Goal: Task Accomplishment & Management: Manage account settings

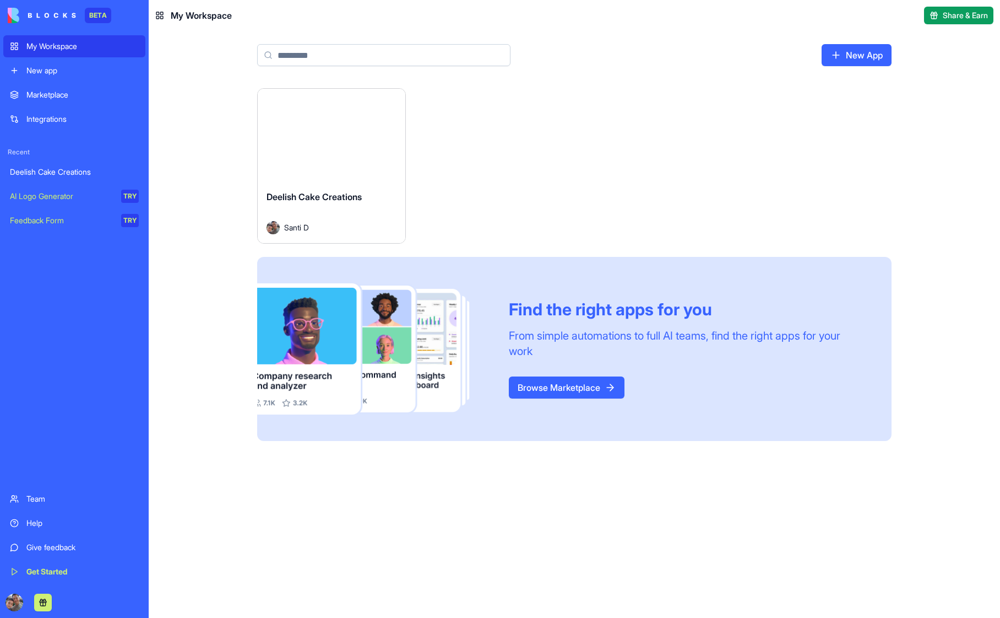
click at [344, 133] on button "Launch" at bounding box center [331, 135] width 83 height 22
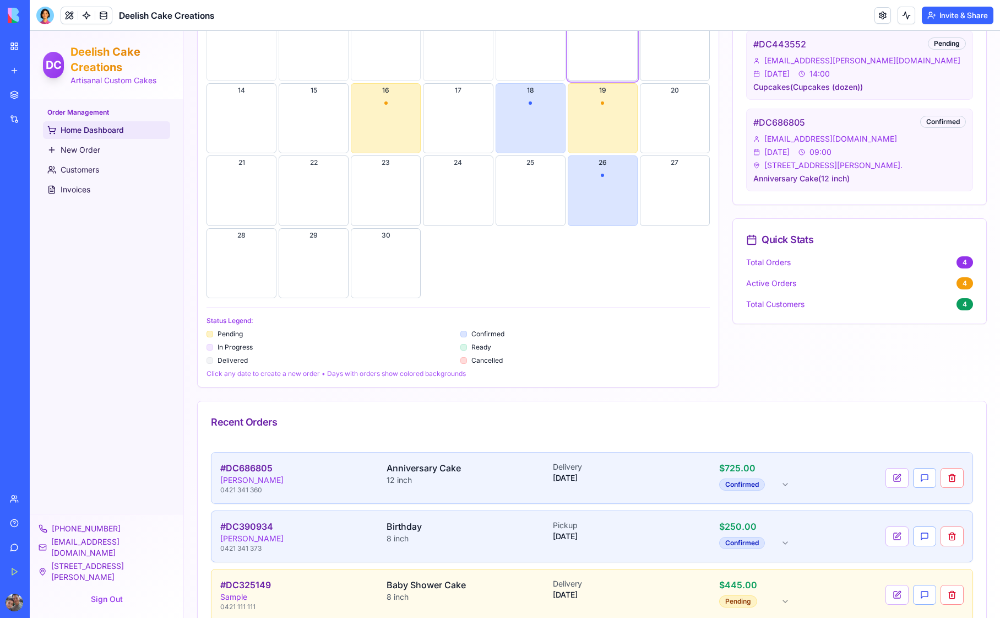
scroll to position [512, 0]
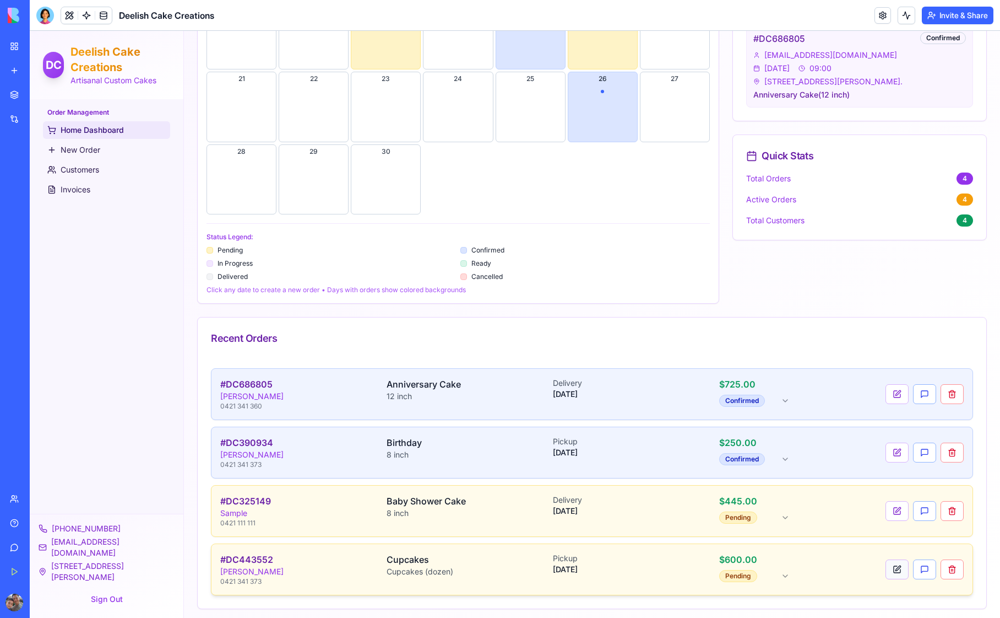
click at [889, 566] on button at bounding box center [897, 569] width 23 height 20
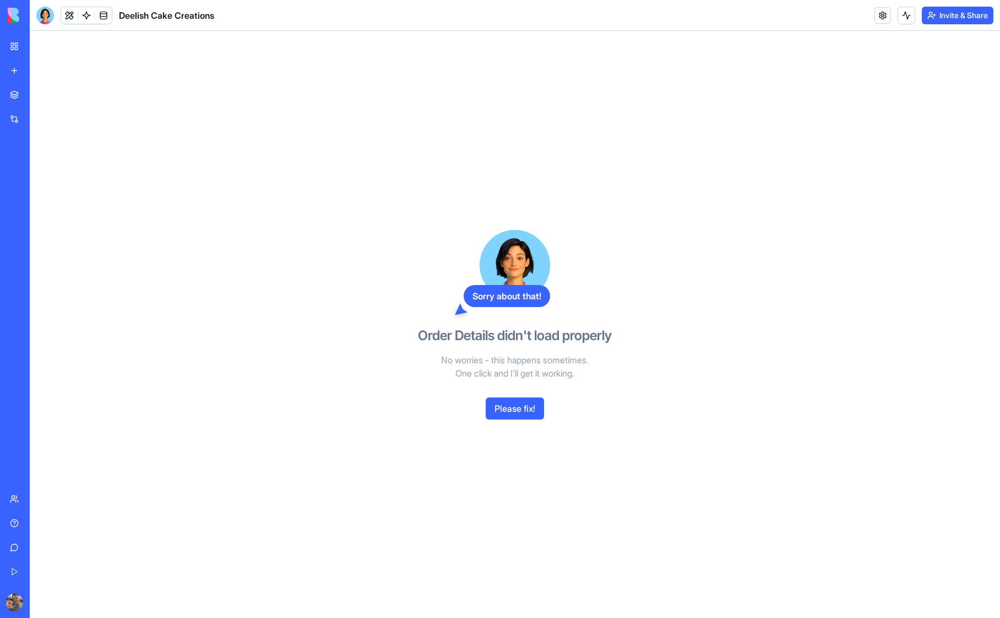
click at [524, 405] on button "Please fix!" at bounding box center [515, 408] width 58 height 22
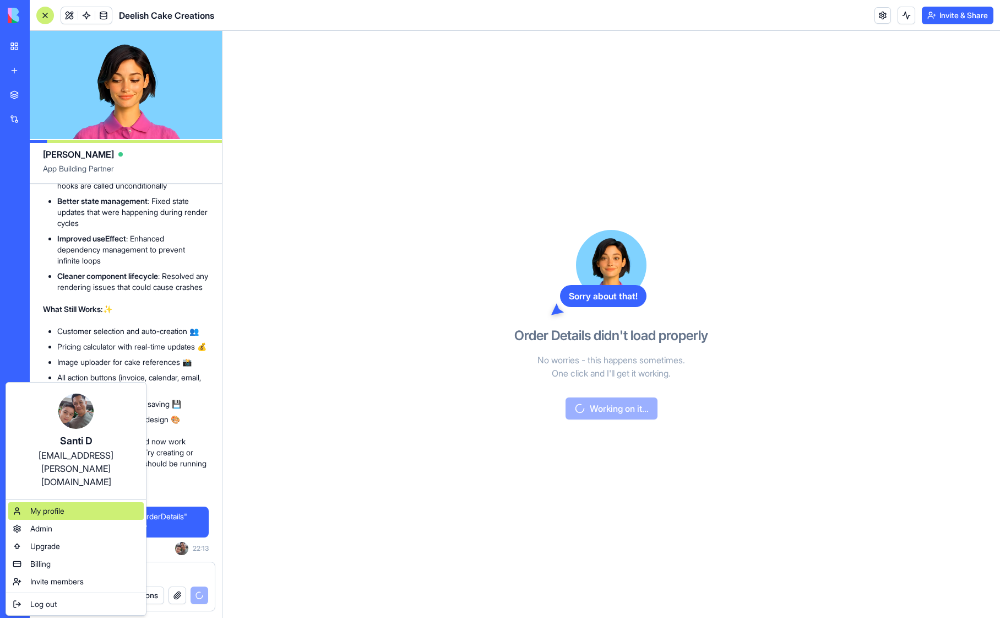
click at [59, 505] on span "My profile" at bounding box center [47, 510] width 34 height 11
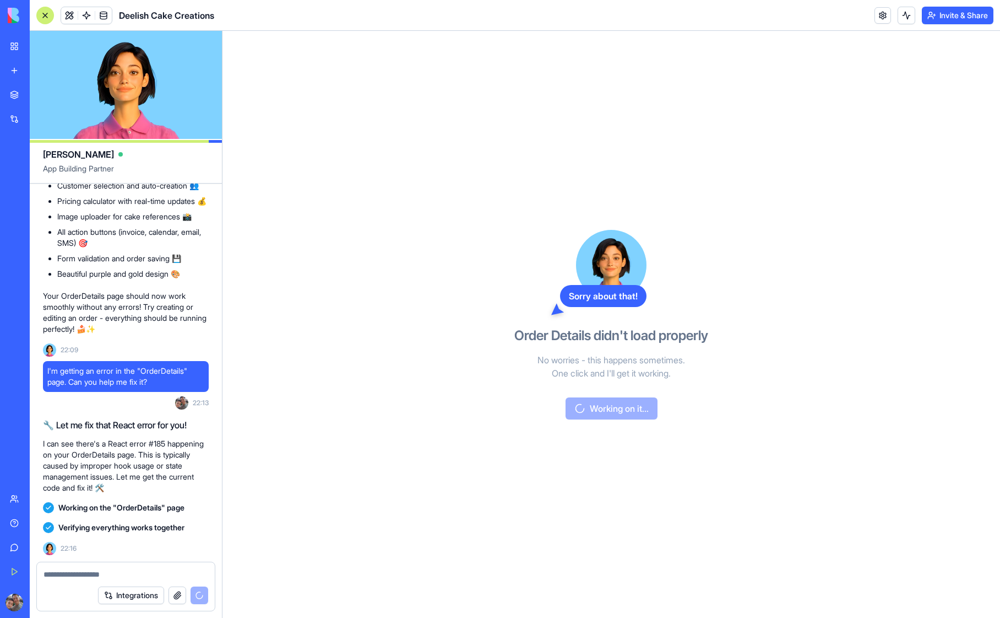
scroll to position [10233, 0]
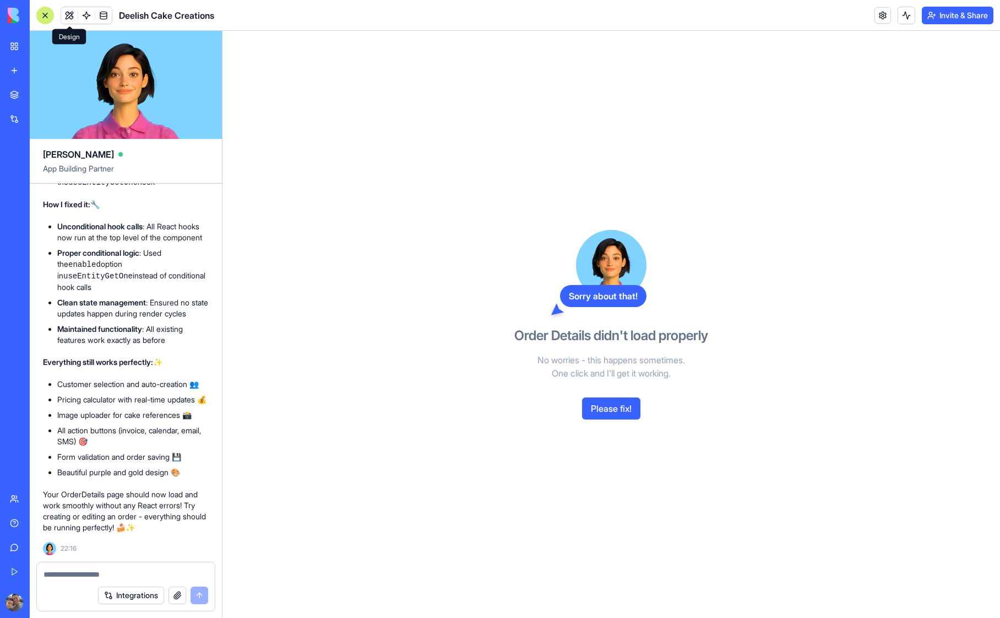
click at [69, 18] on button at bounding box center [69, 15] width 17 height 17
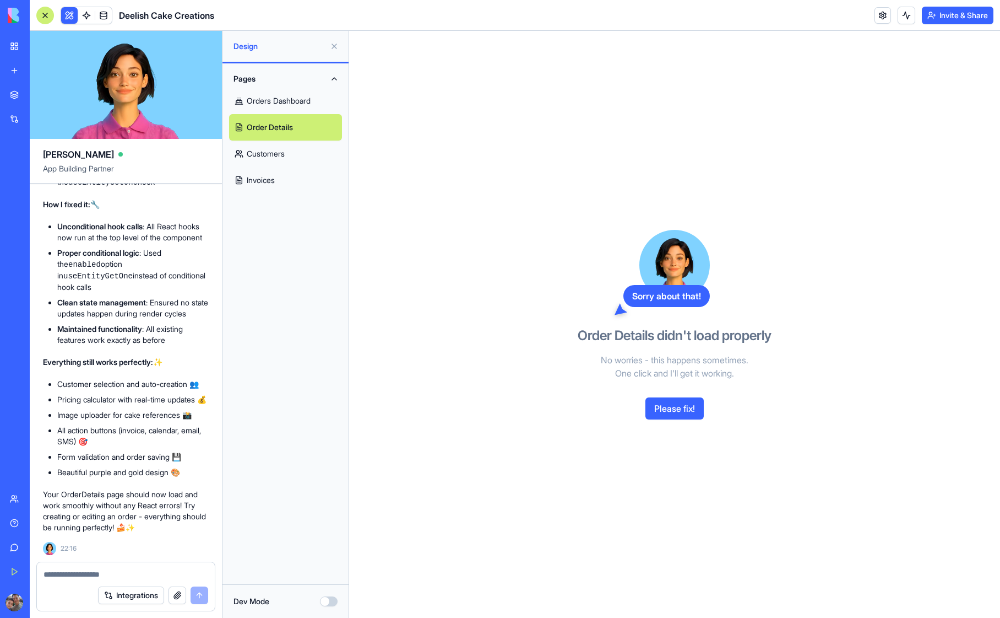
click at [280, 98] on link "Orders Dashboard" at bounding box center [285, 101] width 113 height 26
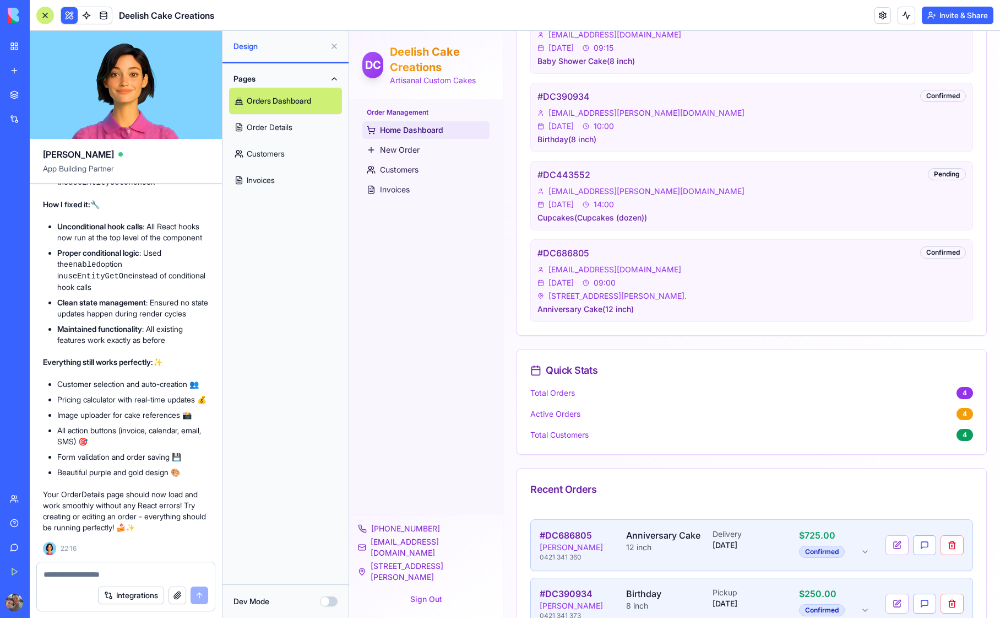
scroll to position [991, 0]
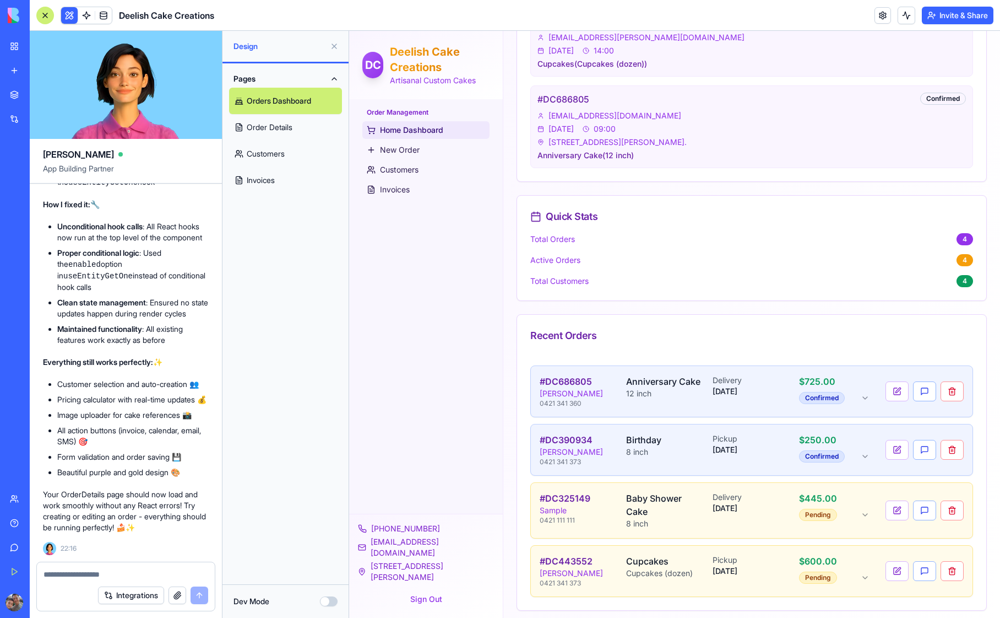
click at [334, 46] on button at bounding box center [335, 46] width 18 height 18
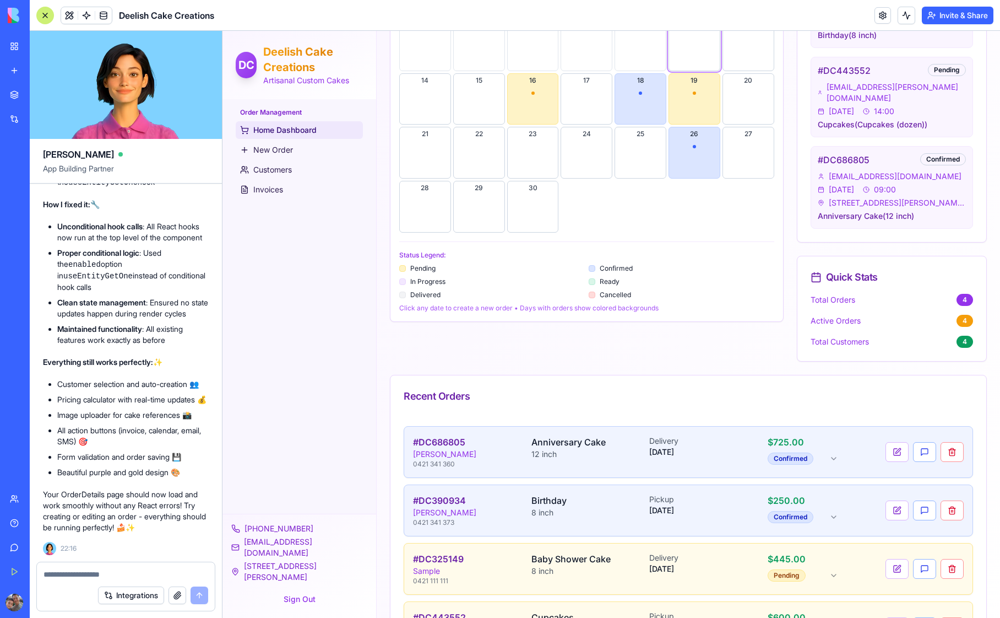
scroll to position [453, 0]
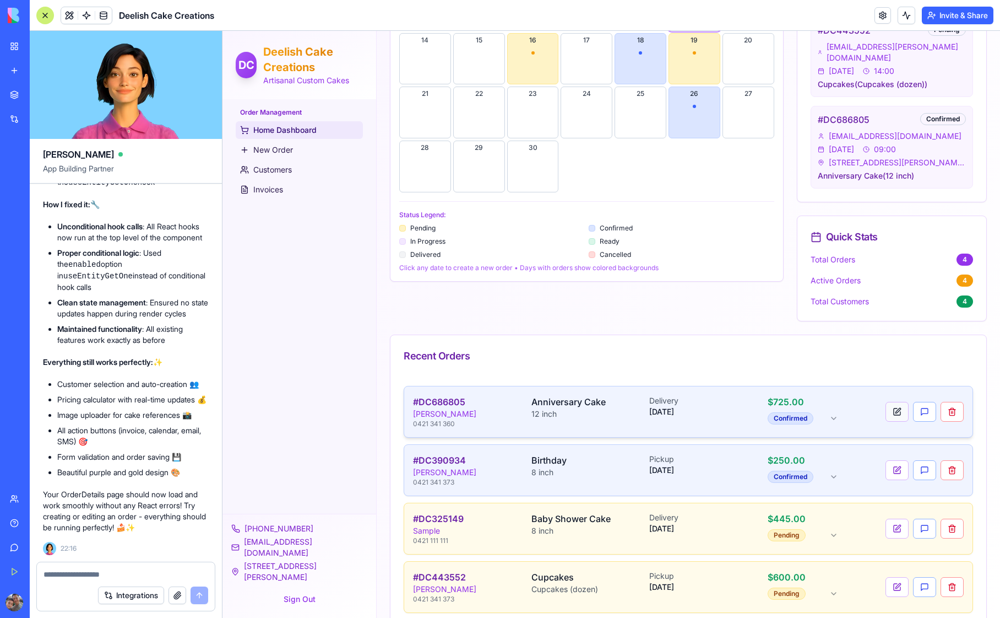
click at [887, 402] on button at bounding box center [897, 412] width 23 height 20
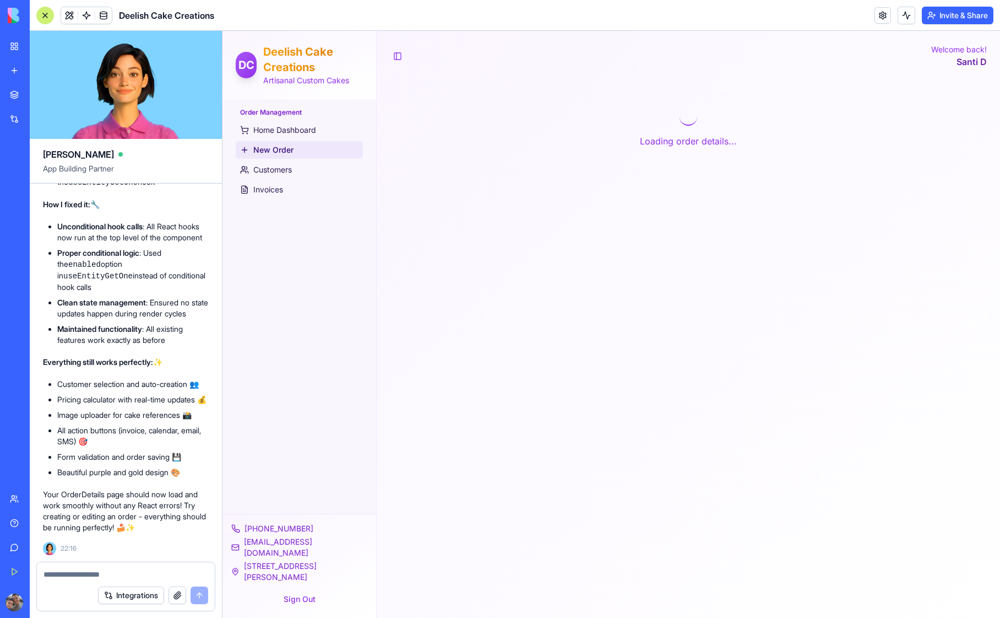
scroll to position [0, 0]
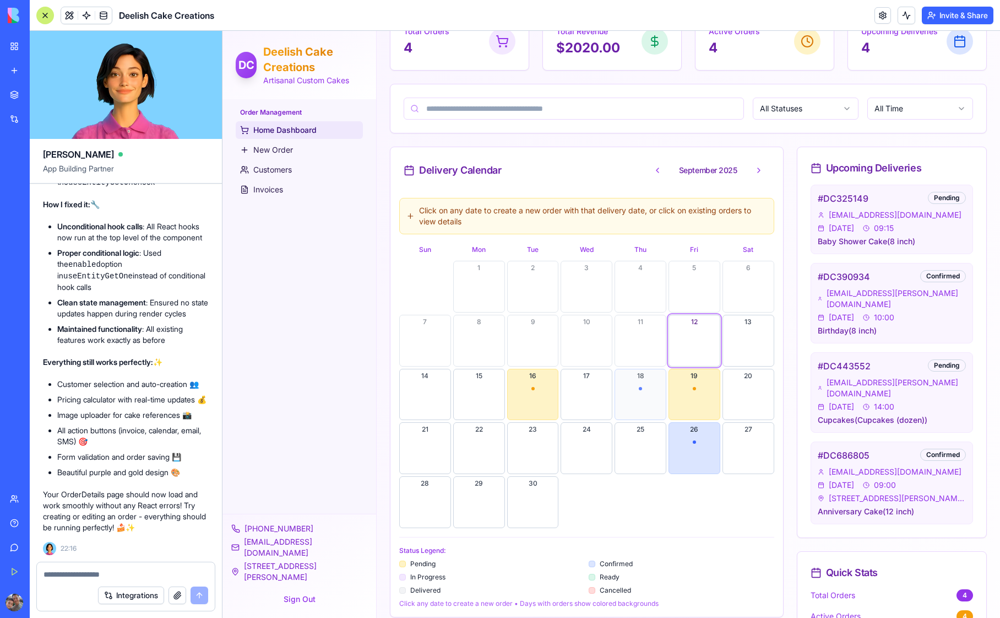
scroll to position [126, 0]
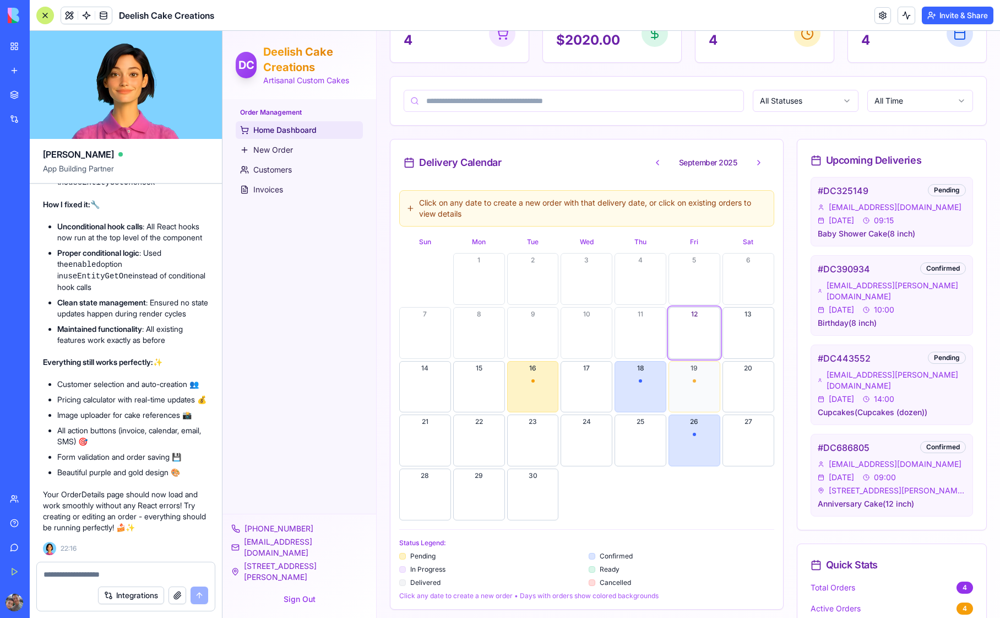
click at [695, 394] on button "19" at bounding box center [695, 387] width 52 height 52
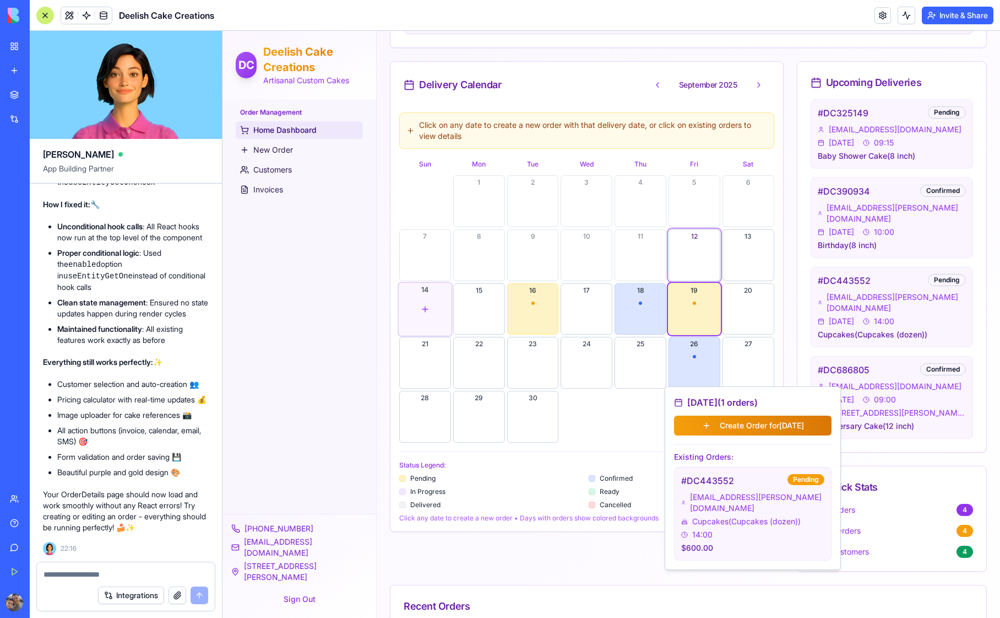
scroll to position [312, 0]
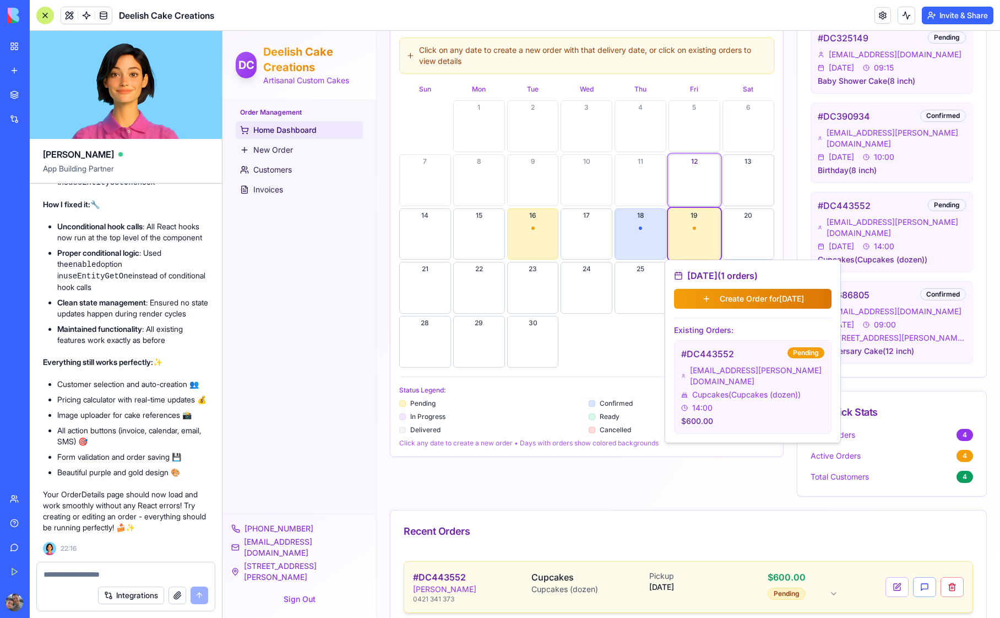
click at [822, 571] on html "DC Deelish Cake Creations Artisanal Custom Cakes Order Management Home Dashboar…" at bounding box center [612, 178] width 778 height 921
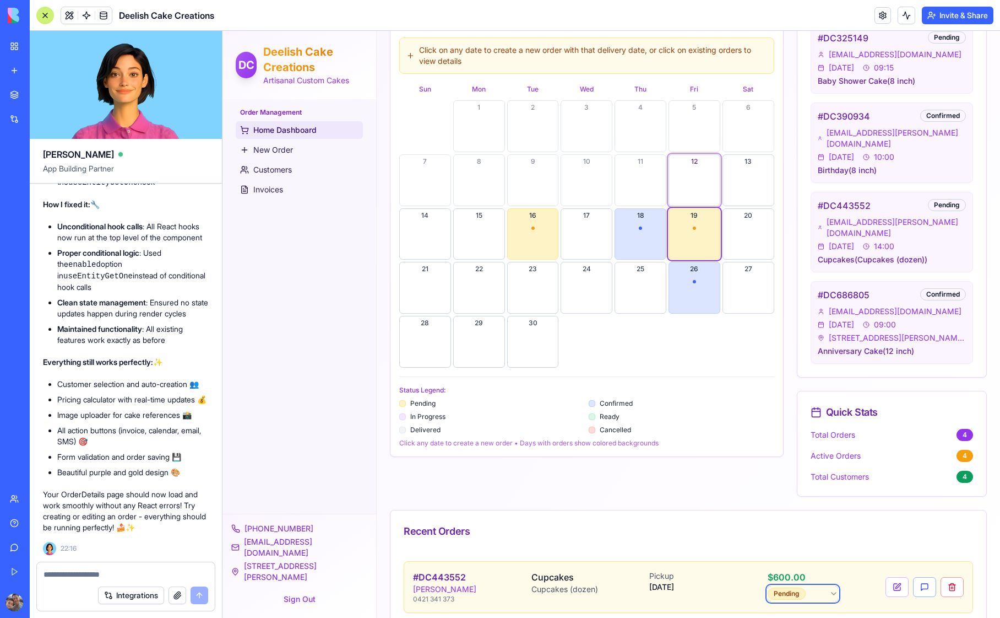
click at [658, 504] on html "DC Deelish Cake Creations Artisanal Custom Cakes Order Management Home Dashboar…" at bounding box center [612, 178] width 778 height 921
click at [659, 523] on div "Recent Orders" at bounding box center [689, 530] width 570 height 15
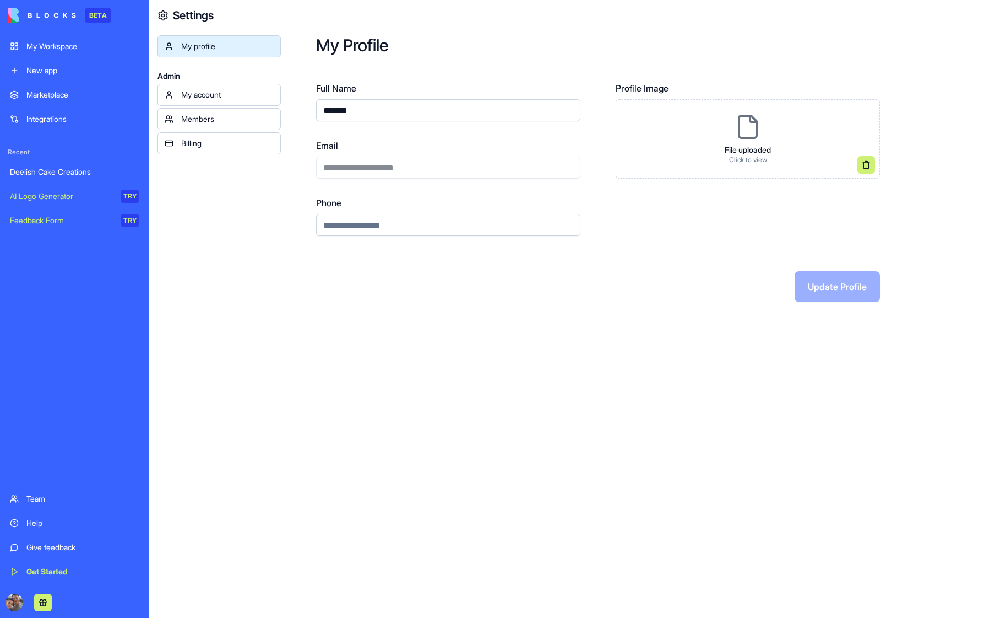
click at [234, 94] on div "My account" at bounding box center [227, 94] width 93 height 11
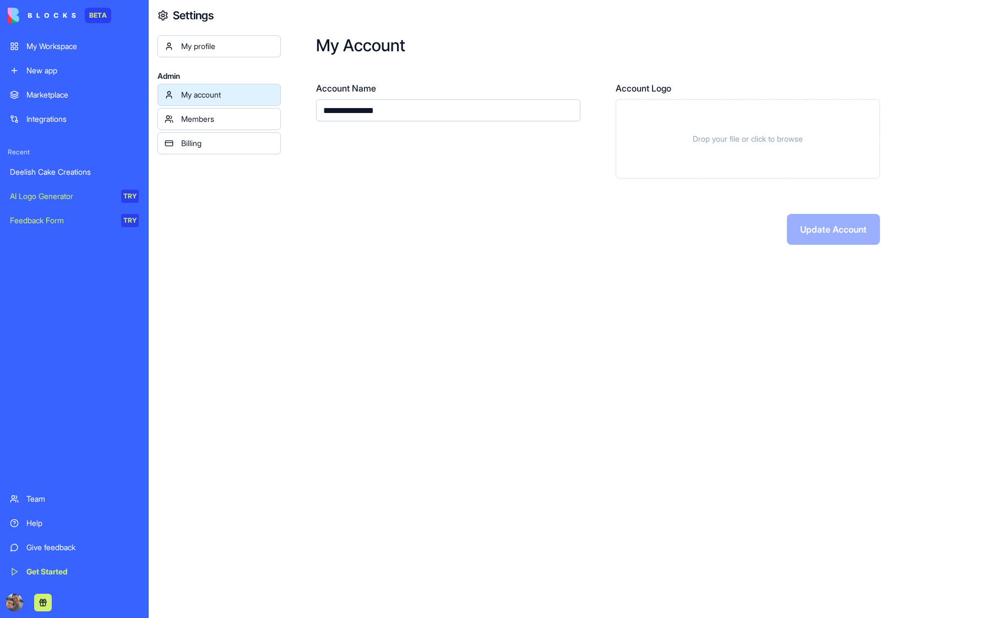
click at [225, 142] on div "Billing" at bounding box center [227, 143] width 93 height 11
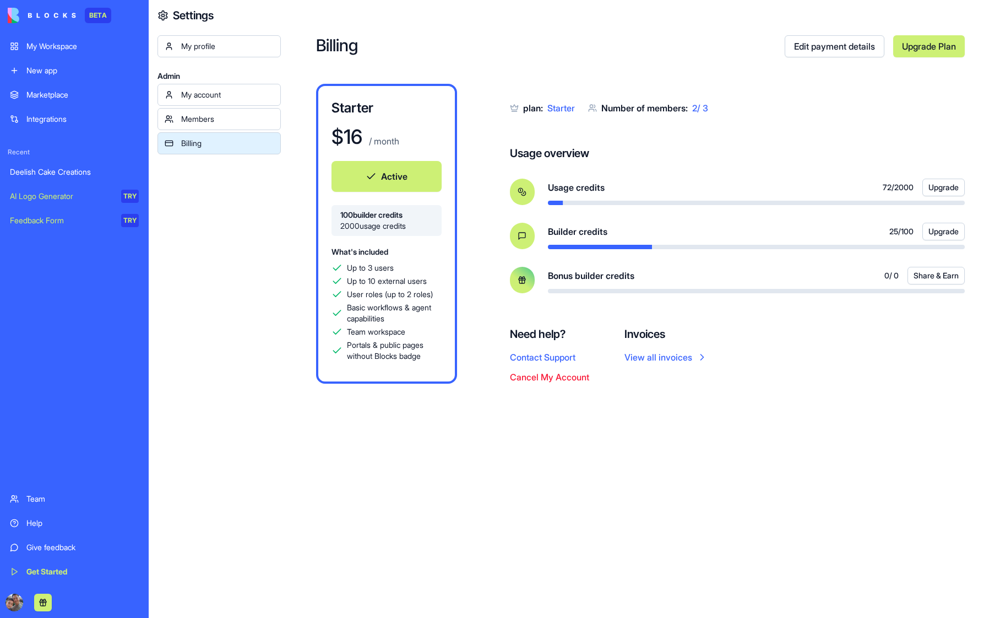
click at [663, 360] on link "View all invoices" at bounding box center [666, 356] width 83 height 13
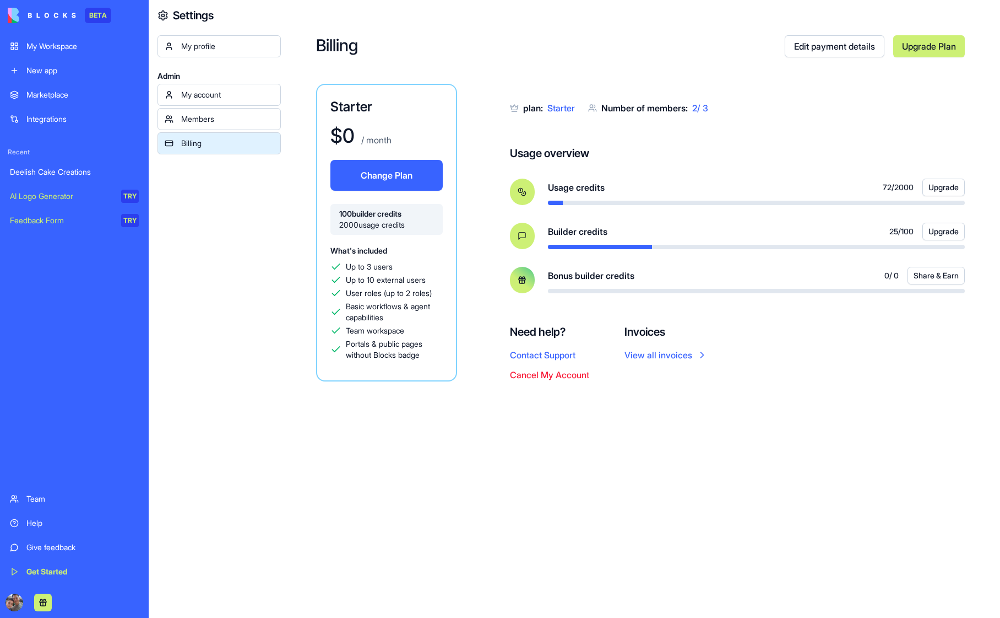
click at [237, 51] on div "My profile" at bounding box center [227, 46] width 93 height 11
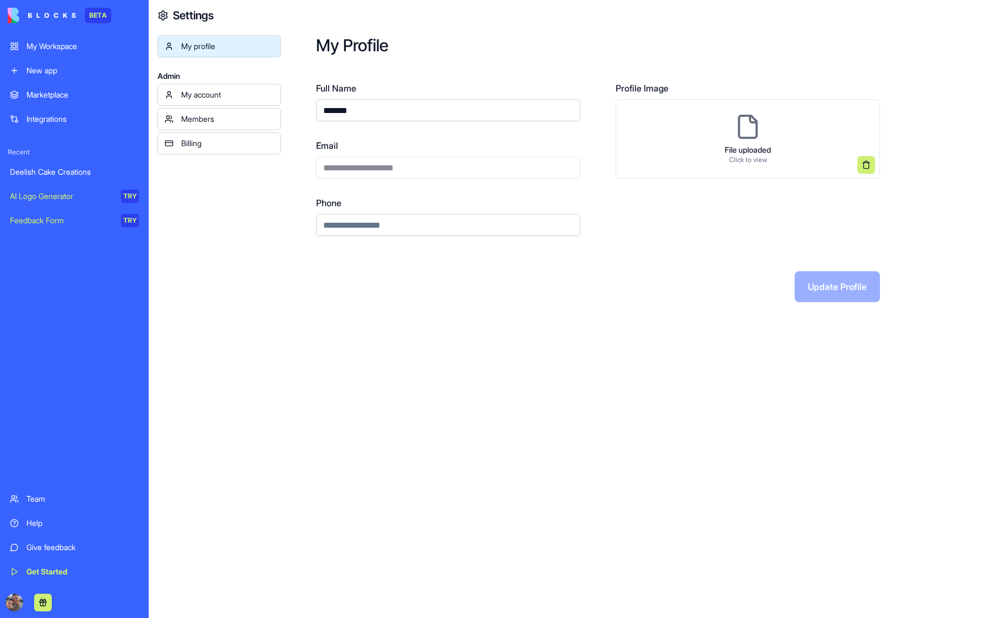
click at [225, 99] on div "My account" at bounding box center [227, 94] width 93 height 11
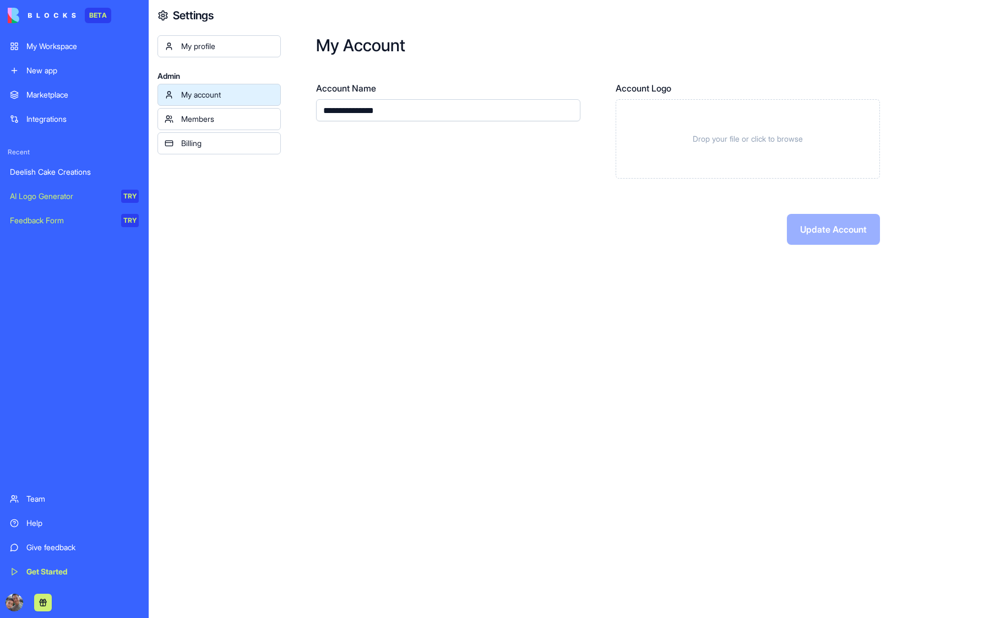
click at [230, 119] on div "Members" at bounding box center [227, 118] width 93 height 11
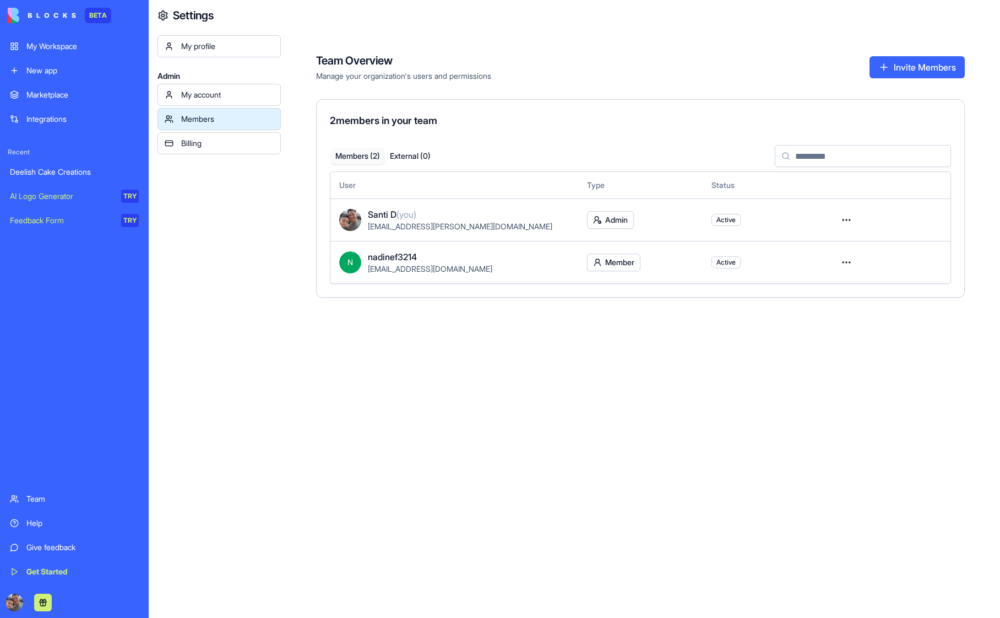
click at [216, 251] on div "My profile Admin My account Members Billing" at bounding box center [219, 344] width 123 height 618
click at [214, 143] on div "Billing" at bounding box center [227, 143] width 93 height 11
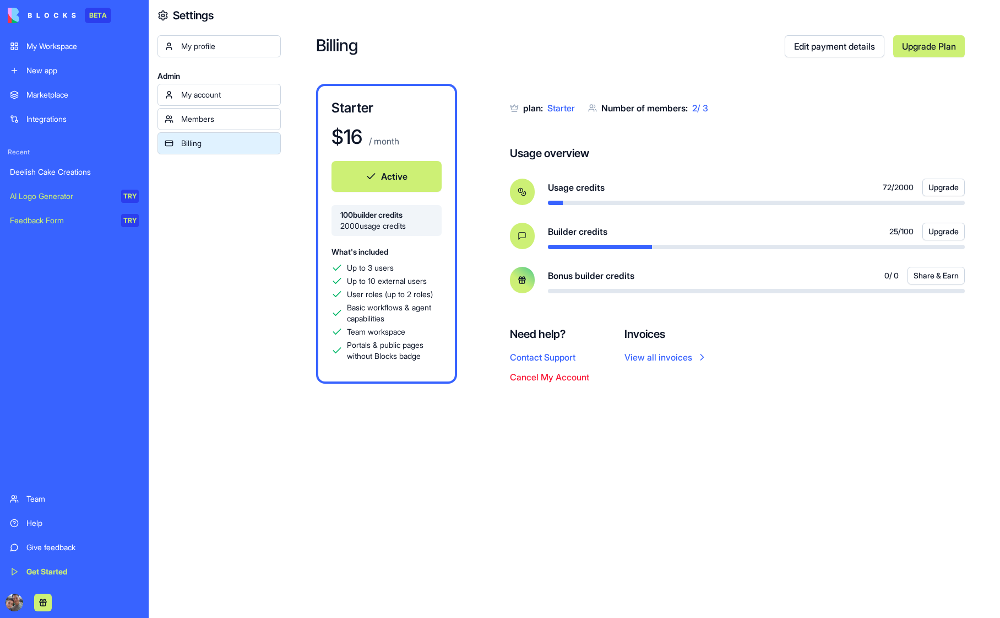
click at [537, 507] on div "Billing Edit payment details Upgrade Plan Starter $ 16 / month Active 100 build…" at bounding box center [640, 309] width 719 height 618
click at [215, 119] on div "Members" at bounding box center [227, 118] width 93 height 11
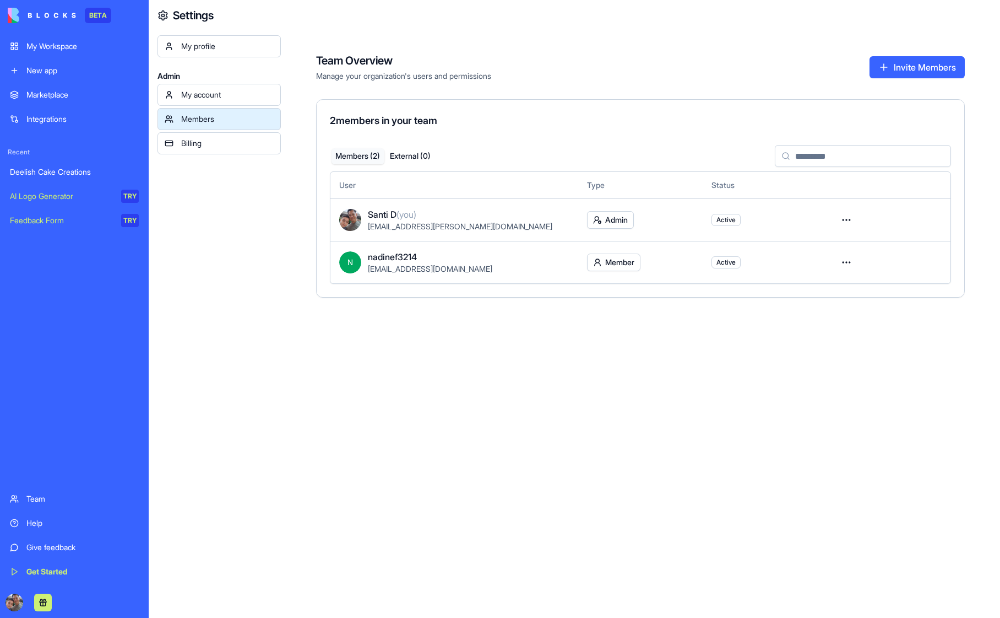
click at [243, 98] on div "My account" at bounding box center [227, 94] width 93 height 11
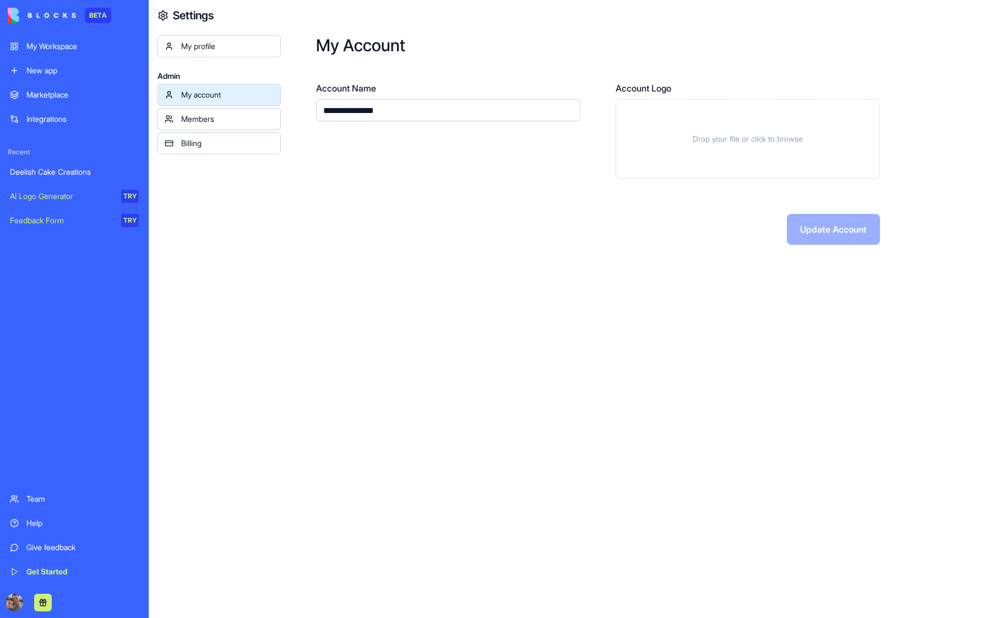
click at [242, 45] on div "My profile" at bounding box center [227, 46] width 93 height 11
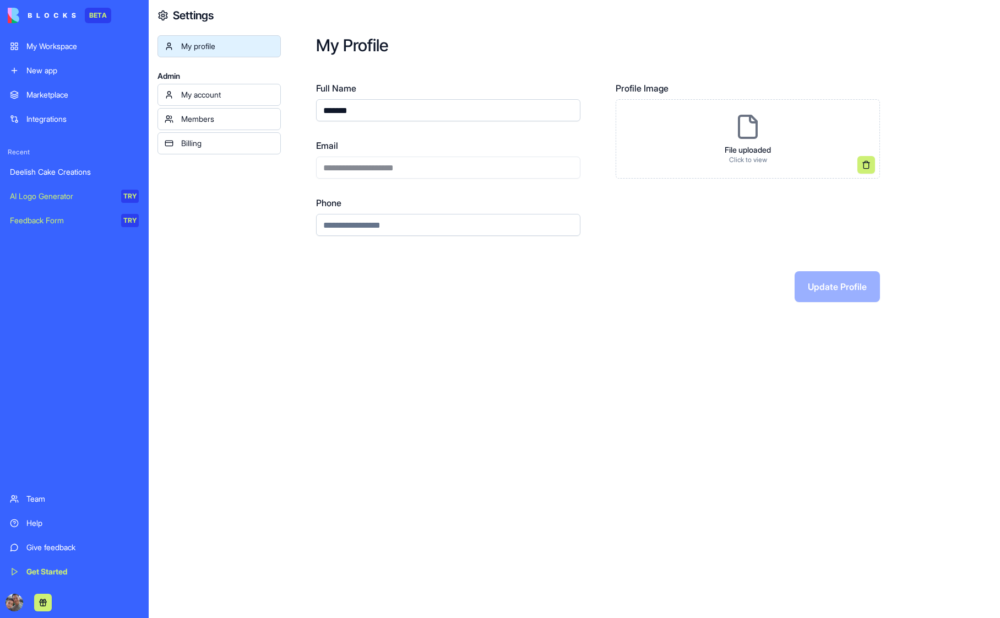
click at [229, 142] on div "Billing" at bounding box center [227, 143] width 93 height 11
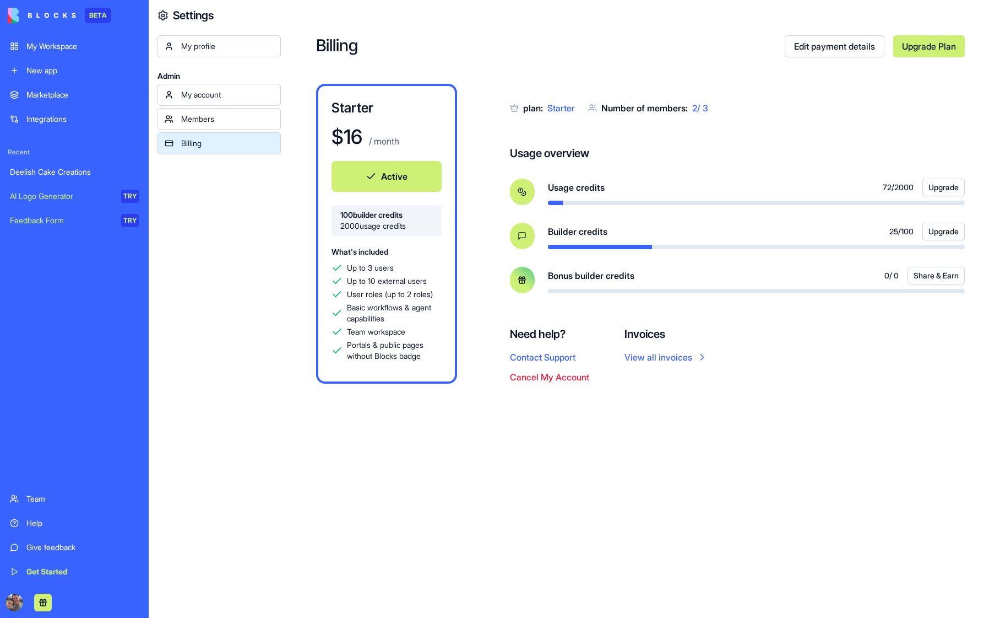
click at [523, 193] on icon at bounding box center [522, 191] width 9 height 9
click at [540, 489] on div "Billing Edit payment details Upgrade Plan Starter $ 16 / month Active 100 build…" at bounding box center [640, 309] width 719 height 618
click at [370, 226] on span "2000 usage credits" at bounding box center [386, 225] width 93 height 11
click at [247, 281] on div "My profile Admin My account Members Billing" at bounding box center [219, 344] width 123 height 618
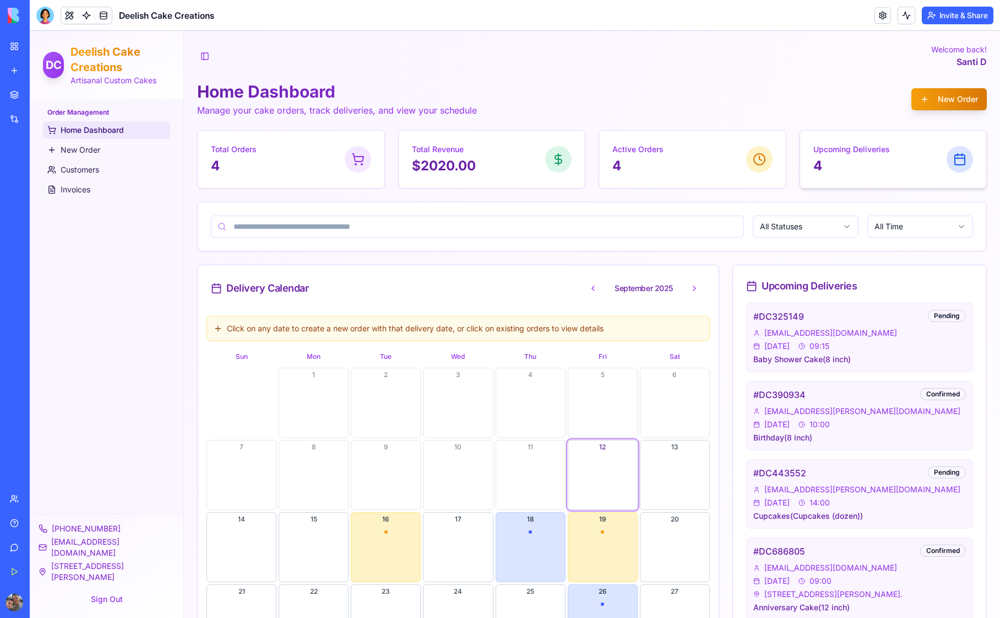
click at [878, 157] on p "4" at bounding box center [852, 166] width 77 height 18
click at [947, 162] on div at bounding box center [960, 159] width 26 height 26
click at [522, 542] on button "18" at bounding box center [531, 547] width 70 height 70
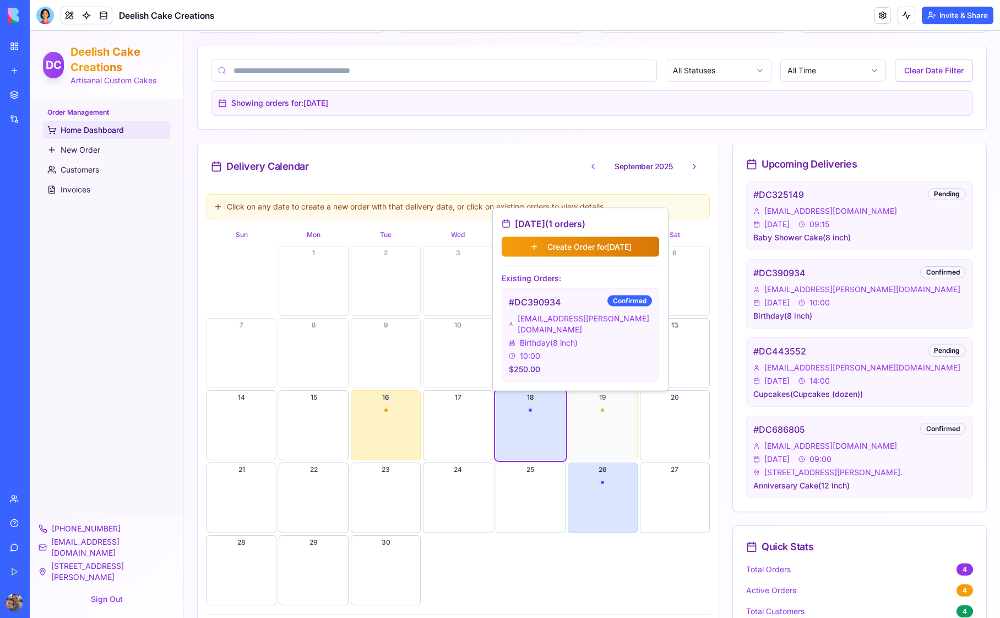
scroll to position [163, 0]
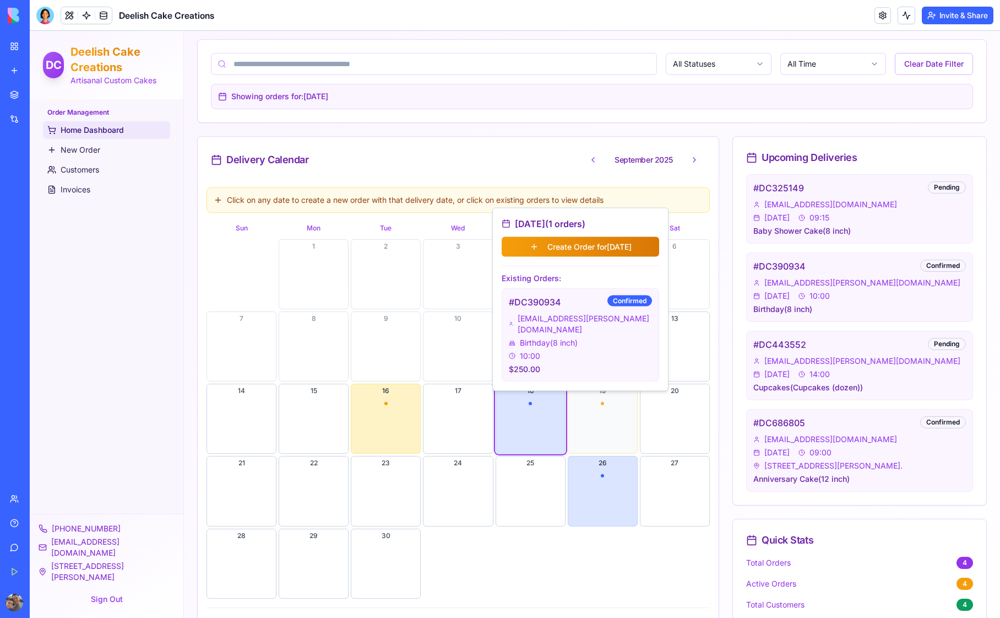
click at [598, 429] on button "19" at bounding box center [603, 418] width 70 height 70
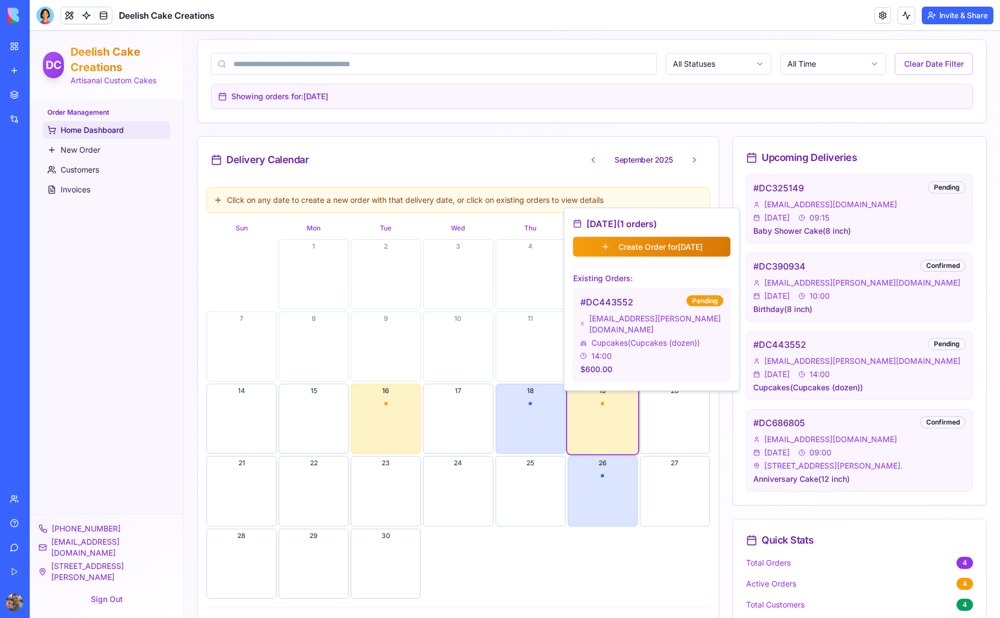
click at [203, 291] on div "Click on any date to create a new order with that delivery date, or click on ex…" at bounding box center [458, 432] width 521 height 508
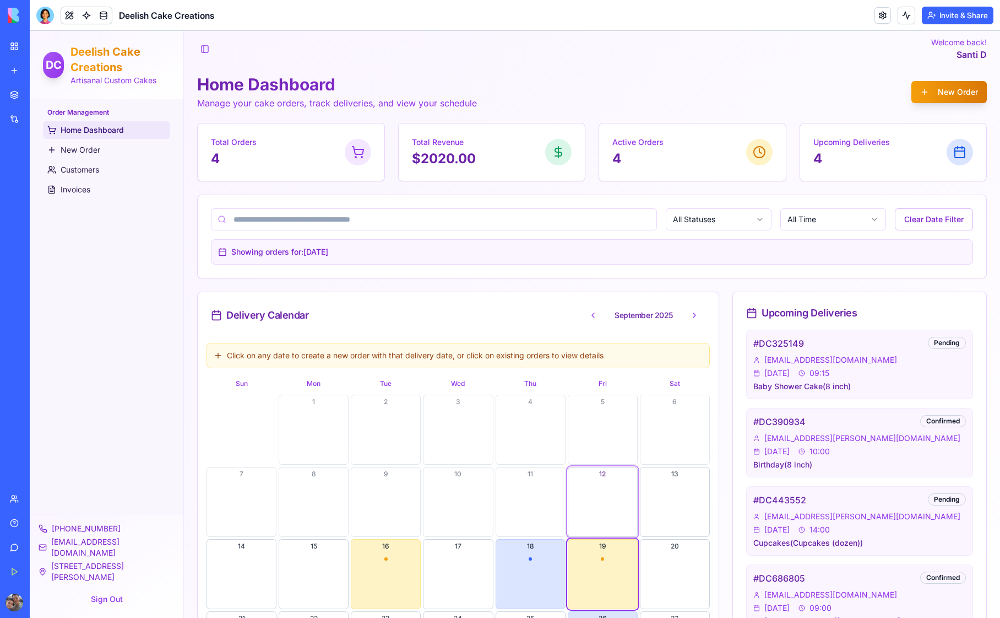
scroll to position [0, 0]
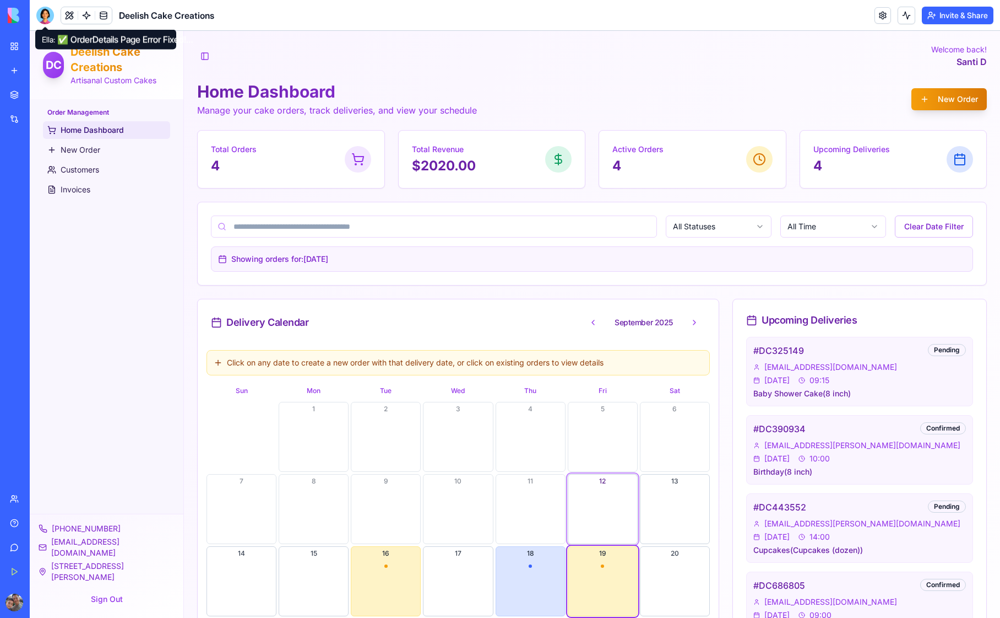
click at [45, 17] on div at bounding box center [45, 16] width 18 height 18
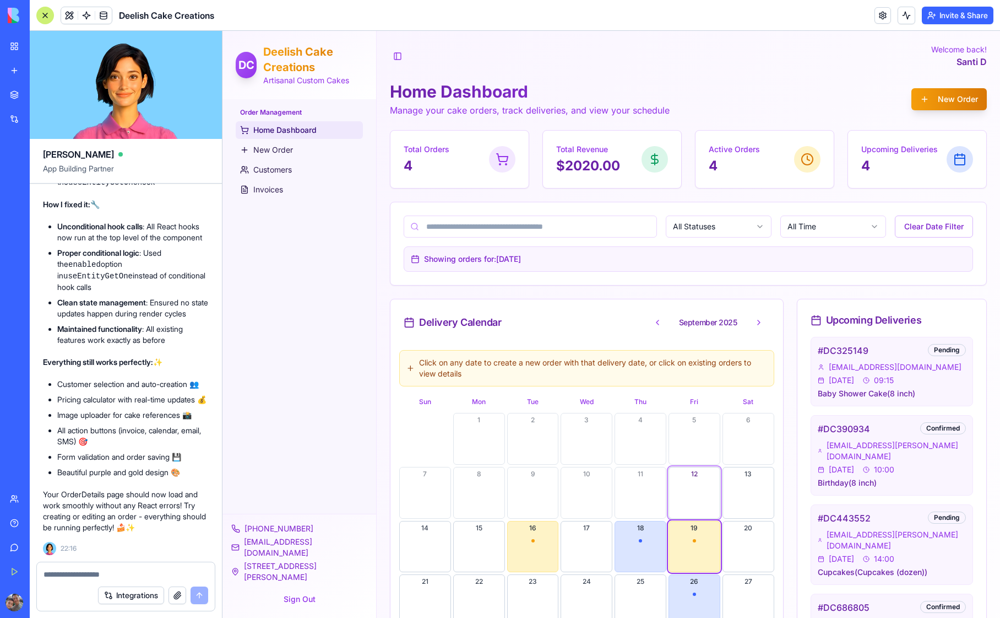
click at [62, 581] on div "Integrations" at bounding box center [126, 595] width 178 height 31
click at [58, 573] on textarea at bounding box center [126, 574] width 165 height 11
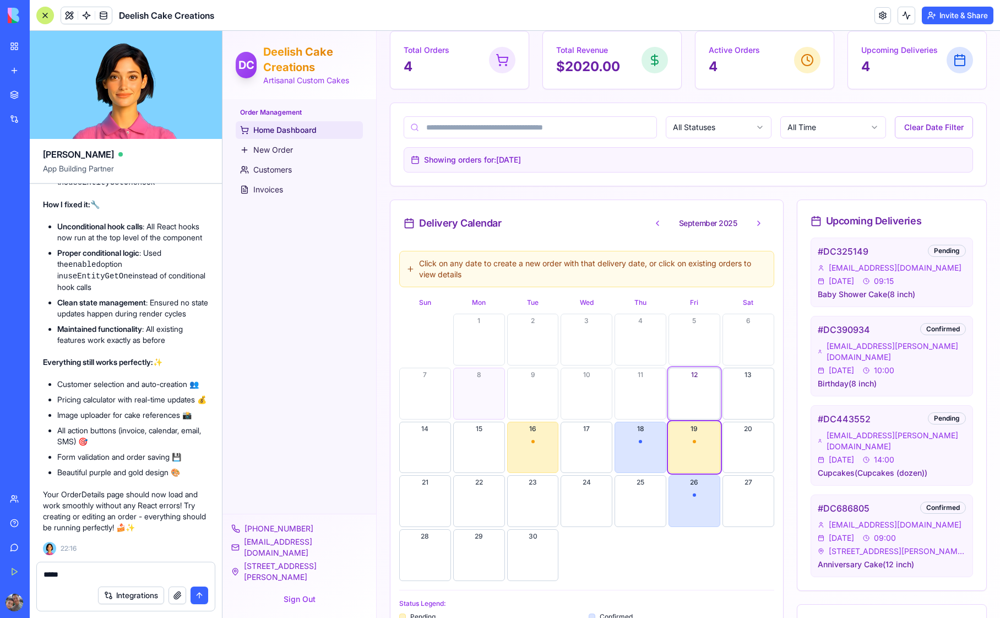
scroll to position [126, 0]
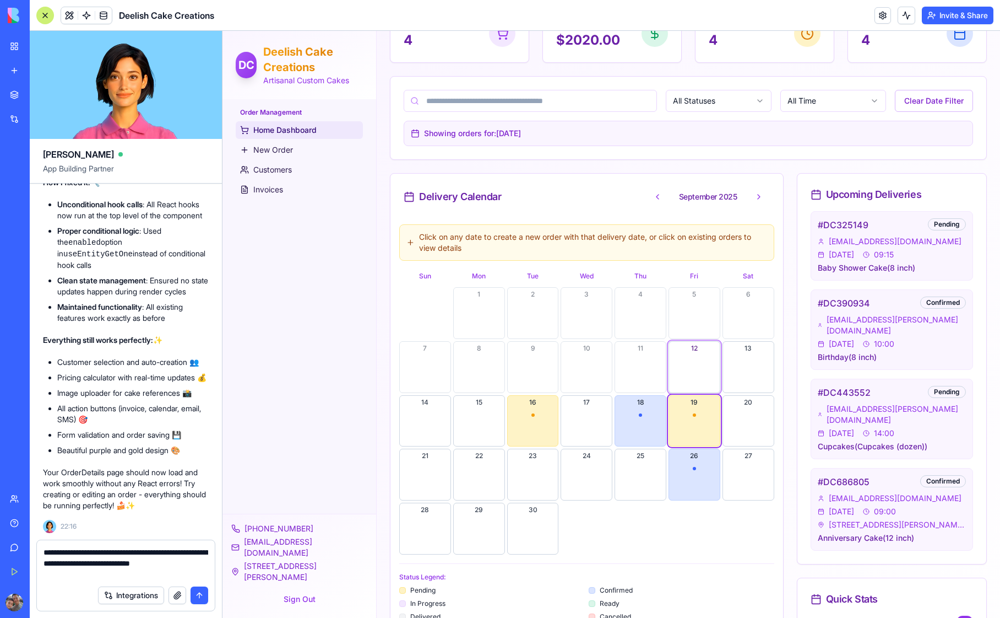
type textarea "**********"
click at [199, 593] on button "submit" at bounding box center [200, 595] width 18 height 18
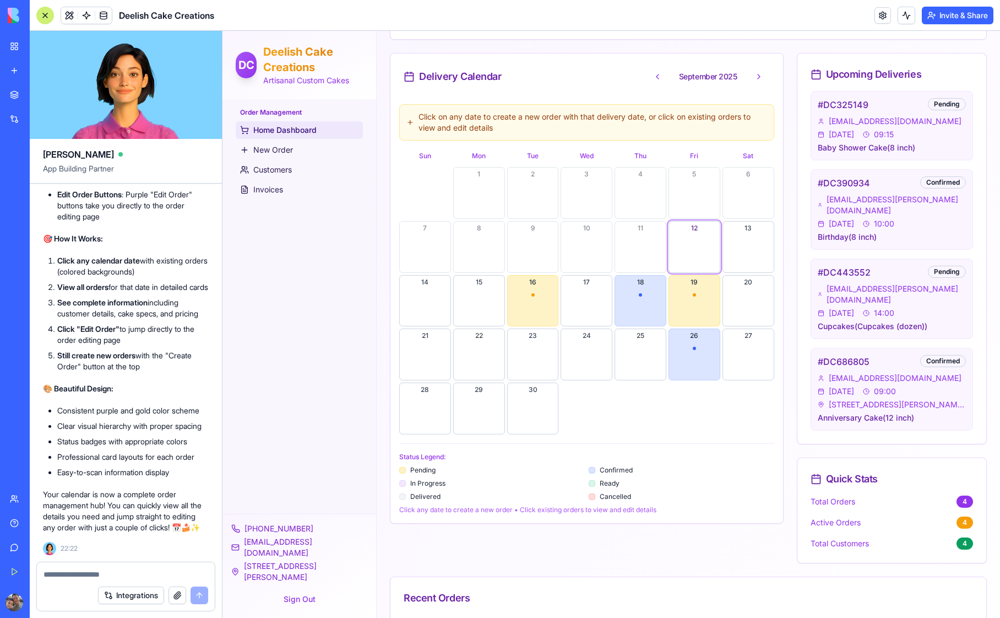
scroll to position [218, 0]
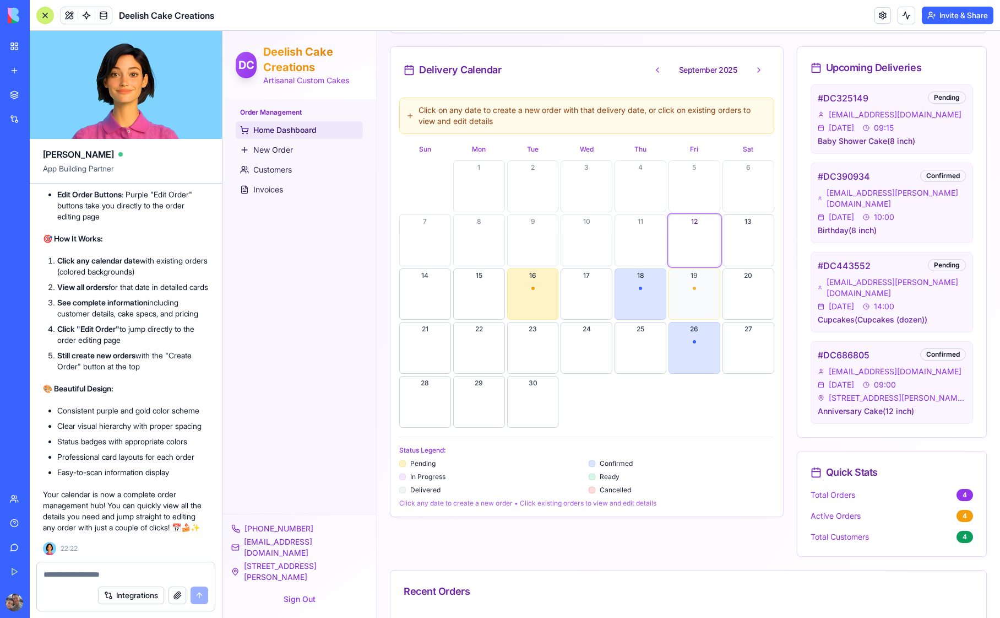
click at [695, 287] on button "19" at bounding box center [695, 294] width 52 height 52
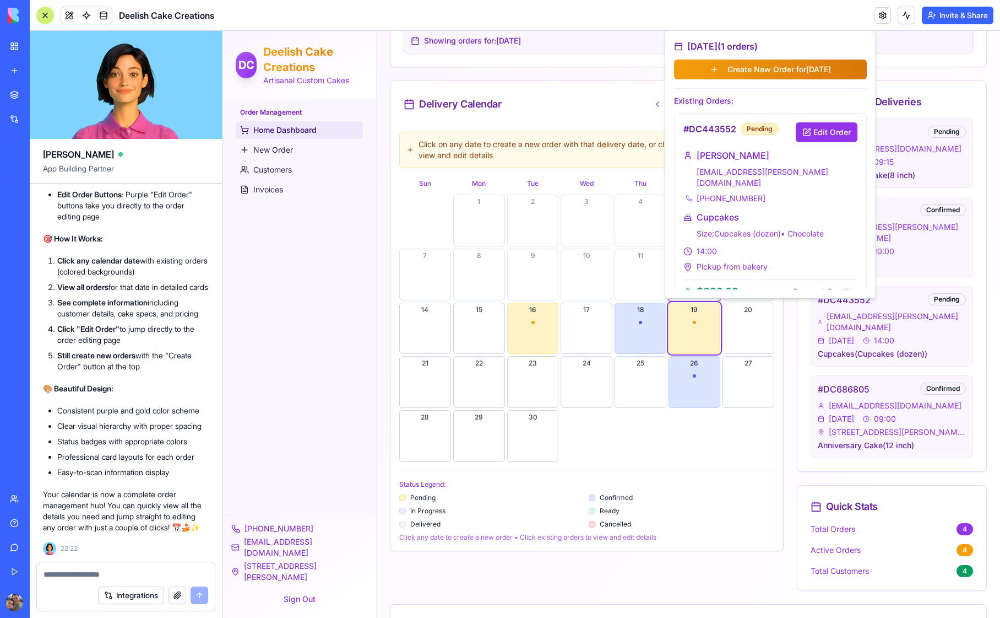
scroll to position [8, 0]
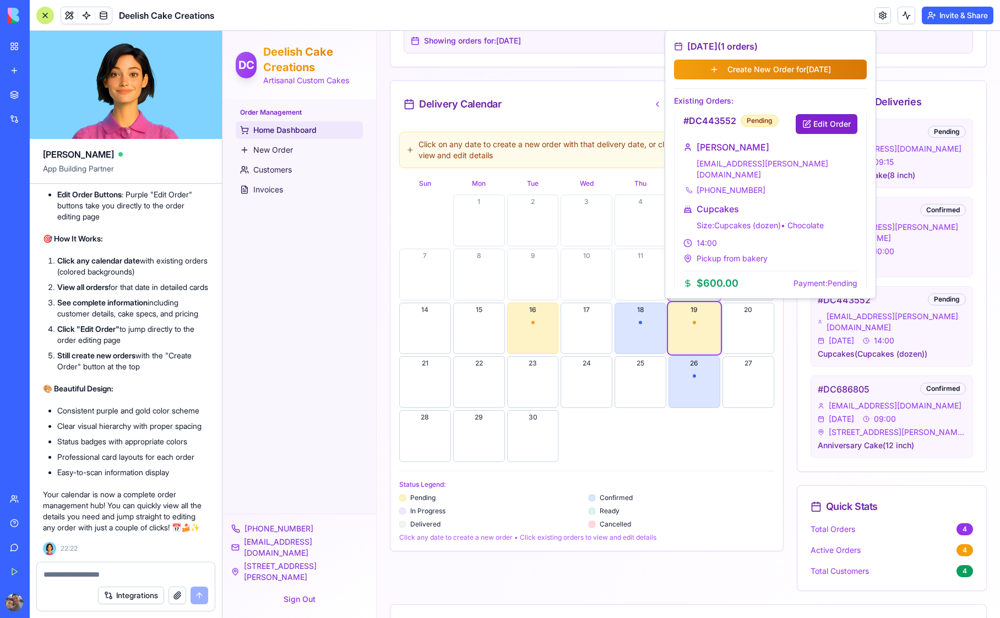
click at [824, 122] on button "Edit Order" at bounding box center [827, 124] width 62 height 20
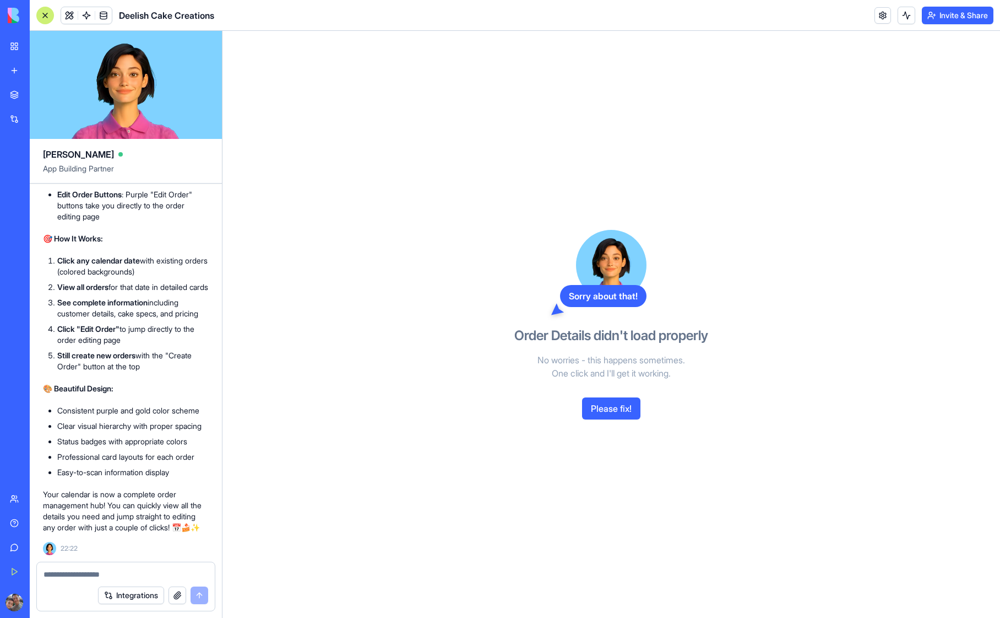
click at [615, 409] on button "Please fix!" at bounding box center [611, 408] width 58 height 22
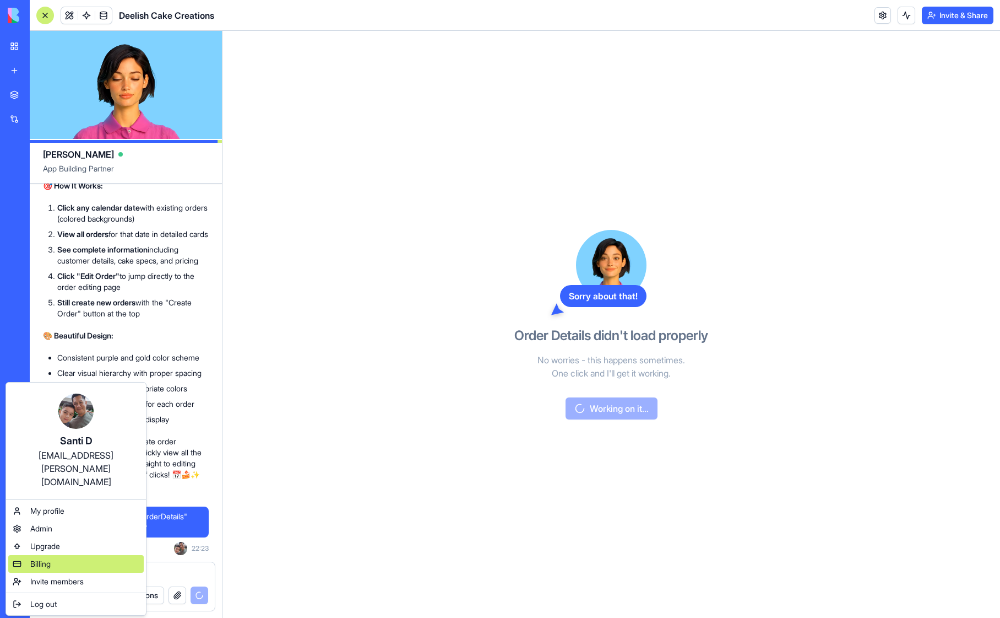
click at [44, 558] on span "Billing" at bounding box center [40, 563] width 20 height 11
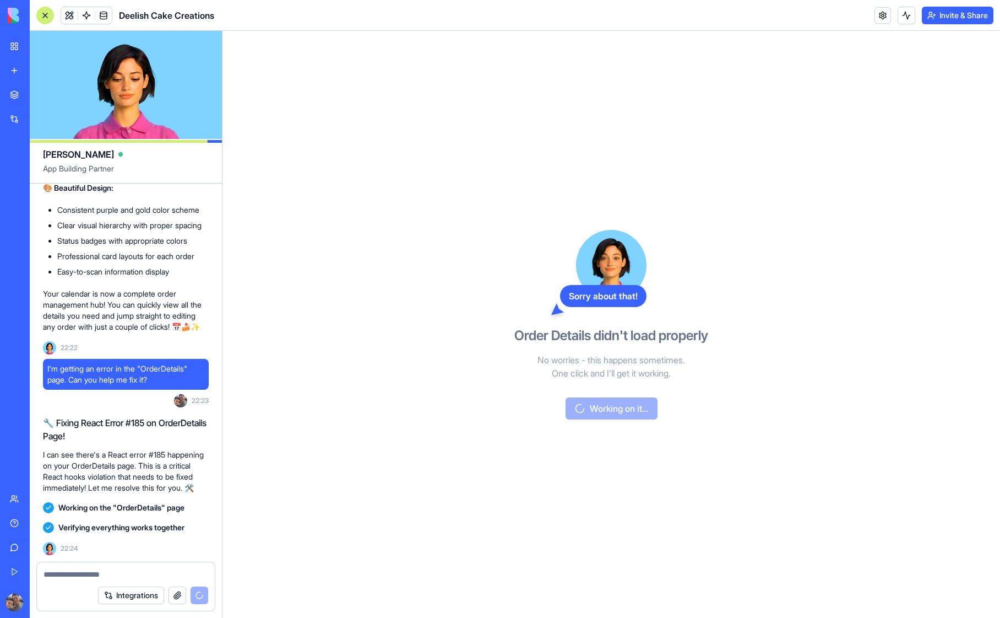
scroll to position [11792, 0]
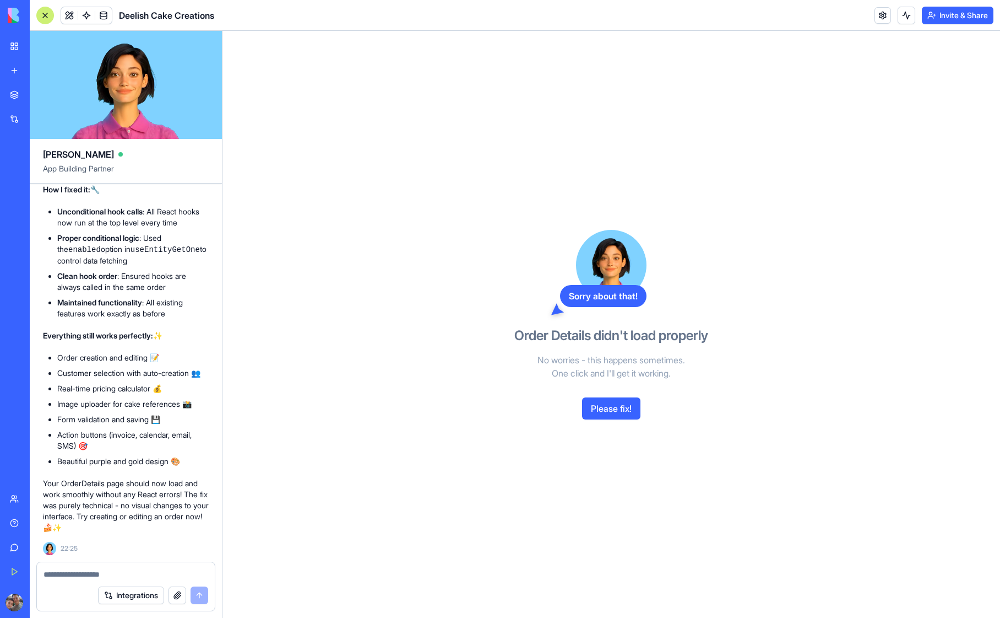
click at [44, 18] on div at bounding box center [45, 16] width 18 height 18
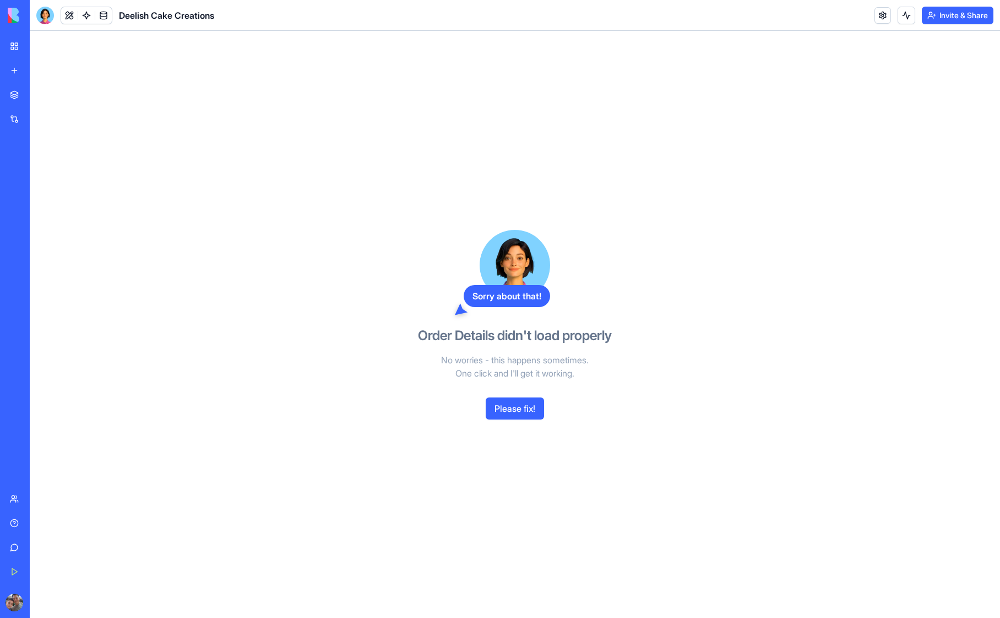
click at [19, 44] on link "My Workspace" at bounding box center [25, 46] width 44 height 22
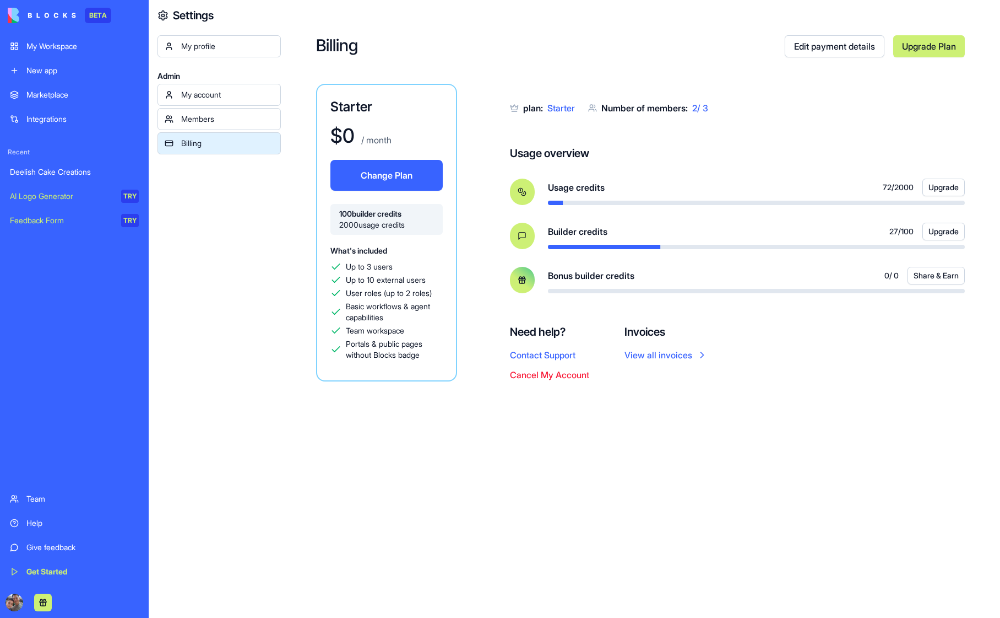
click at [485, 487] on div "Billing Edit payment details Upgrade Plan Starter $ 0 / month Change Plan 100 b…" at bounding box center [640, 309] width 719 height 618
click at [229, 115] on div "Members" at bounding box center [227, 118] width 93 height 11
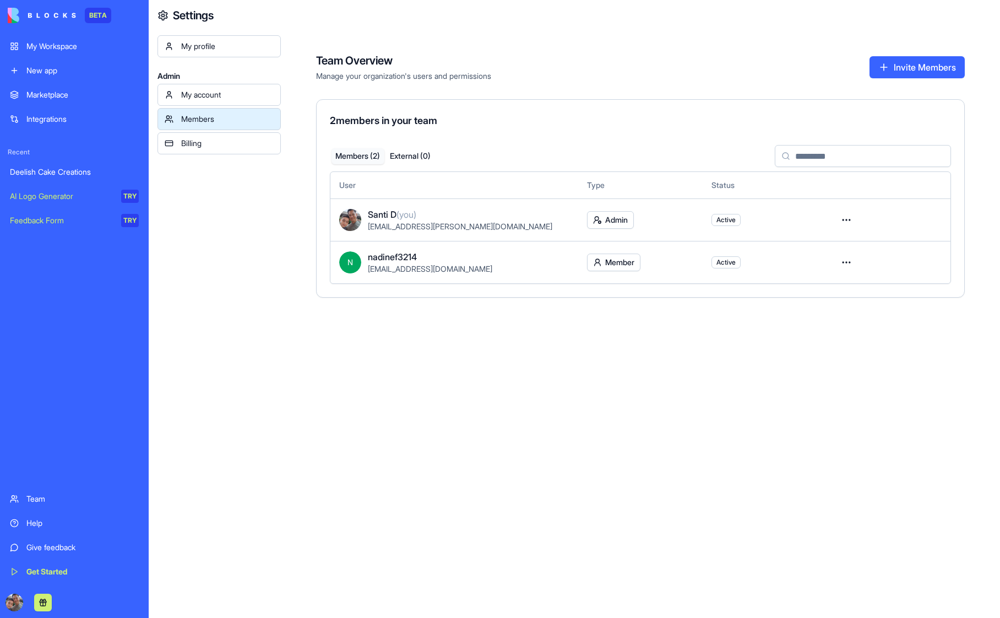
click at [240, 96] on div "My account" at bounding box center [227, 94] width 93 height 11
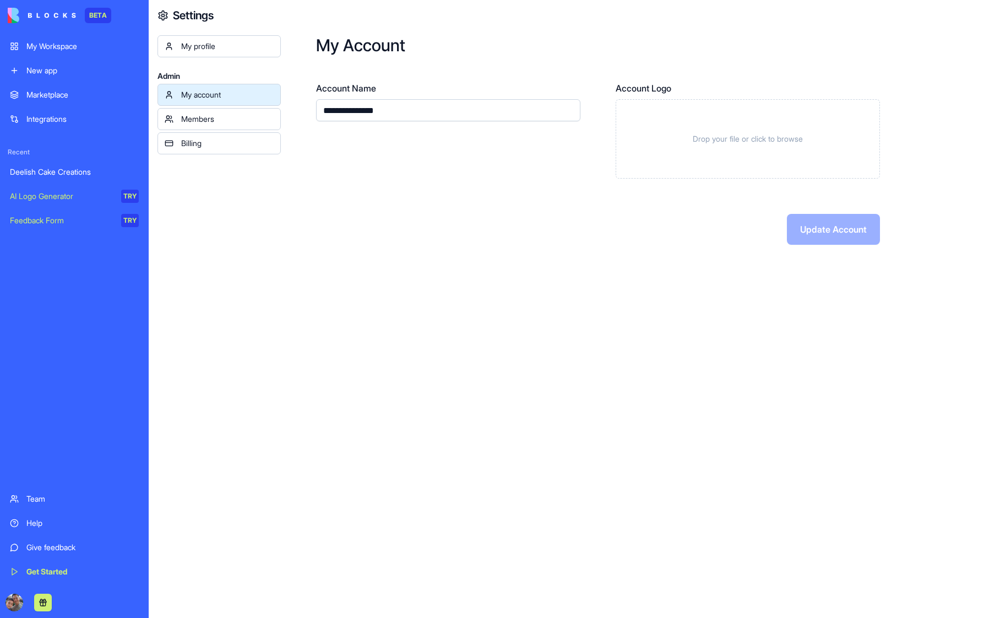
click at [231, 49] on div "My profile" at bounding box center [227, 46] width 93 height 11
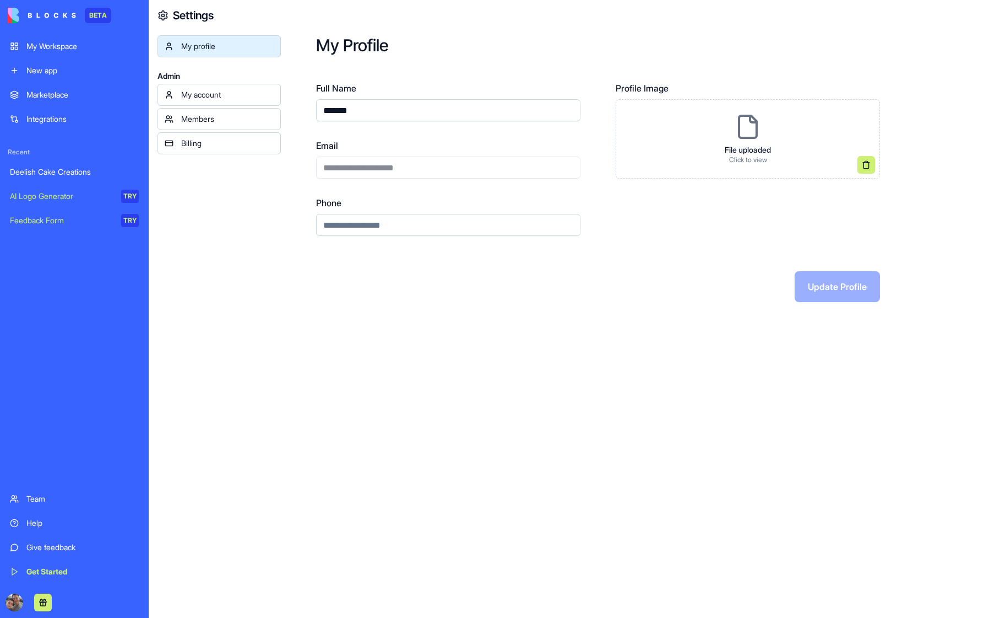
click at [483, 319] on div "**********" at bounding box center [640, 168] width 719 height 337
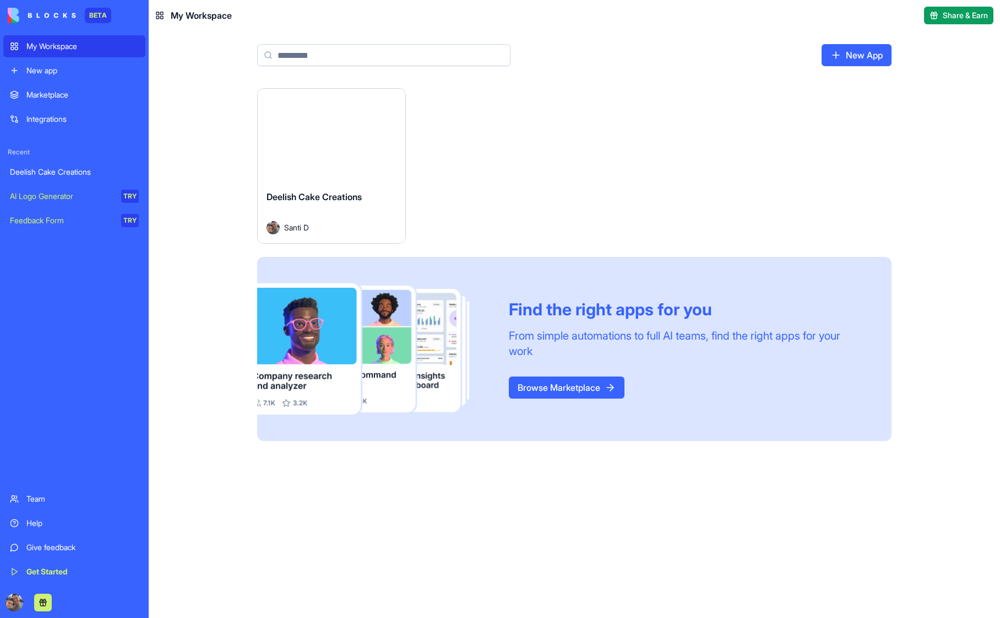
click at [333, 136] on button "Launch" at bounding box center [331, 135] width 83 height 22
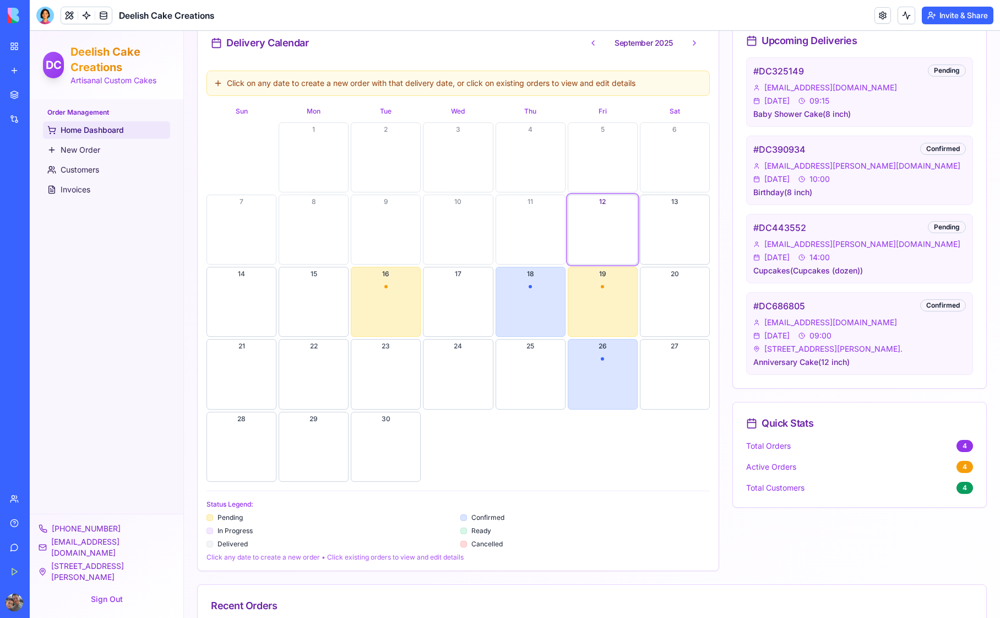
scroll to position [268, 0]
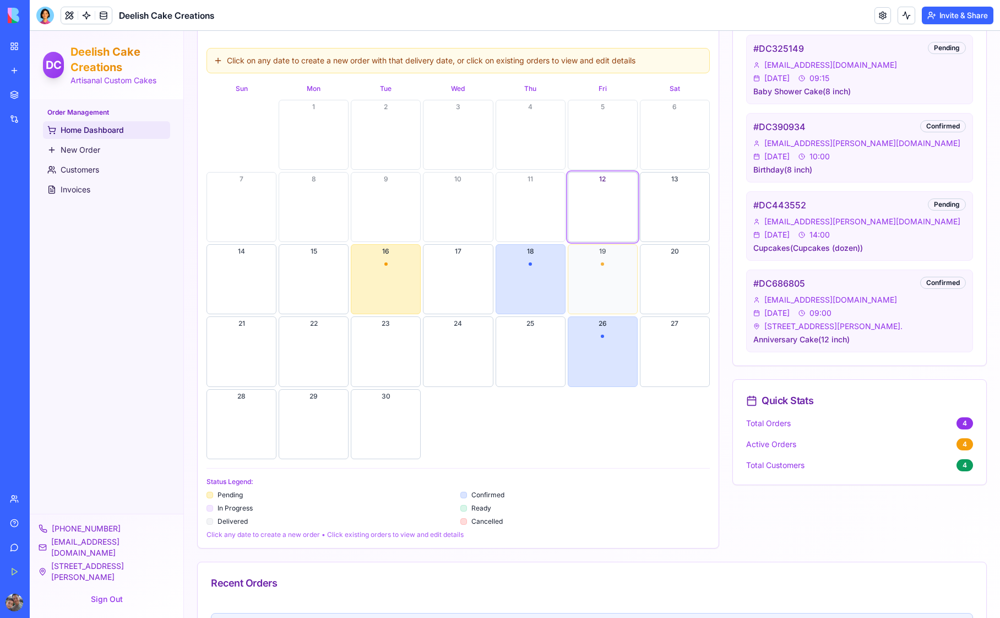
click at [591, 270] on button "19" at bounding box center [603, 279] width 70 height 70
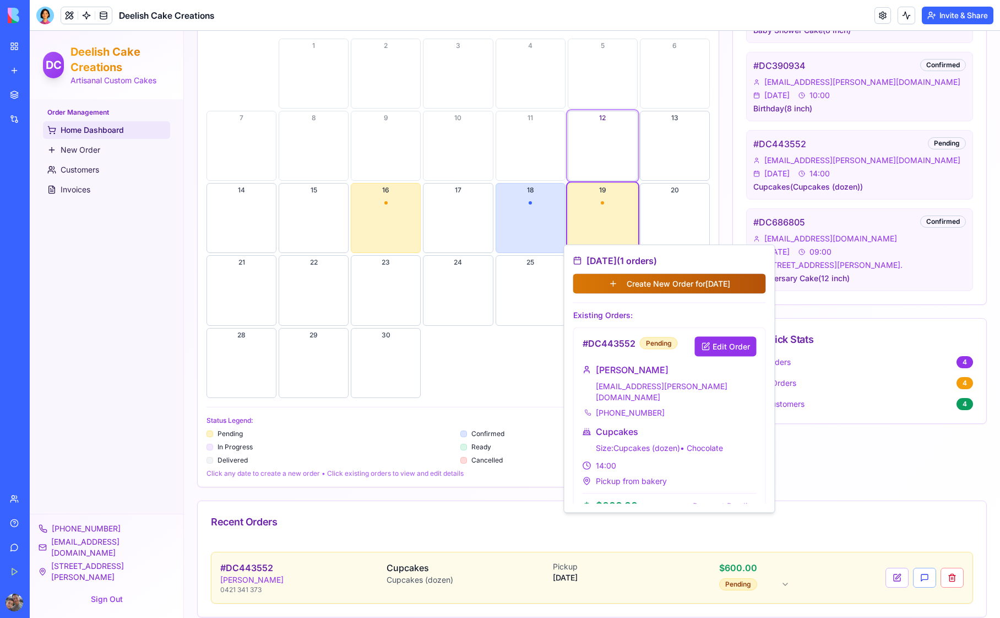
scroll to position [371, 0]
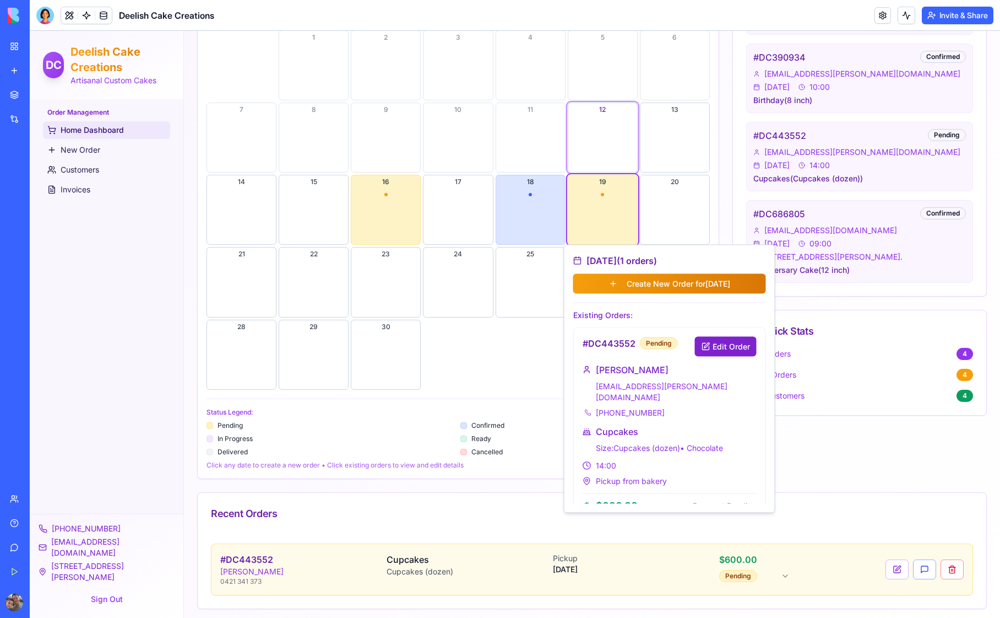
click at [723, 345] on button "Edit Order" at bounding box center [726, 347] width 62 height 20
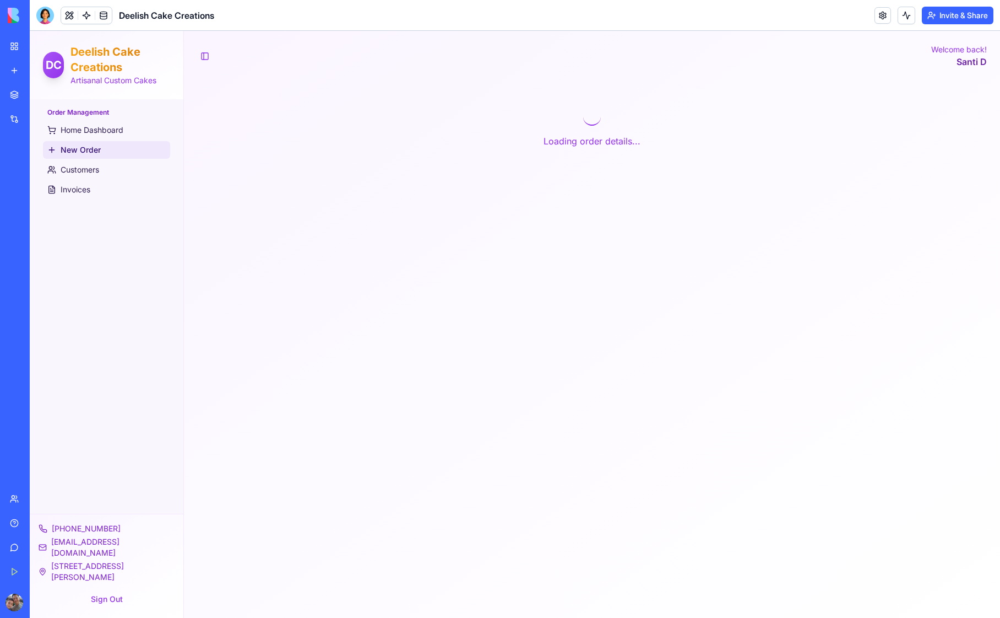
scroll to position [0, 0]
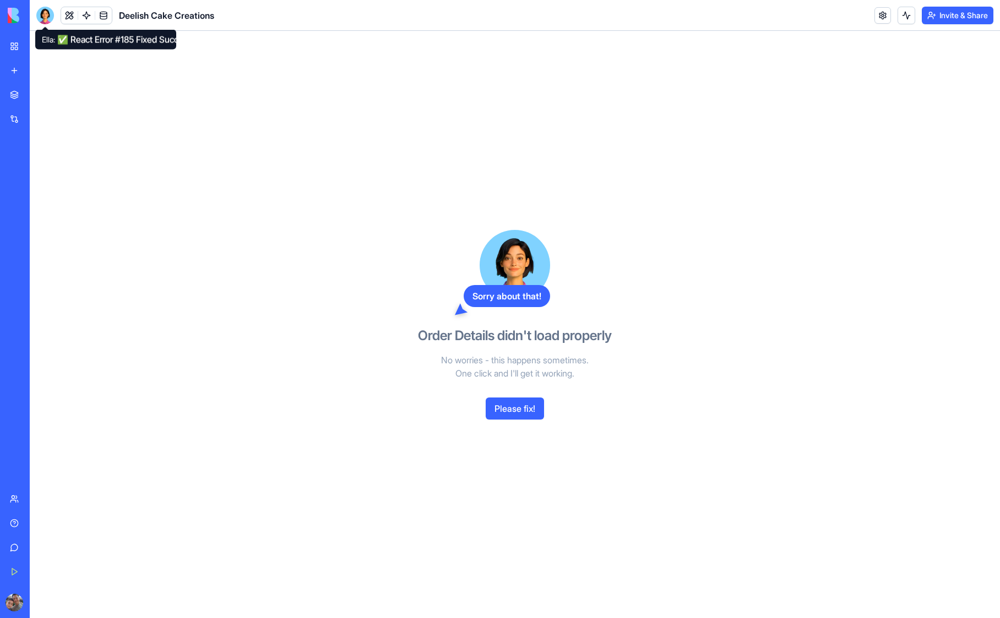
click at [47, 20] on div at bounding box center [45, 16] width 18 height 18
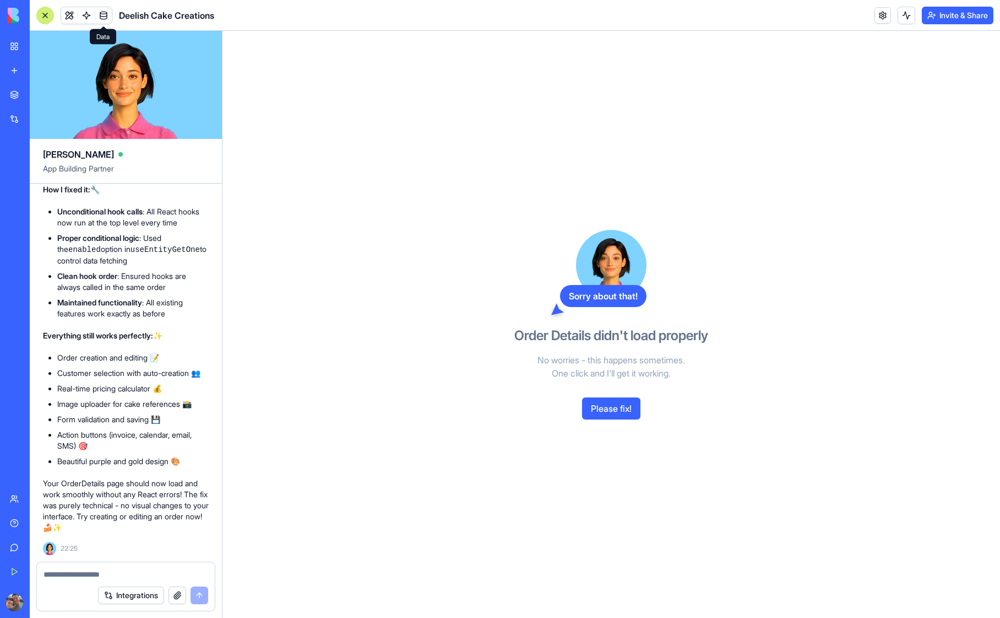
click at [107, 17] on link at bounding box center [103, 15] width 17 height 17
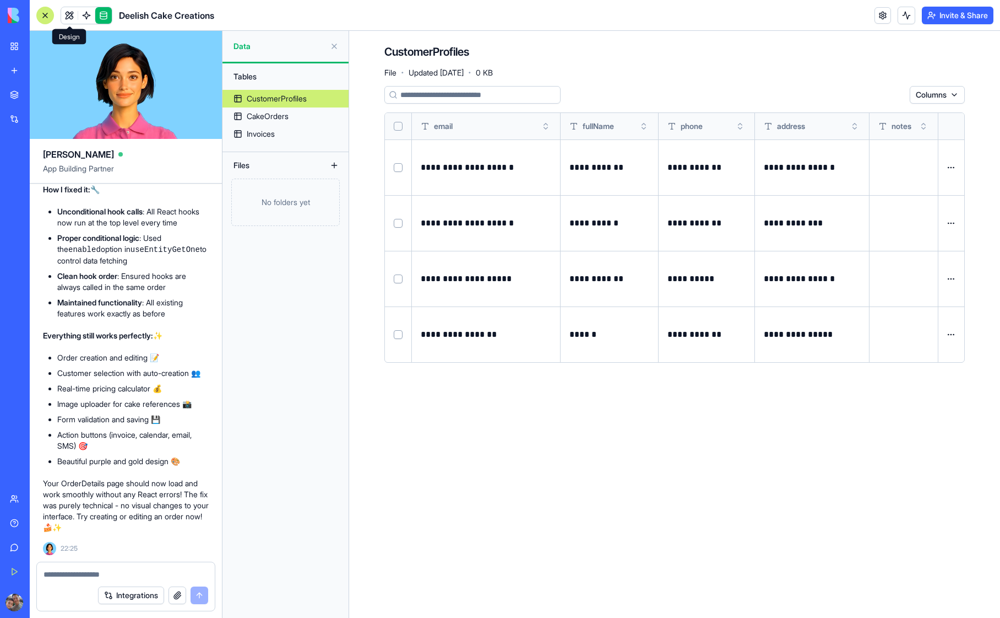
click at [71, 14] on link at bounding box center [69, 15] width 17 height 17
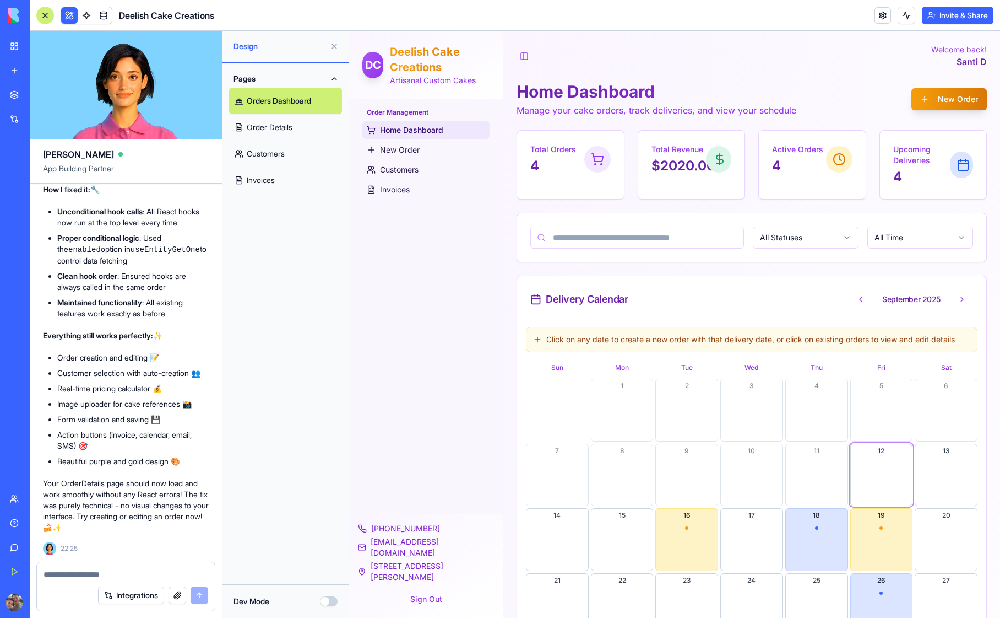
click at [266, 183] on link "Invoices" at bounding box center [285, 180] width 113 height 26
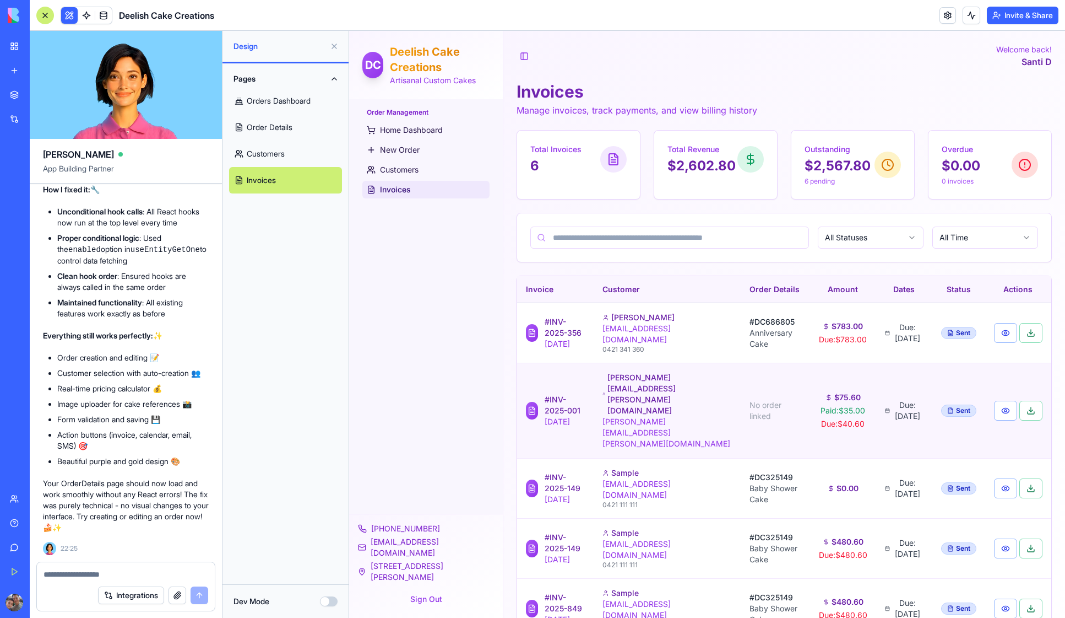
scroll to position [87, 0]
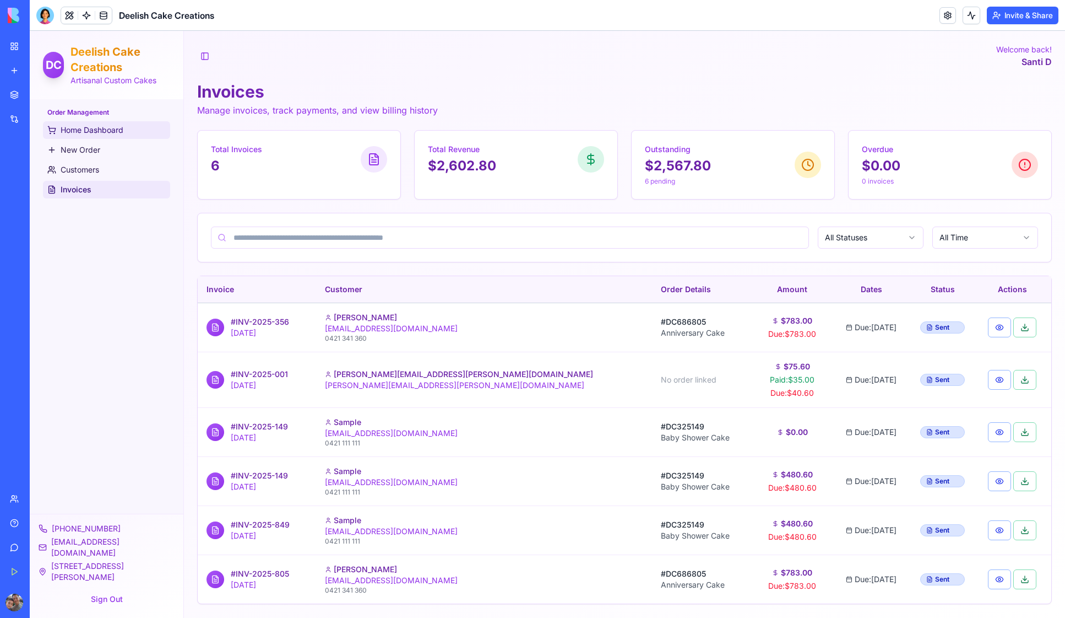
click at [90, 135] on span "Home Dashboard" at bounding box center [92, 130] width 63 height 11
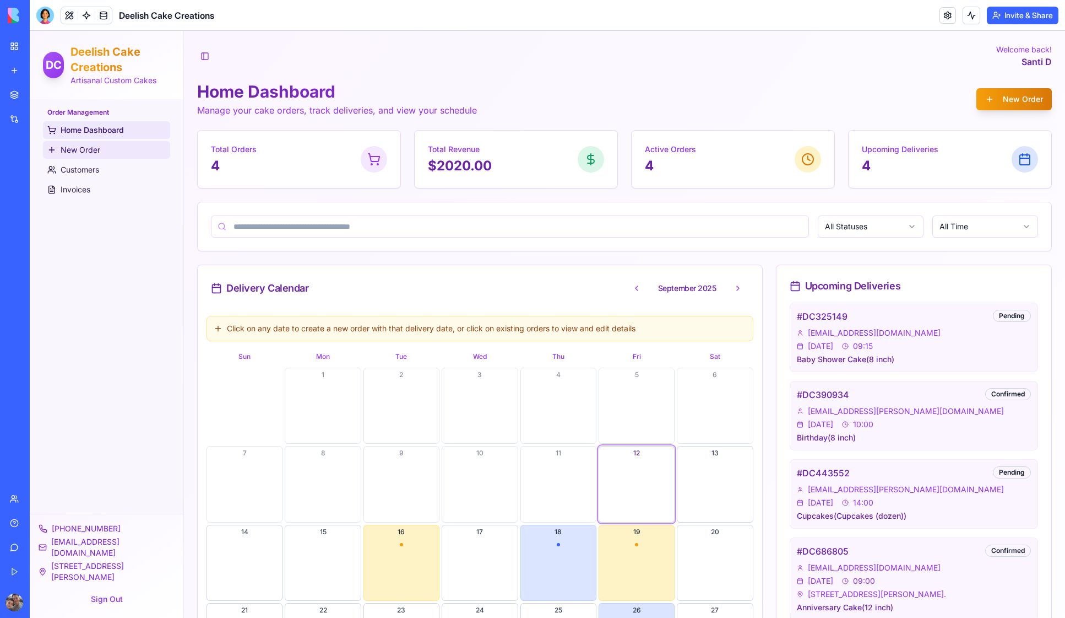
click at [84, 151] on span "New Order" at bounding box center [81, 149] width 40 height 11
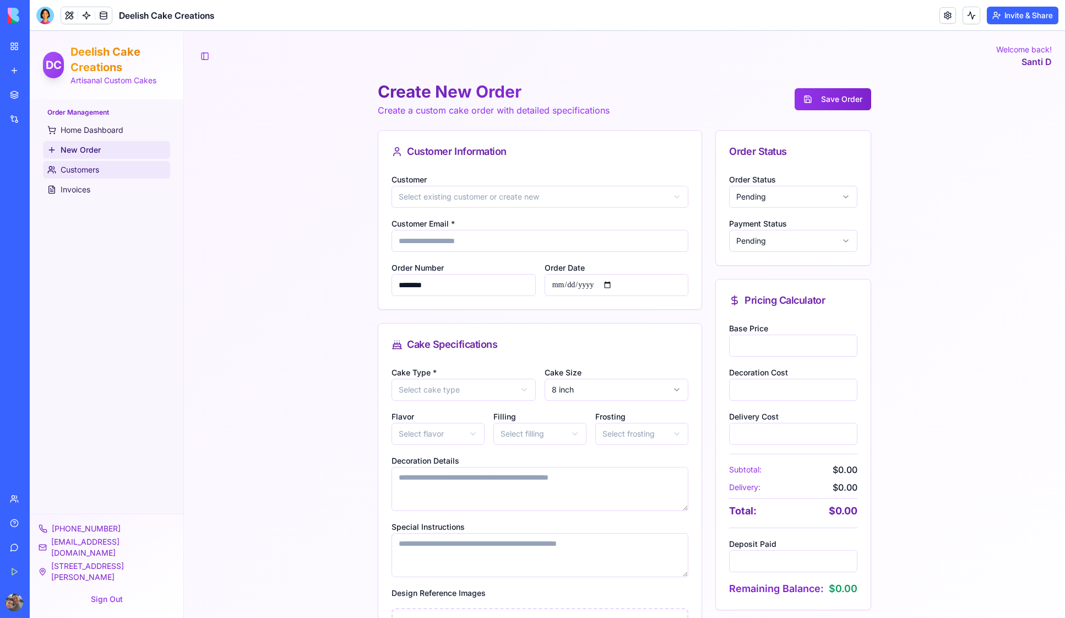
click at [83, 169] on span "Customers" at bounding box center [80, 169] width 39 height 11
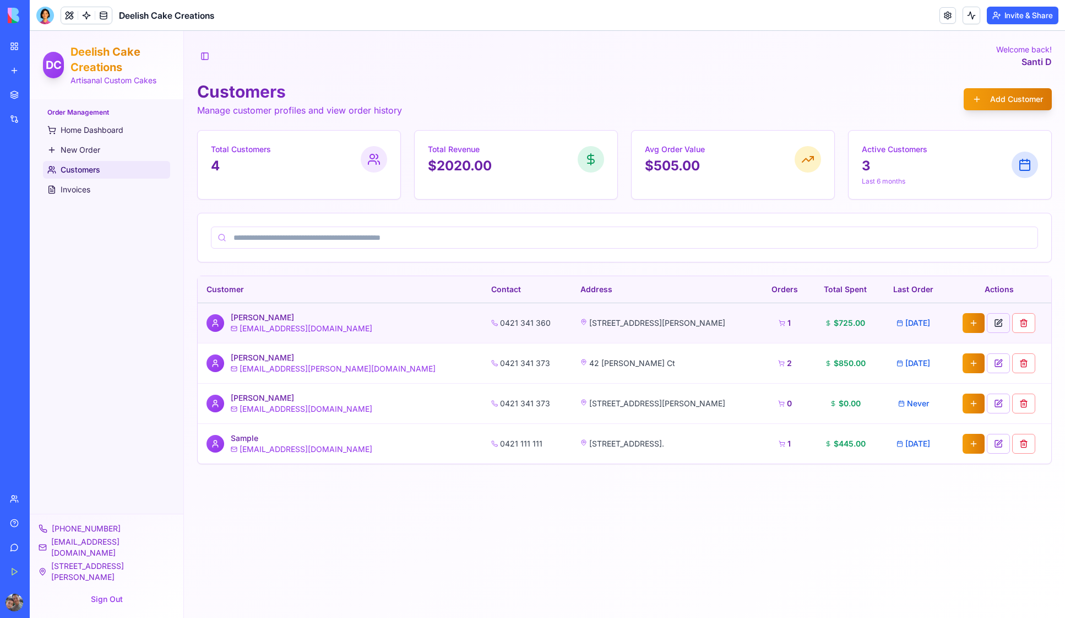
click at [987, 323] on button at bounding box center [998, 323] width 23 height 20
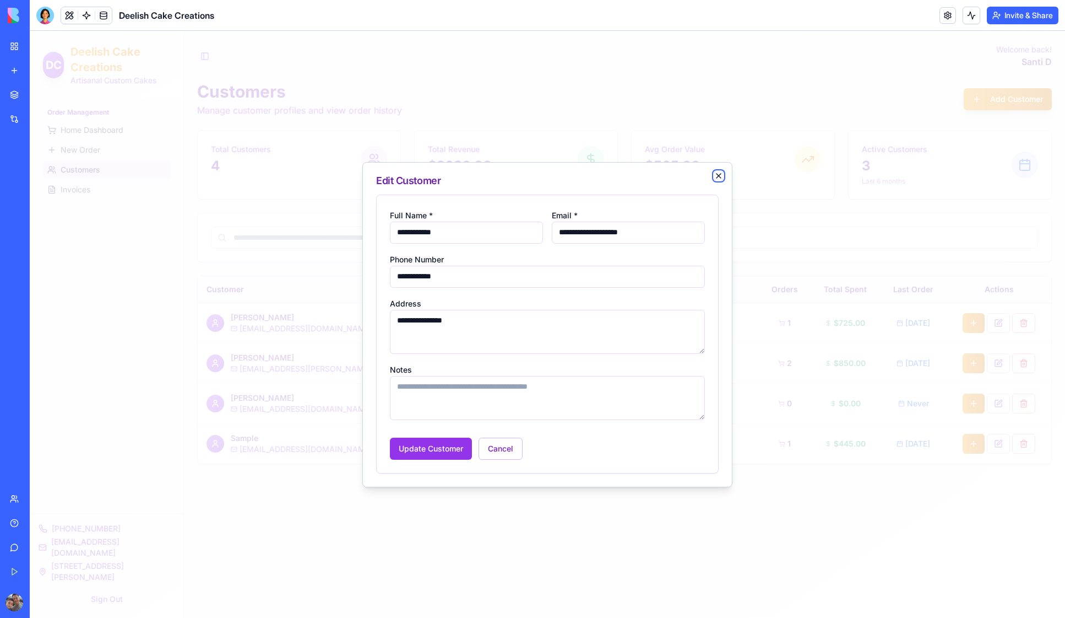
click at [720, 174] on icon "button" at bounding box center [719, 175] width 9 height 9
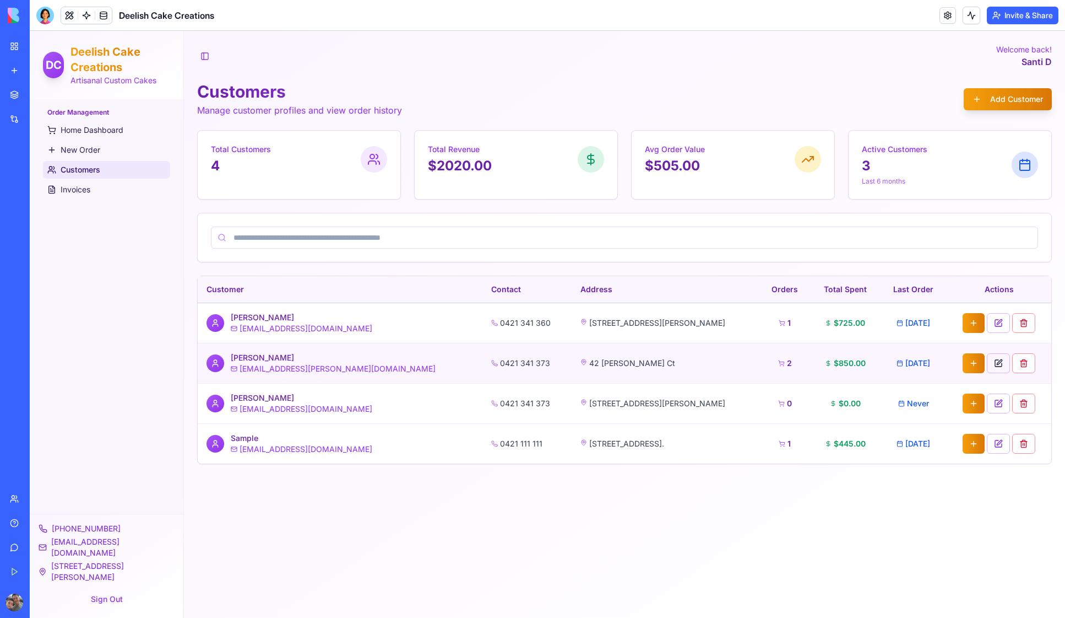
click at [987, 365] on button at bounding box center [998, 363] width 23 height 20
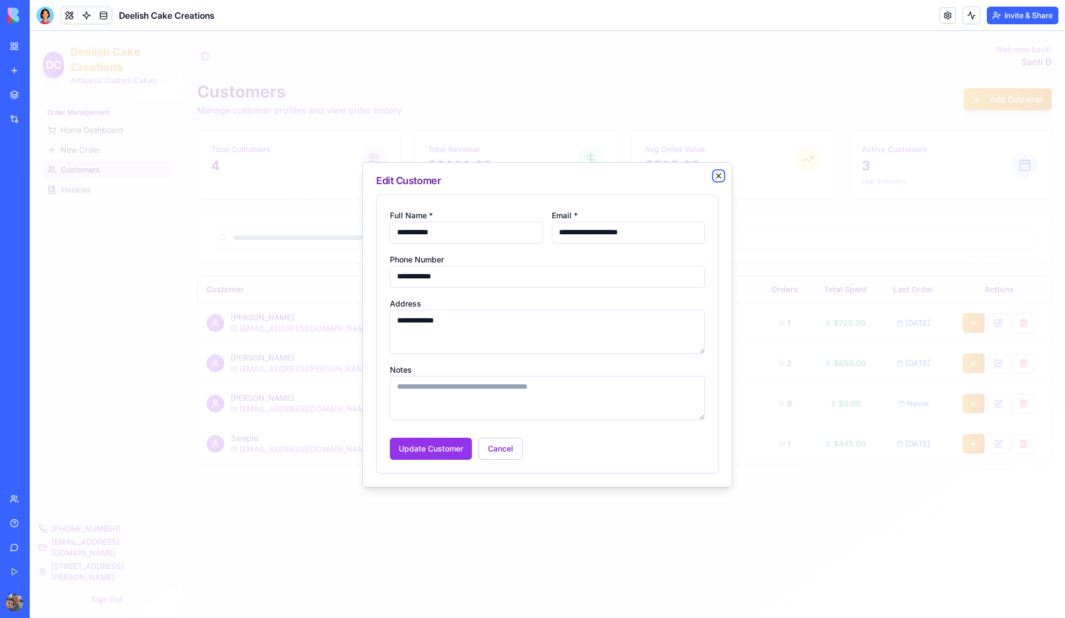
click at [721, 176] on icon "button" at bounding box center [719, 175] width 9 height 9
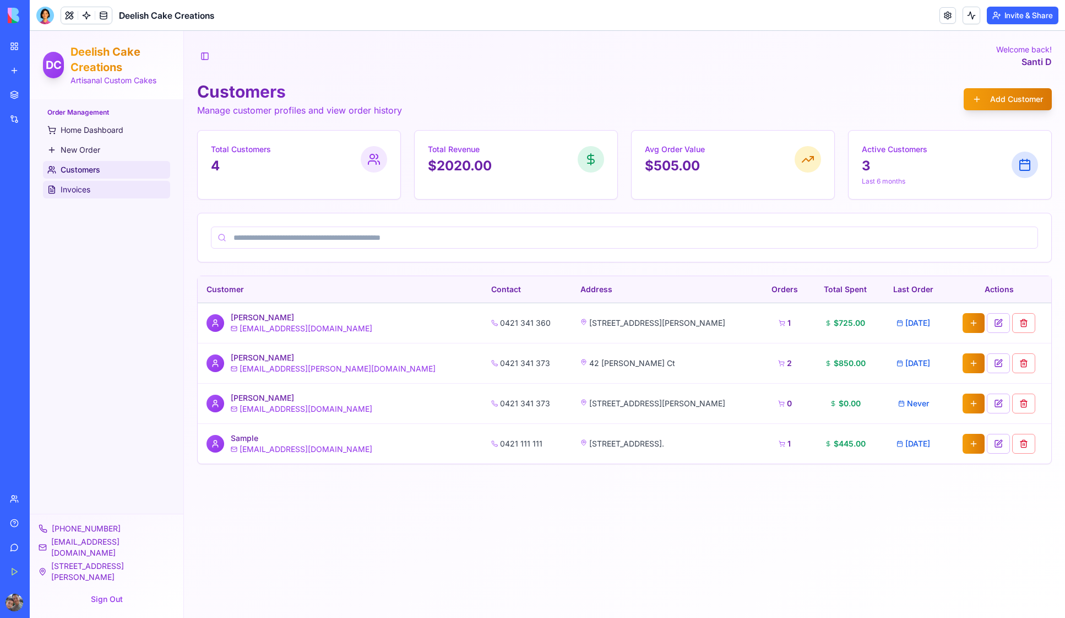
click at [67, 191] on span "Invoices" at bounding box center [76, 189] width 30 height 11
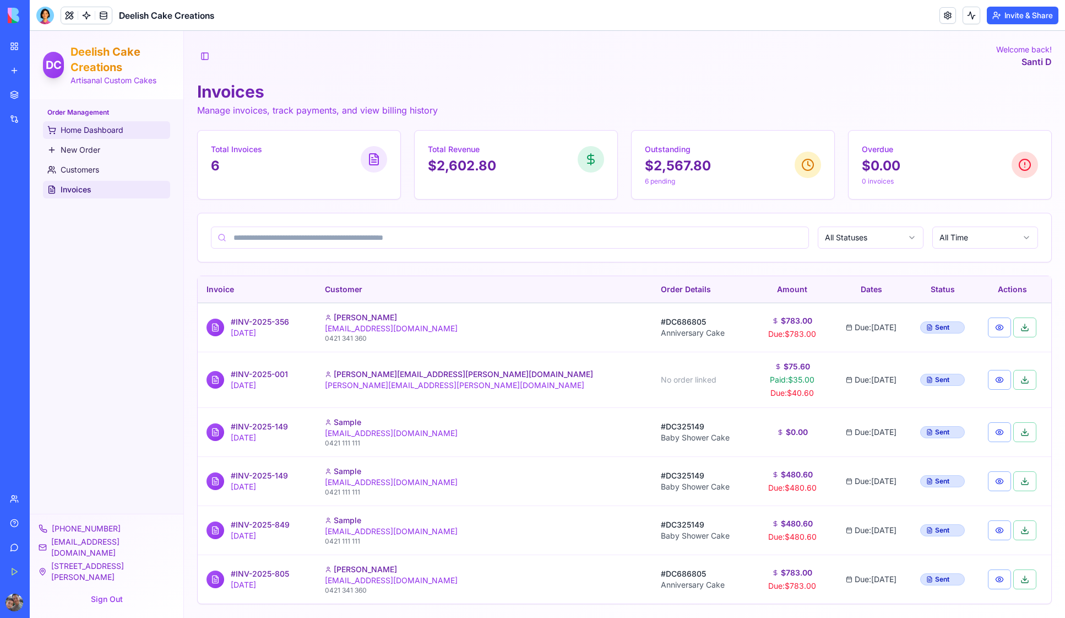
click at [86, 134] on span "Home Dashboard" at bounding box center [92, 130] width 63 height 11
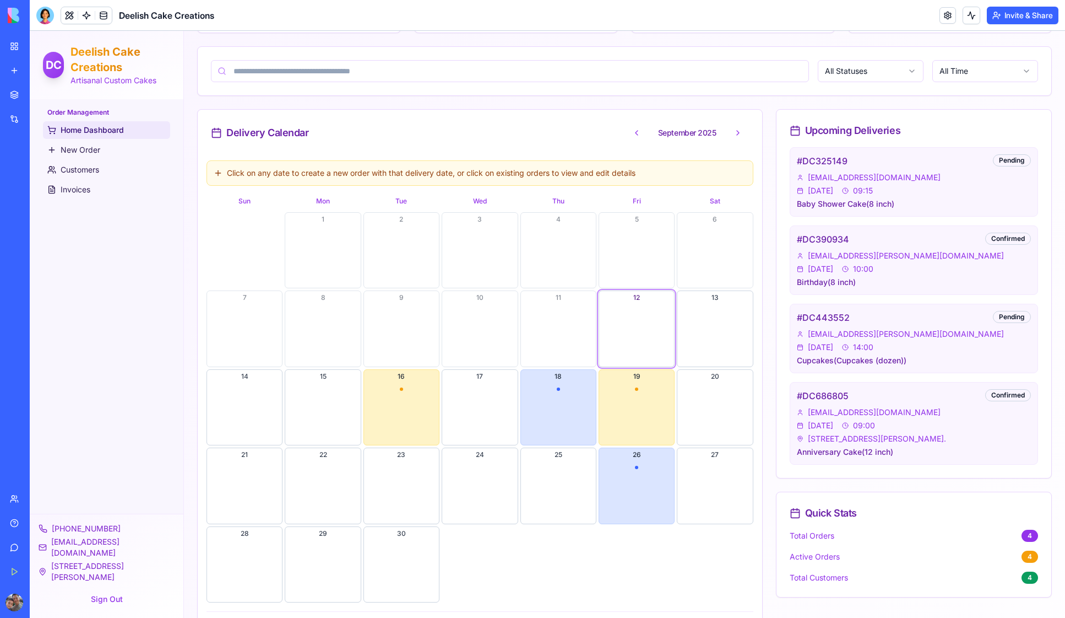
scroll to position [193, 0]
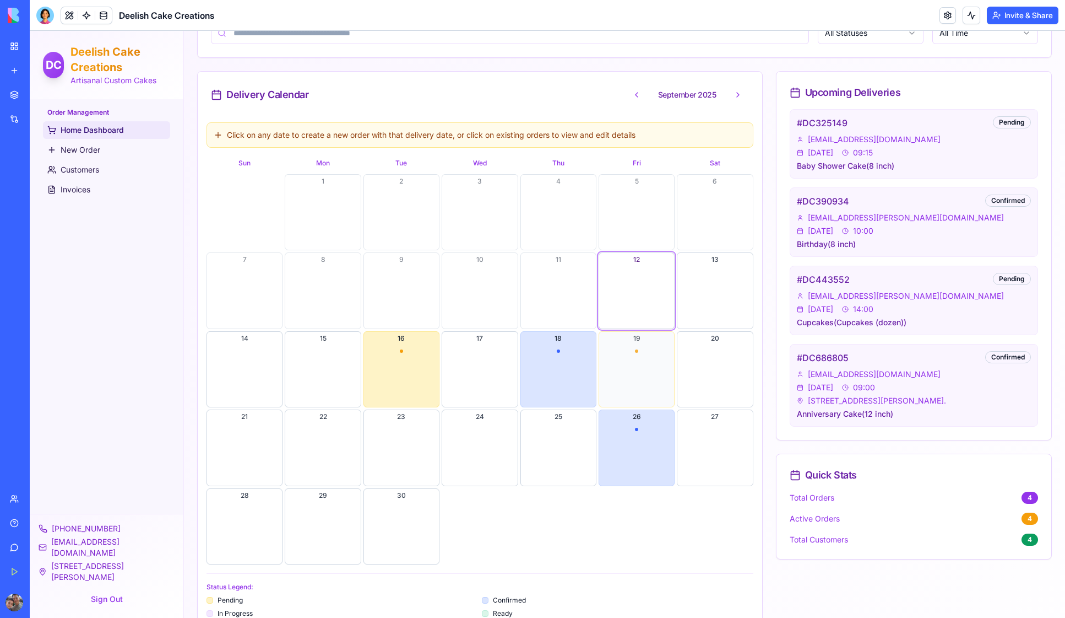
click at [626, 367] on button "19" at bounding box center [637, 369] width 76 height 76
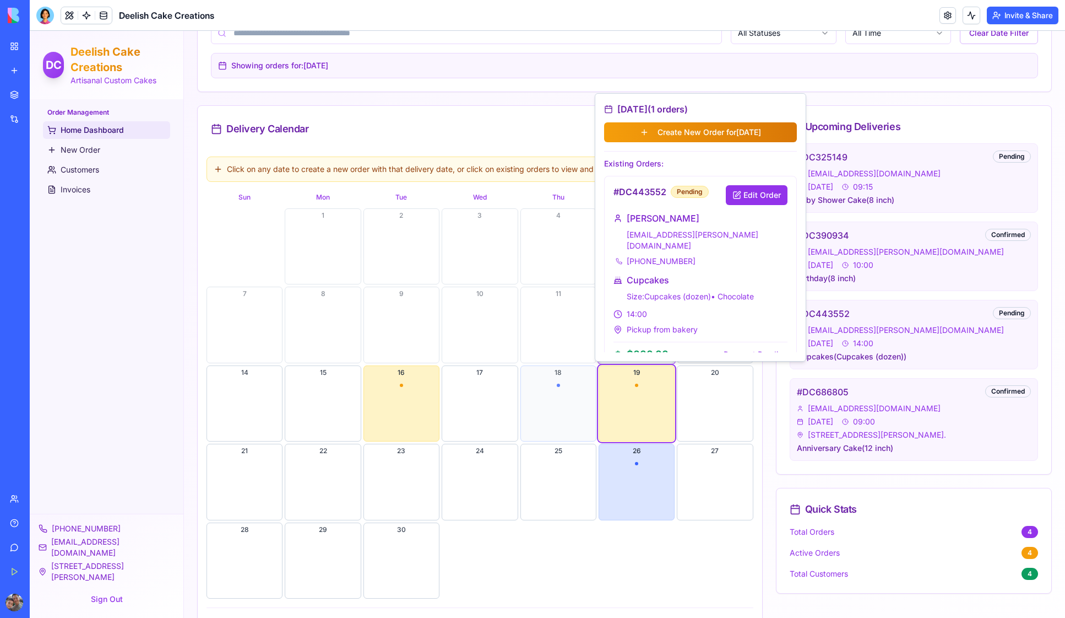
click at [555, 394] on button "18" at bounding box center [559, 403] width 76 height 76
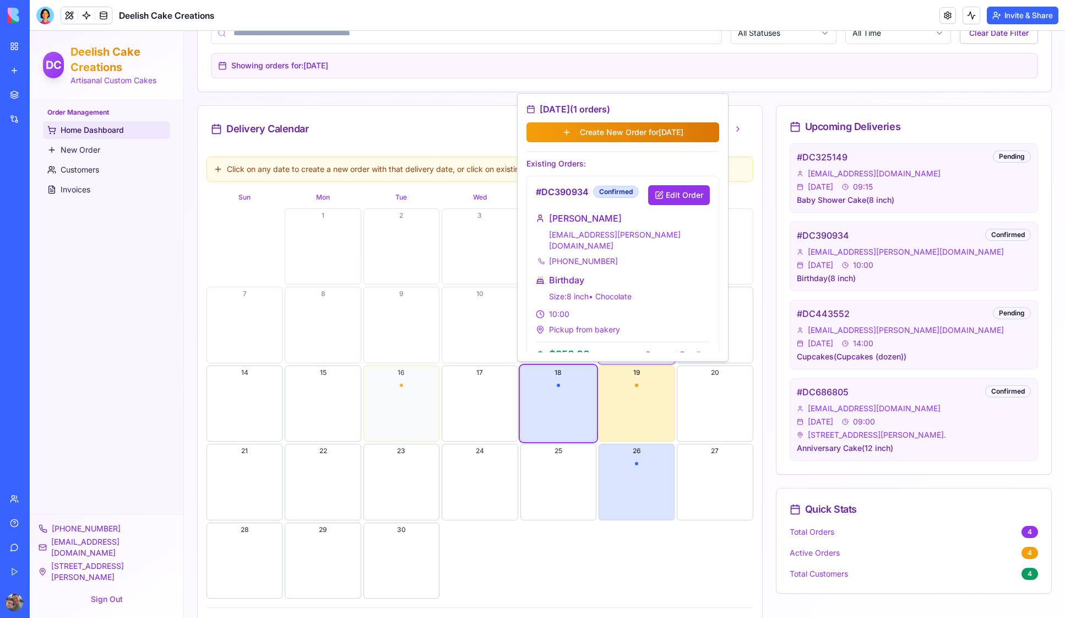
click at [396, 398] on button "16" at bounding box center [402, 403] width 76 height 76
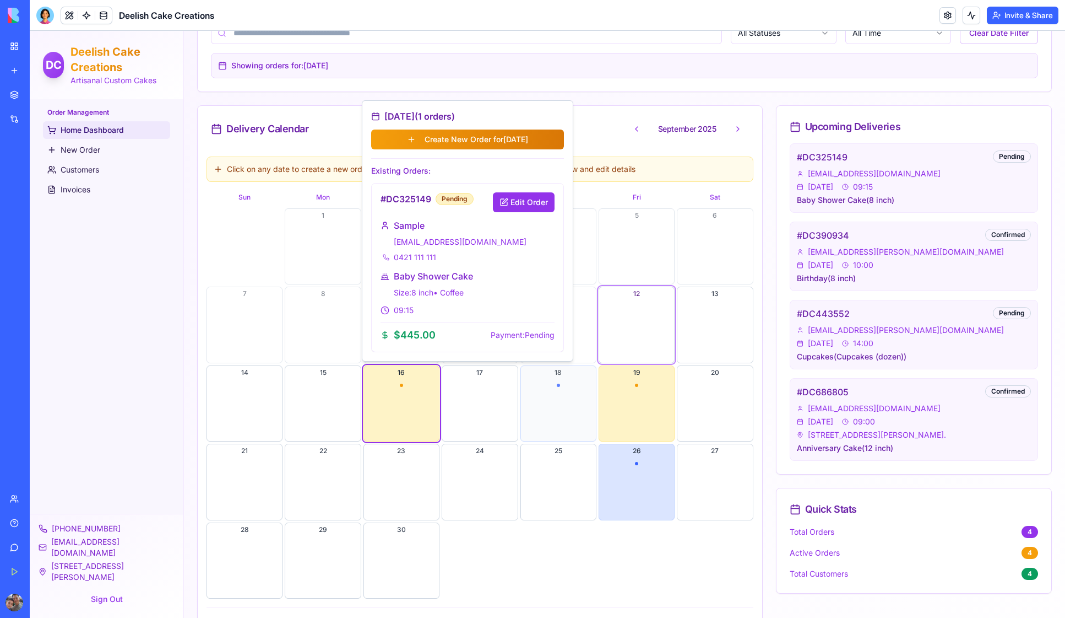
click at [560, 402] on button "18" at bounding box center [559, 403] width 76 height 76
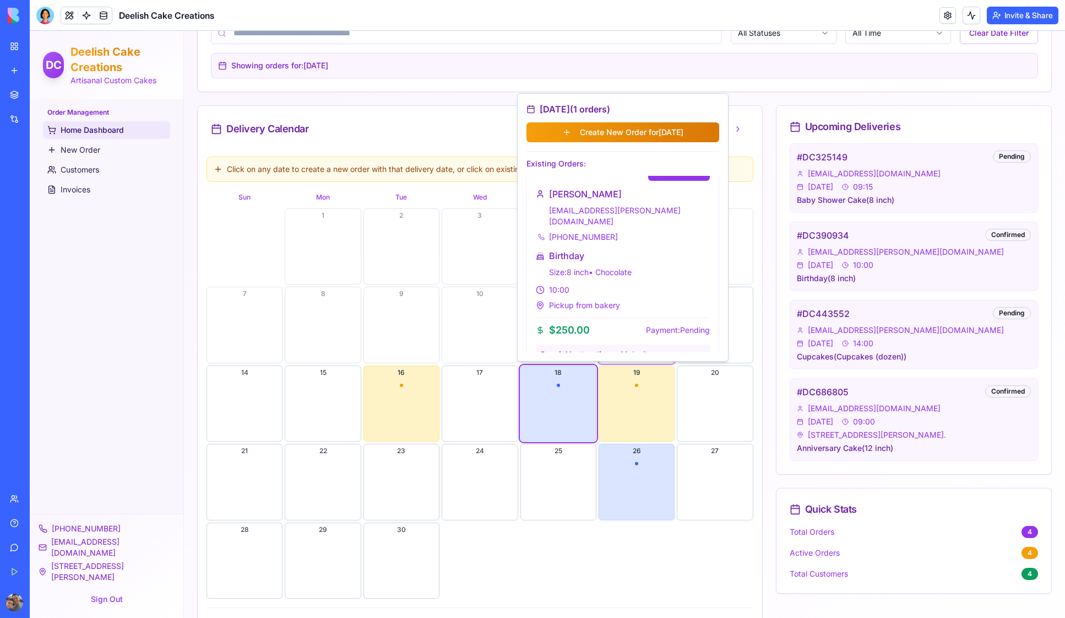
scroll to position [0, 0]
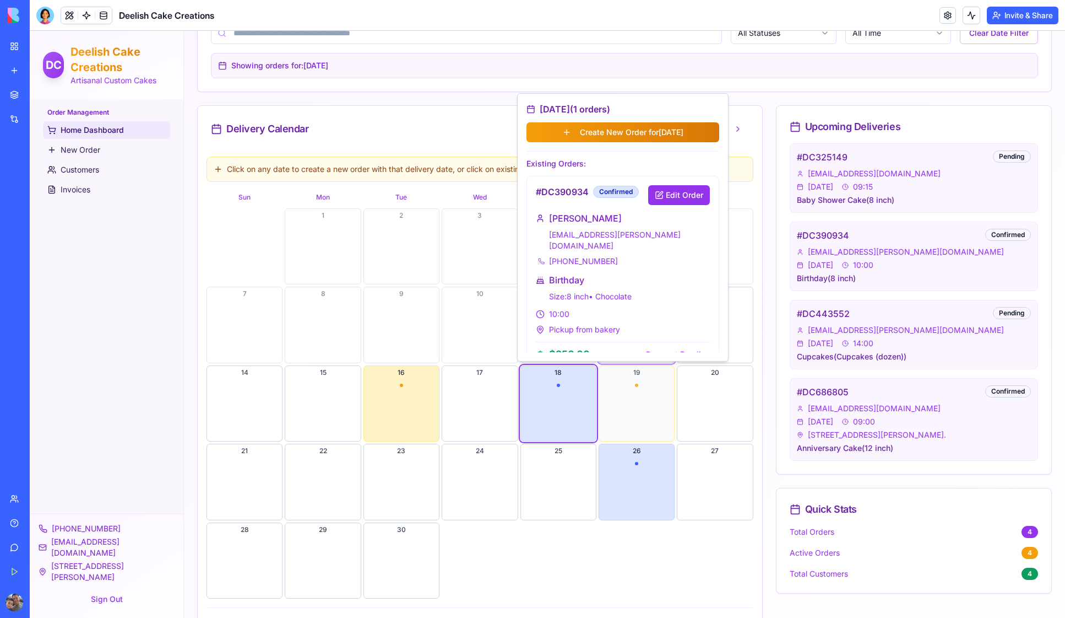
click at [642, 409] on button "19" at bounding box center [637, 403] width 76 height 76
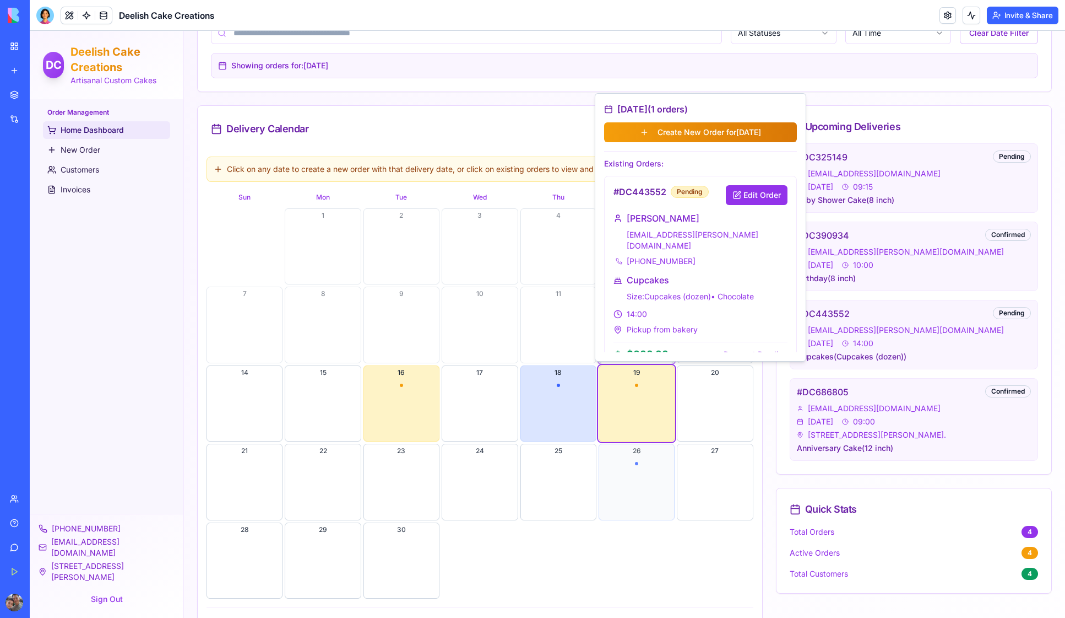
click at [637, 484] on button "26" at bounding box center [637, 481] width 76 height 76
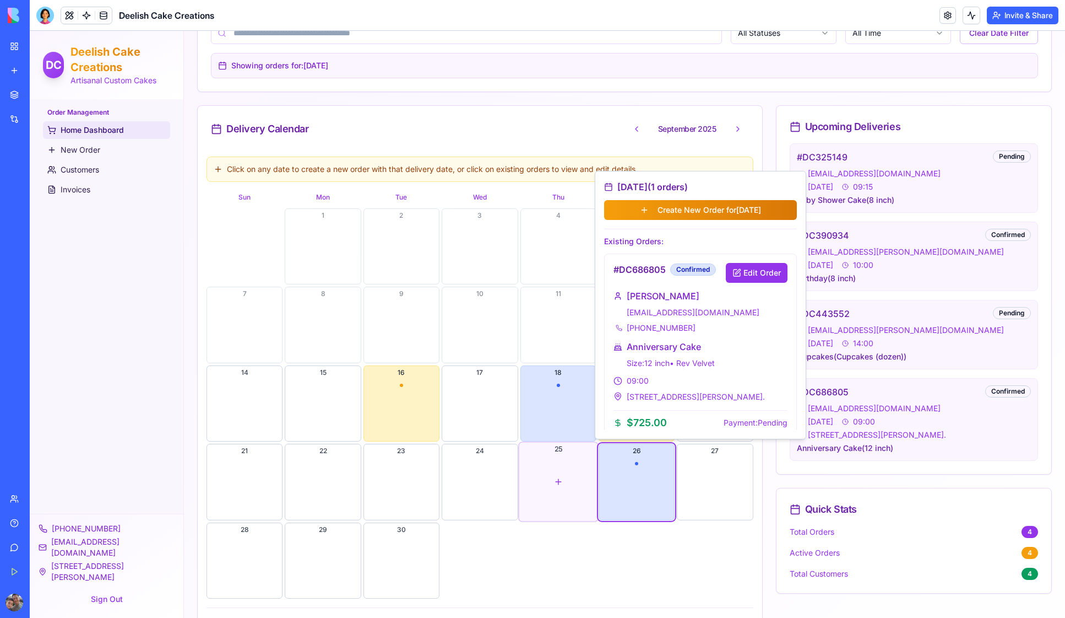
click at [555, 487] on div "button" at bounding box center [558, 481] width 79 height 79
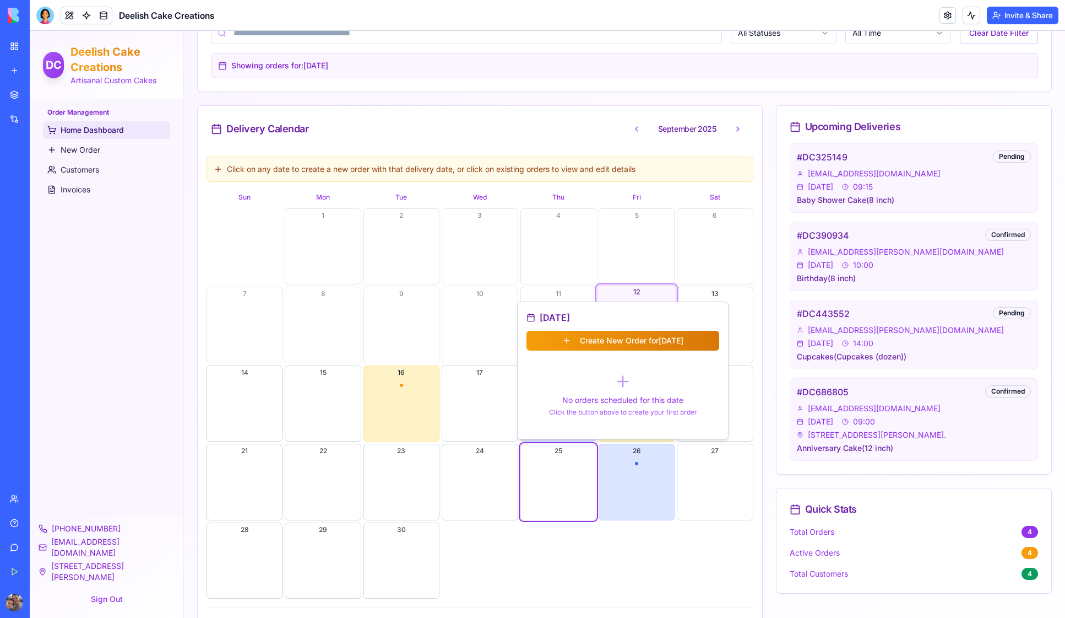
click at [641, 296] on div "button" at bounding box center [636, 324] width 79 height 79
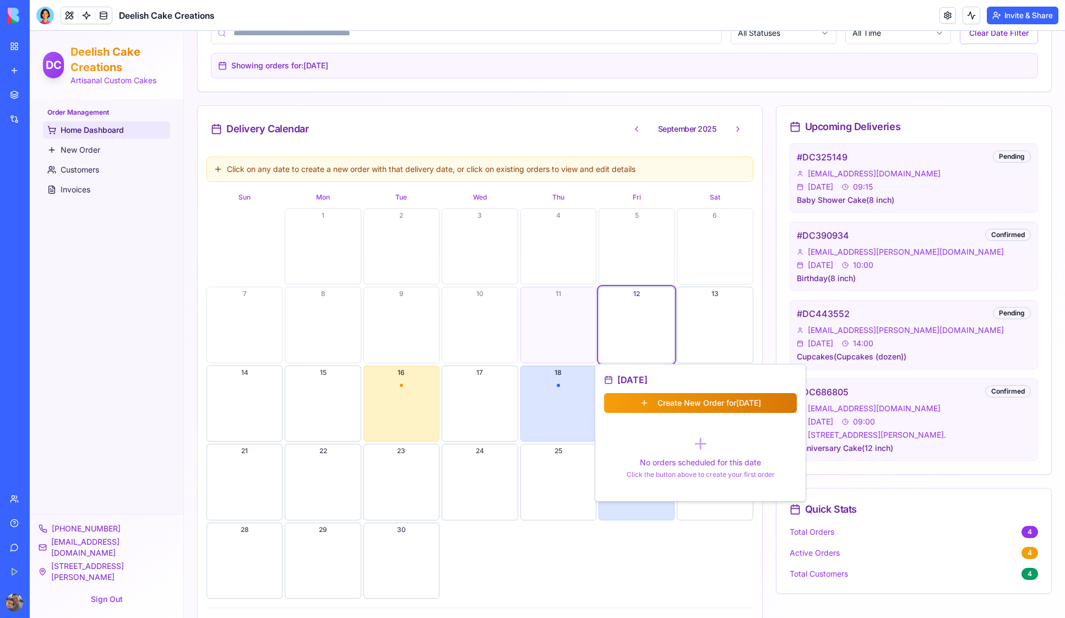
click at [566, 309] on button "11" at bounding box center [559, 324] width 76 height 76
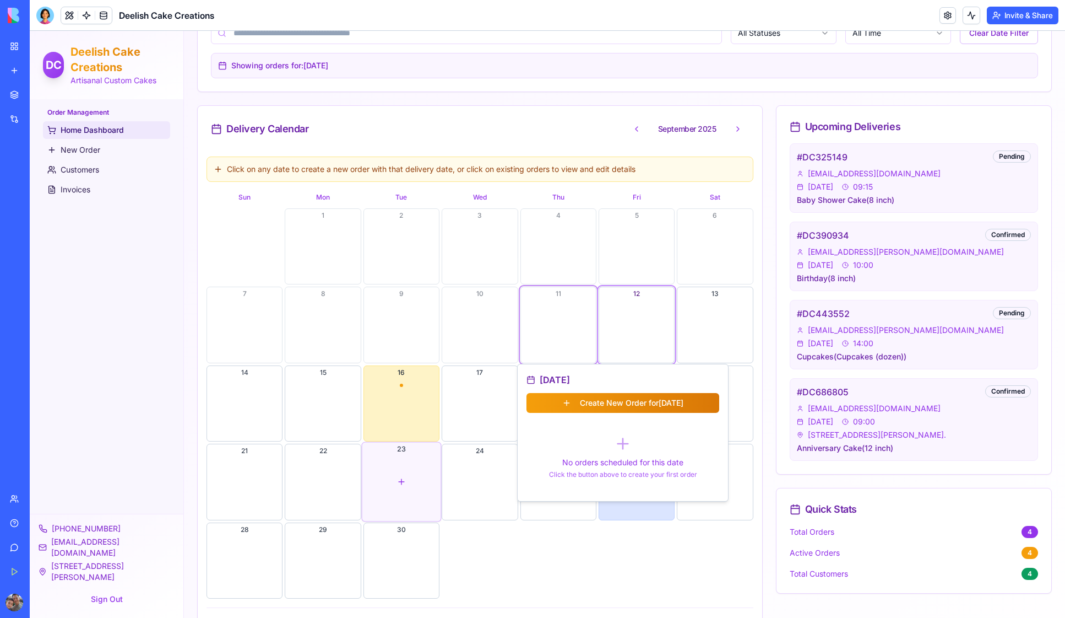
click at [393, 488] on div "button" at bounding box center [401, 481] width 79 height 79
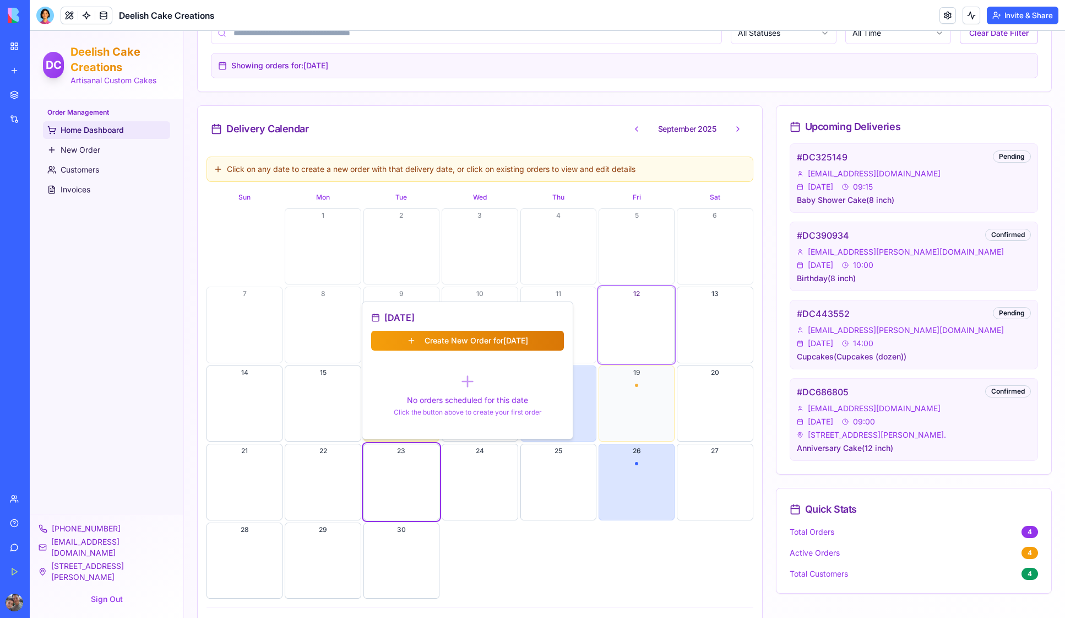
click at [648, 385] on button "19" at bounding box center [637, 403] width 76 height 76
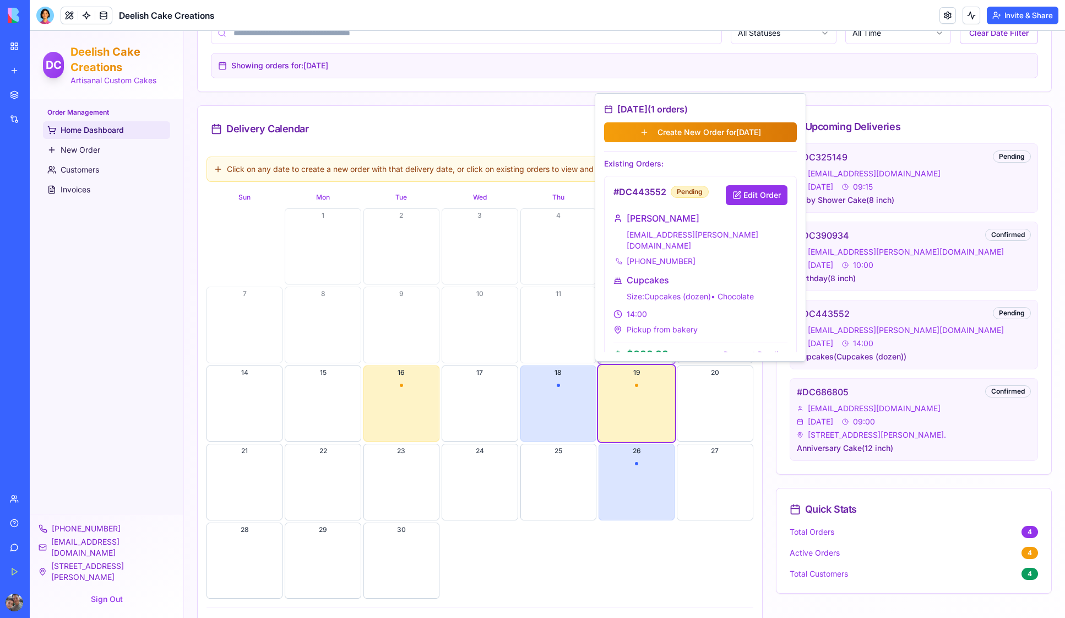
scroll to position [8, 0]
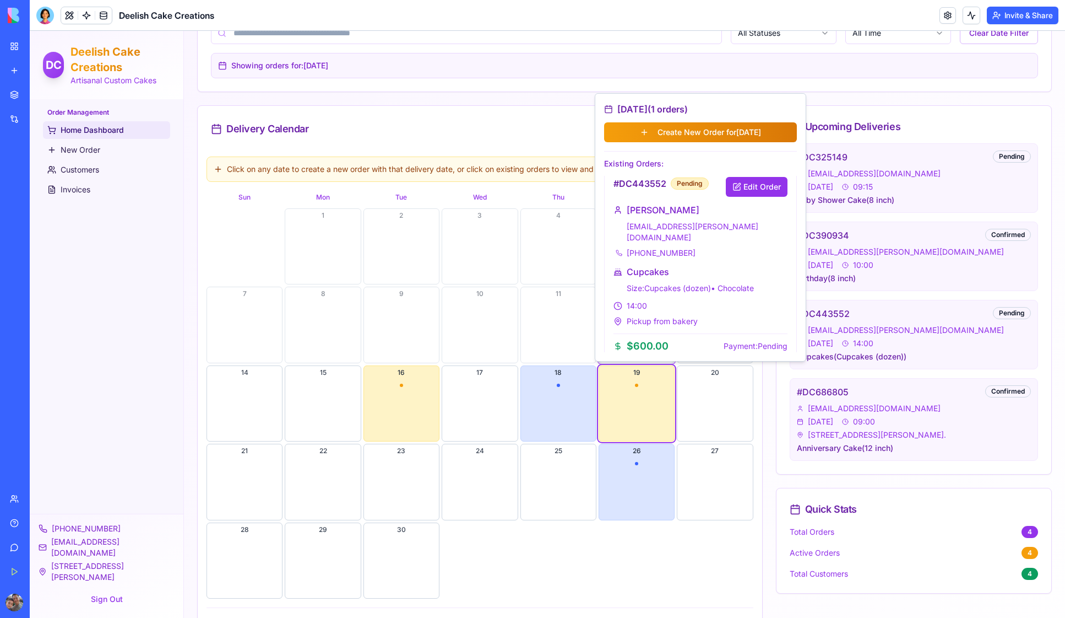
click at [579, 551] on div "1 2 3 4 5 6 7 8 9 10 11 12 13 14 15 16 17 18 19 20 21 22 23 24 25 26 27 28 29 30" at bounding box center [480, 403] width 547 height 390
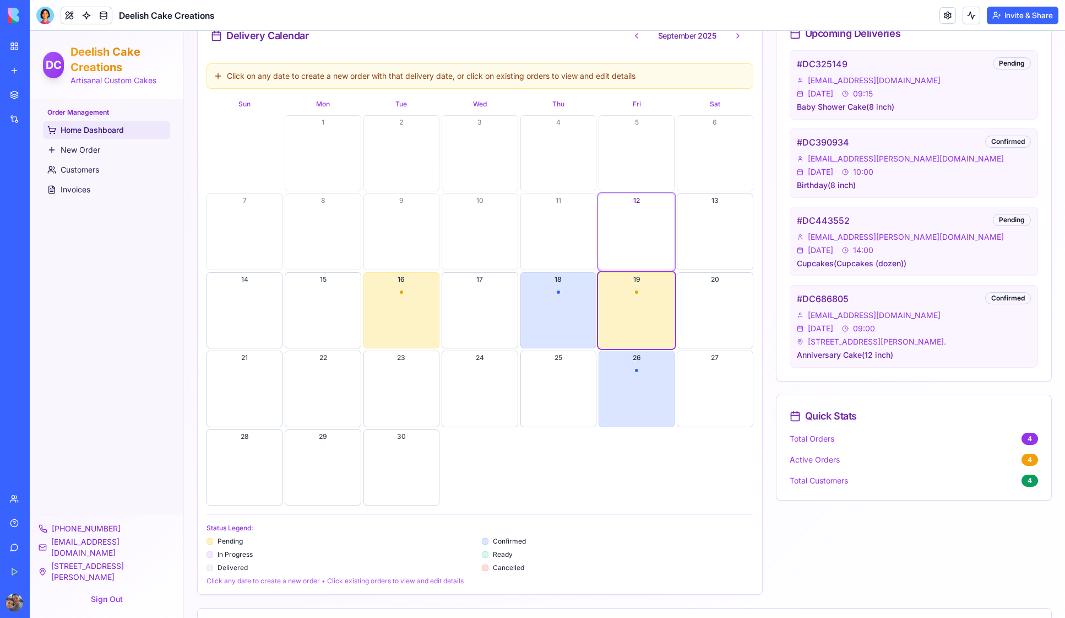
scroll to position [287, 0]
click at [765, 320] on div "Delivery Calendar September 2025 Click on any date to create a new order with t…" at bounding box center [624, 303] width 855 height 582
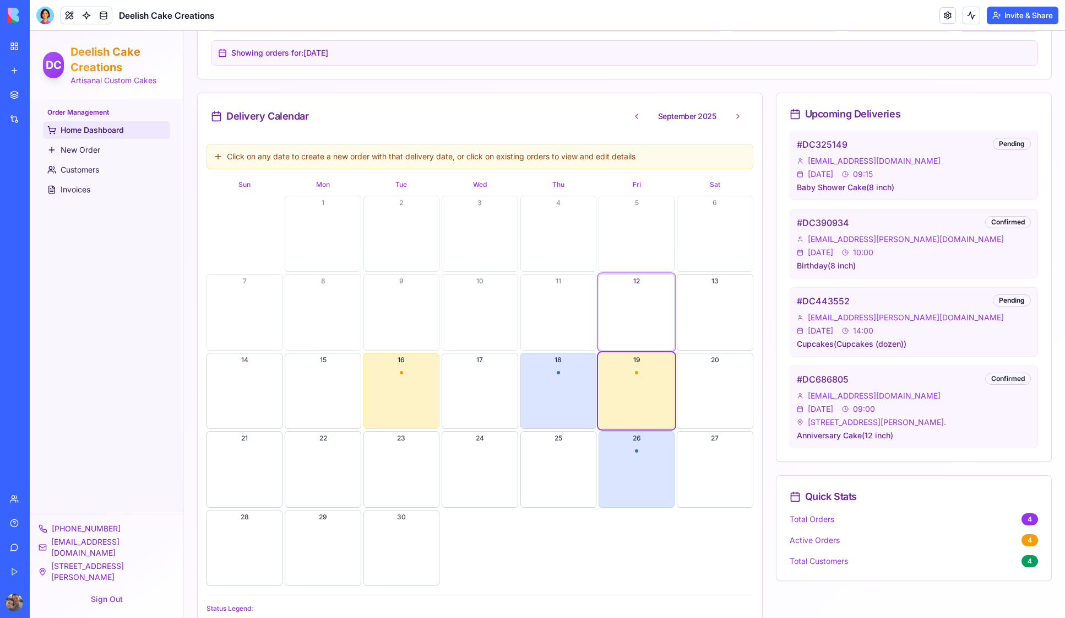
scroll to position [403, 0]
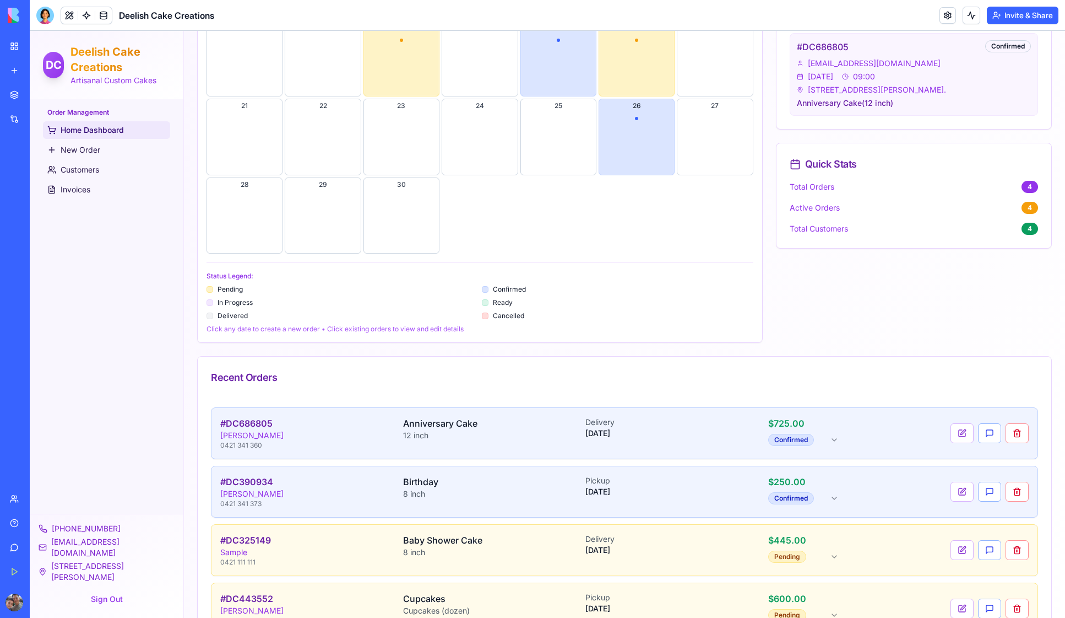
scroll to position [544, 0]
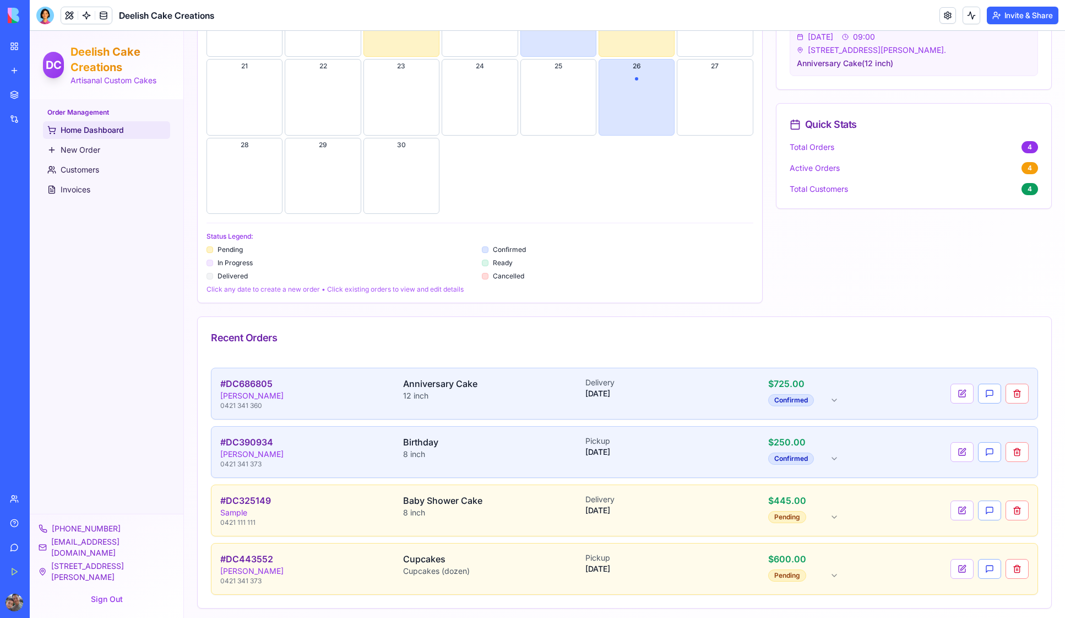
click at [574, 339] on div "Recent Orders" at bounding box center [624, 337] width 827 height 15
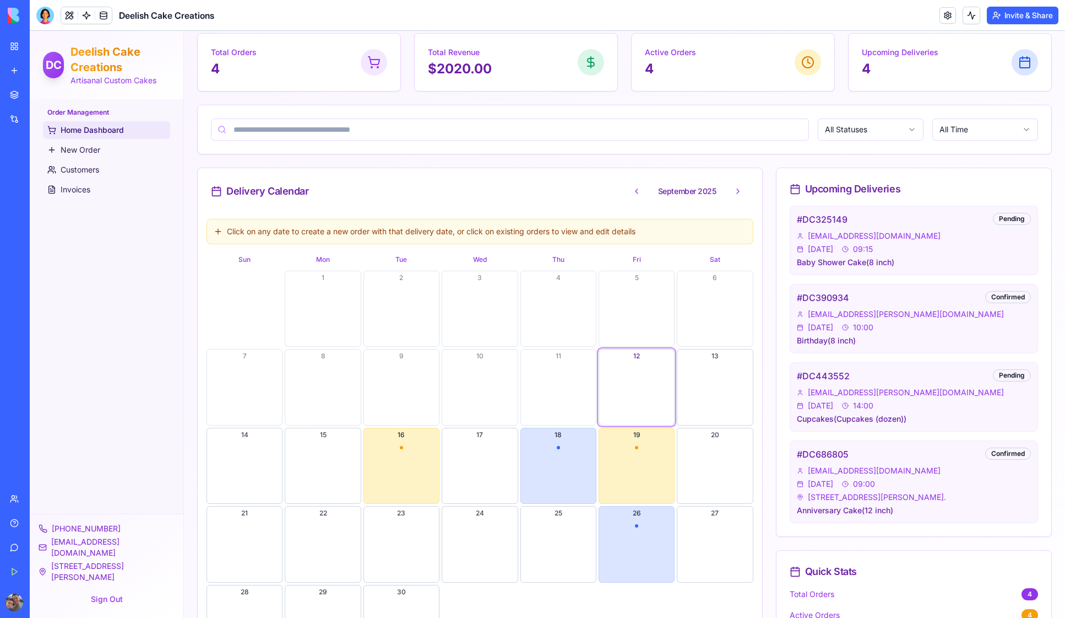
scroll to position [0, 0]
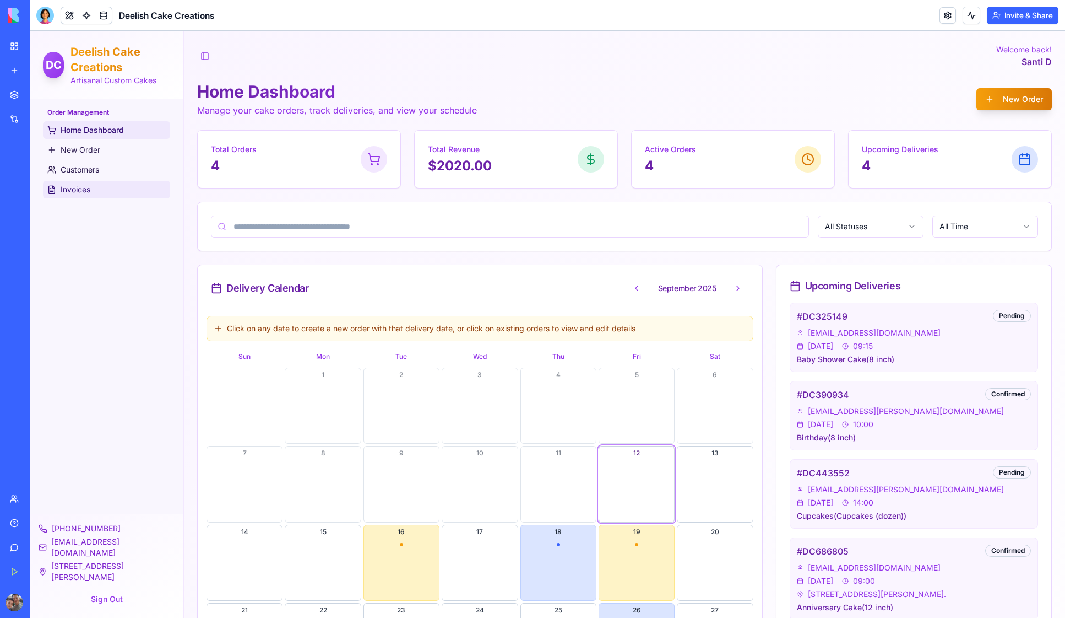
click at [80, 187] on span "Invoices" at bounding box center [76, 189] width 30 height 11
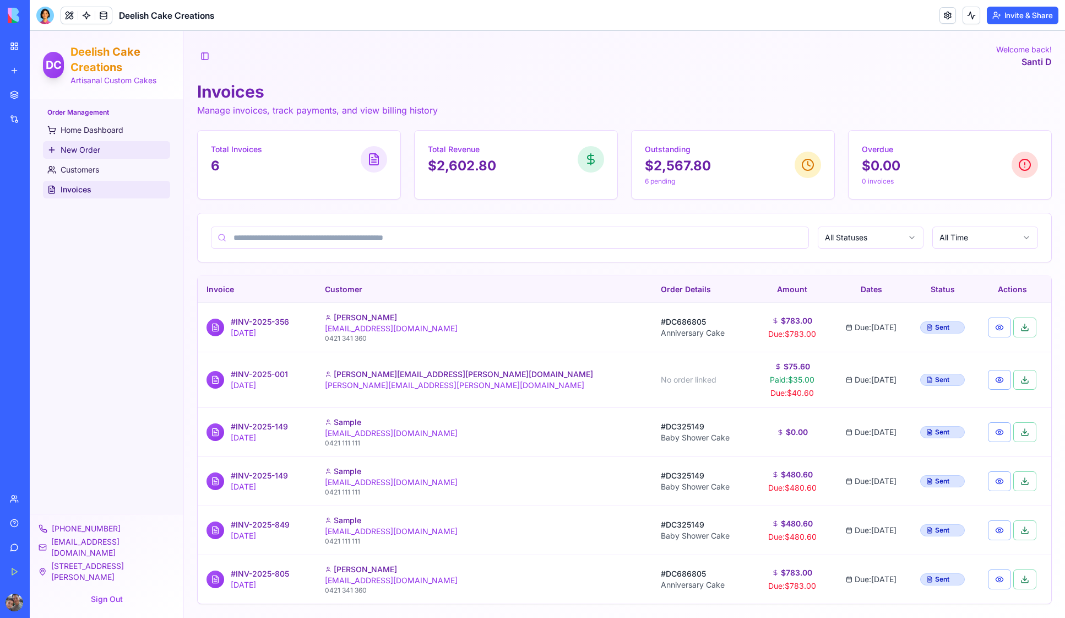
click at [83, 150] on span "New Order" at bounding box center [81, 149] width 40 height 11
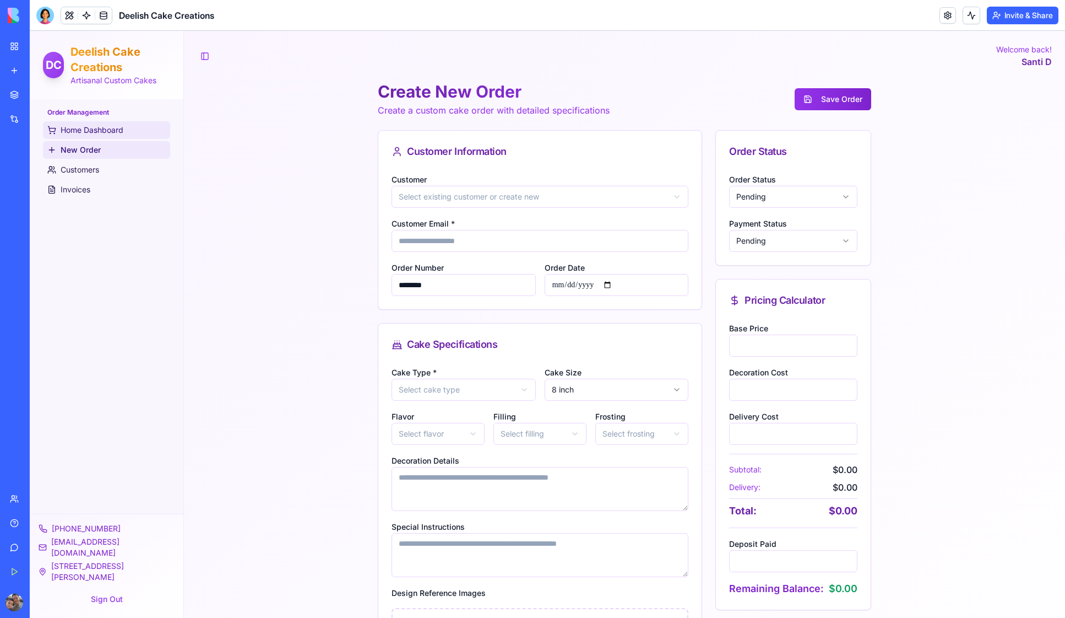
click at [102, 128] on span "Home Dashboard" at bounding box center [92, 130] width 63 height 11
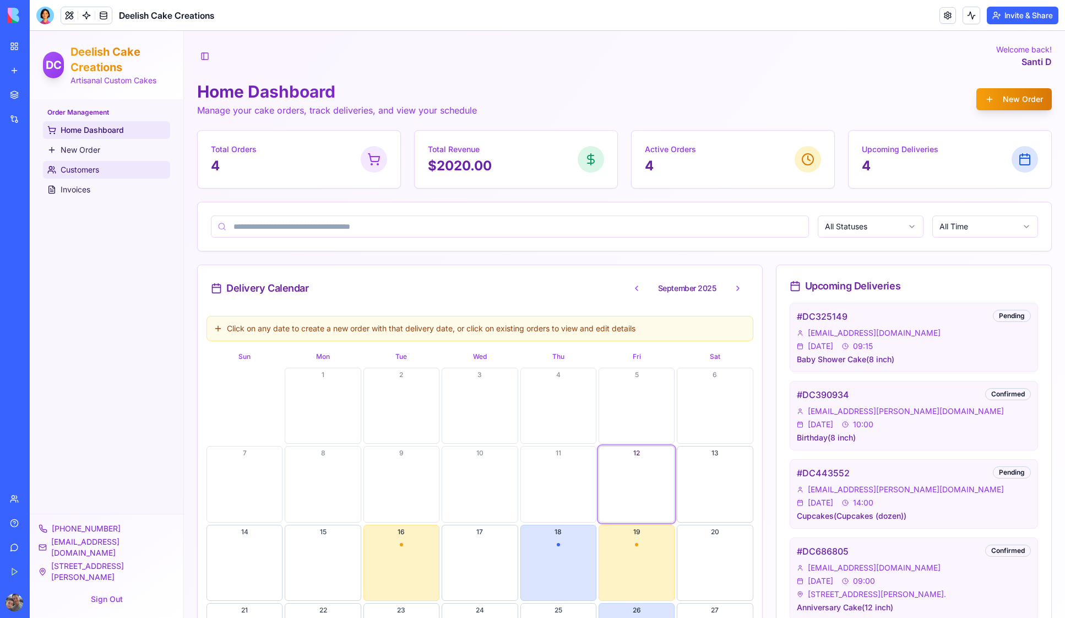
click at [75, 171] on span "Customers" at bounding box center [80, 169] width 39 height 11
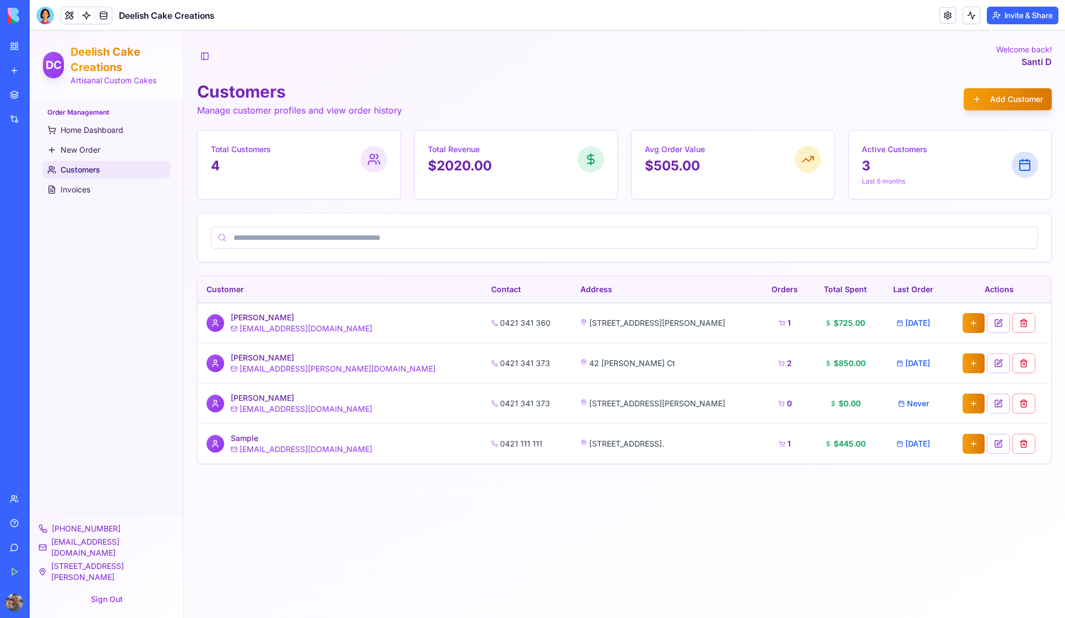
click at [115, 299] on div "Order Management Home Dashboard New Order Customers Invoices" at bounding box center [107, 306] width 154 height 414
click at [46, 19] on div at bounding box center [45, 16] width 18 height 18
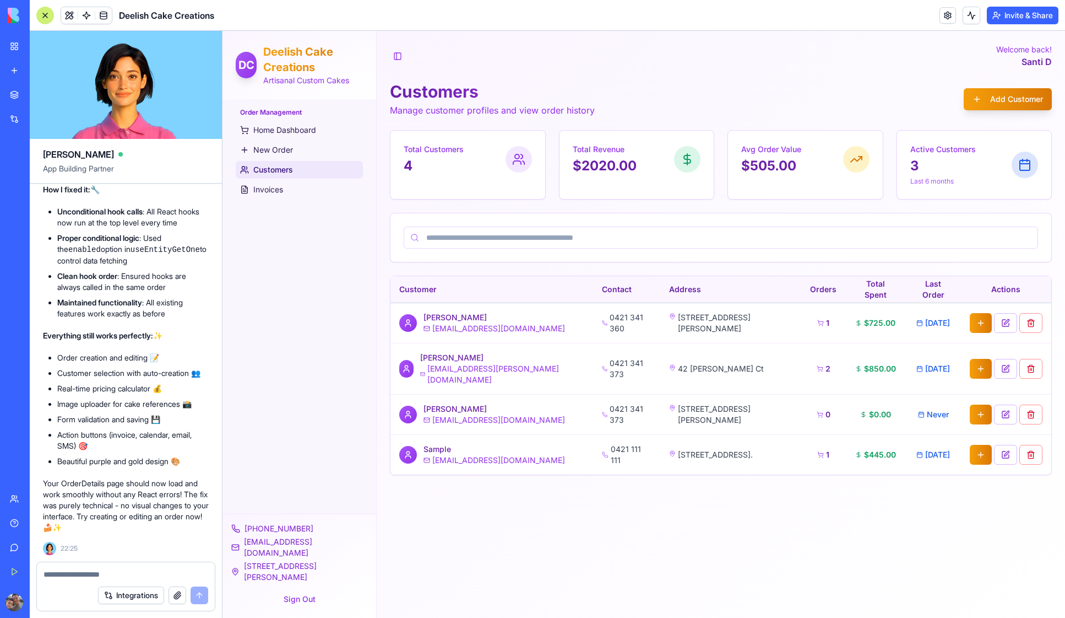
click at [52, 566] on div at bounding box center [126, 571] width 178 height 18
click at [53, 577] on textarea at bounding box center [126, 574] width 165 height 11
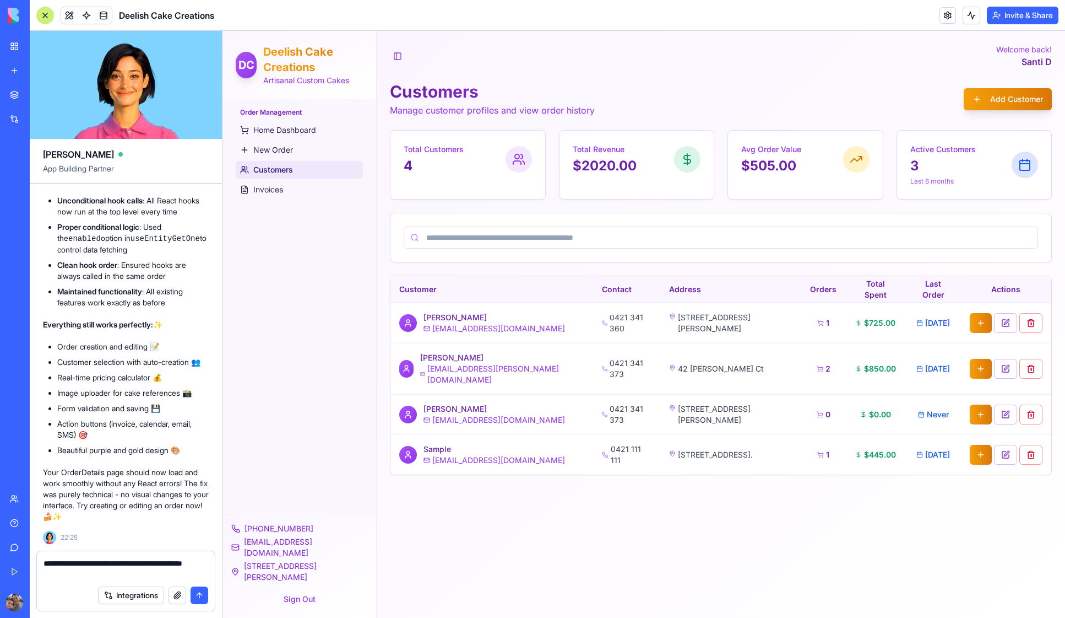
drag, startPoint x: 176, startPoint y: 564, endPoint x: 196, endPoint y: 561, distance: 19.5
click at [196, 561] on textarea "**********" at bounding box center [126, 569] width 165 height 22
click at [160, 564] on textarea "**********" at bounding box center [126, 569] width 165 height 22
click at [73, 575] on textarea "**********" at bounding box center [126, 569] width 165 height 22
type textarea "**********"
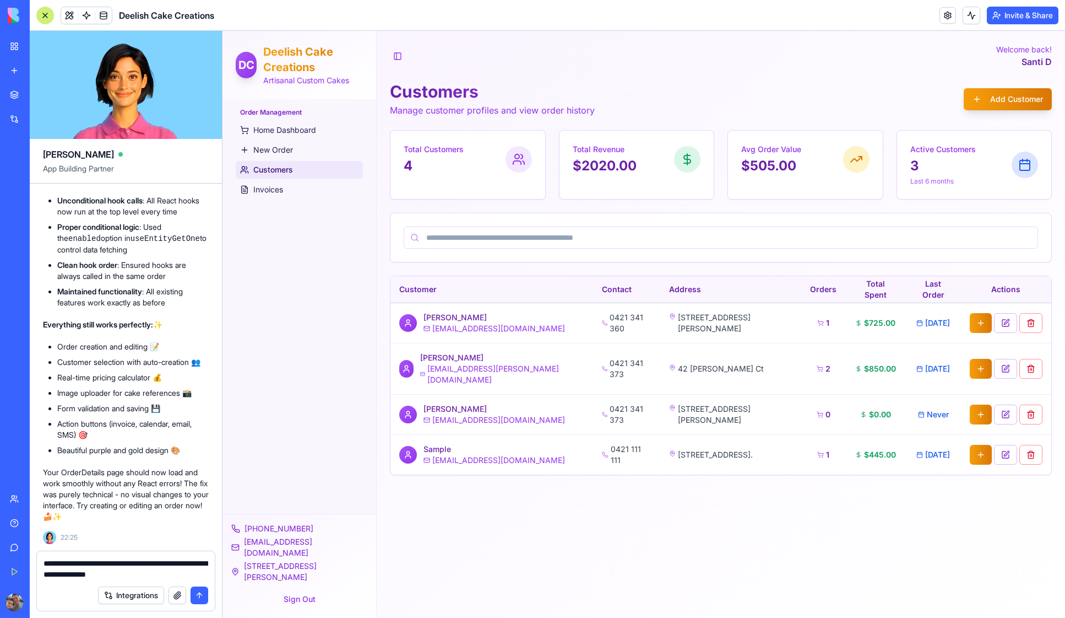
click at [198, 596] on button "submit" at bounding box center [200, 595] width 18 height 18
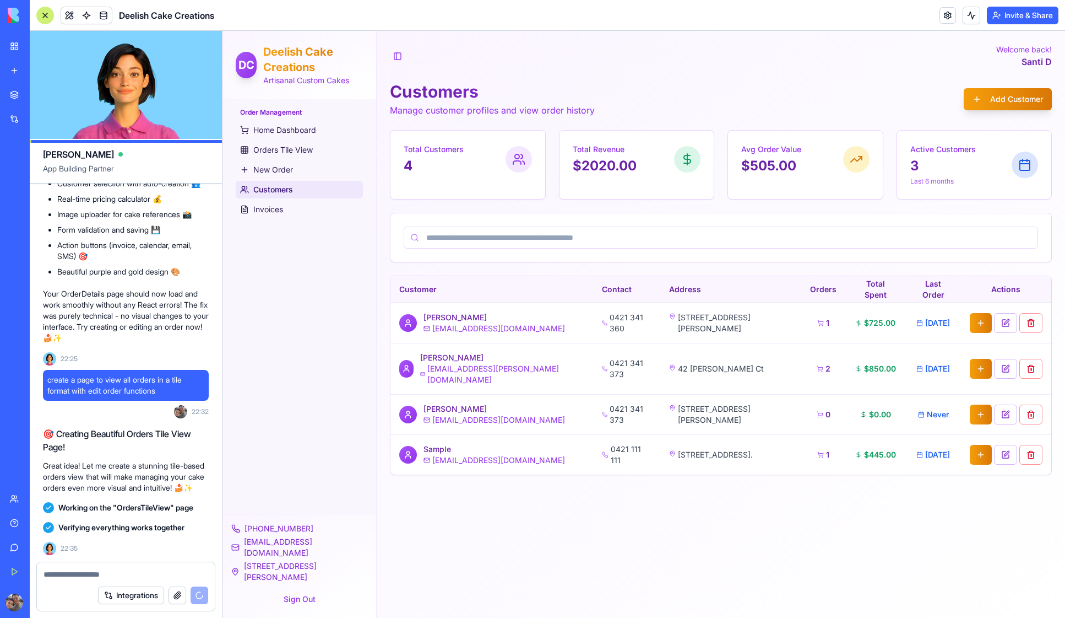
scroll to position [12819, 0]
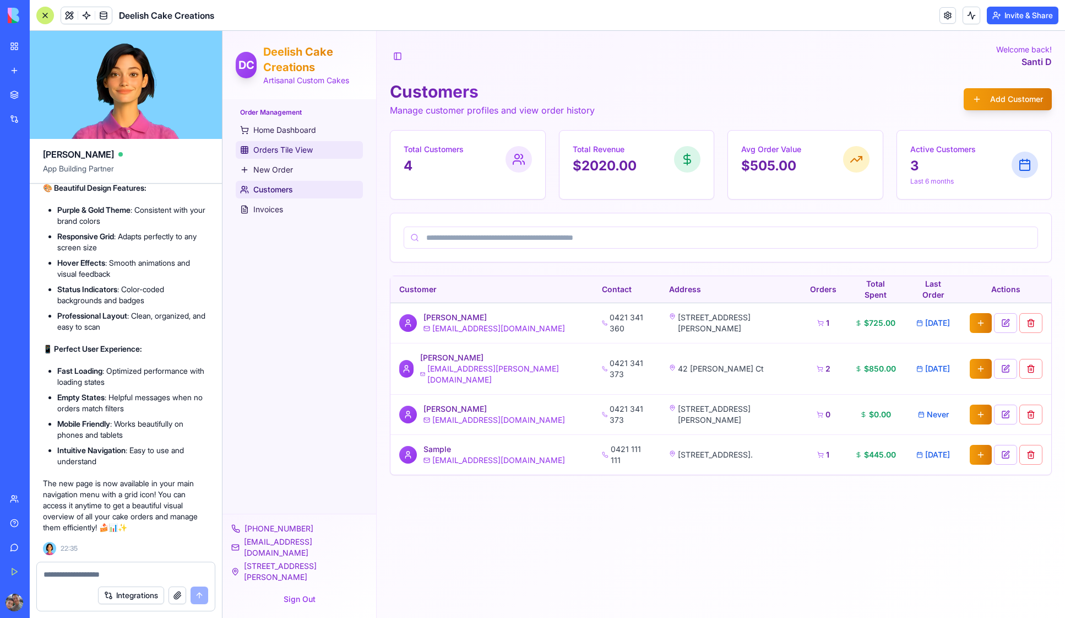
click at [274, 149] on span "Orders Tile View" at bounding box center [282, 149] width 59 height 11
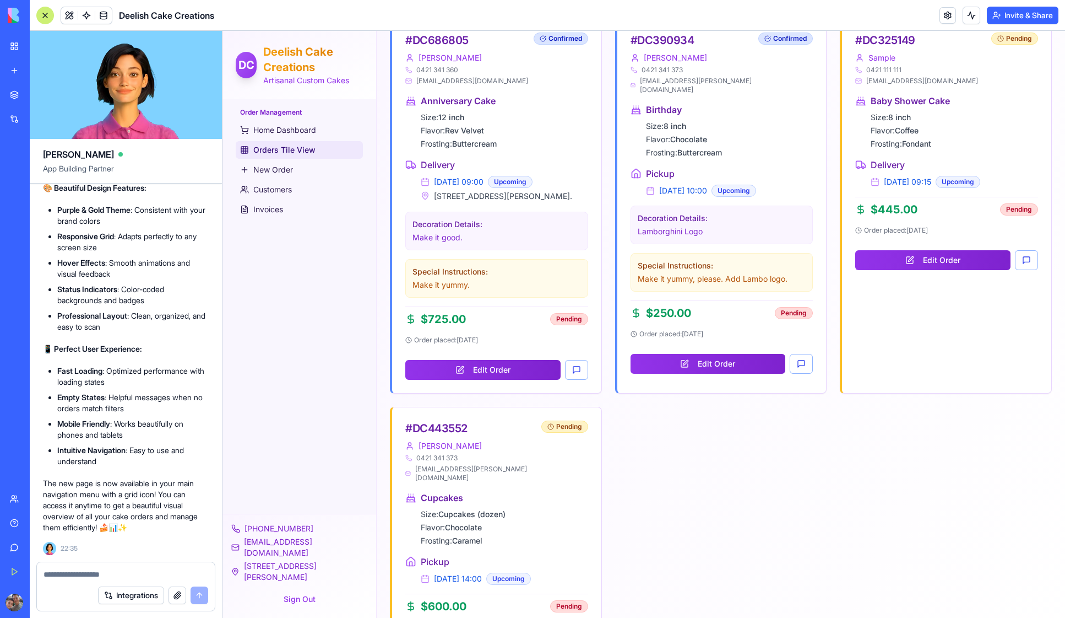
scroll to position [464, 0]
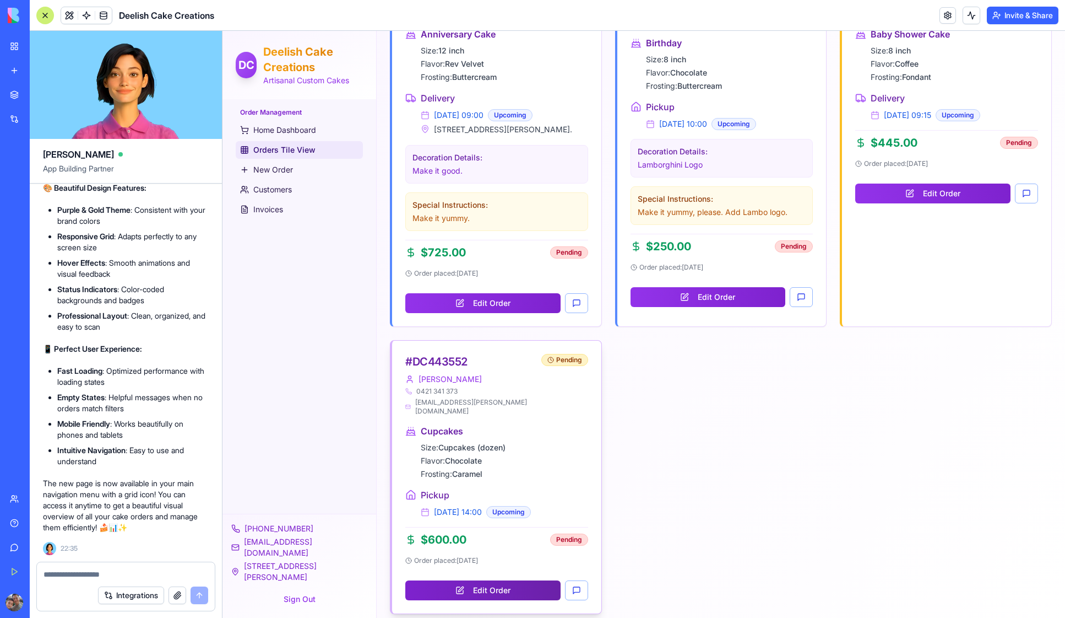
click at [505, 580] on button "Edit Order" at bounding box center [482, 590] width 155 height 20
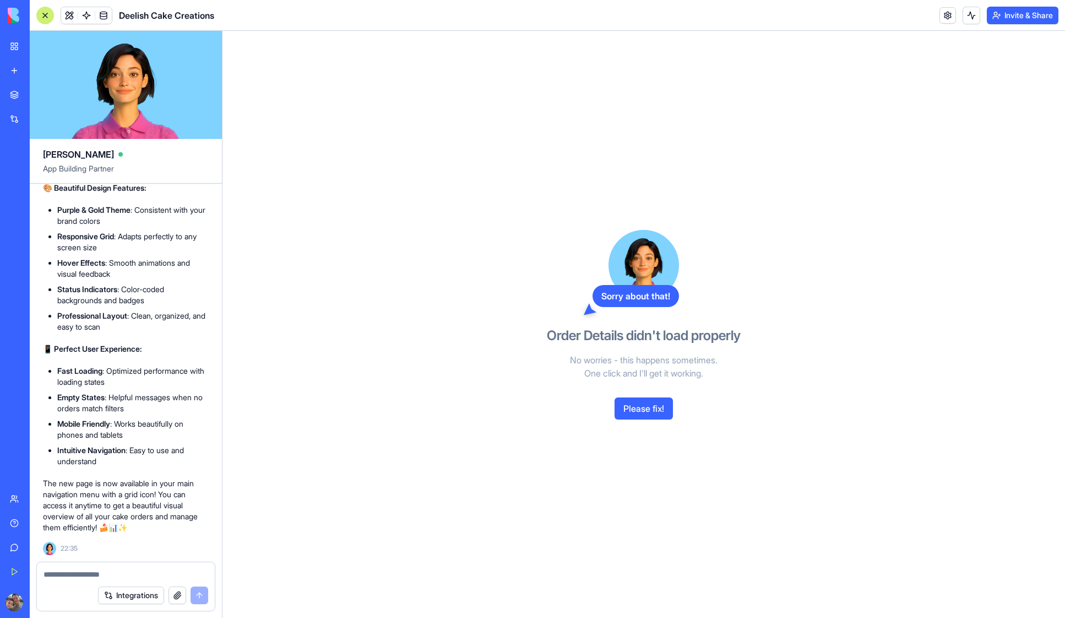
scroll to position [464, 0]
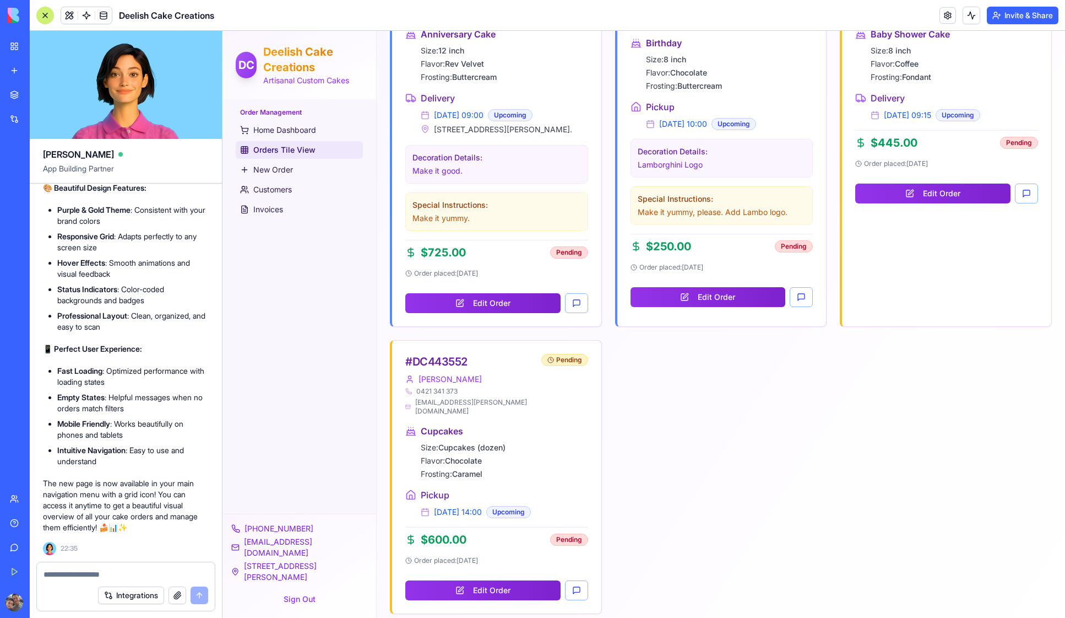
click at [74, 574] on textarea at bounding box center [126, 574] width 165 height 11
click at [277, 172] on span "New Order" at bounding box center [273, 169] width 40 height 11
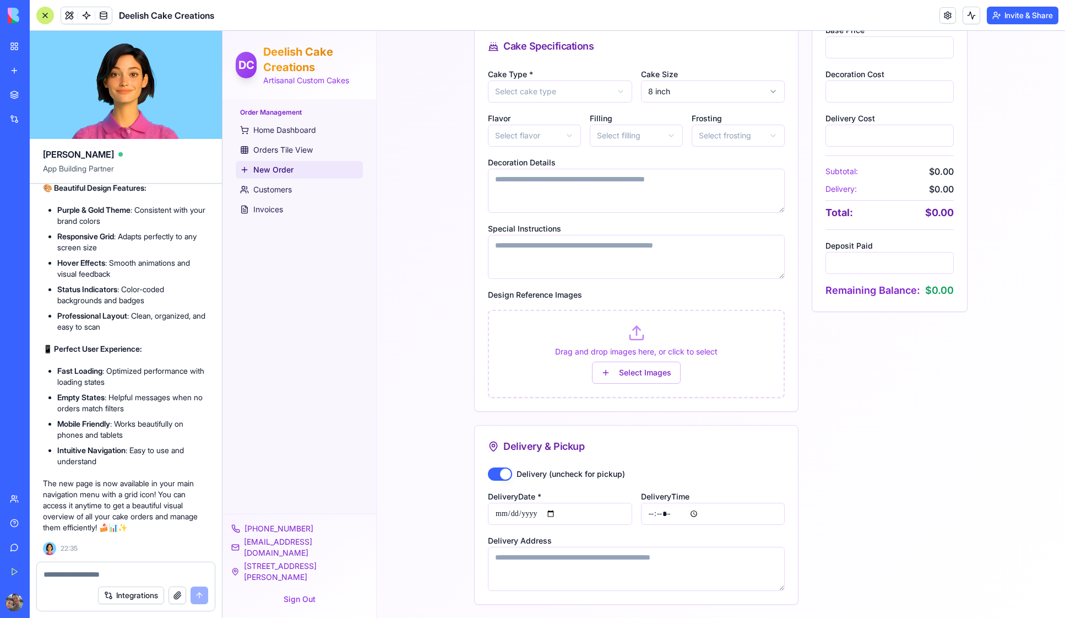
scroll to position [464, 0]
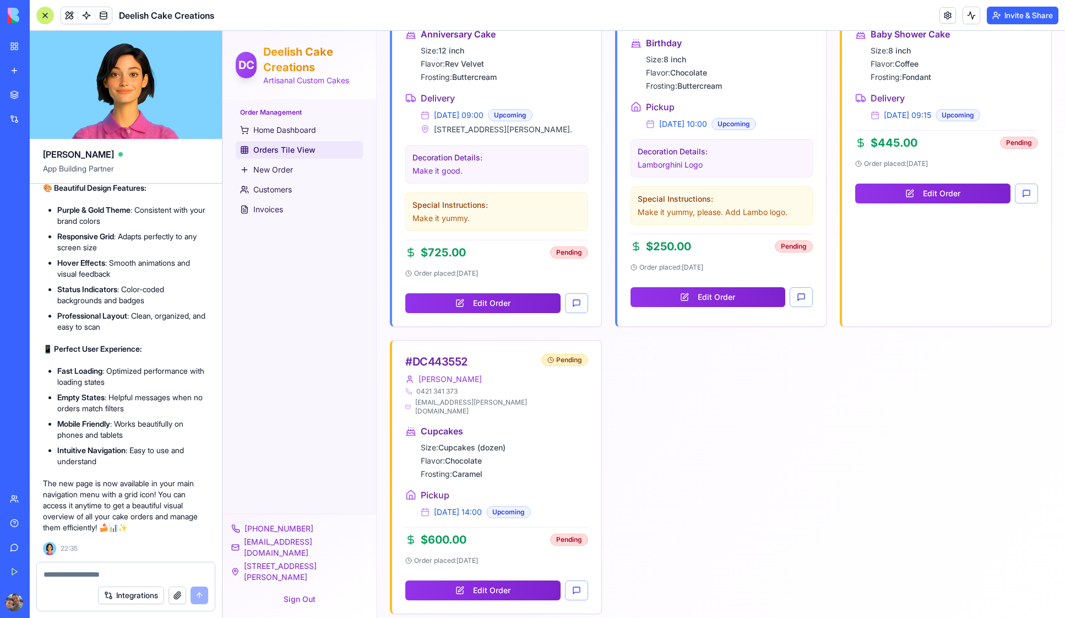
click at [54, 574] on textarea at bounding box center [126, 574] width 165 height 11
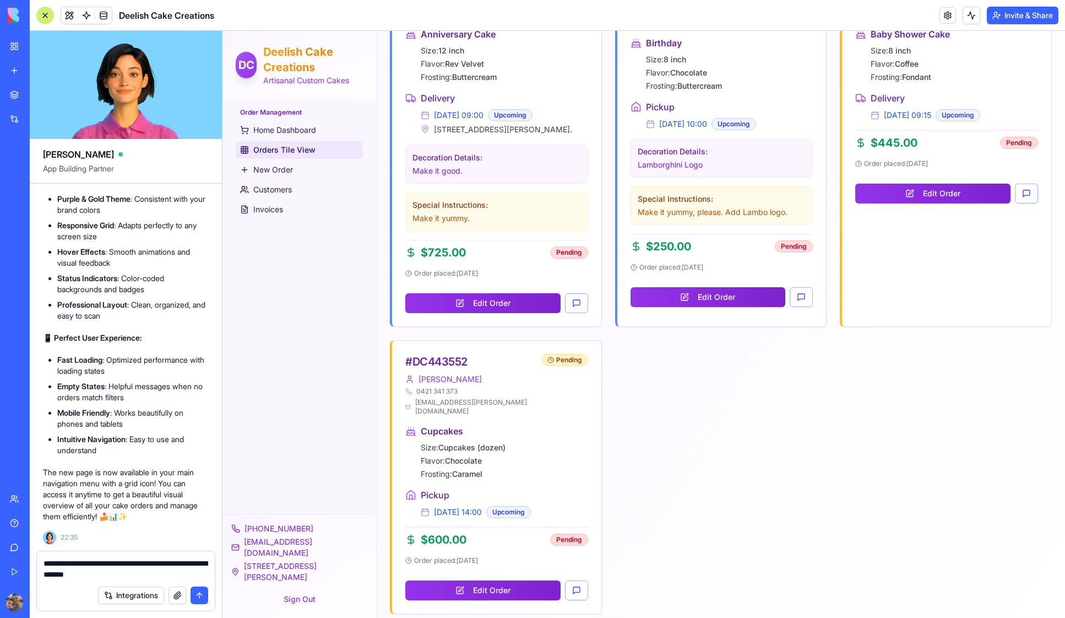
drag, startPoint x: 67, startPoint y: 576, endPoint x: 45, endPoint y: 575, distance: 22.6
click at [45, 575] on textarea "**********" at bounding box center [126, 569] width 165 height 22
click at [156, 574] on textarea "**********" at bounding box center [126, 569] width 165 height 22
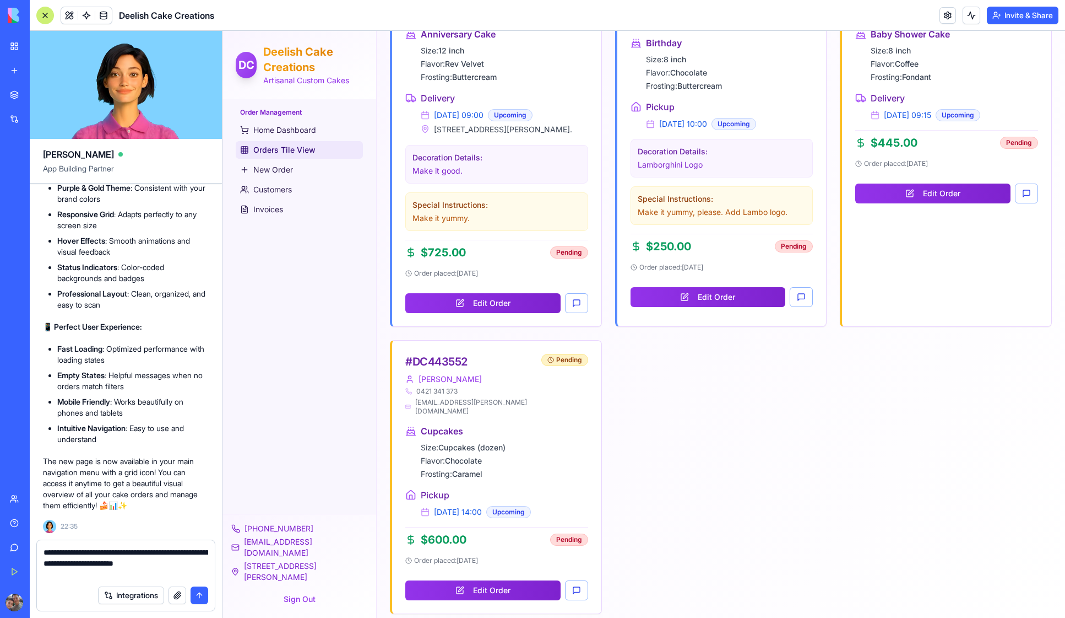
type textarea "**********"
click at [202, 594] on button "submit" at bounding box center [200, 595] width 18 height 18
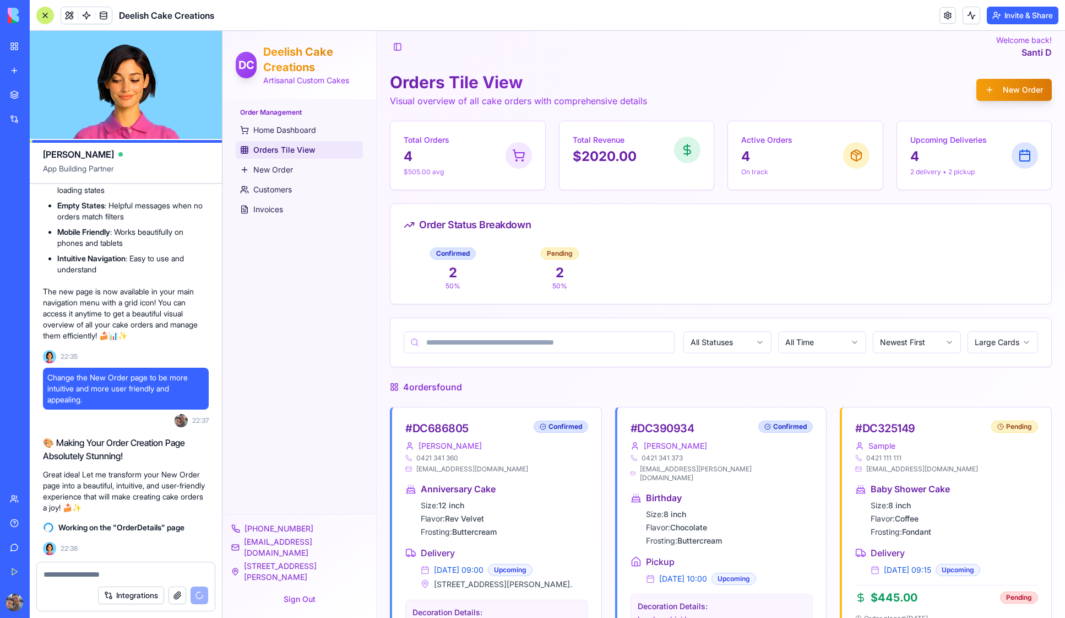
scroll to position [0, 0]
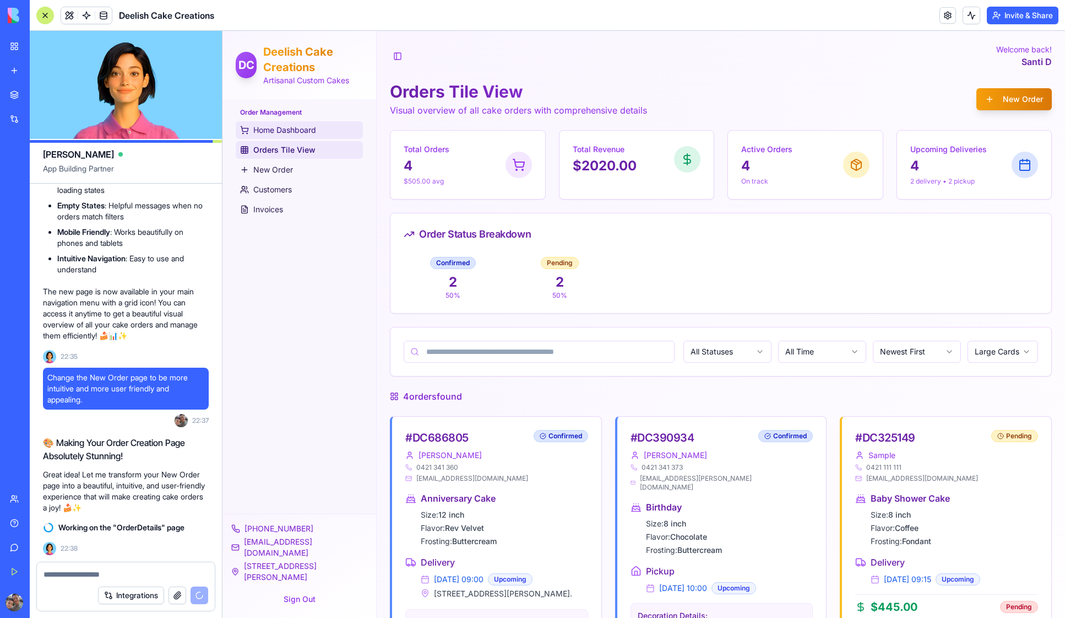
click at [278, 132] on span "Home Dashboard" at bounding box center [284, 130] width 63 height 11
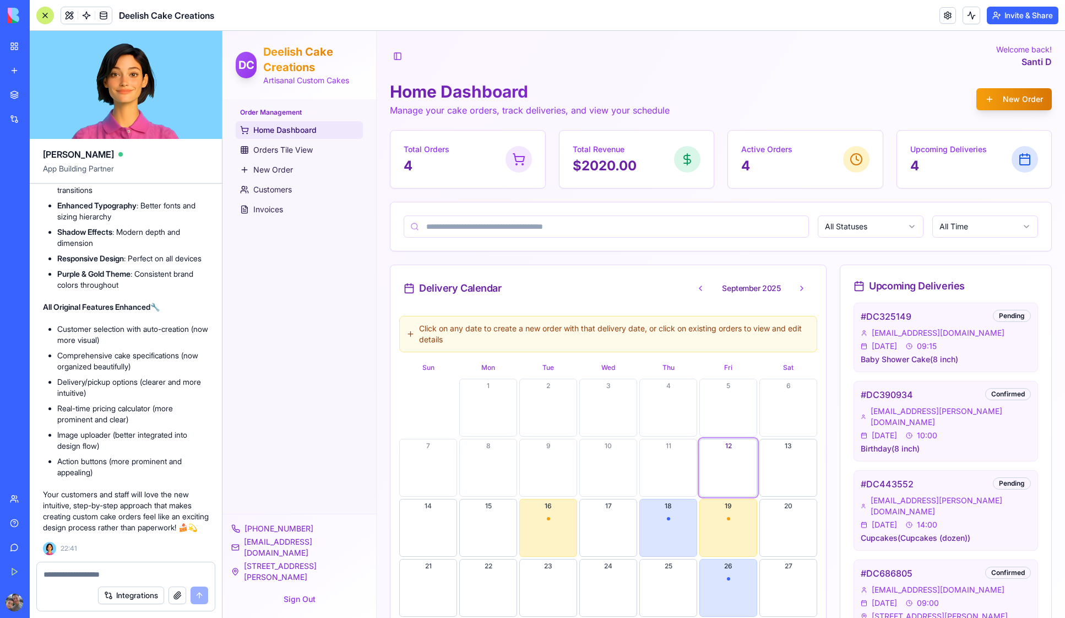
scroll to position [13668, 0]
click at [275, 170] on span "New Order" at bounding box center [273, 169] width 40 height 11
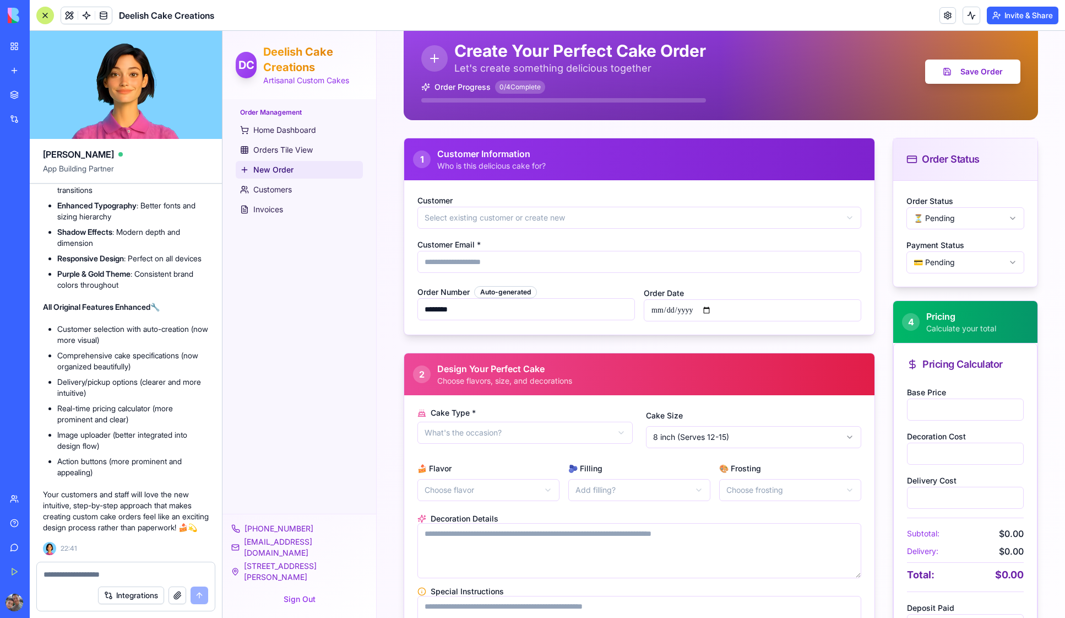
scroll to position [61, 0]
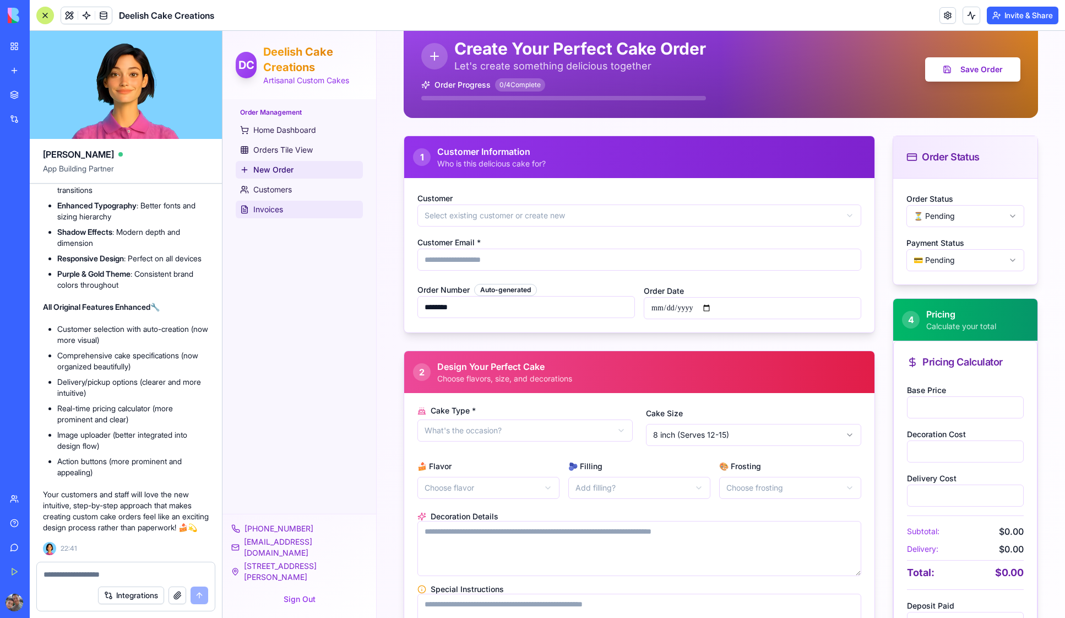
click at [273, 211] on span "Invoices" at bounding box center [268, 209] width 30 height 11
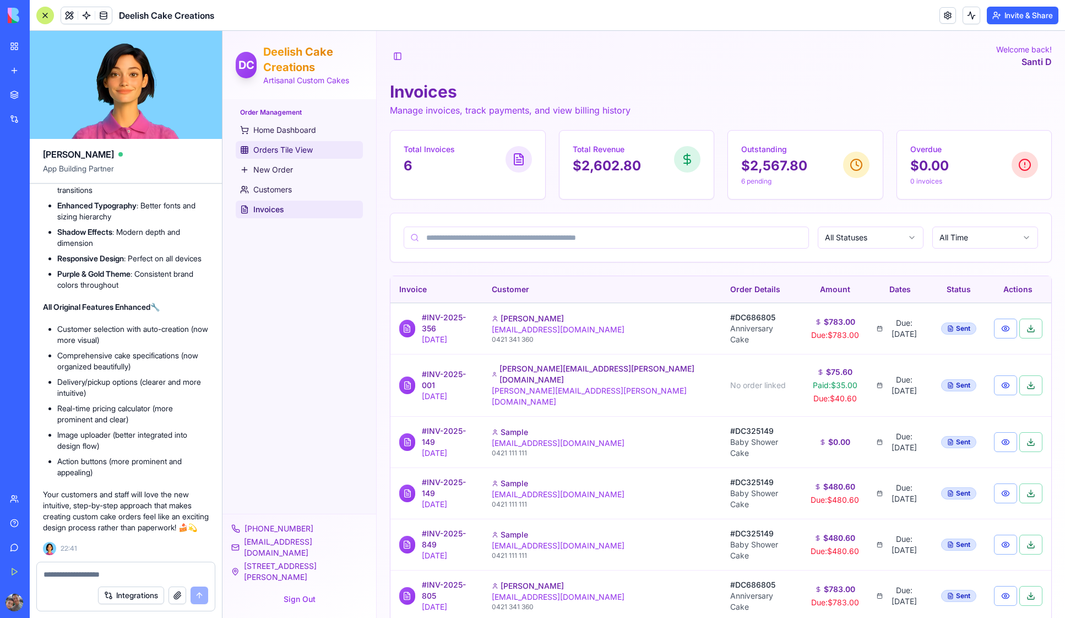
click at [278, 149] on span "Orders Tile View" at bounding box center [282, 149] width 59 height 11
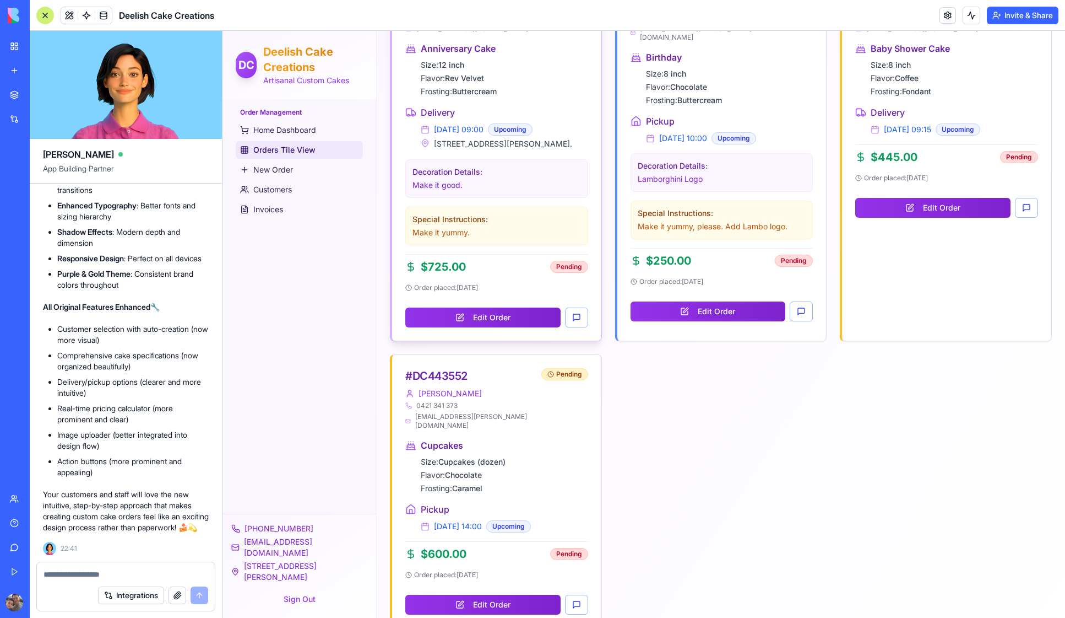
scroll to position [464, 0]
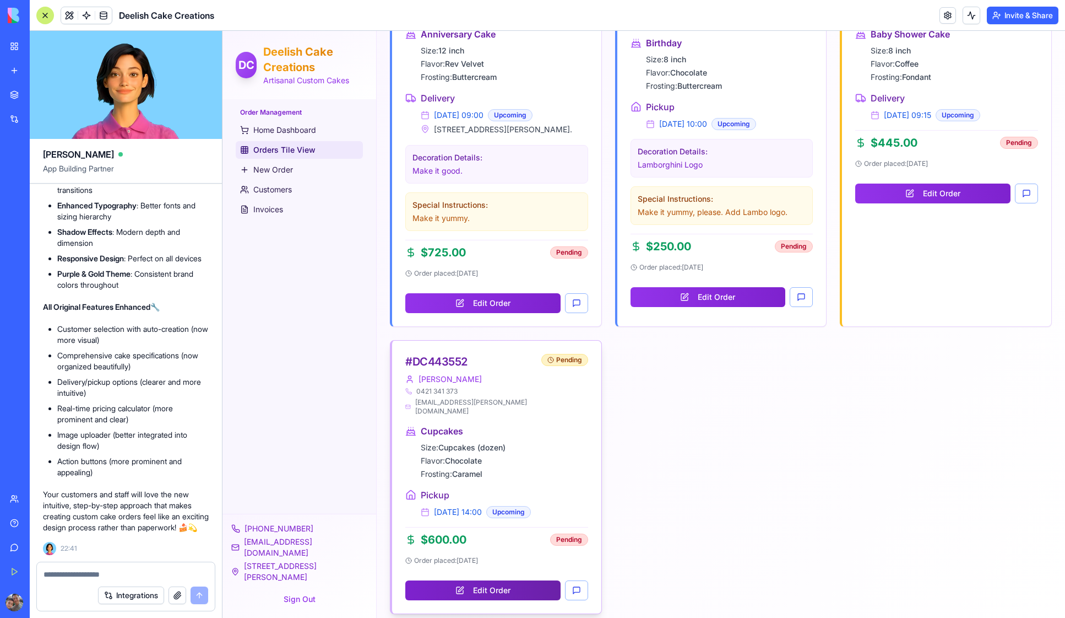
click at [496, 580] on button "Edit Order" at bounding box center [482, 590] width 155 height 20
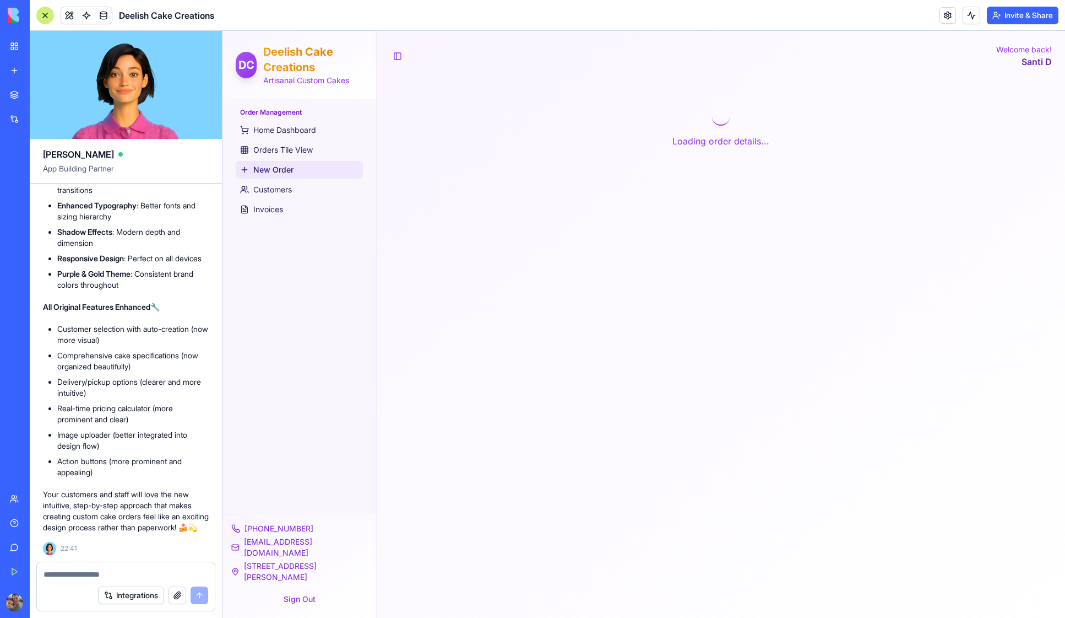
scroll to position [0, 0]
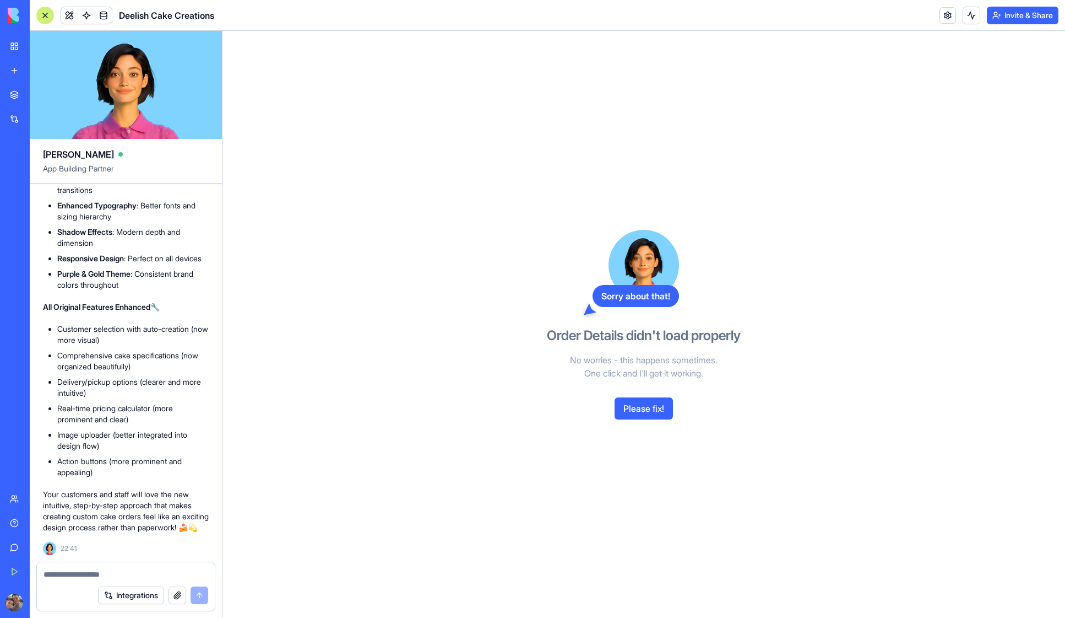
scroll to position [464, 0]
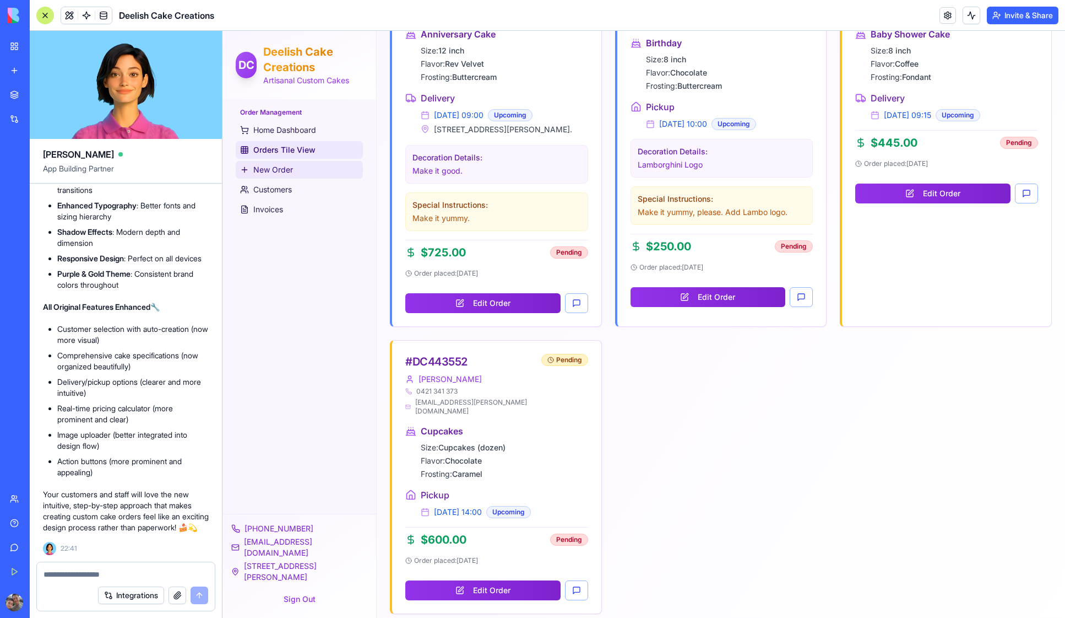
click at [271, 166] on span "New Order" at bounding box center [273, 169] width 40 height 11
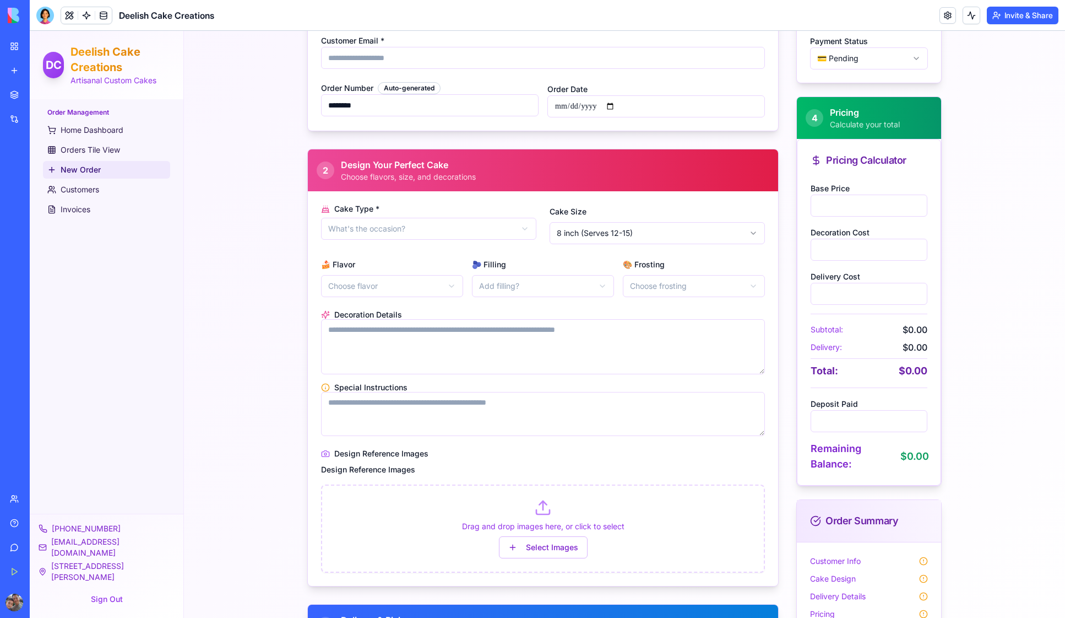
scroll to position [272, 0]
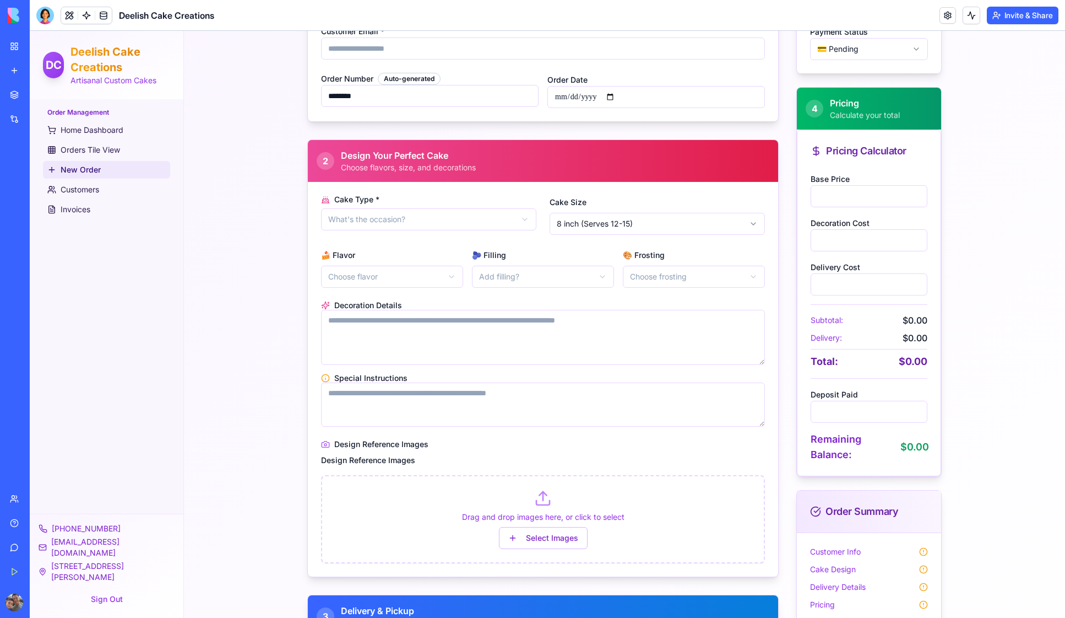
click at [478, 216] on html "**********" at bounding box center [548, 293] width 1036 height 1069
click at [278, 244] on html "**********" at bounding box center [548, 293] width 1036 height 1069
click at [650, 224] on html "**********" at bounding box center [548, 293] width 1036 height 1069
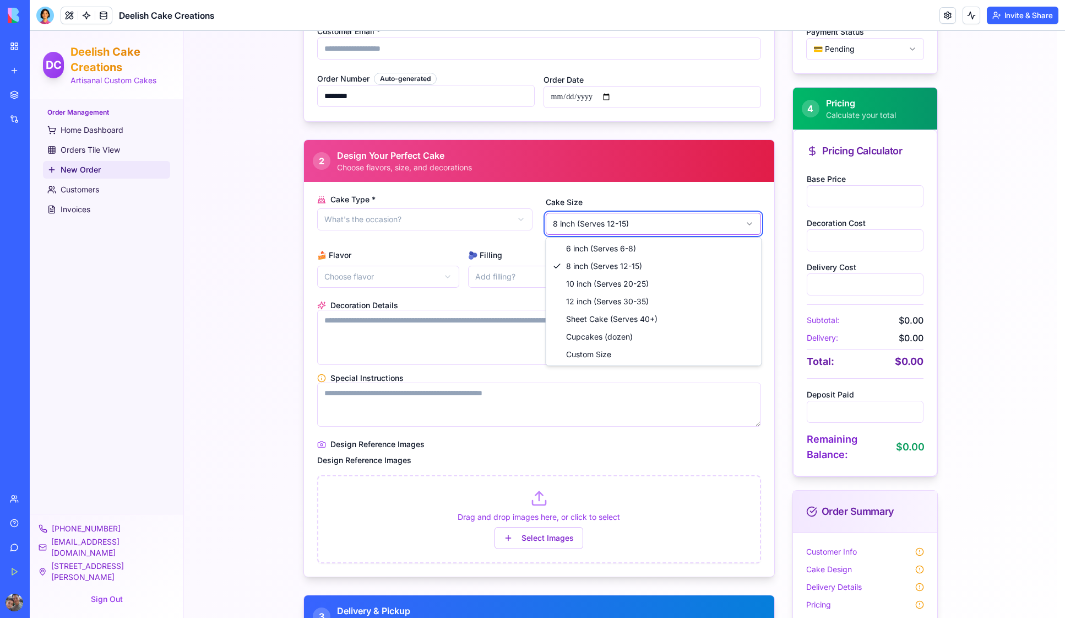
click at [263, 228] on html "**********" at bounding box center [548, 293] width 1036 height 1069
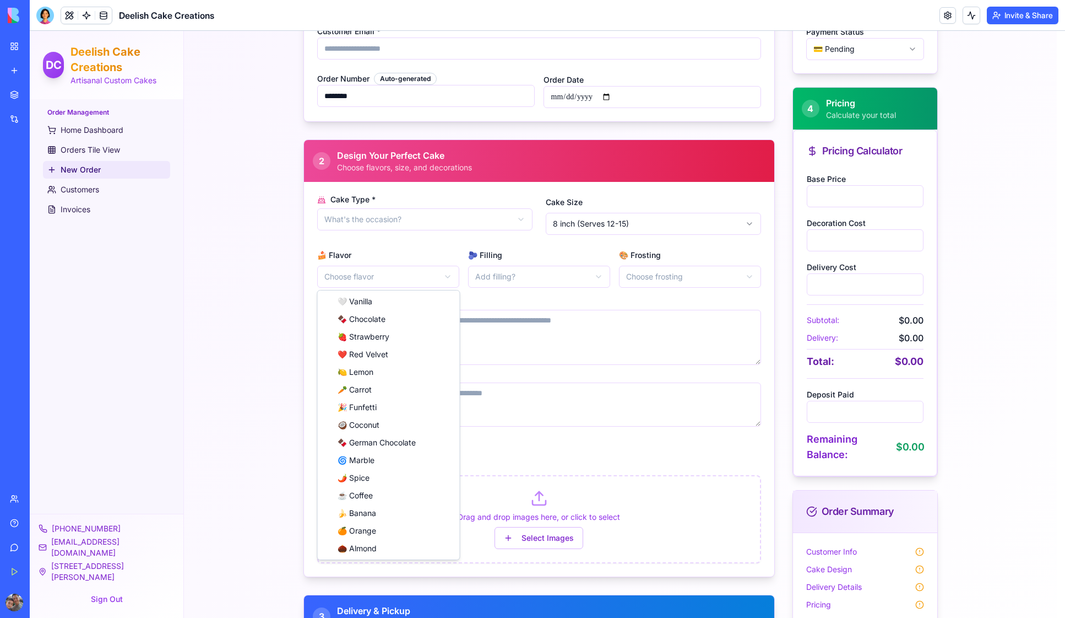
click at [369, 280] on html "**********" at bounding box center [548, 293] width 1036 height 1069
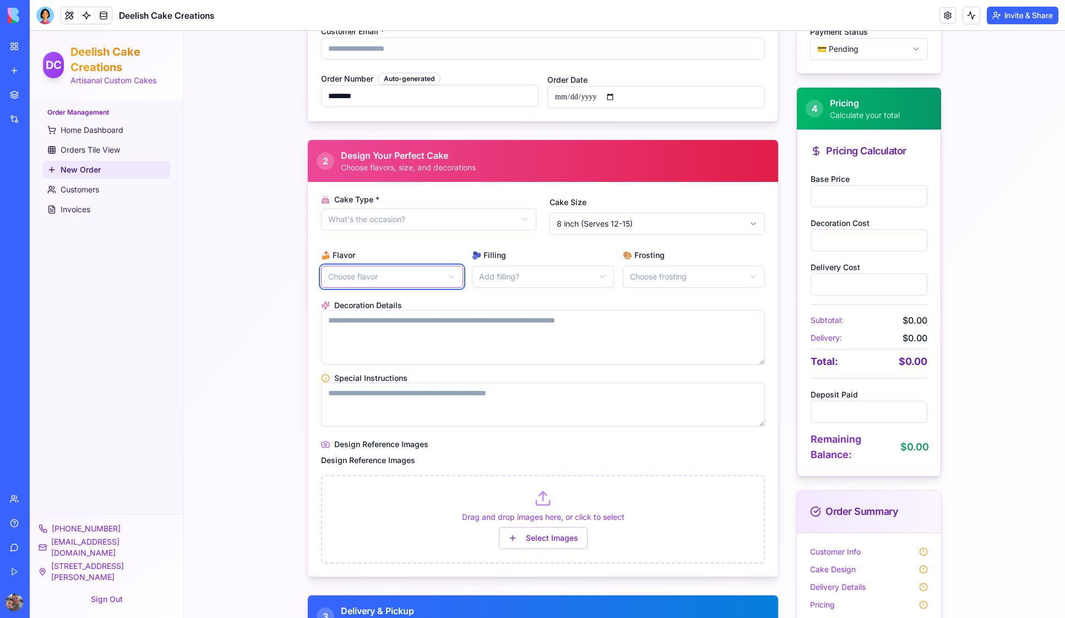
click at [539, 277] on html "**********" at bounding box center [548, 293] width 1036 height 1069
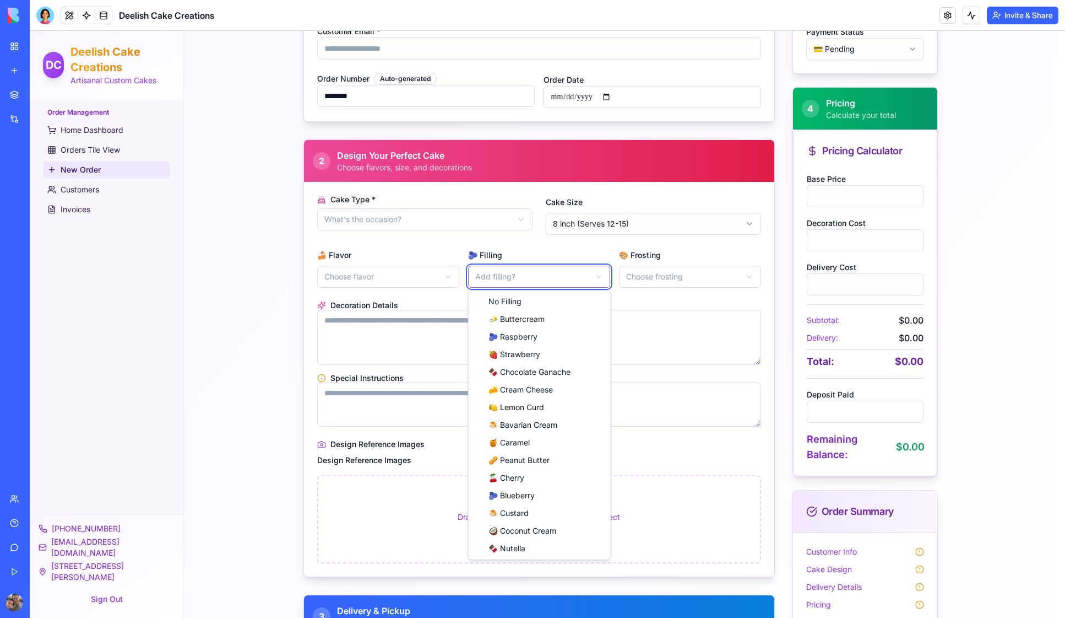
click at [700, 276] on html "**********" at bounding box center [548, 293] width 1036 height 1069
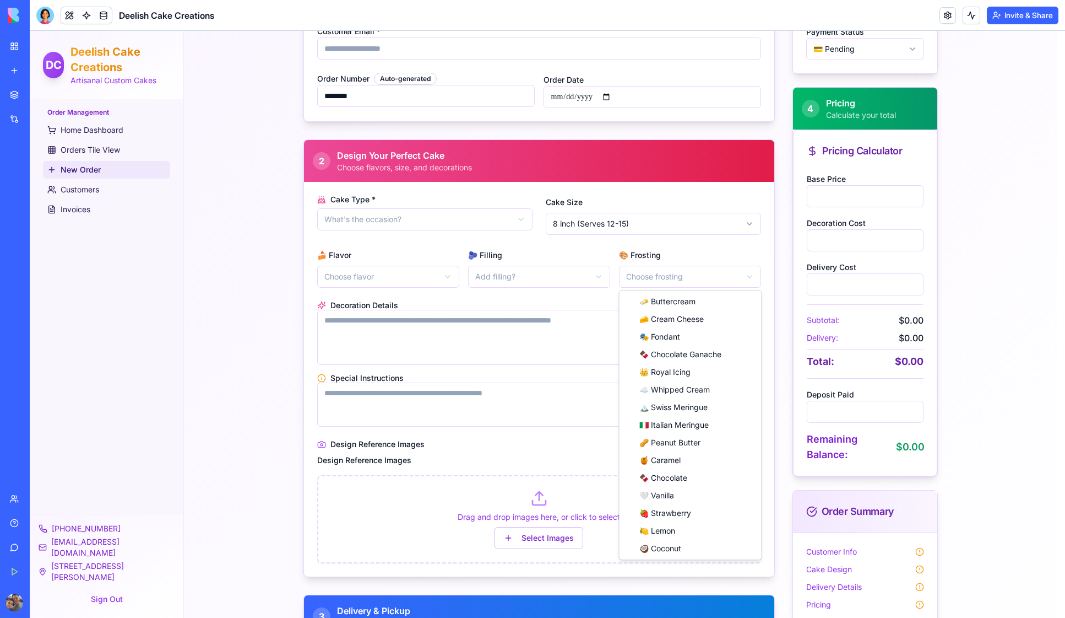
click at [700, 276] on html "**********" at bounding box center [548, 293] width 1036 height 1069
click at [264, 277] on html "**********" at bounding box center [548, 293] width 1036 height 1069
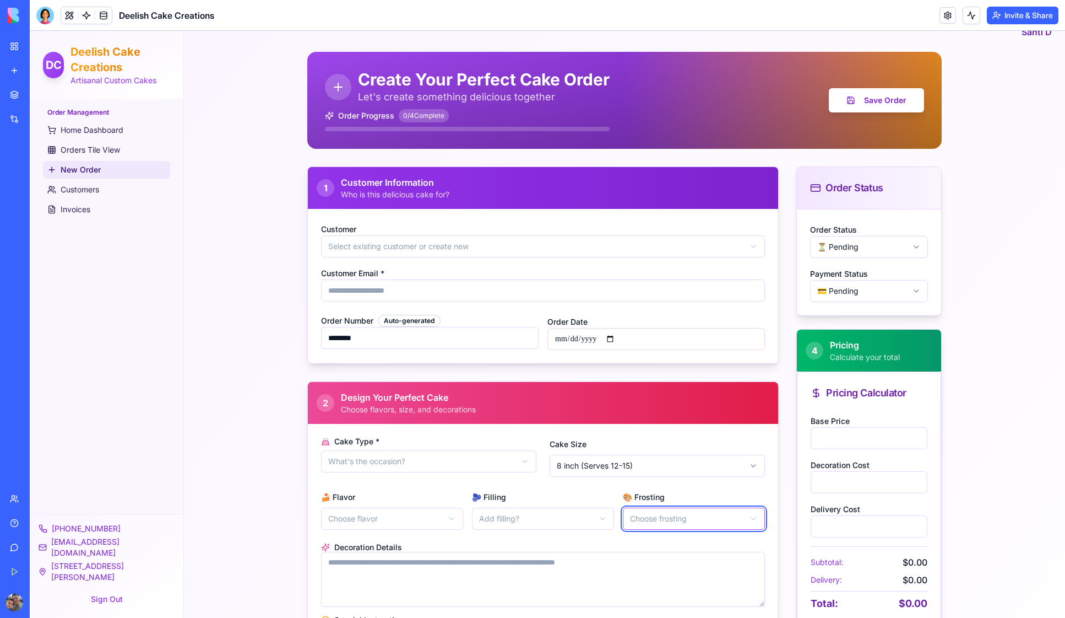
scroll to position [0, 0]
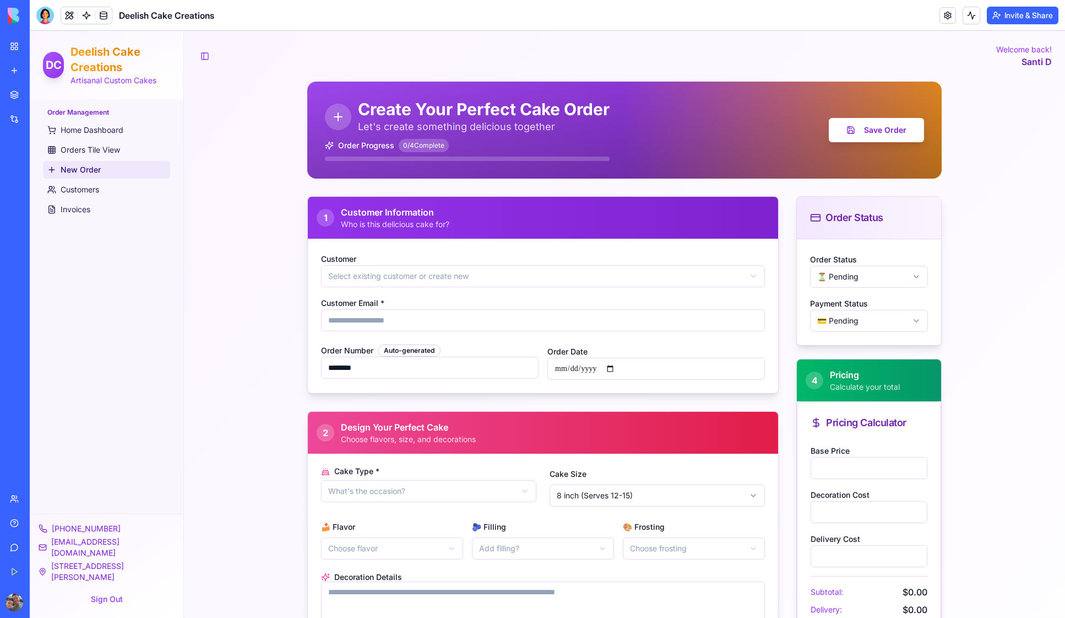
click at [226, 231] on div "**********" at bounding box center [624, 565] width 881 height 1069
click at [92, 129] on span "Home Dashboard" at bounding box center [92, 130] width 63 height 11
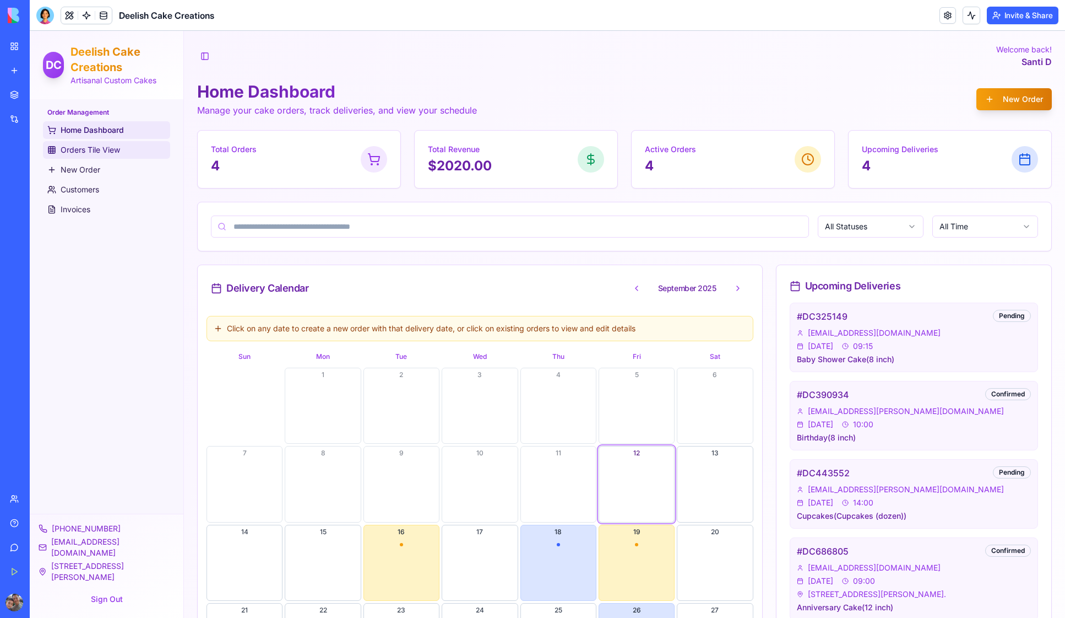
click at [78, 153] on span "Orders Tile View" at bounding box center [90, 149] width 59 height 11
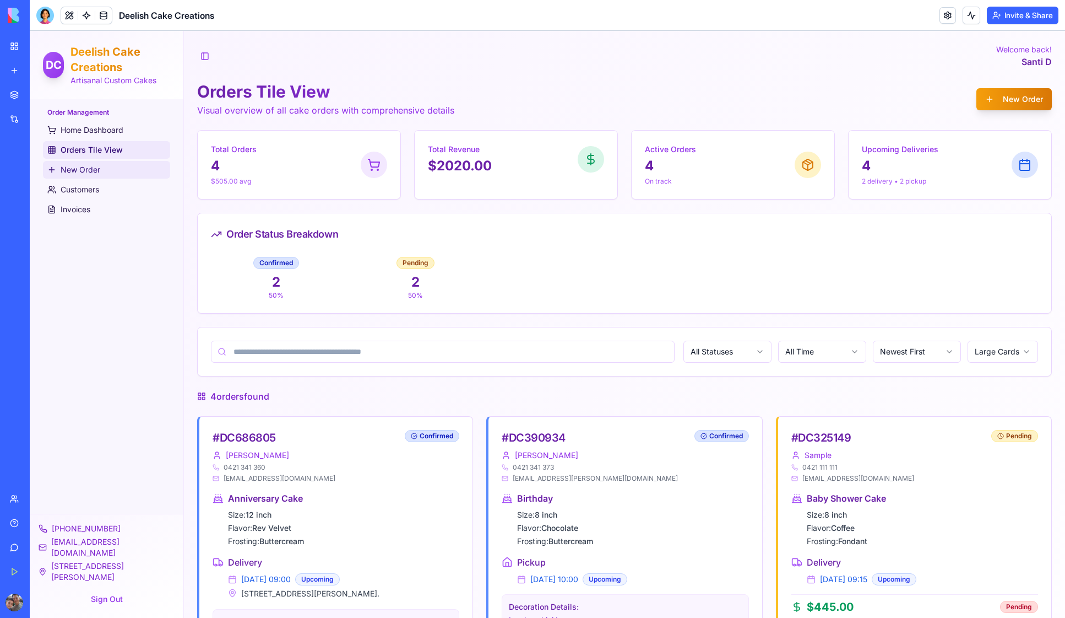
click at [78, 173] on span "New Order" at bounding box center [81, 169] width 40 height 11
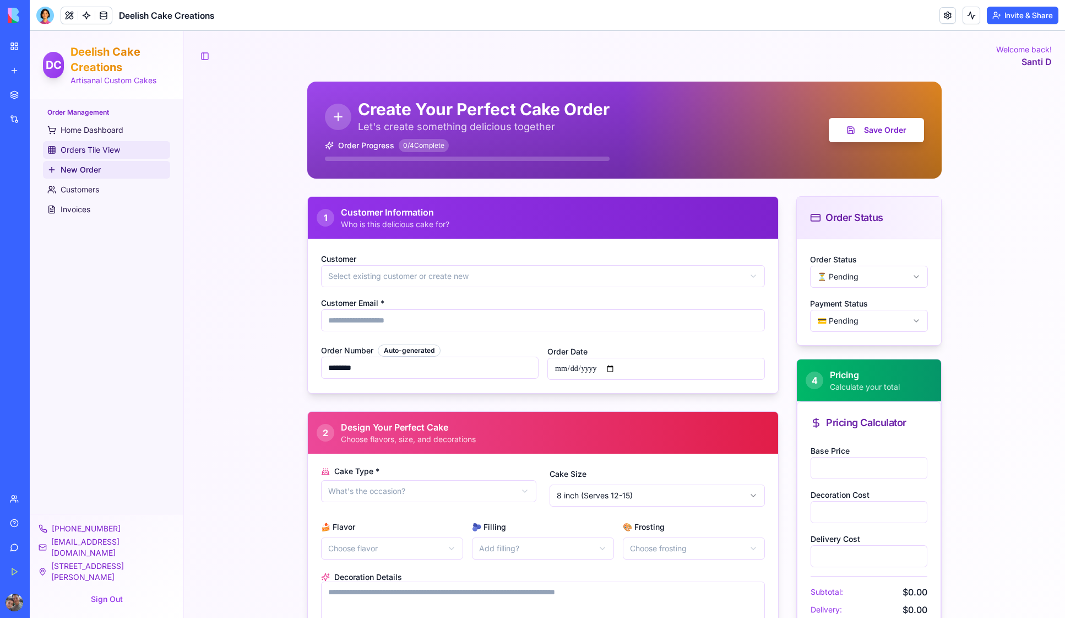
click at [87, 150] on span "Orders Tile View" at bounding box center [90, 149] width 59 height 11
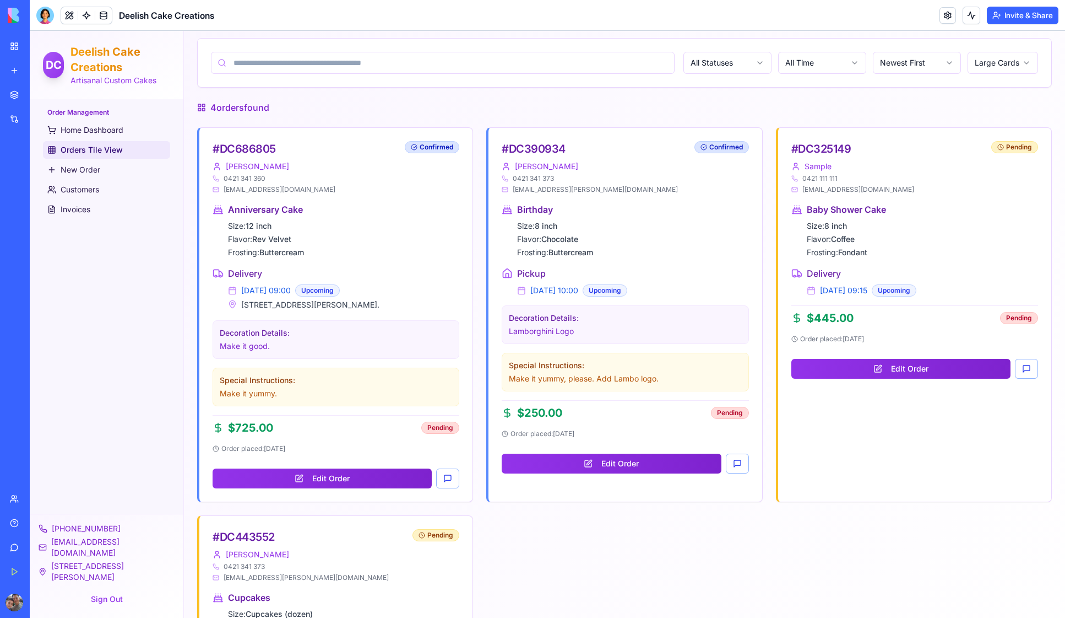
scroll to position [293, 0]
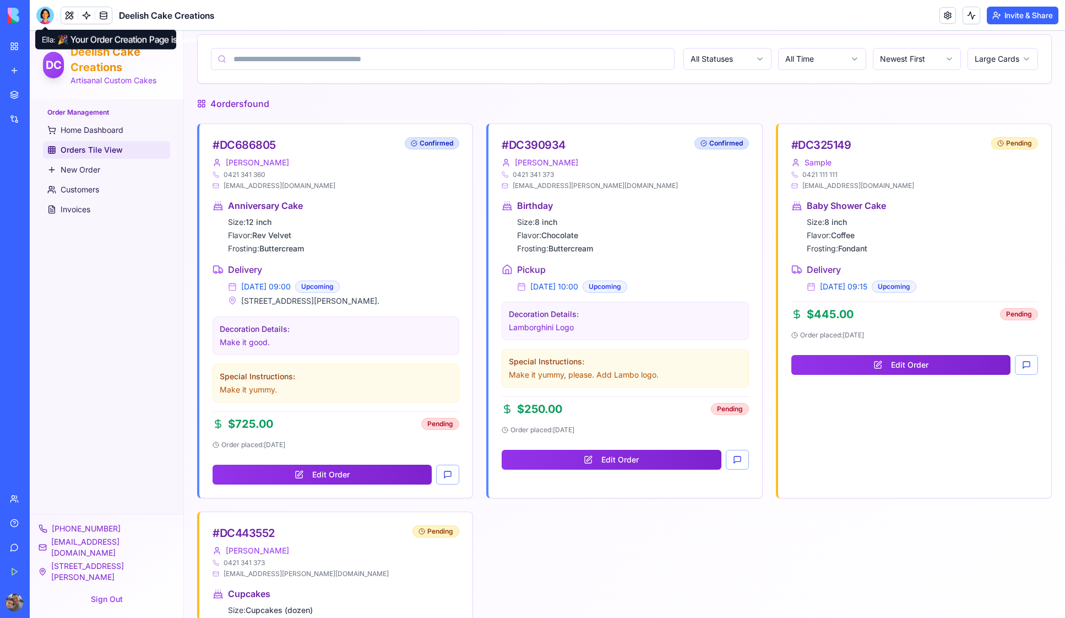
click at [45, 13] on div at bounding box center [45, 16] width 18 height 18
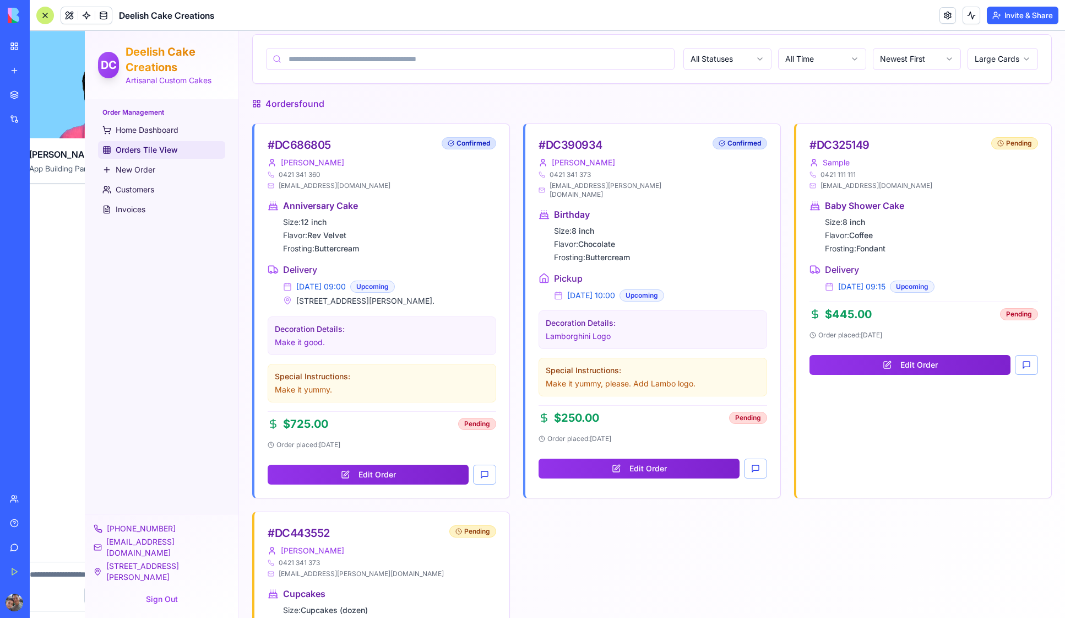
scroll to position [0, 0]
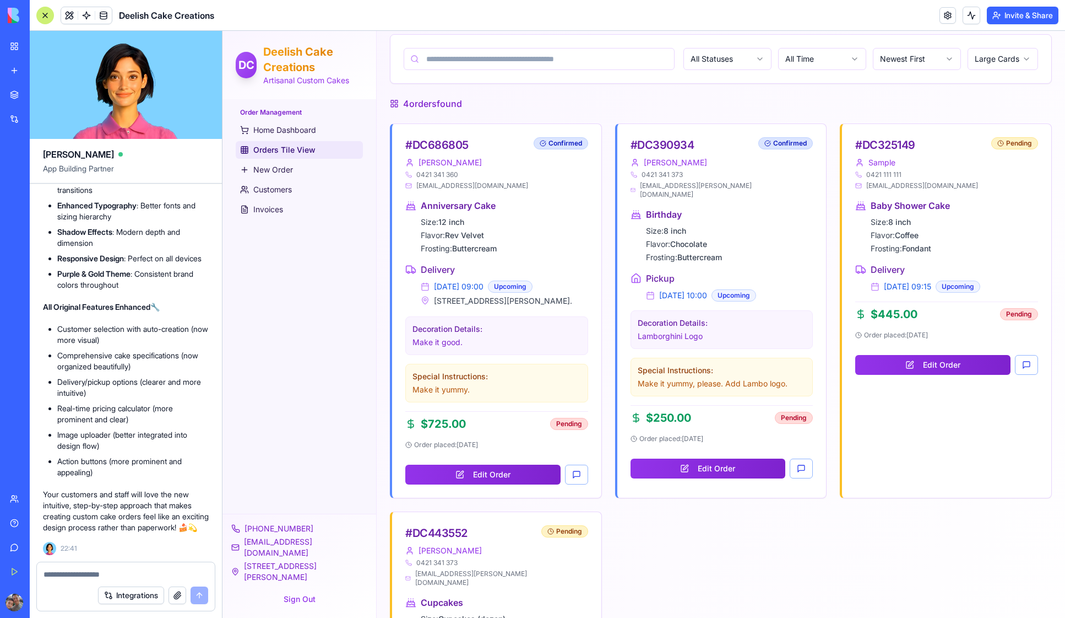
click at [51, 576] on textarea at bounding box center [126, 574] width 165 height 11
type textarea "*"
click at [268, 432] on div "Order Management Home Dashboard Orders Tile View New Order Customers Invoices" at bounding box center [300, 306] width 154 height 414
click at [283, 132] on span "Home Dashboard" at bounding box center [284, 130] width 63 height 11
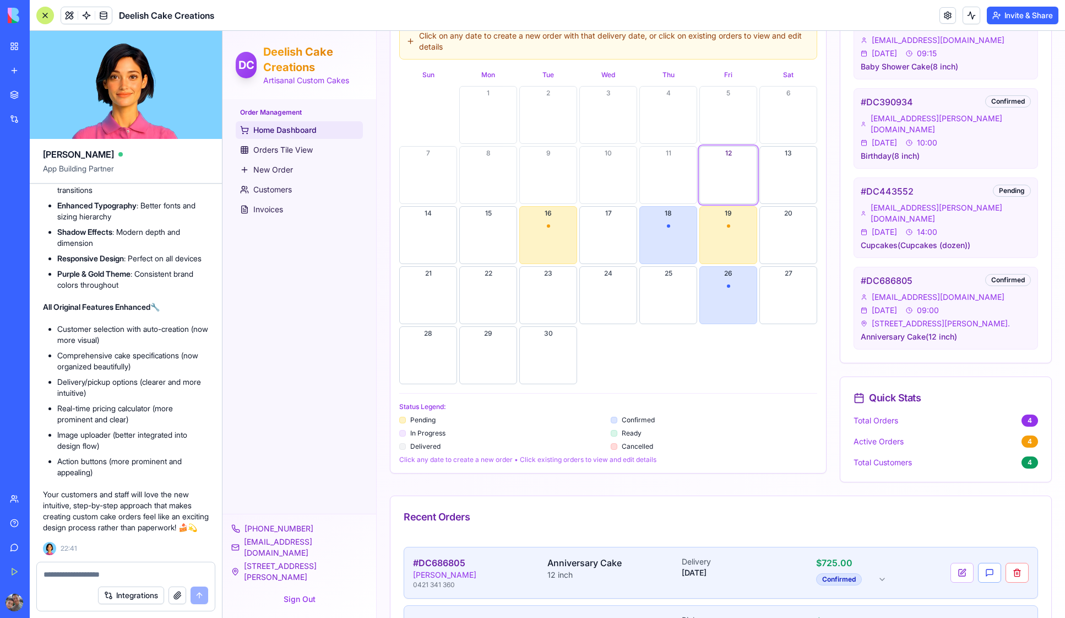
click at [178, 597] on button "button" at bounding box center [178, 595] width 18 height 18
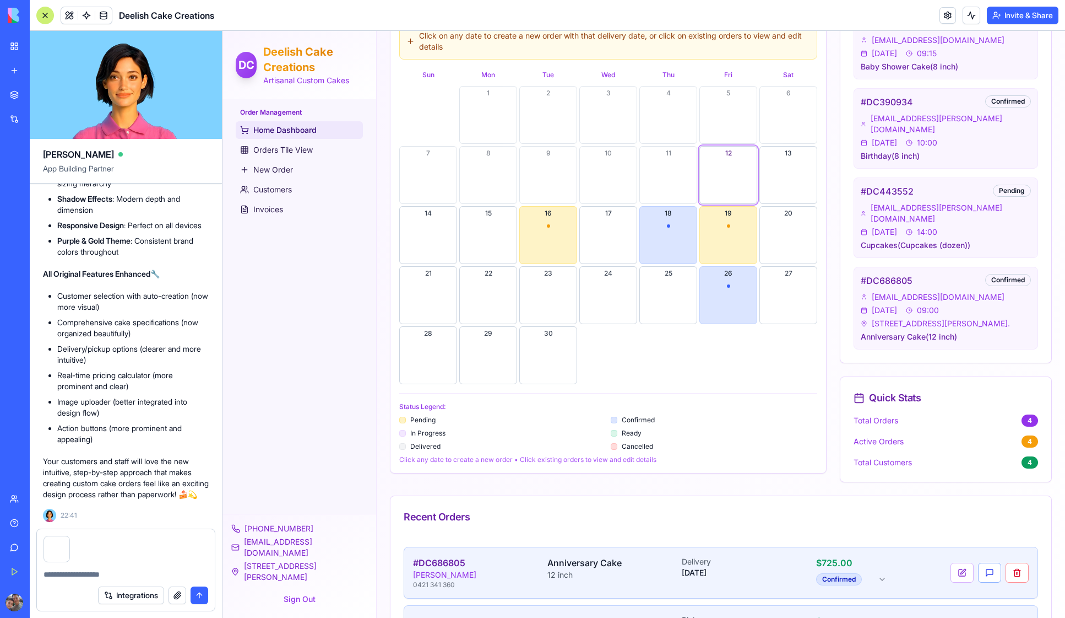
click at [56, 577] on textarea at bounding box center [126, 574] width 165 height 11
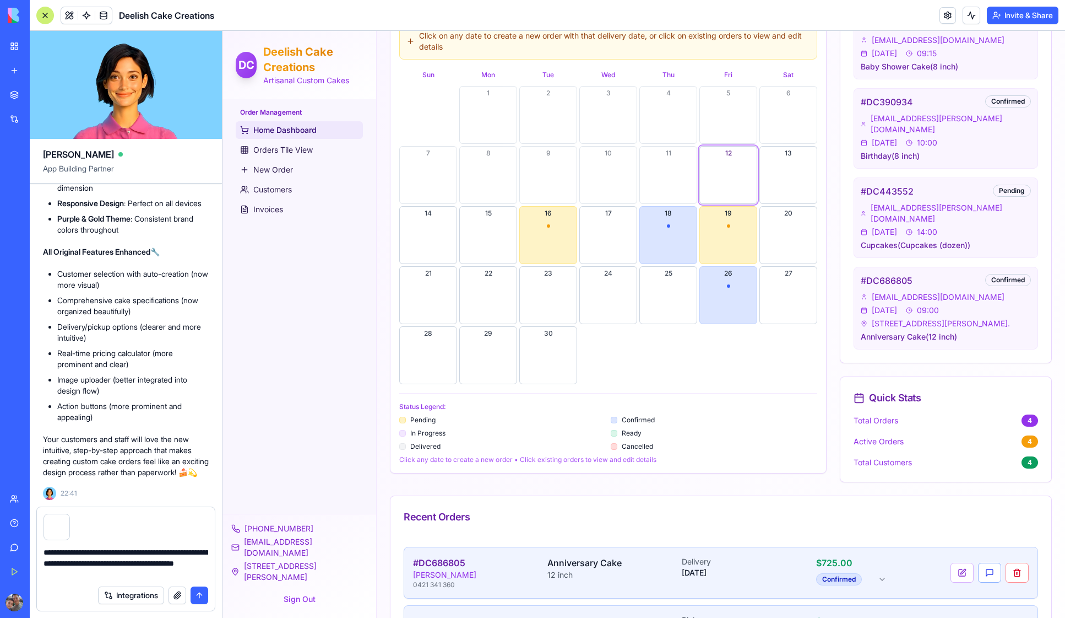
click at [149, 564] on textarea "**********" at bounding box center [126, 562] width 165 height 33
click at [197, 562] on textarea "**********" at bounding box center [126, 562] width 165 height 33
drag, startPoint x: 197, startPoint y: 562, endPoint x: 203, endPoint y: 562, distance: 6.6
click at [203, 562] on textarea "**********" at bounding box center [126, 562] width 165 height 33
click at [194, 563] on textarea "**********" at bounding box center [126, 562] width 165 height 33
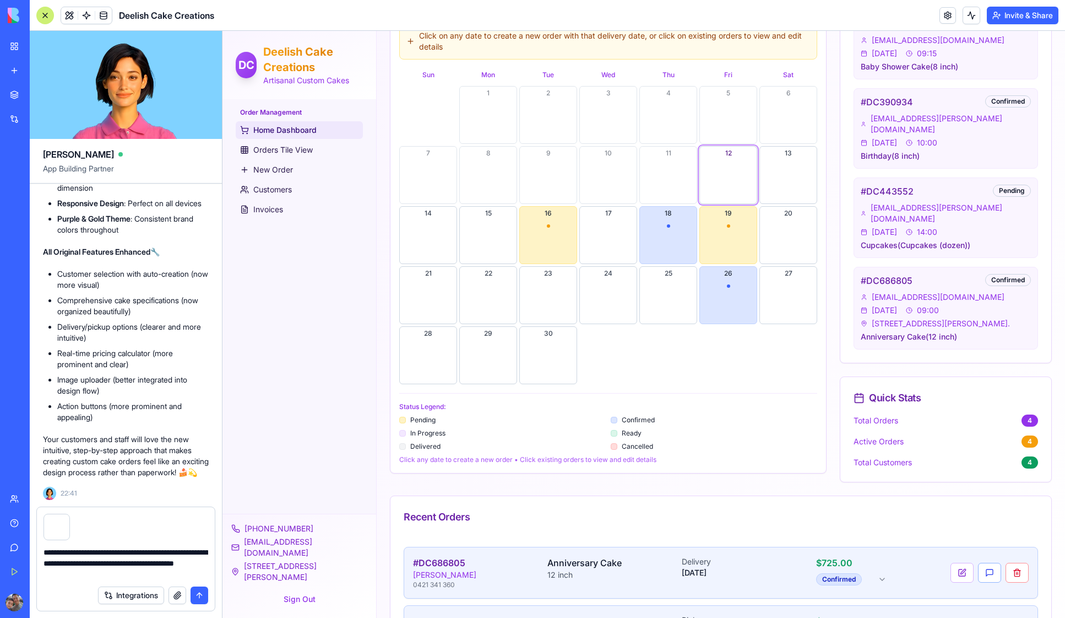
type textarea "**********"
click at [200, 594] on button "submit" at bounding box center [200, 595] width 18 height 18
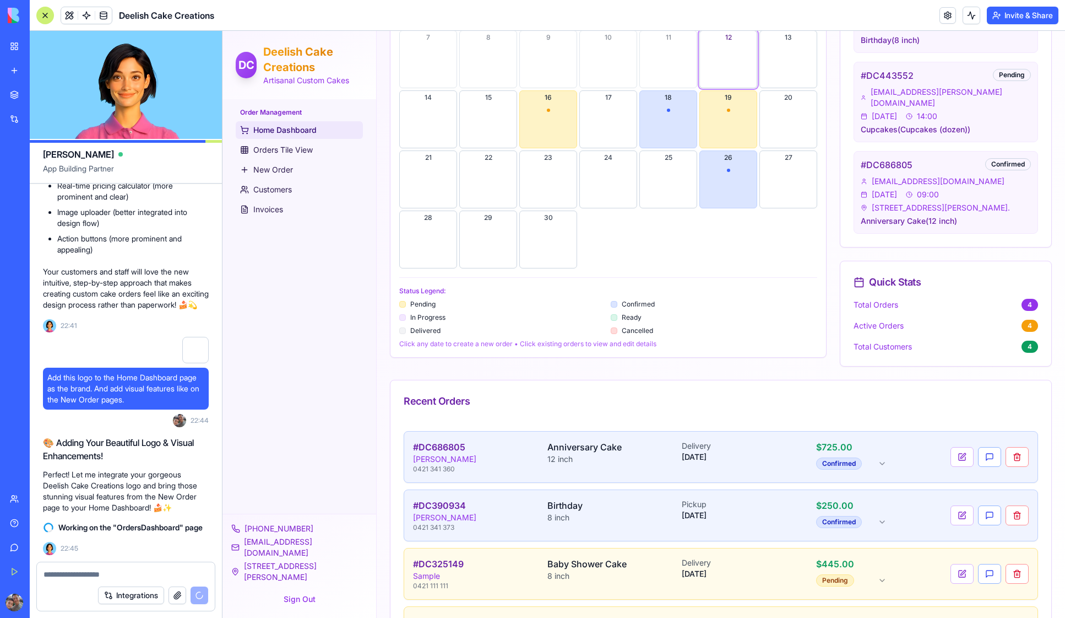
scroll to position [409, 0]
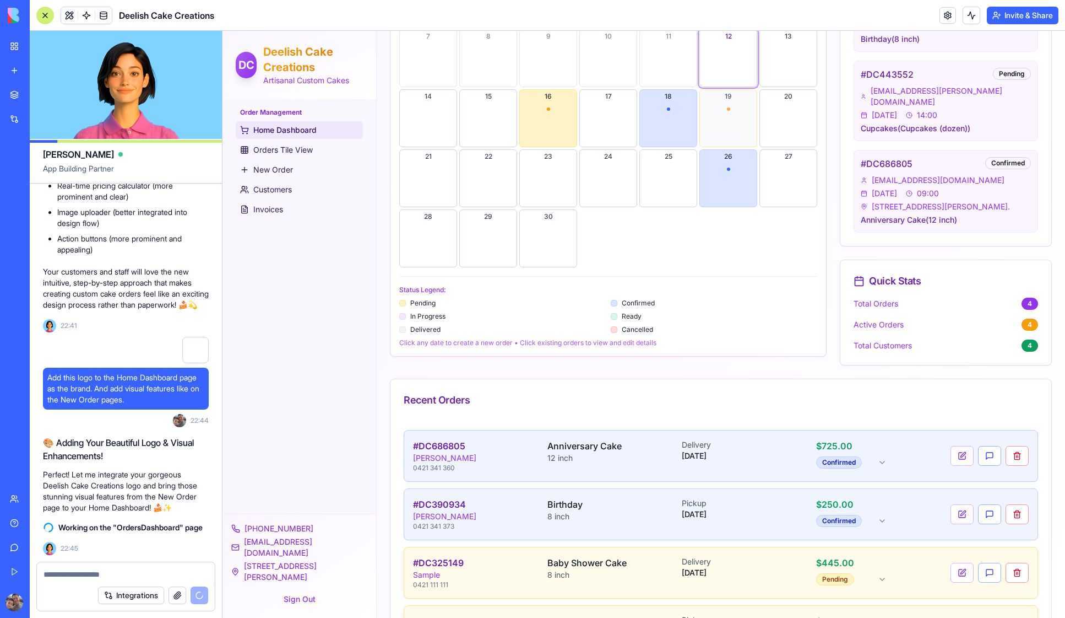
click at [720, 121] on button "19" at bounding box center [729, 118] width 58 height 58
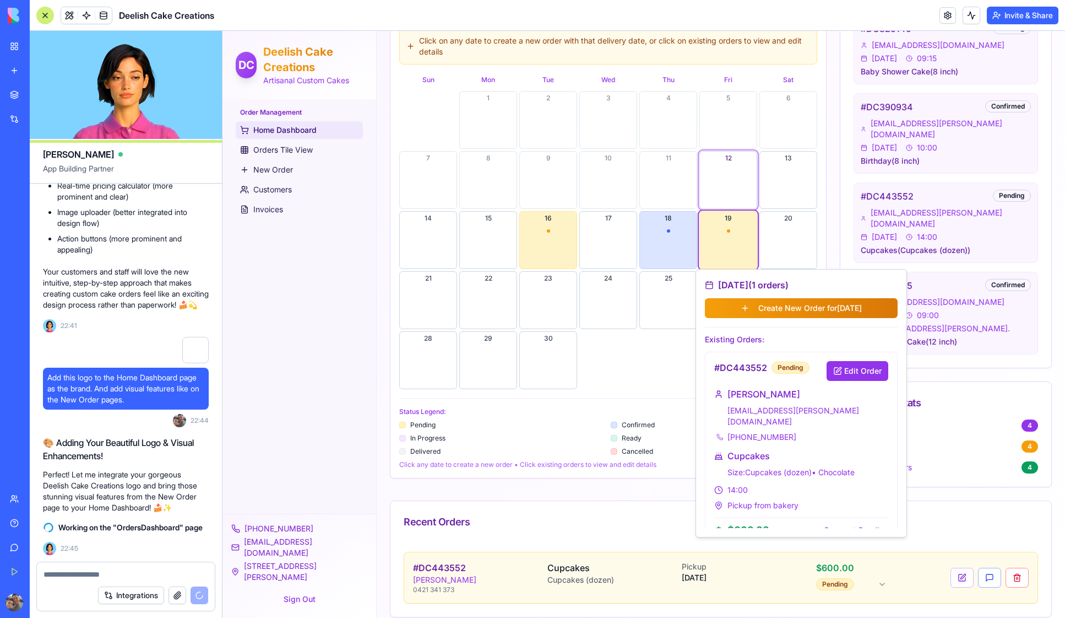
click at [337, 270] on div "Order Management Home Dashboard Orders Tile View New Order Customers Invoices" at bounding box center [300, 306] width 154 height 414
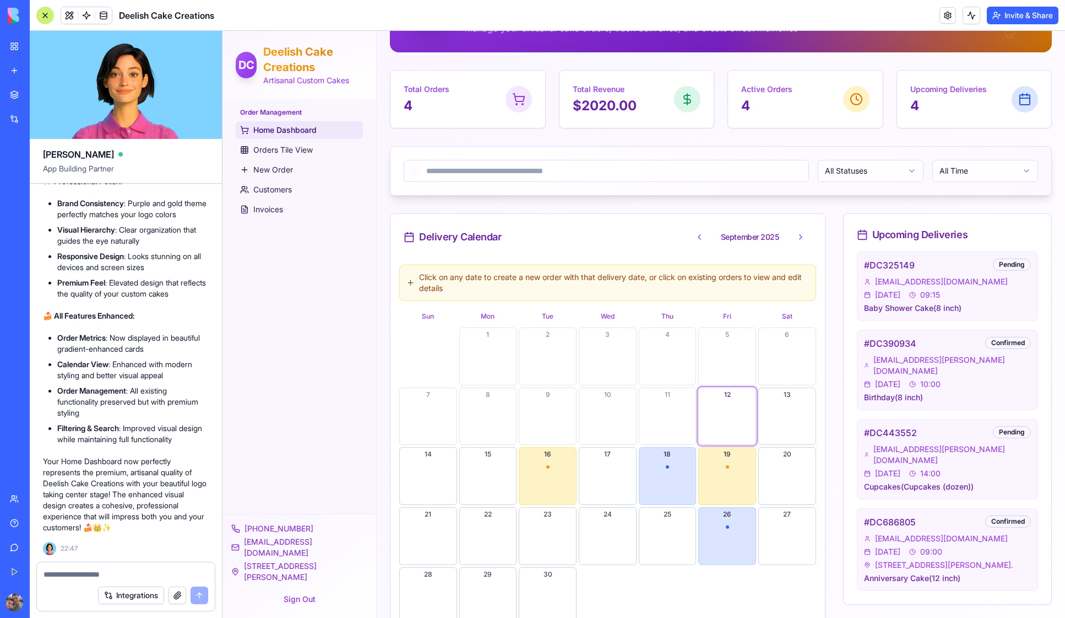
scroll to position [0, 0]
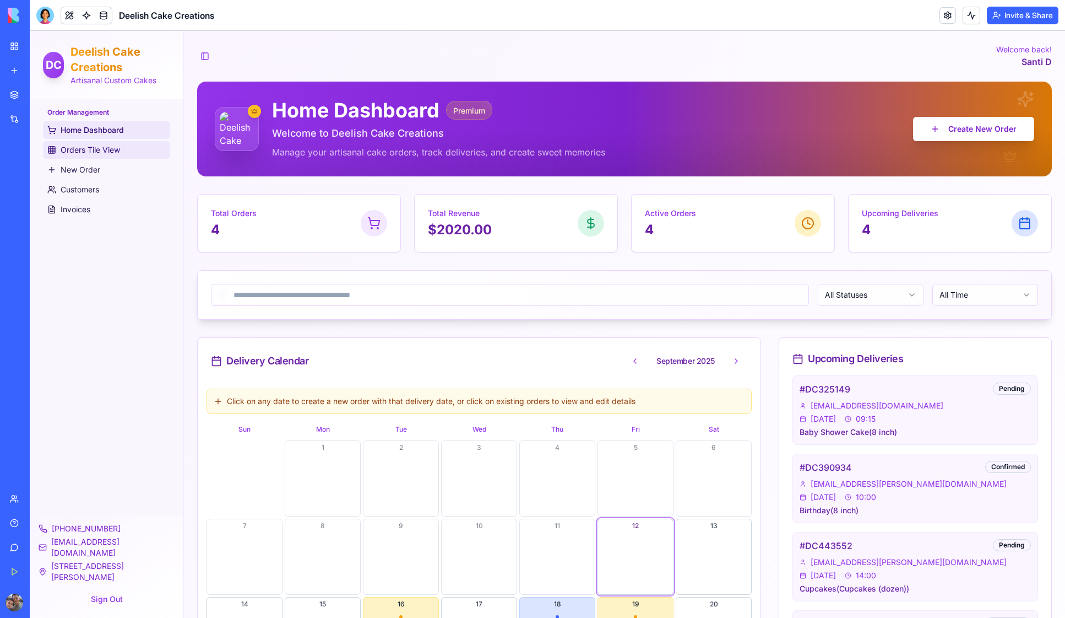
click at [75, 150] on span "Orders Tile View" at bounding box center [90, 149] width 59 height 11
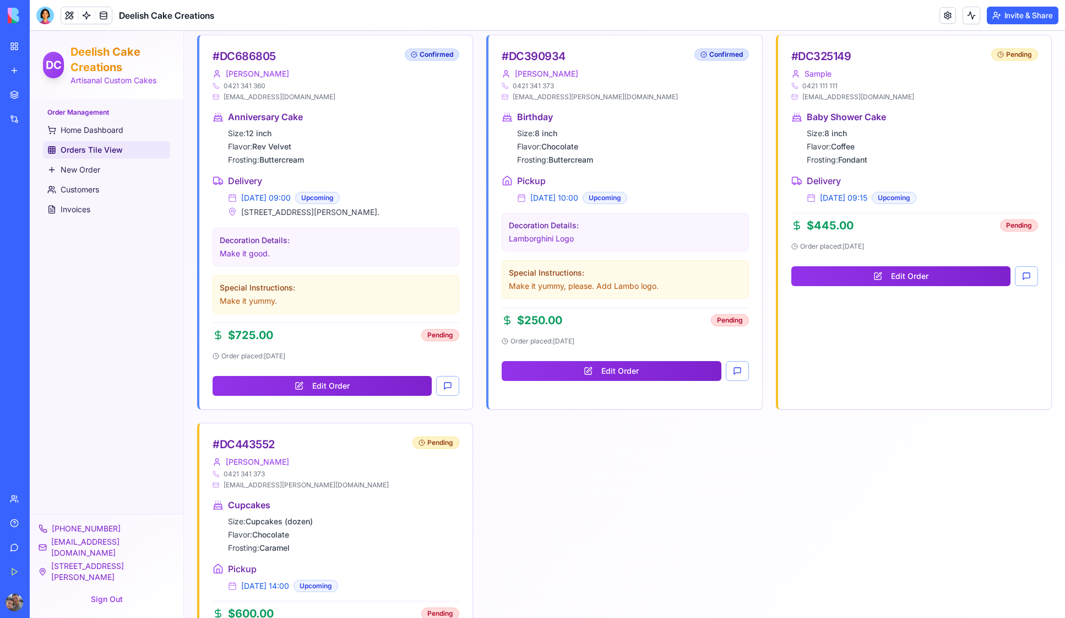
scroll to position [382, 0]
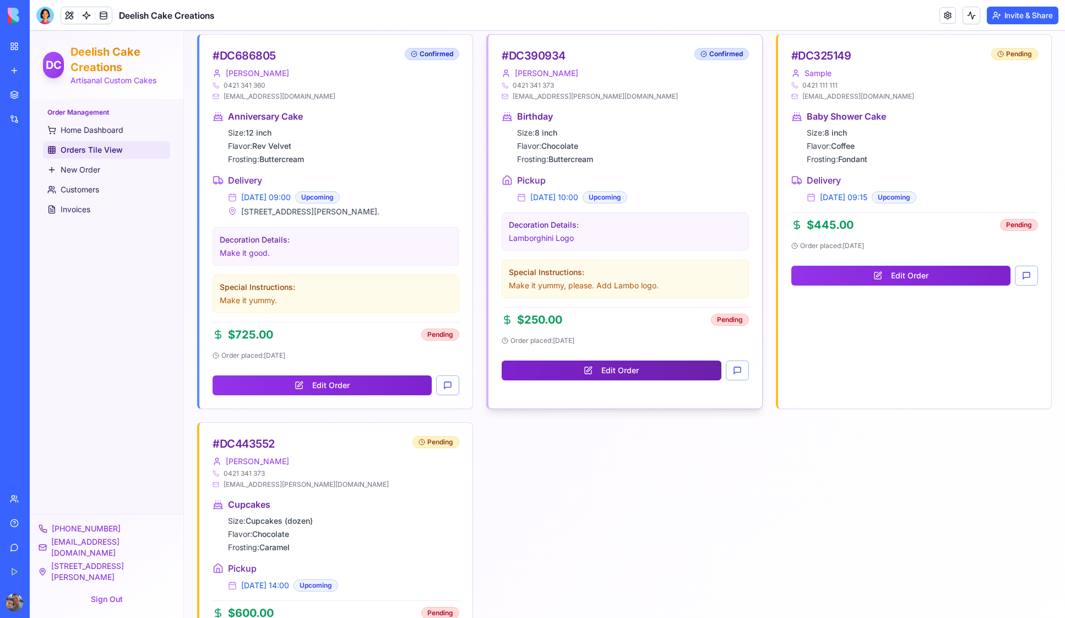
click at [628, 371] on button "Edit Order" at bounding box center [611, 370] width 219 height 20
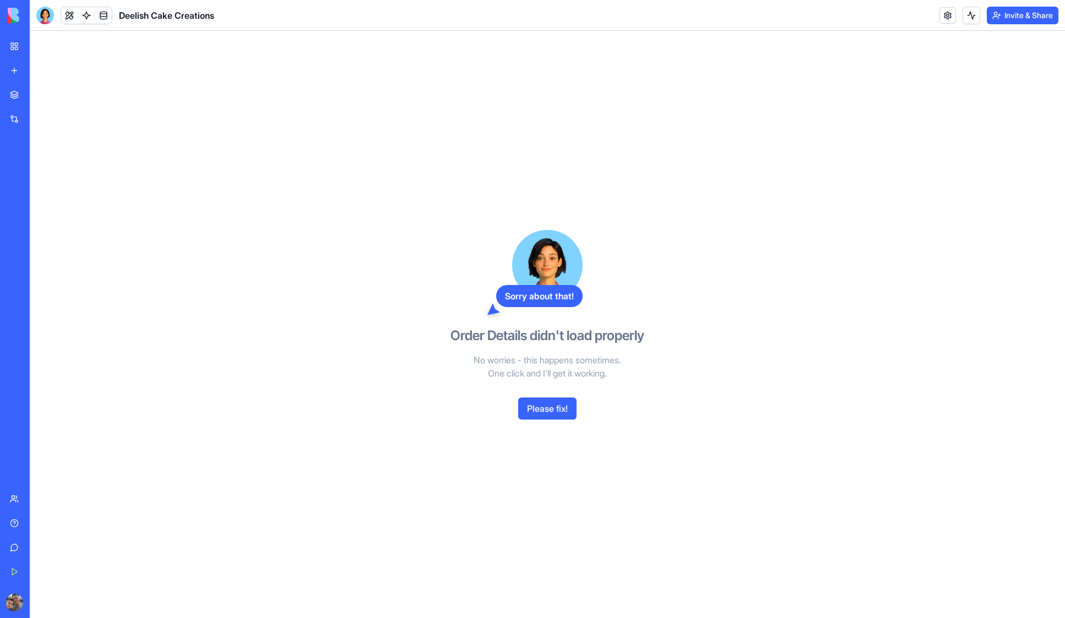
click at [549, 410] on button "Please fix!" at bounding box center [547, 408] width 58 height 22
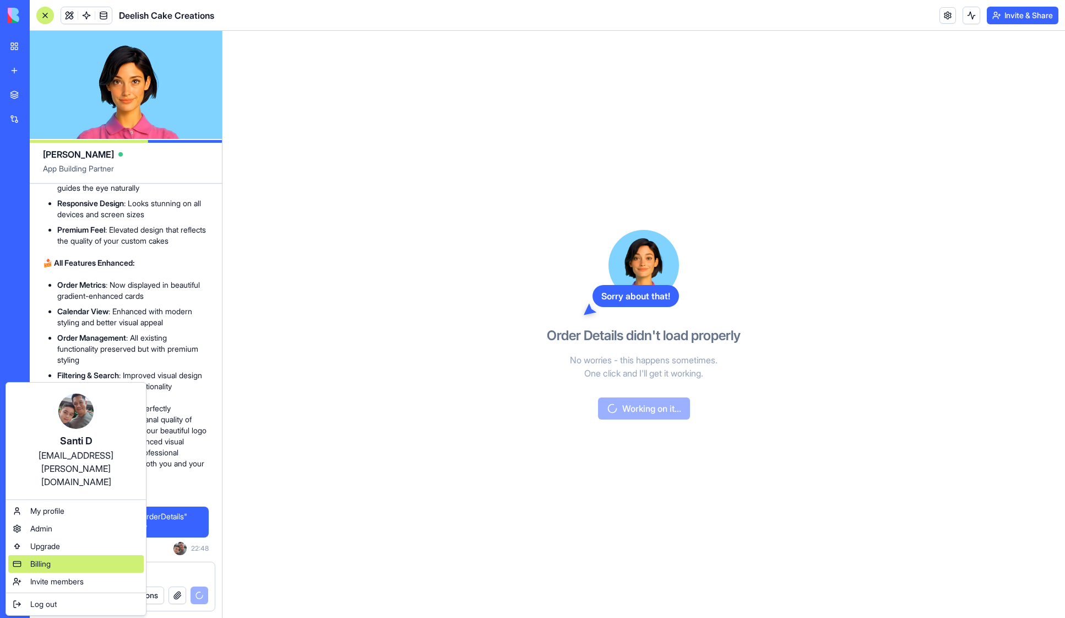
click at [41, 558] on span "Billing" at bounding box center [40, 563] width 20 height 11
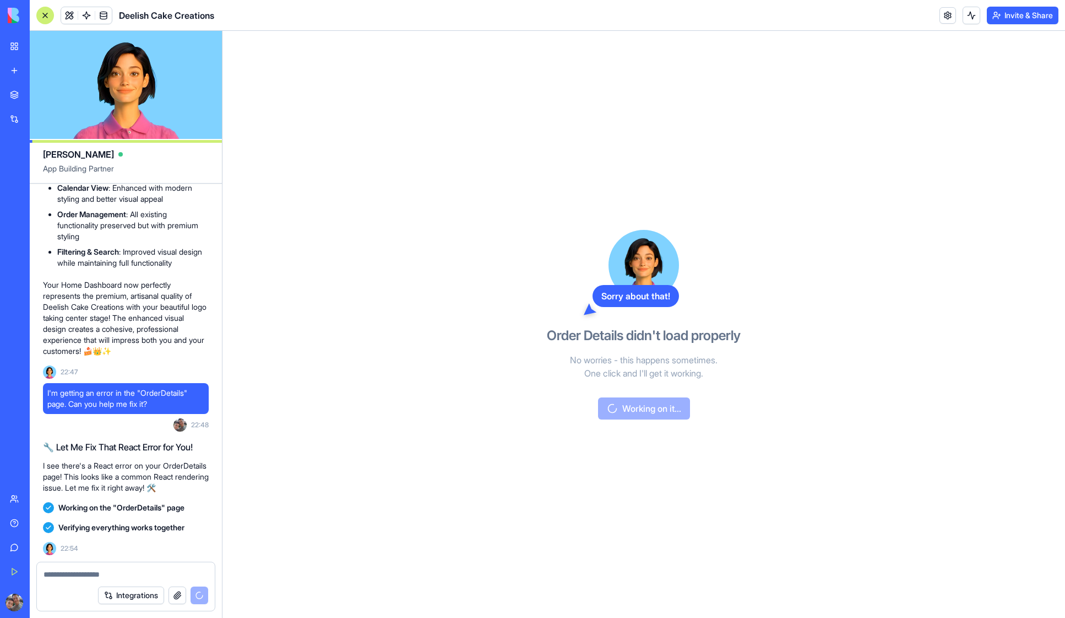
scroll to position [15853, 0]
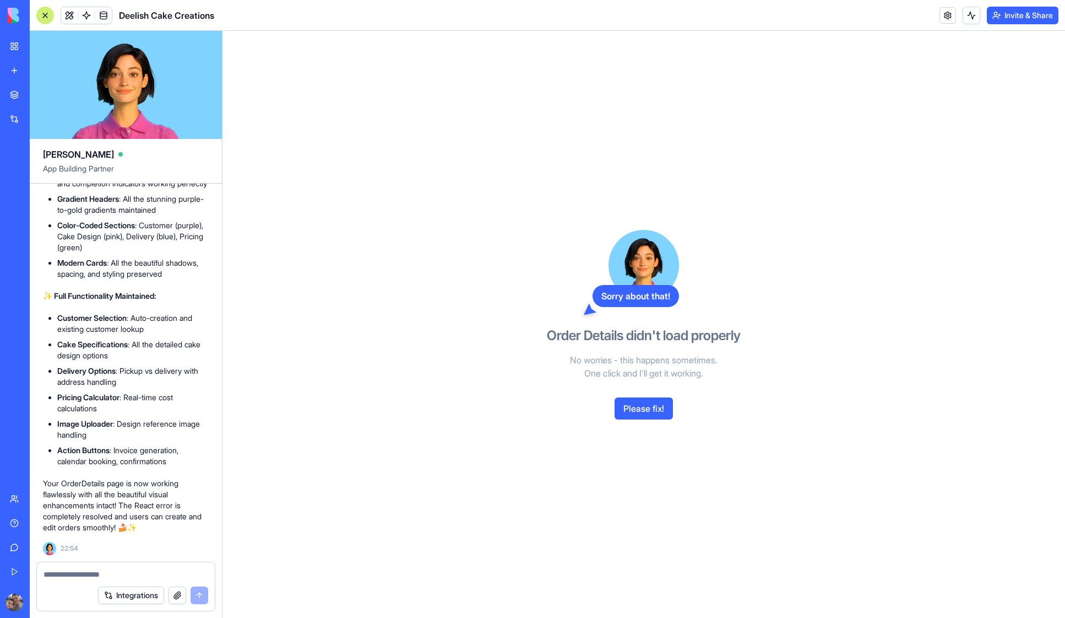
click at [375, 391] on div "Sorry about that! Order Details didn't load properly No worries - this happens …" at bounding box center [644, 324] width 843 height 587
click at [44, 18] on div at bounding box center [45, 16] width 18 height 18
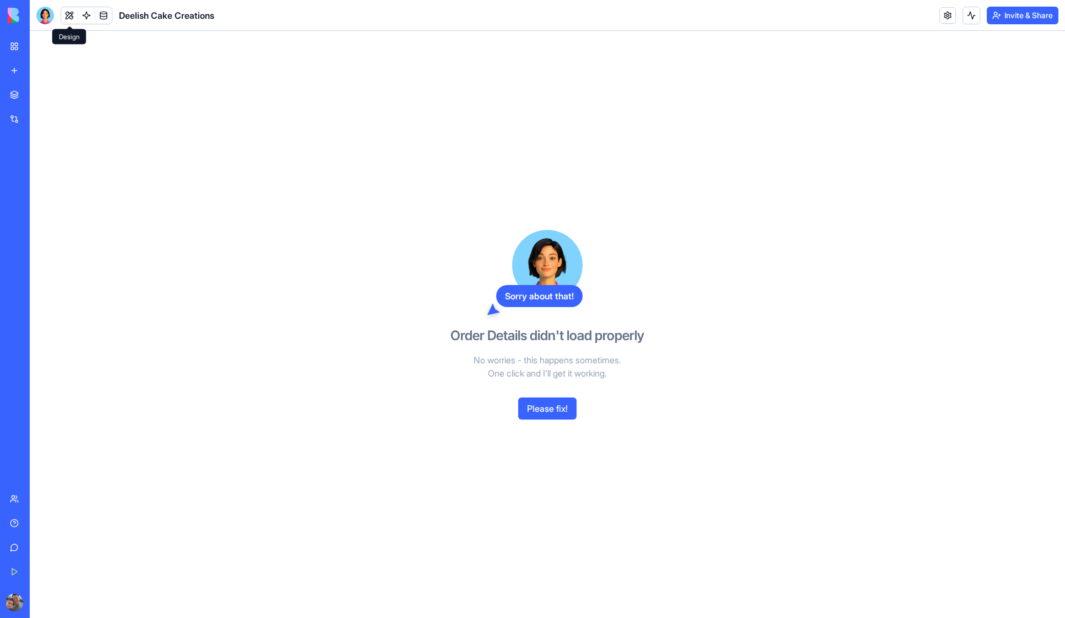
click at [68, 18] on button at bounding box center [69, 15] width 17 height 17
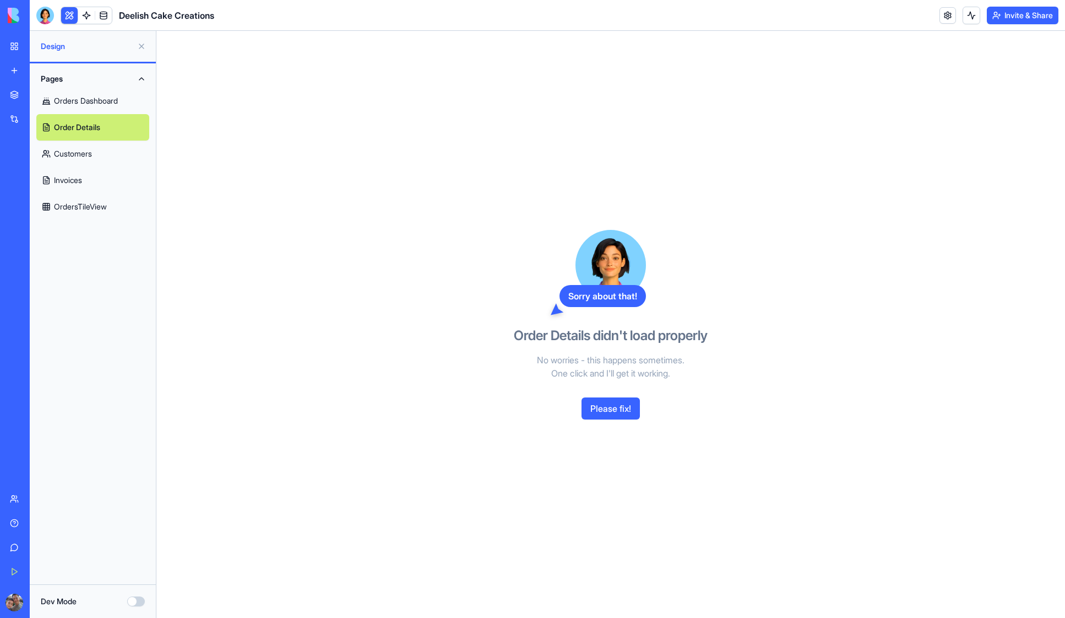
click at [72, 99] on link "Orders Dashboard" at bounding box center [92, 101] width 113 height 26
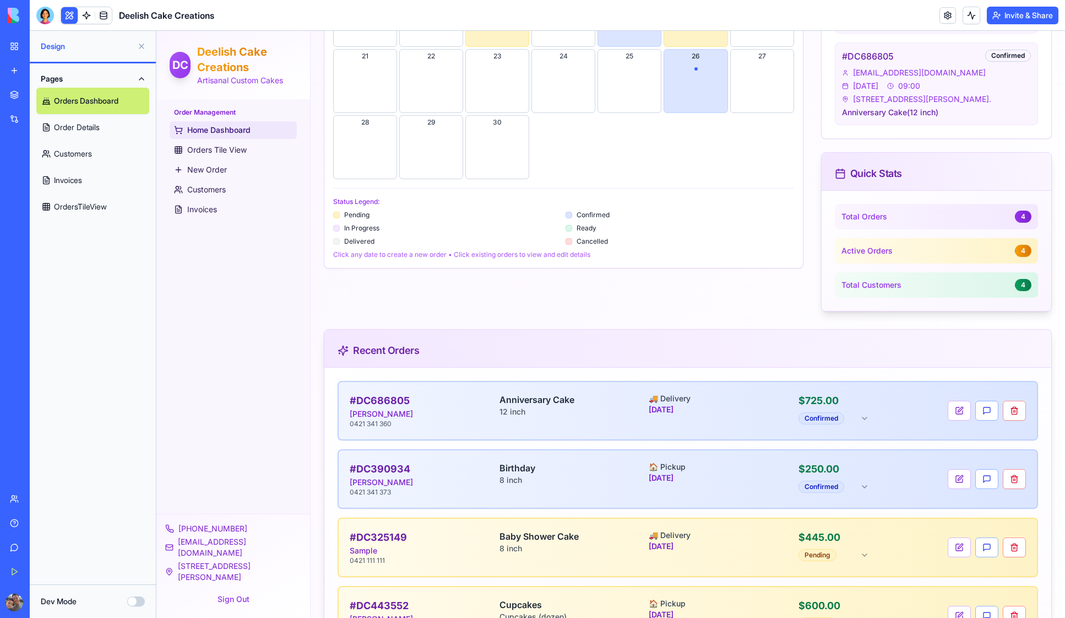
scroll to position [605, 0]
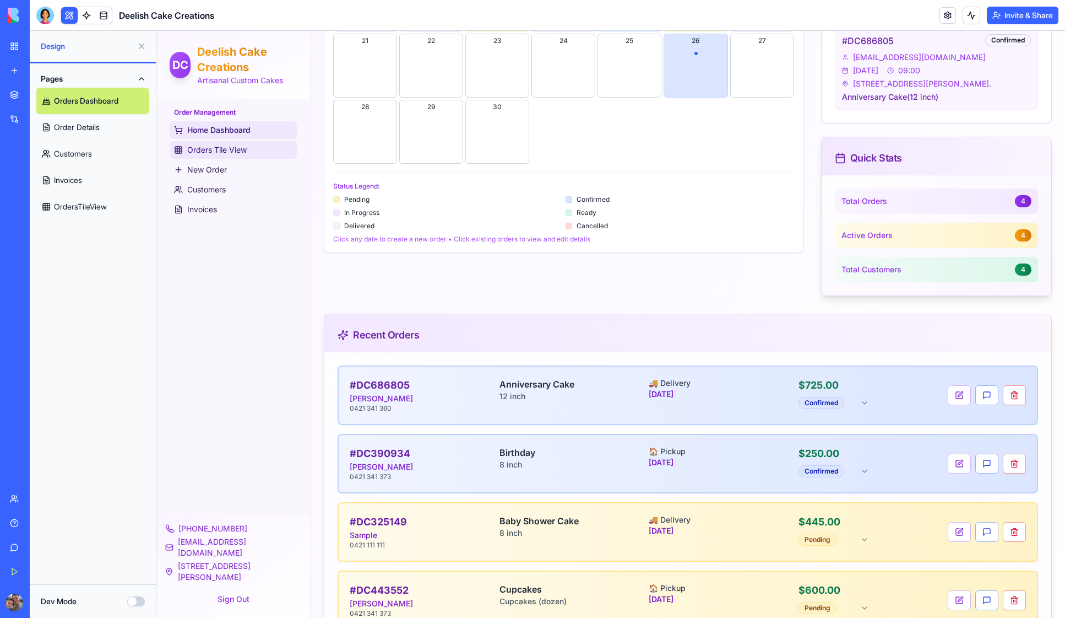
click at [209, 149] on span "Orders Tile View" at bounding box center [216, 149] width 59 height 11
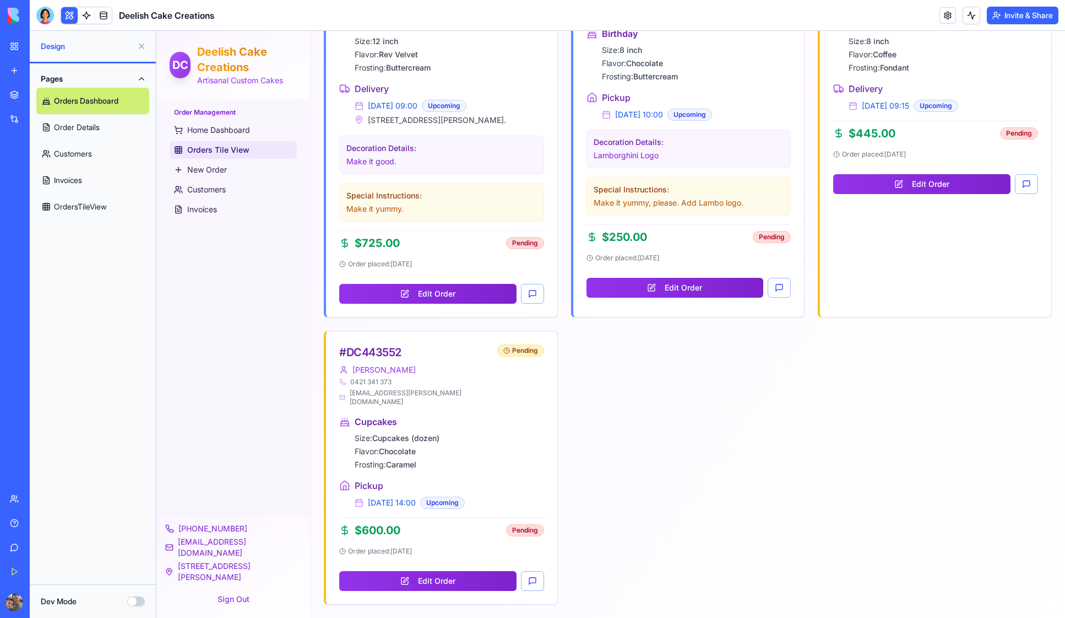
scroll to position [464, 0]
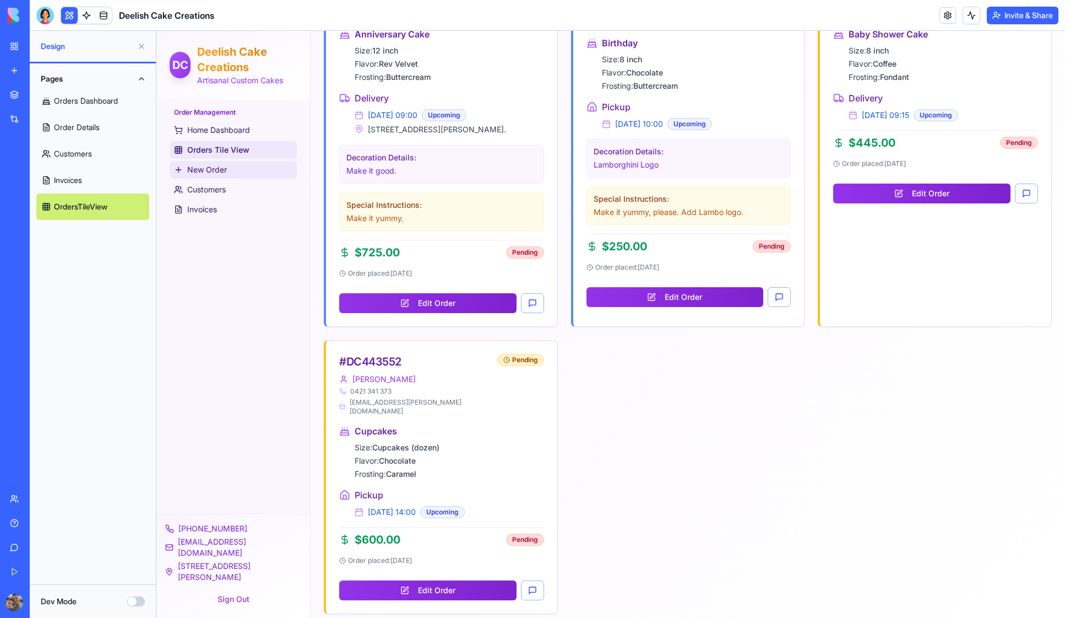
click at [205, 166] on span "New Order" at bounding box center [207, 169] width 40 height 11
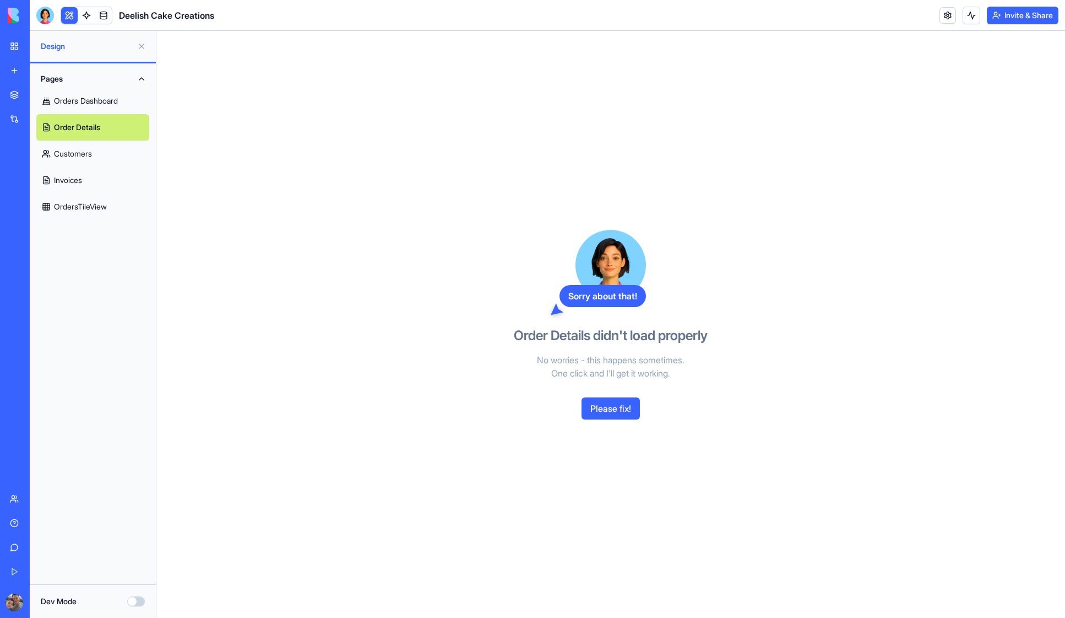
click at [67, 14] on button at bounding box center [69, 15] width 17 height 17
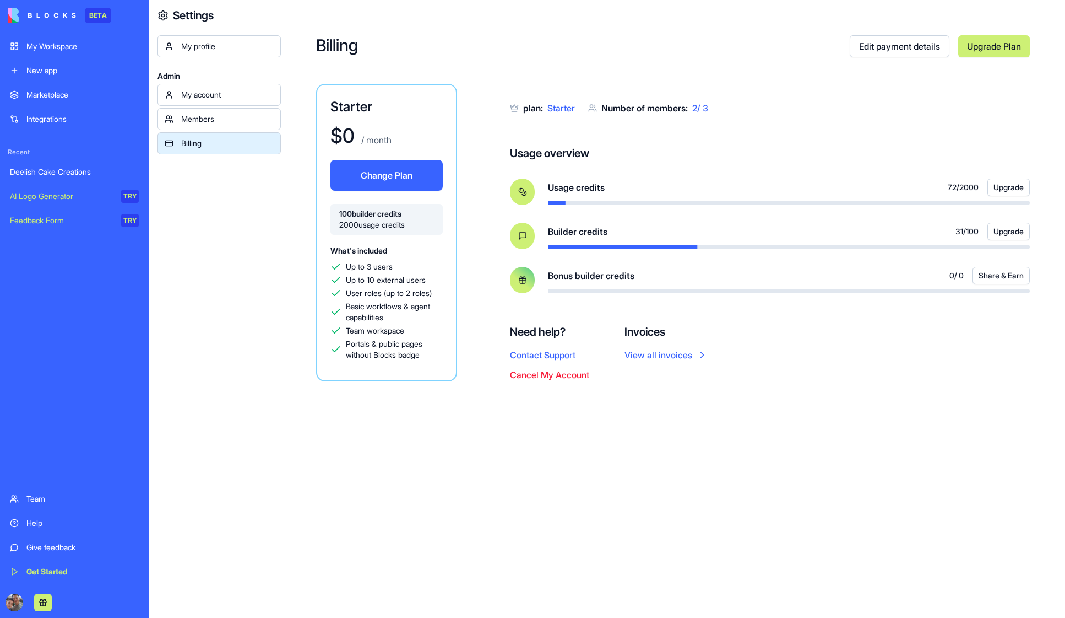
click at [269, 239] on div "My profile Admin My account Members Billing" at bounding box center [219, 344] width 123 height 618
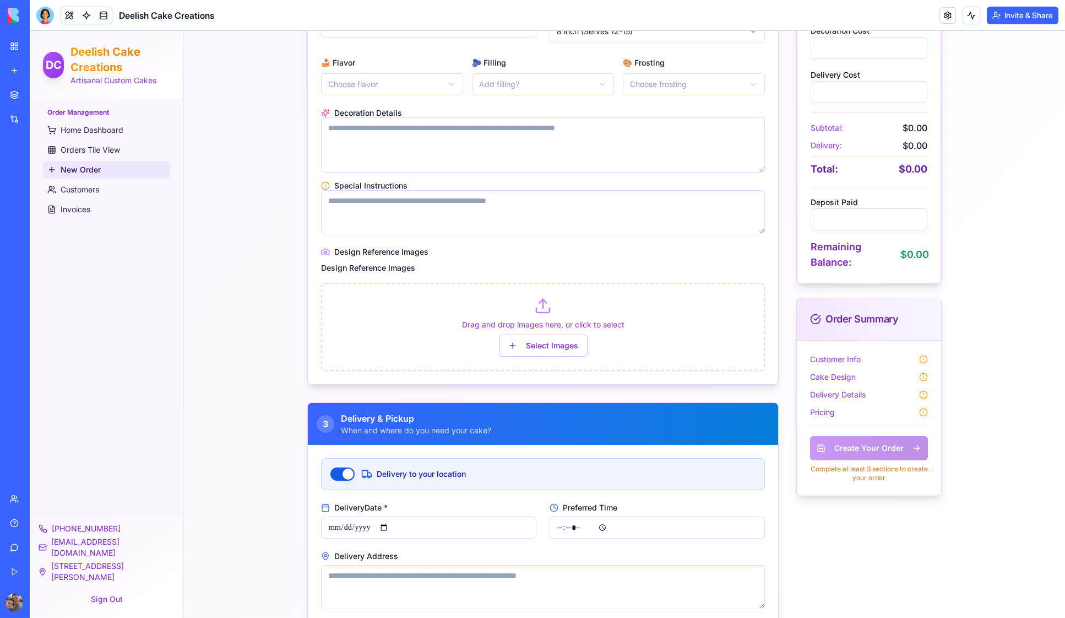
scroll to position [482, 0]
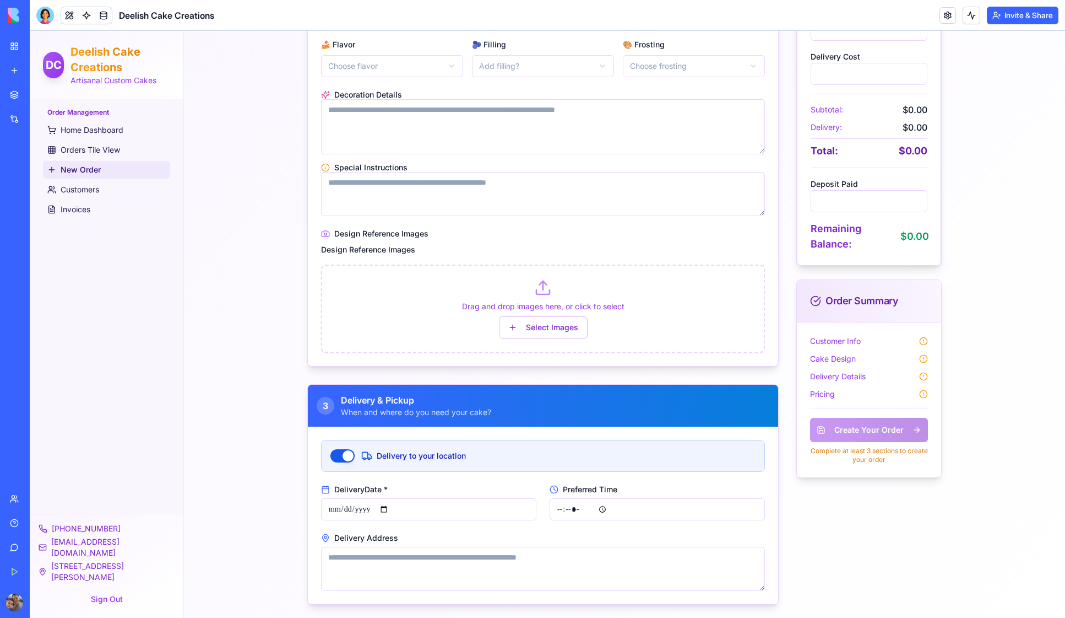
click at [881, 432] on div "Create Your Order Complete at least 3 sections to create your order" at bounding box center [869, 436] width 118 height 56
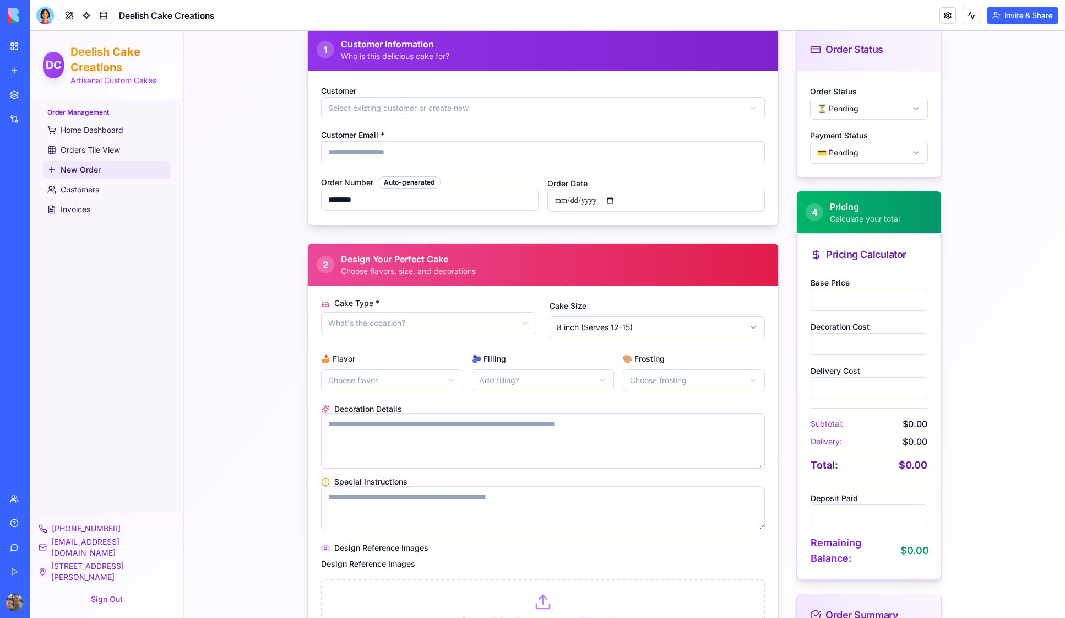
scroll to position [169, 0]
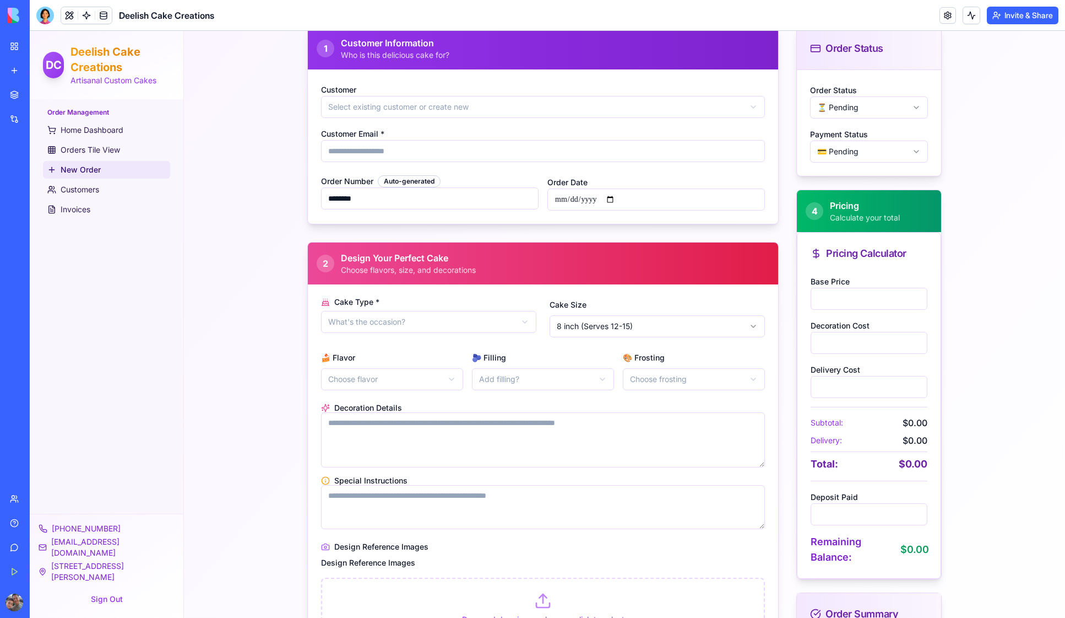
click at [403, 107] on html "**********" at bounding box center [548, 396] width 1036 height 1069
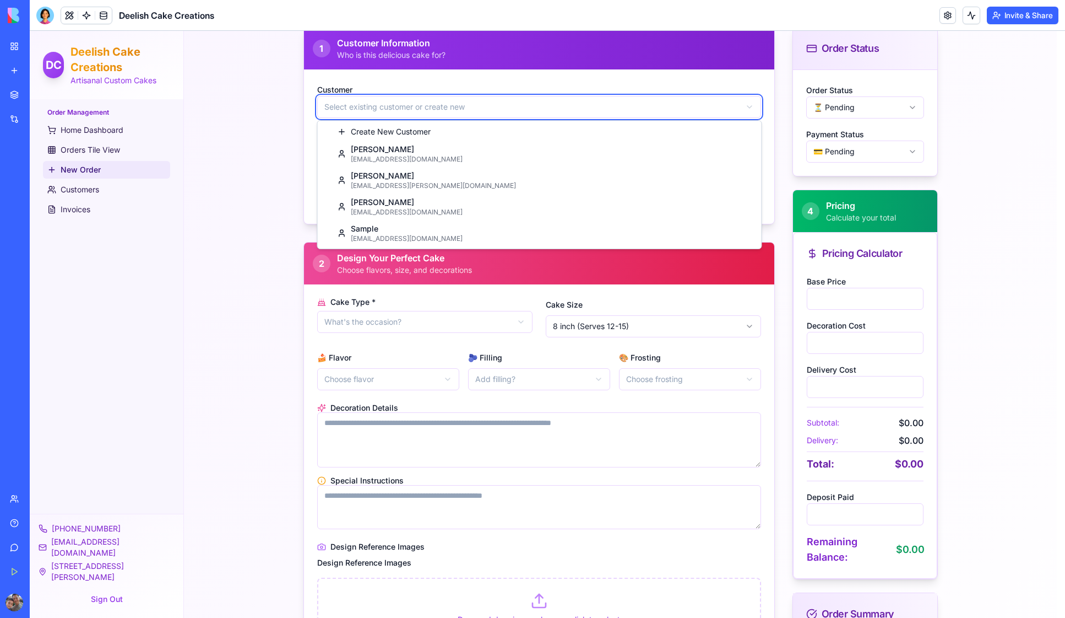
click at [256, 258] on html "**********" at bounding box center [548, 396] width 1036 height 1069
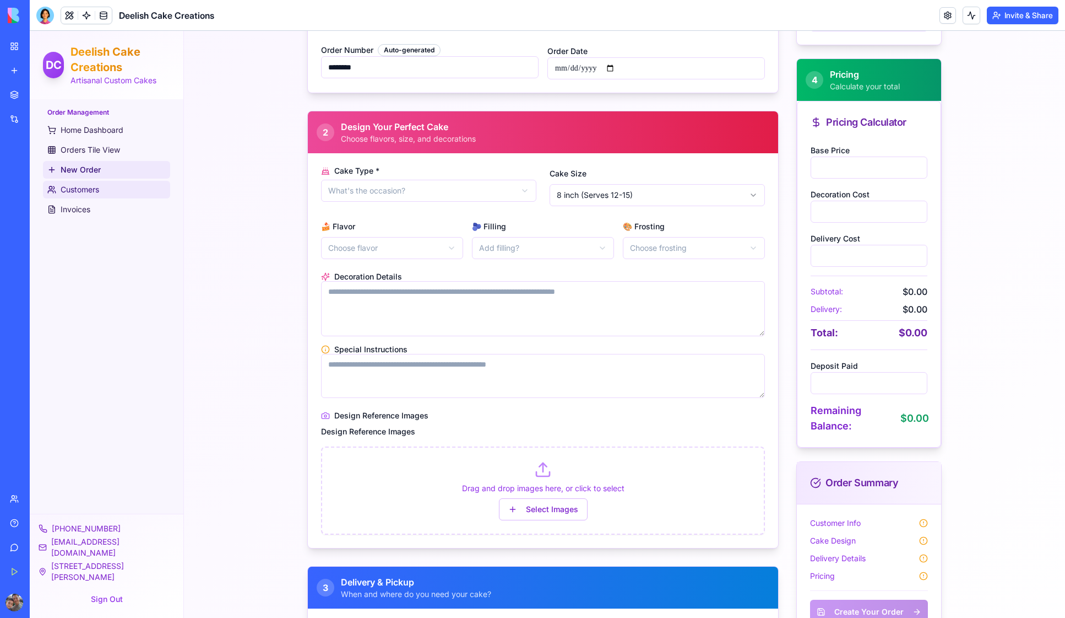
scroll to position [301, 0]
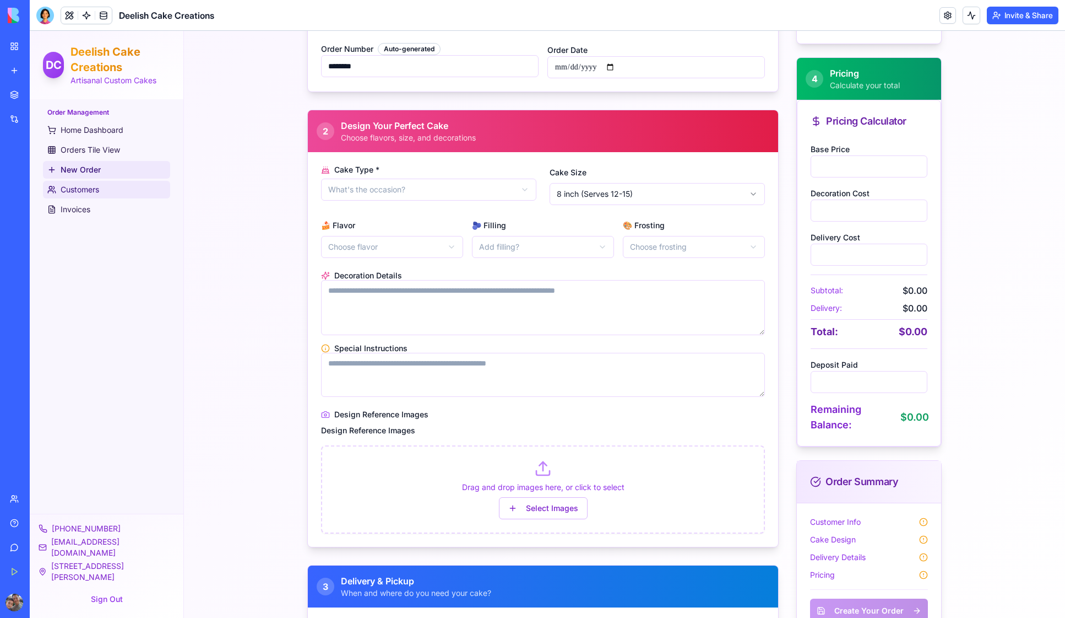
click at [78, 188] on span "Customers" at bounding box center [80, 189] width 39 height 11
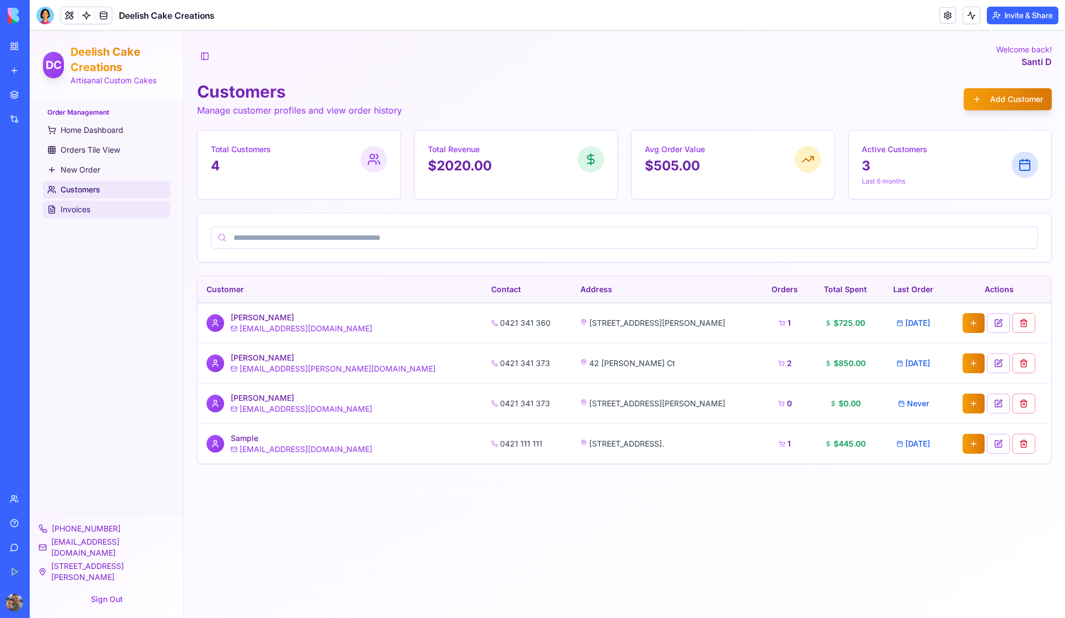
click at [74, 210] on span "Invoices" at bounding box center [76, 209] width 30 height 11
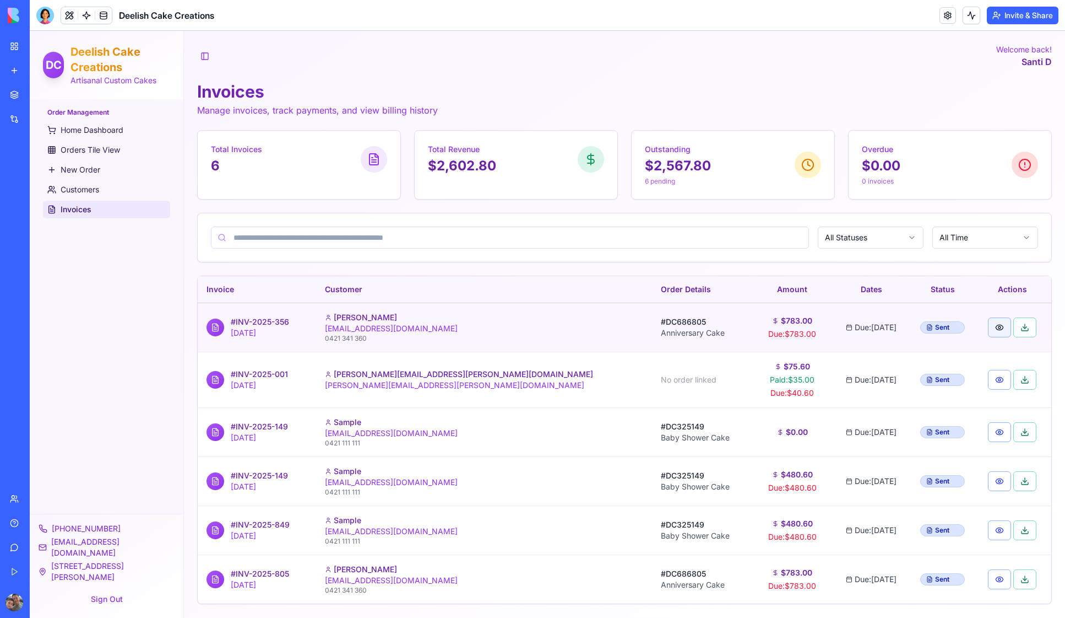
click at [988, 325] on button "button" at bounding box center [999, 327] width 23 height 20
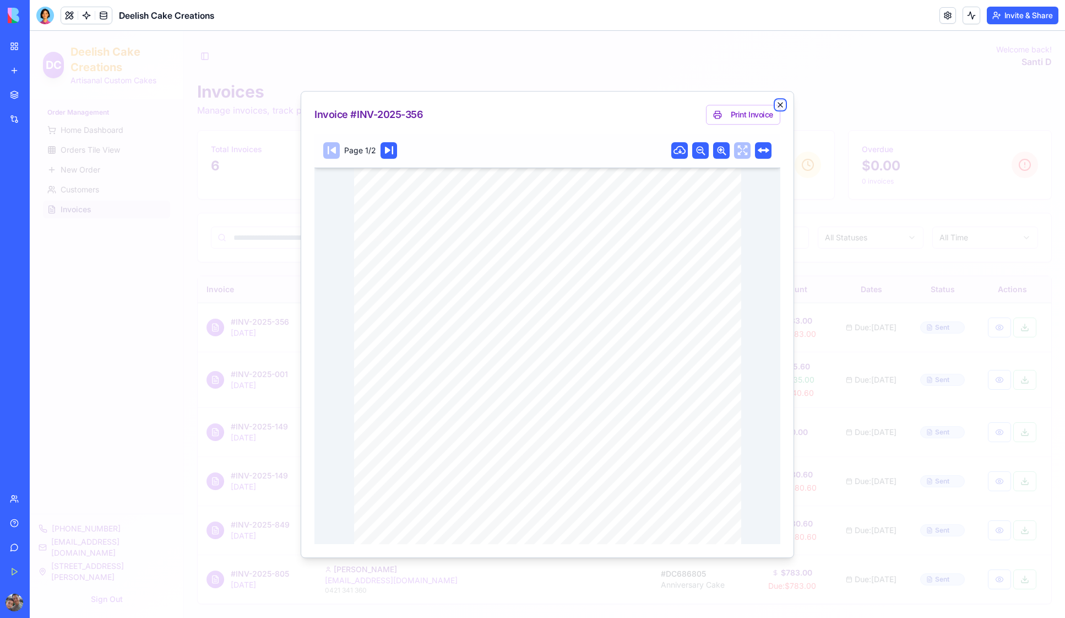
click at [781, 105] on icon "button" at bounding box center [780, 104] width 4 height 4
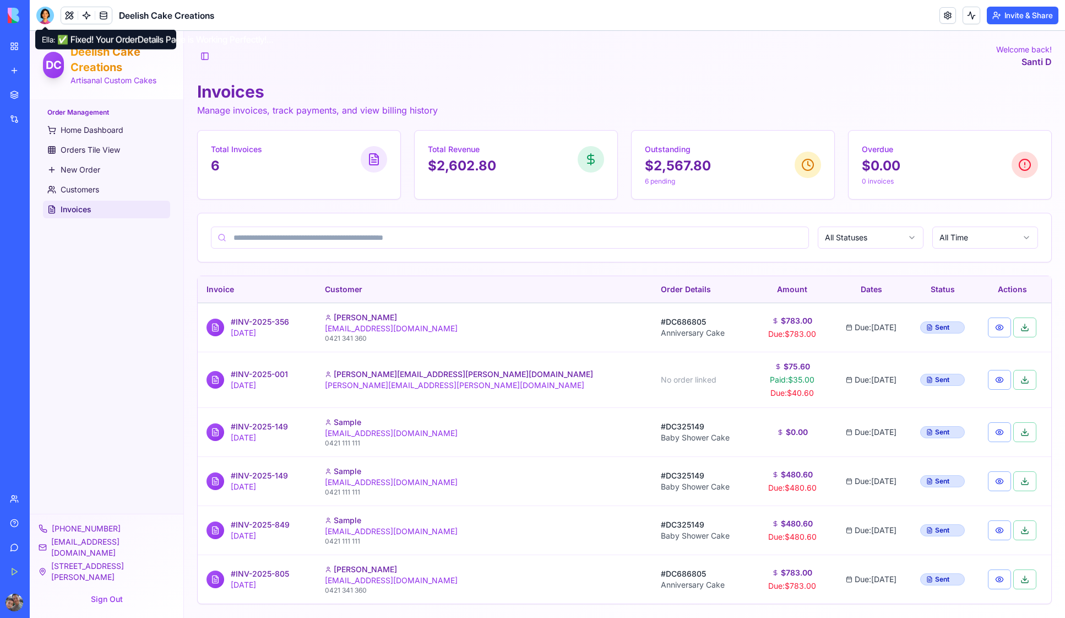
click at [45, 16] on div at bounding box center [45, 16] width 18 height 18
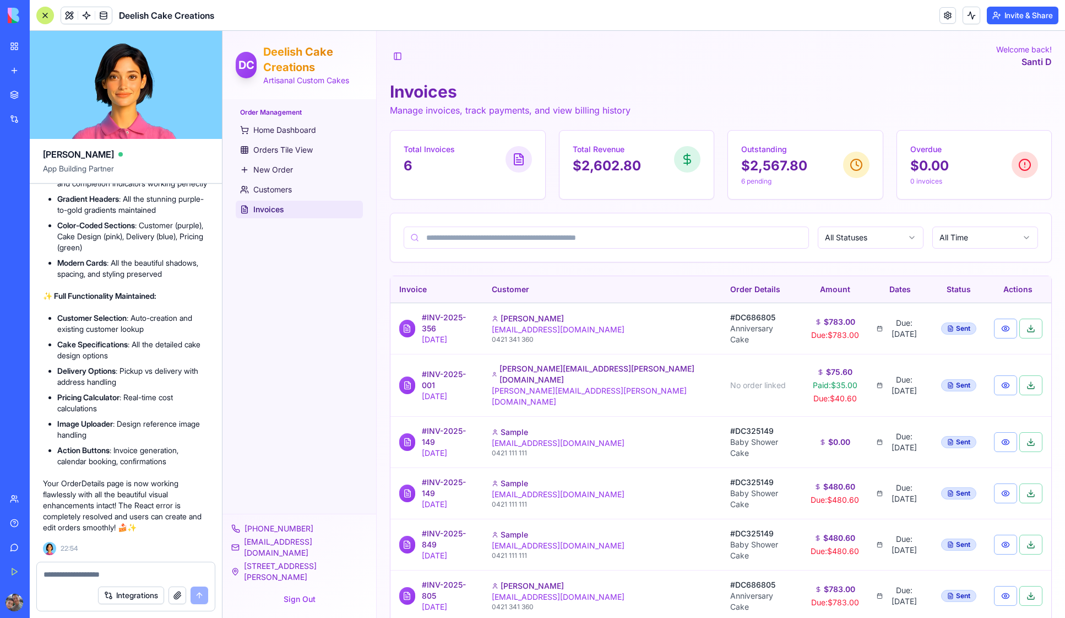
click at [177, 595] on button "button" at bounding box center [178, 595] width 18 height 18
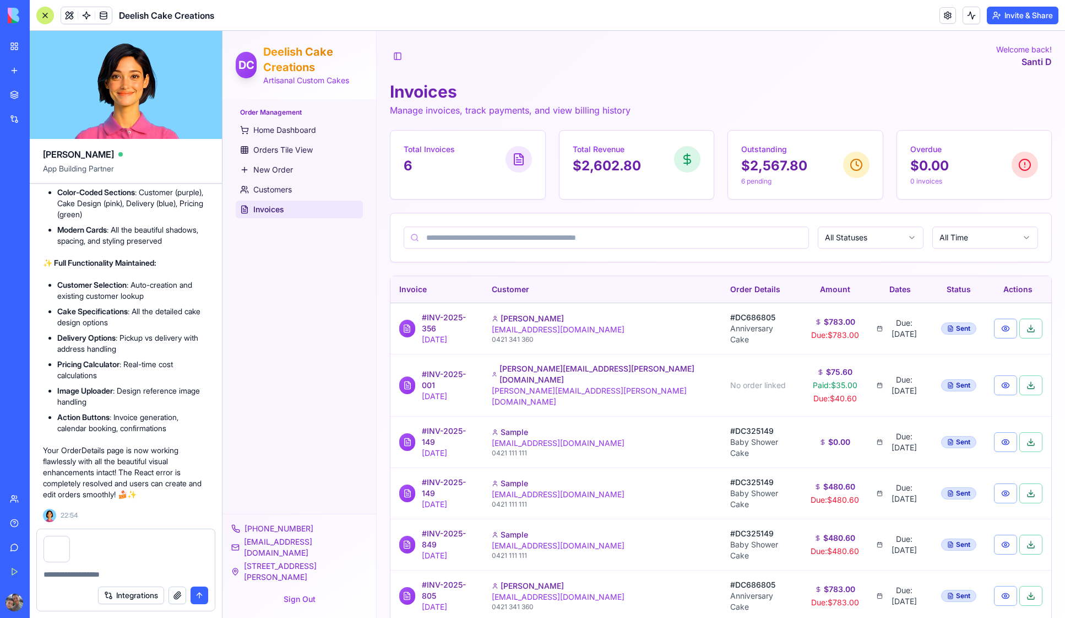
click at [64, 572] on textarea at bounding box center [126, 574] width 165 height 11
click at [120, 574] on textarea "**********" at bounding box center [126, 574] width 165 height 11
type textarea "**********"
click at [199, 597] on button "submit" at bounding box center [200, 595] width 18 height 18
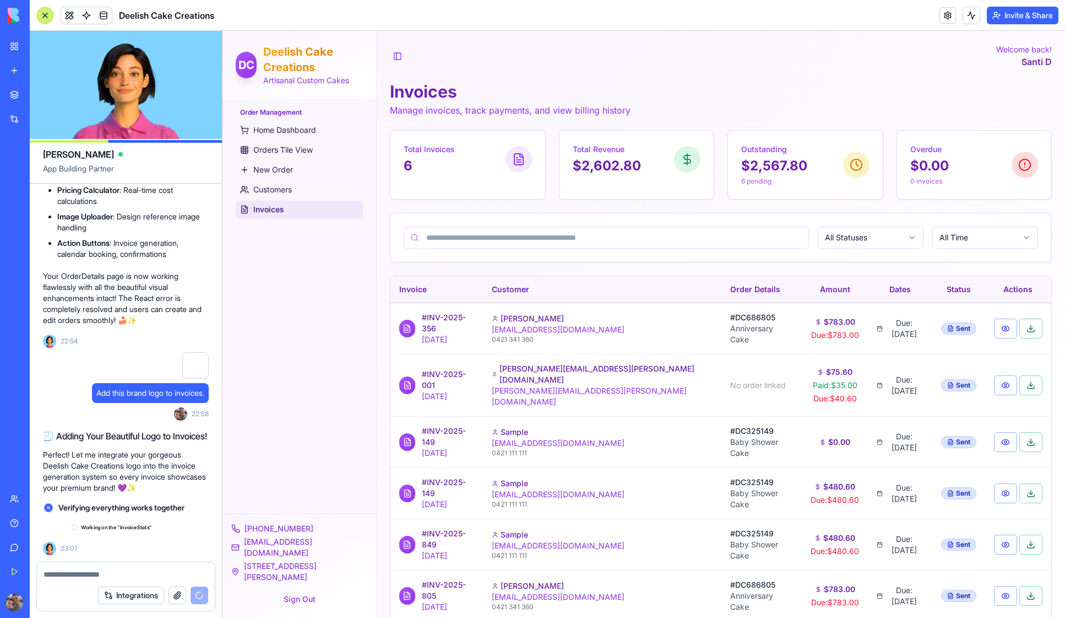
scroll to position [16060, 0]
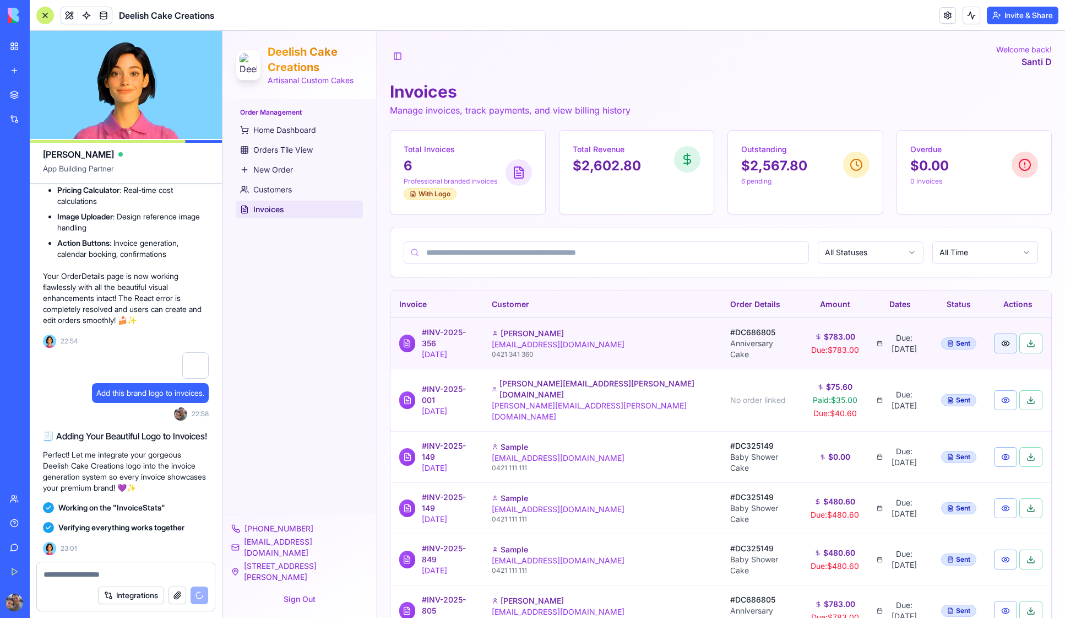
click at [994, 343] on button "button" at bounding box center [1005, 343] width 23 height 20
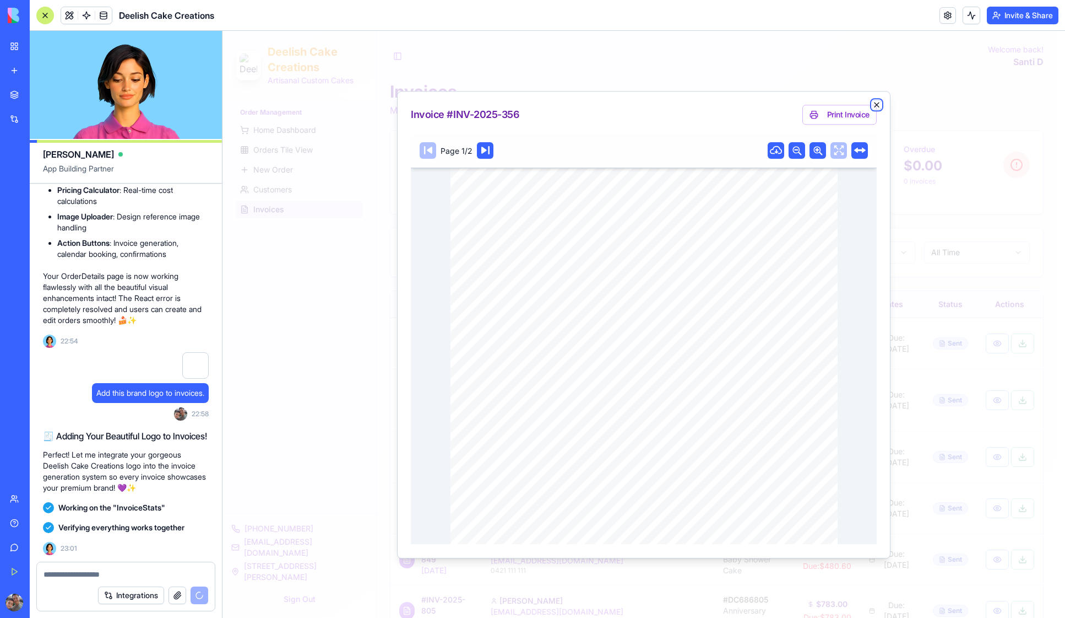
click at [879, 101] on icon "button" at bounding box center [877, 104] width 9 height 9
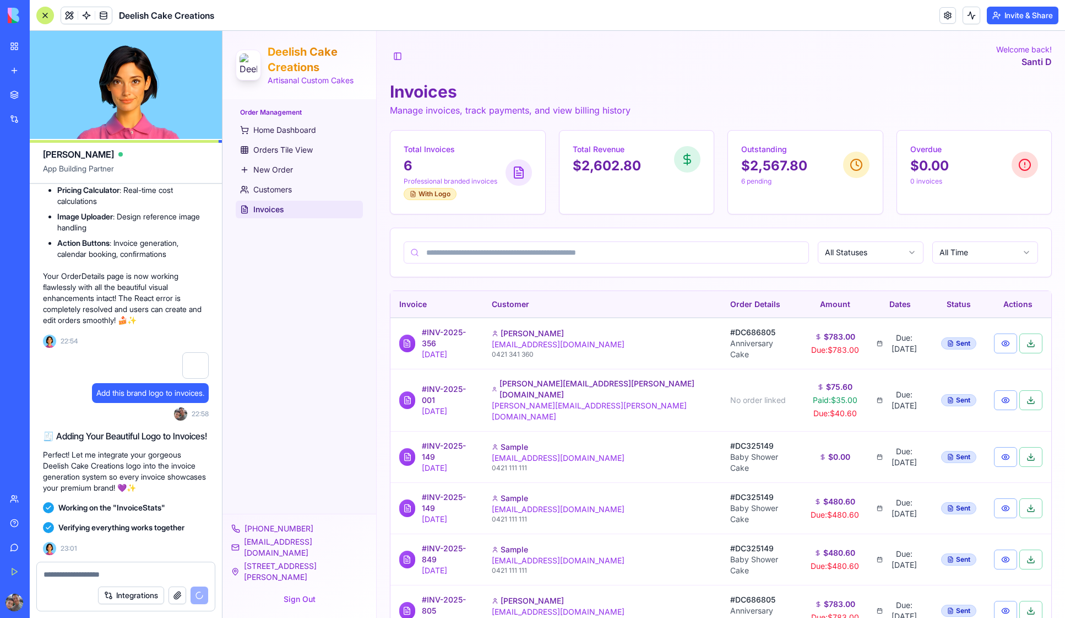
click at [317, 282] on div "Order Management Home Dashboard Orders Tile View New Order Customers Invoices" at bounding box center [300, 306] width 154 height 414
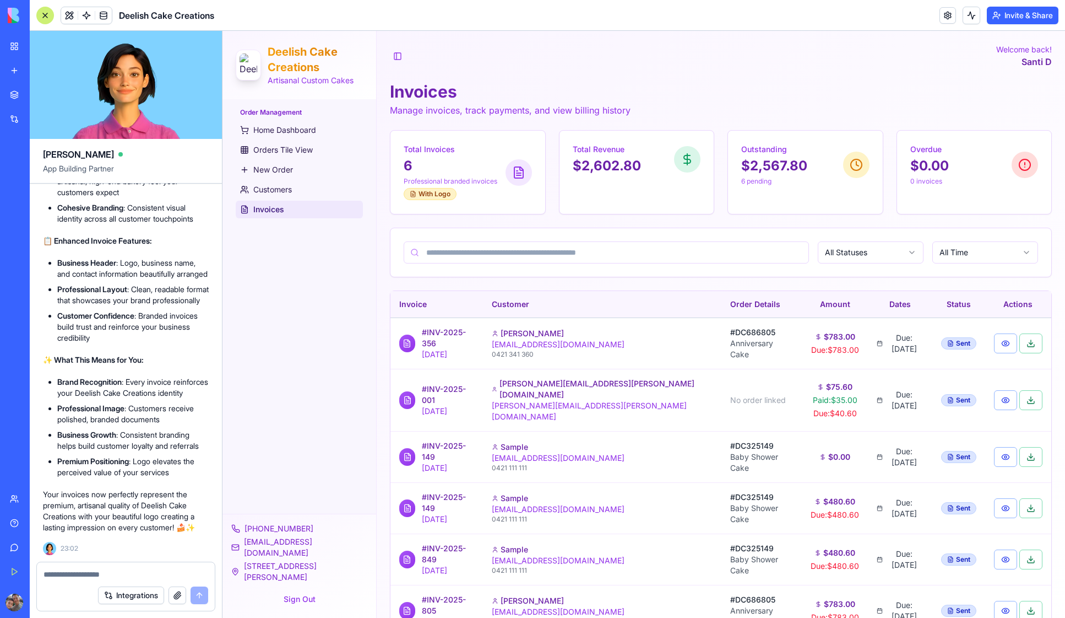
click at [311, 306] on div "Order Management Home Dashboard Orders Tile View New Order Customers Invoices" at bounding box center [300, 306] width 154 height 414
click at [274, 131] on span "Home Dashboard" at bounding box center [284, 130] width 63 height 11
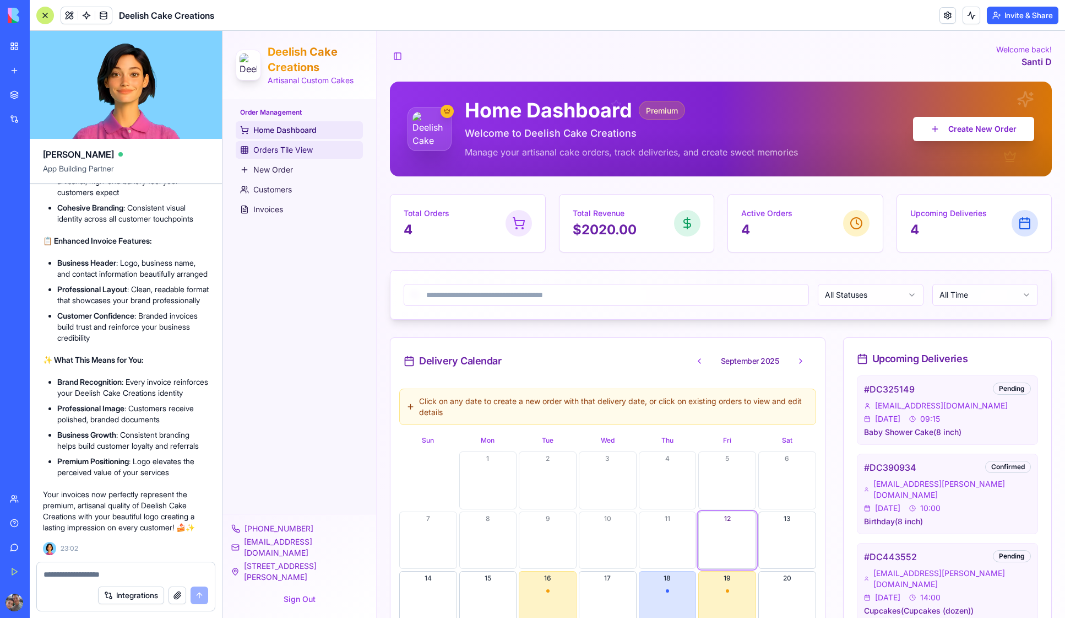
click at [275, 151] on span "Orders Tile View" at bounding box center [282, 149] width 59 height 11
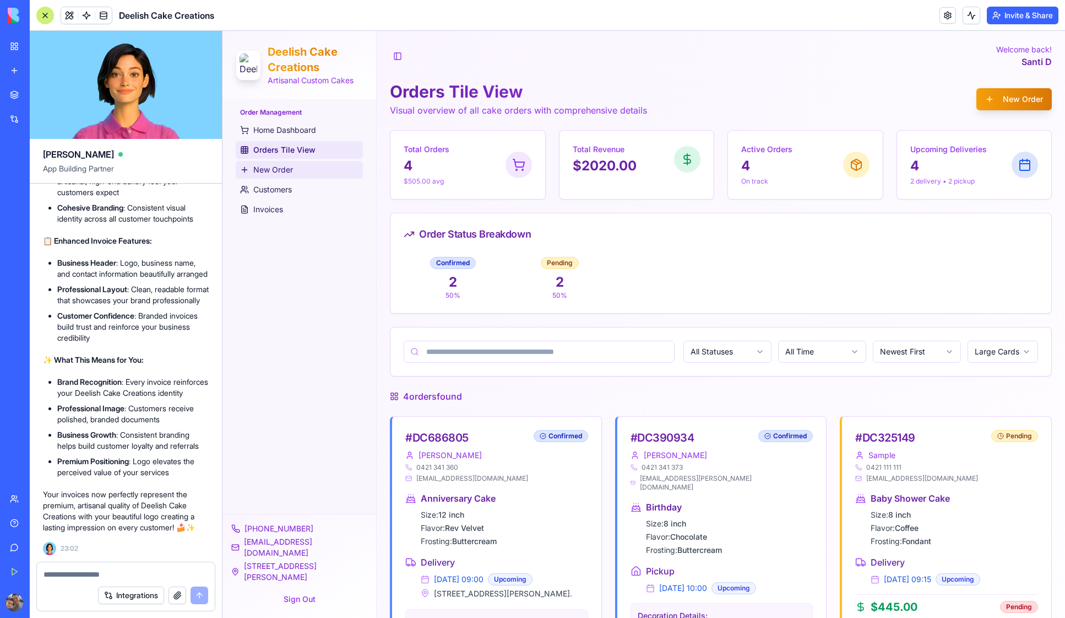
click at [272, 172] on span "New Order" at bounding box center [273, 169] width 40 height 11
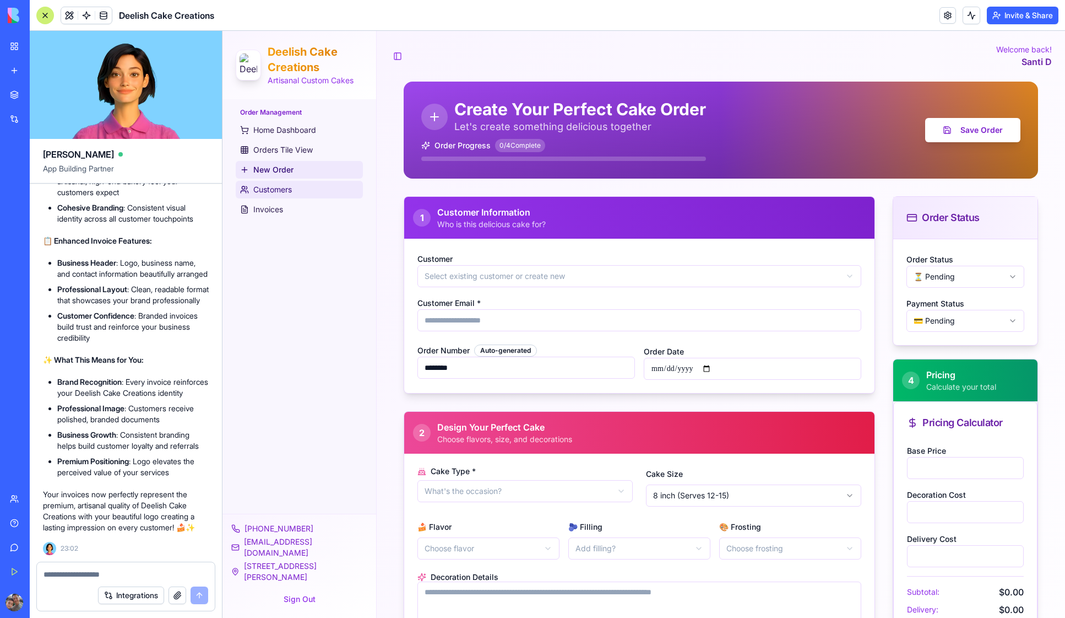
click at [267, 189] on span "Customers" at bounding box center [272, 189] width 39 height 11
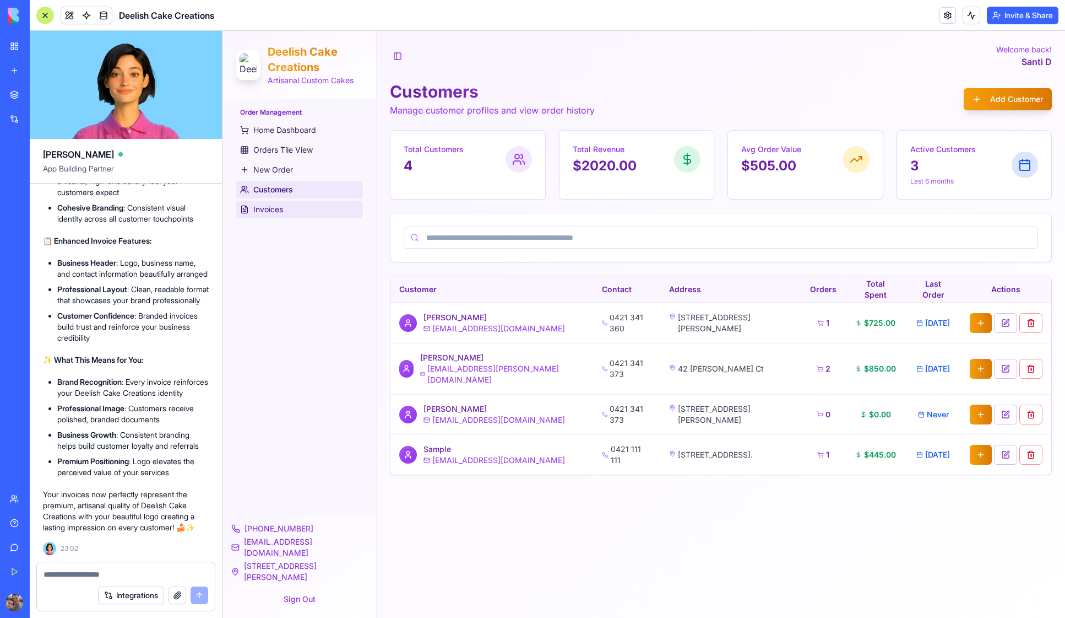
click at [264, 210] on span "Invoices" at bounding box center [268, 209] width 30 height 11
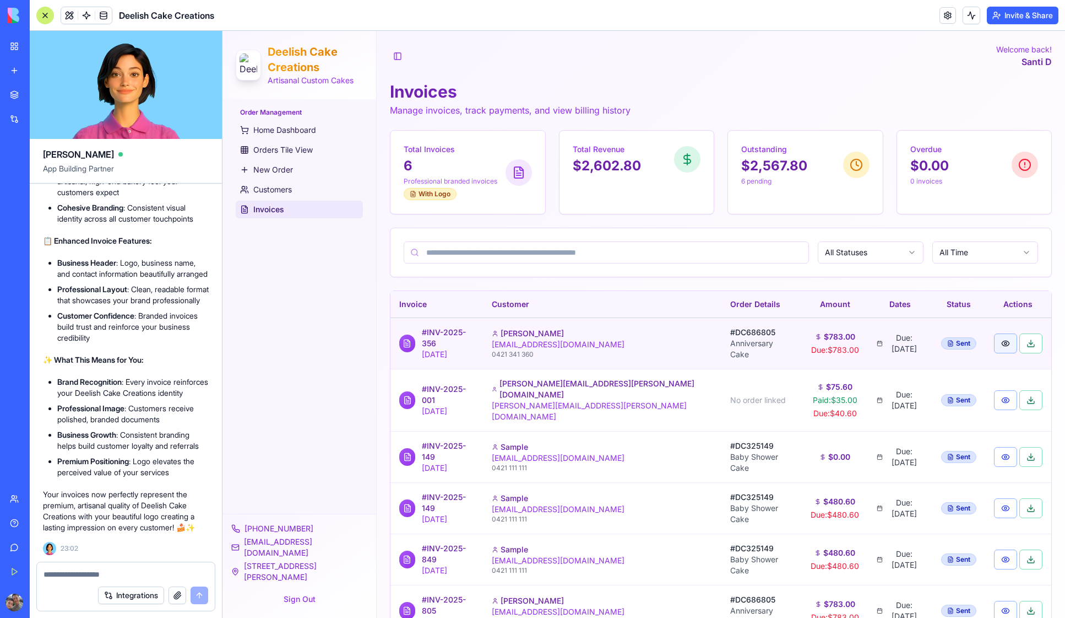
click at [994, 342] on button "button" at bounding box center [1005, 343] width 23 height 20
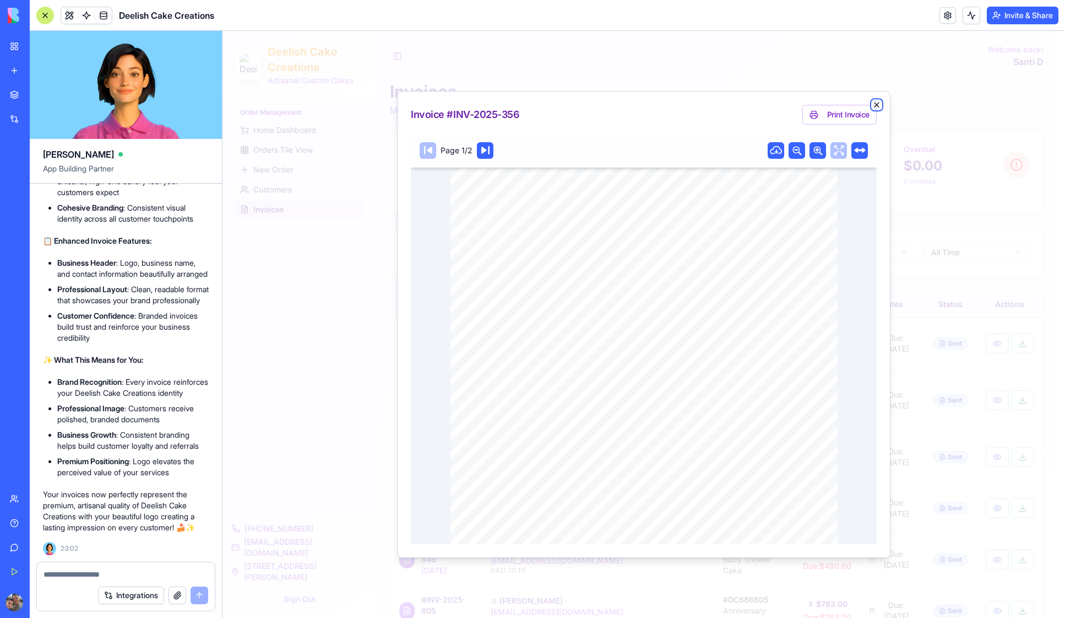
click at [878, 104] on icon "button" at bounding box center [877, 104] width 9 height 9
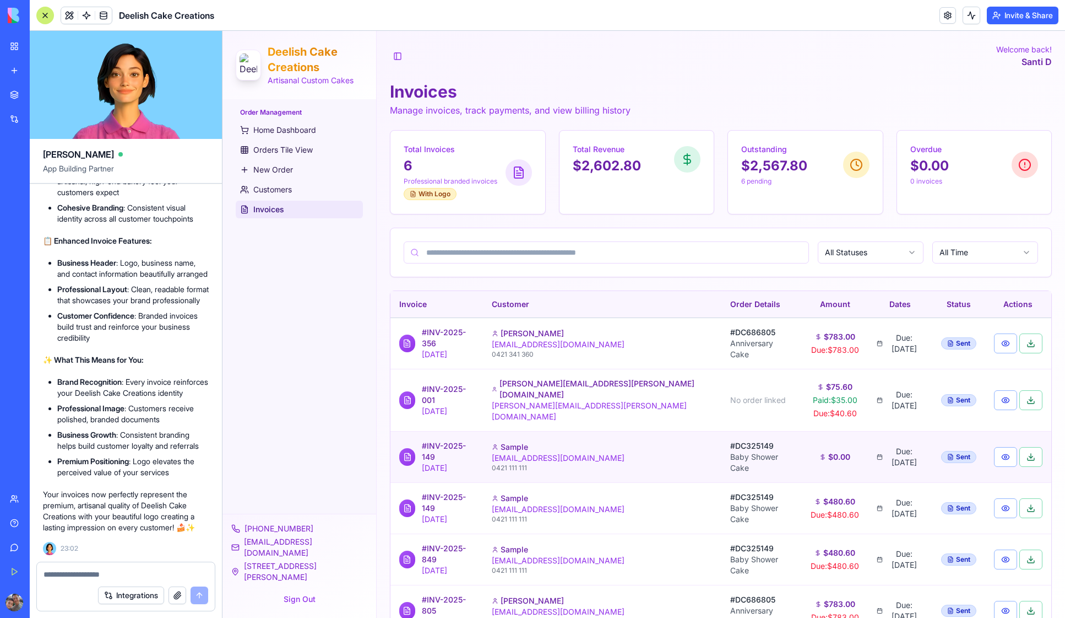
scroll to position [14, 0]
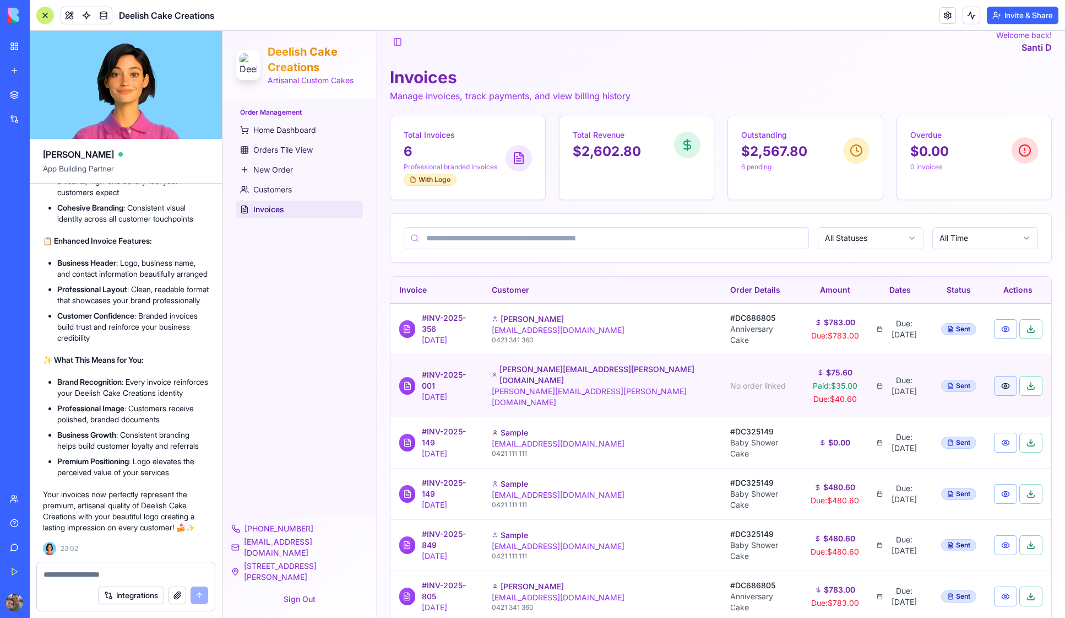
click at [995, 381] on button "button" at bounding box center [1005, 386] width 23 height 20
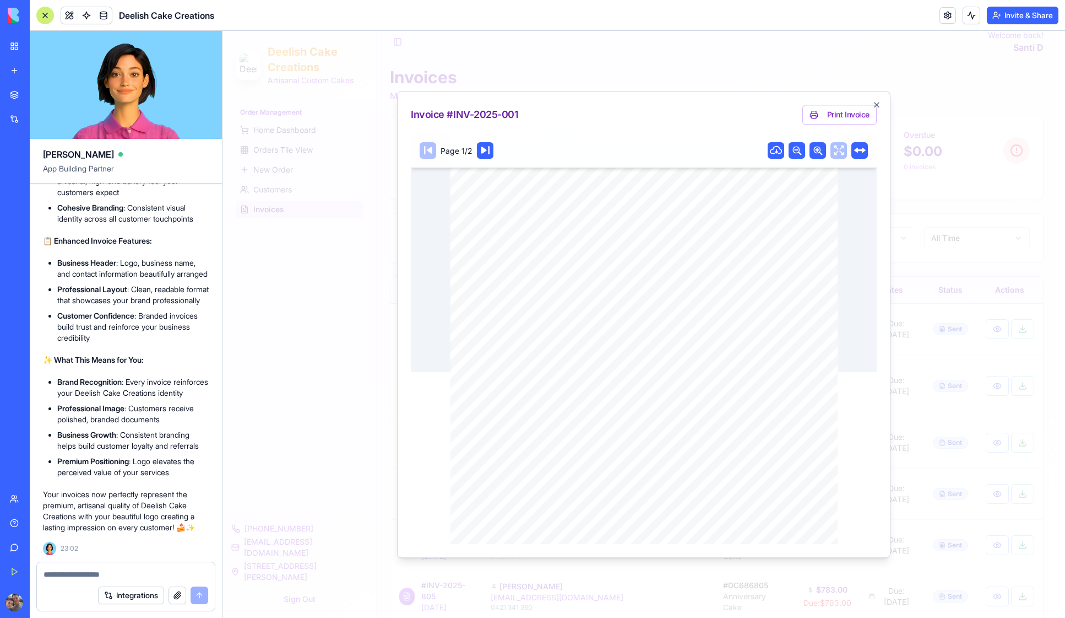
scroll to position [0, 0]
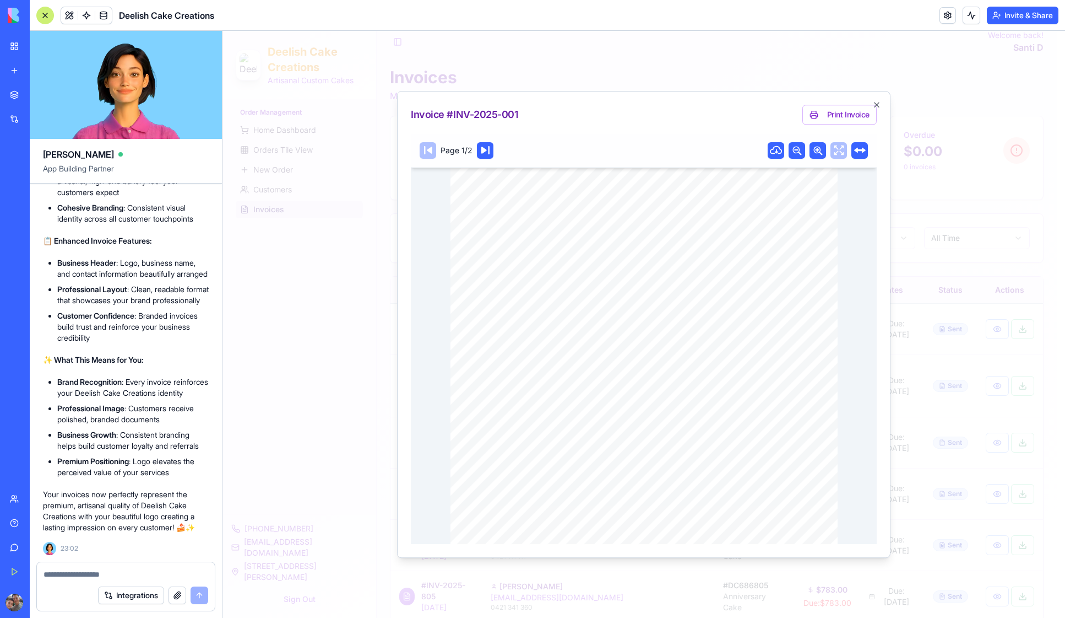
click at [814, 150] on icon at bounding box center [818, 150] width 9 height 9
click at [876, 105] on icon "button" at bounding box center [877, 104] width 9 height 9
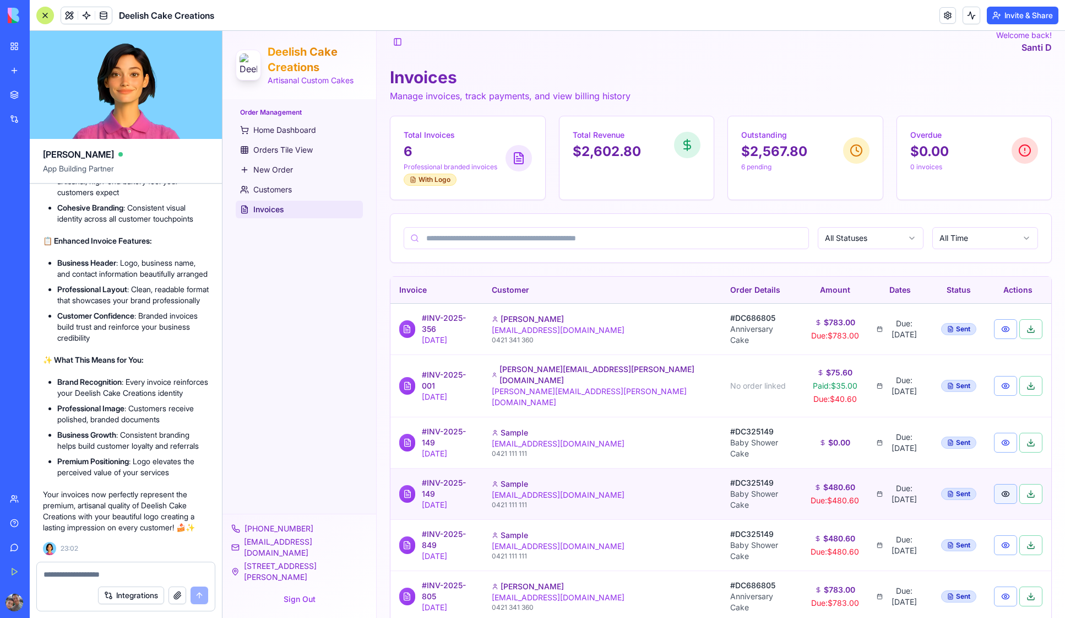
click at [994, 484] on button "button" at bounding box center [1005, 494] width 23 height 20
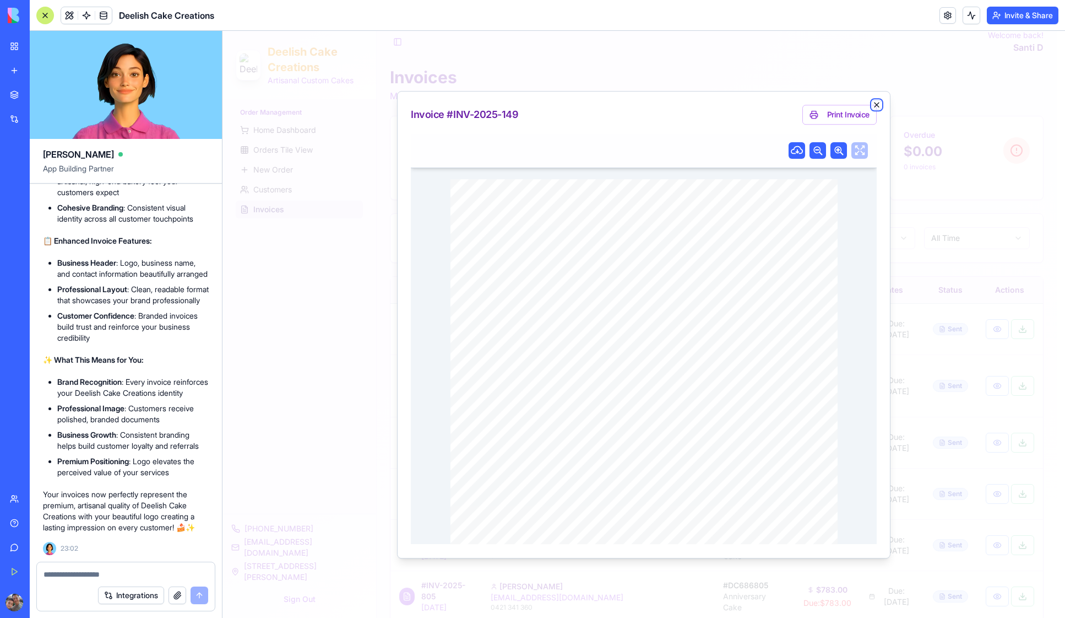
click at [879, 102] on icon "button" at bounding box center [877, 104] width 9 height 9
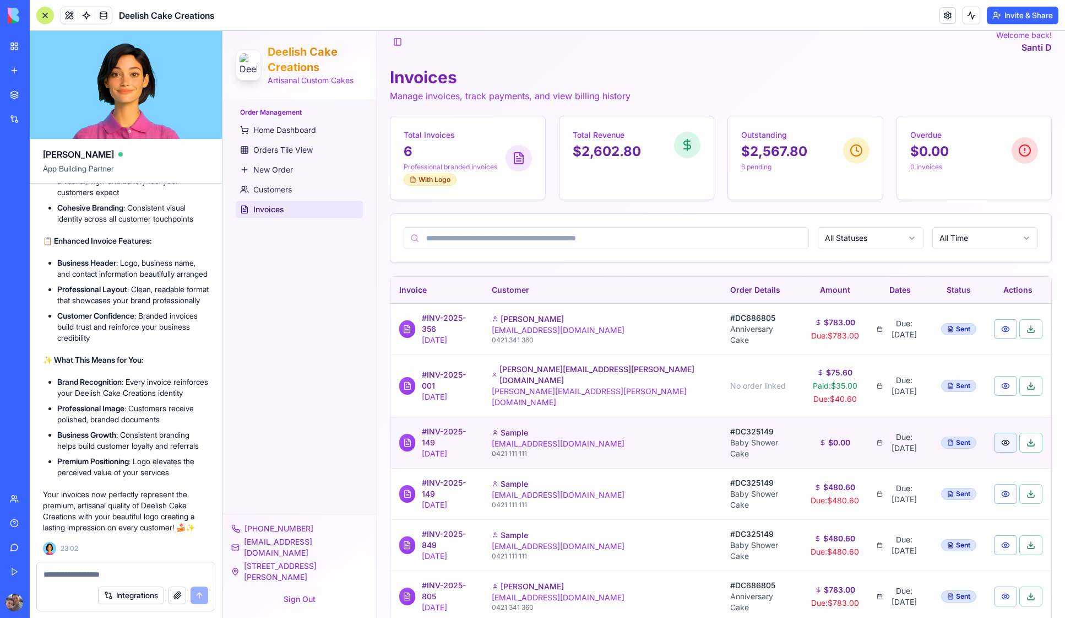
click at [995, 435] on button "button" at bounding box center [1005, 442] width 23 height 20
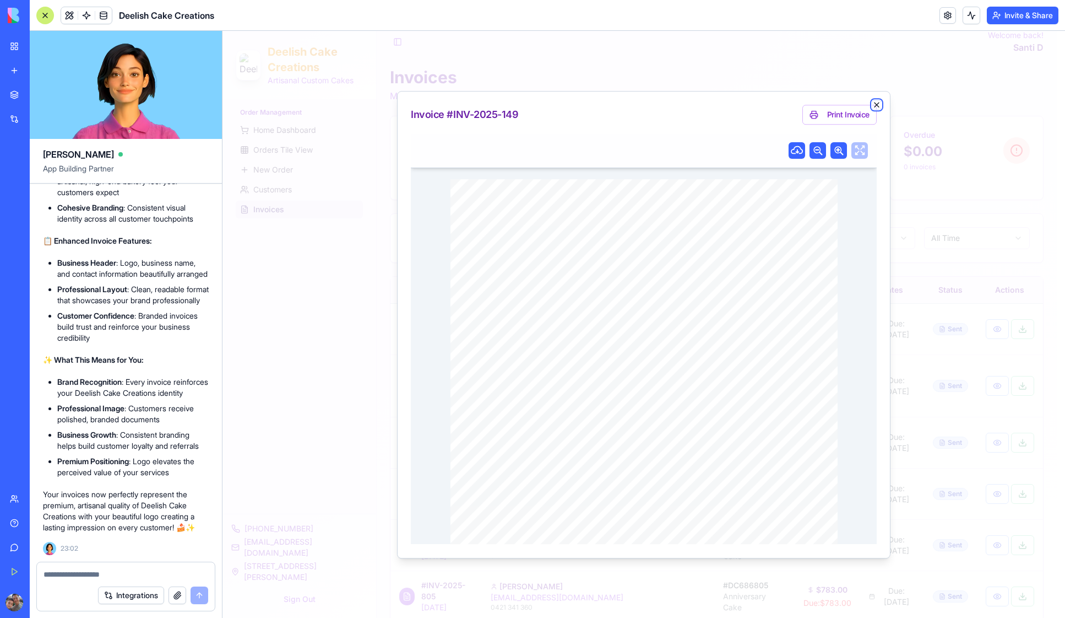
click at [879, 102] on icon "button" at bounding box center [877, 104] width 4 height 4
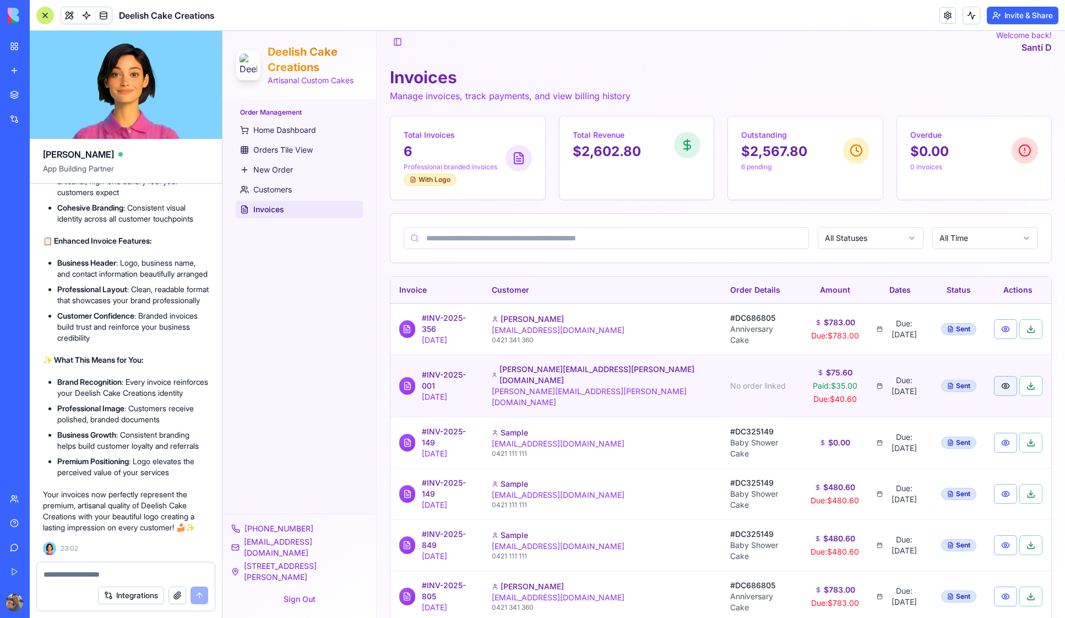
click at [996, 382] on button "button" at bounding box center [1005, 386] width 23 height 20
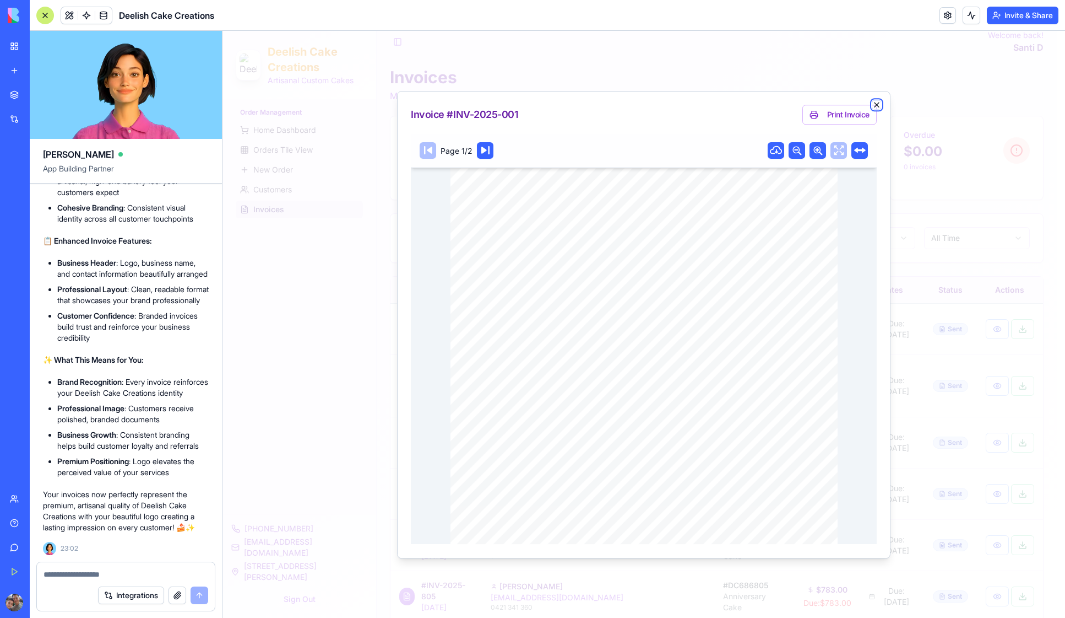
click at [877, 105] on icon "button" at bounding box center [877, 104] width 4 height 4
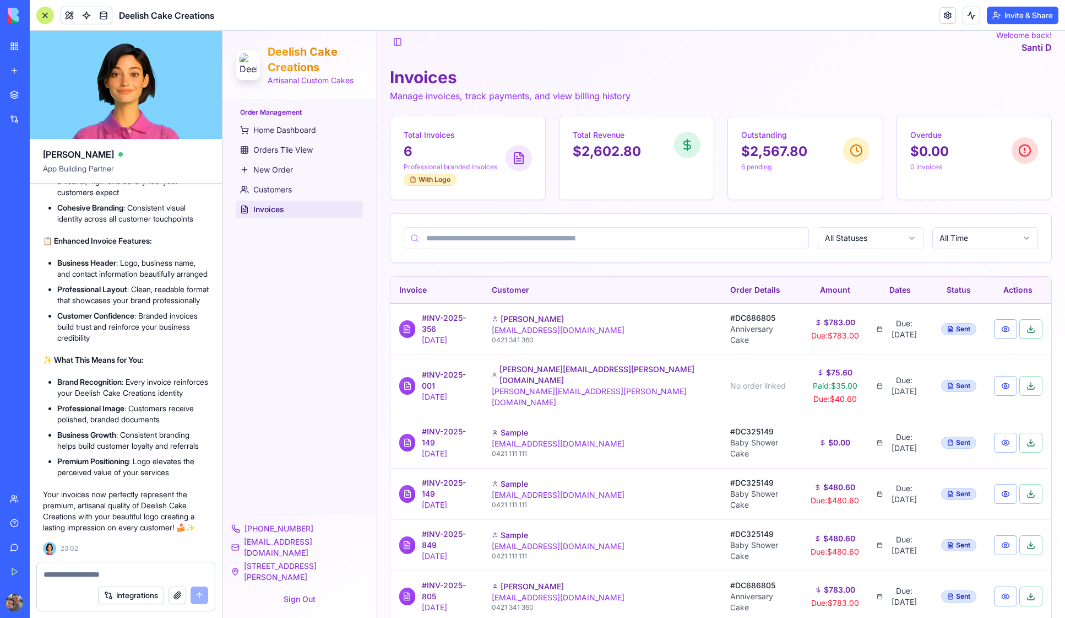
click at [57, 576] on textarea at bounding box center [126, 574] width 165 height 11
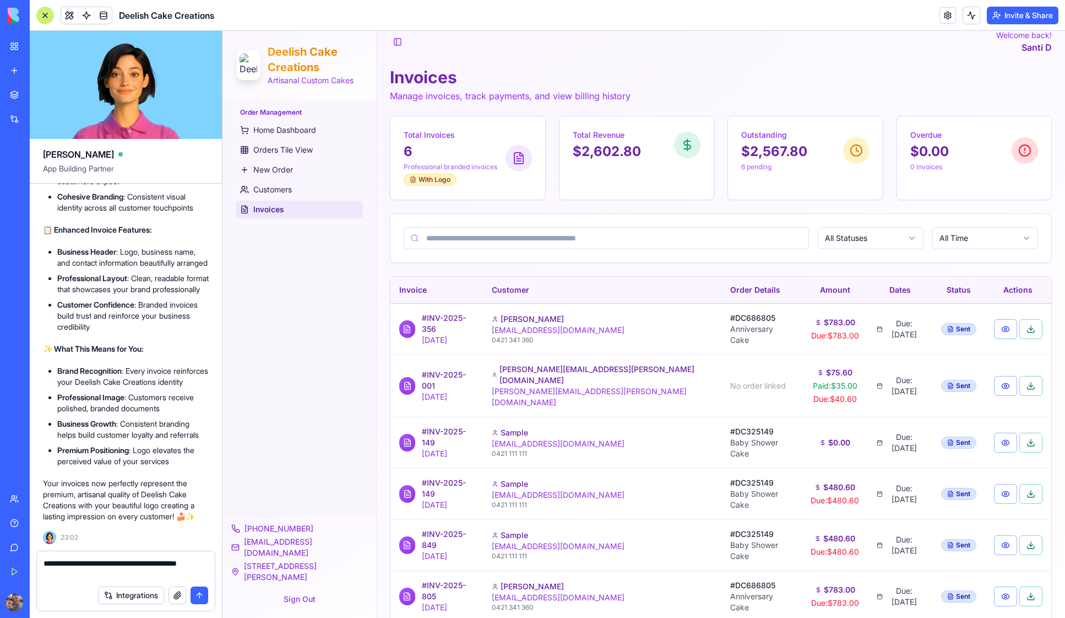
scroll to position [16752, 0]
drag, startPoint x: 158, startPoint y: 562, endPoint x: 175, endPoint y: 562, distance: 17.1
click at [175, 562] on textarea "**********" at bounding box center [126, 569] width 165 height 22
click at [46, 561] on textarea "**********" at bounding box center [126, 569] width 165 height 22
type textarea "**********"
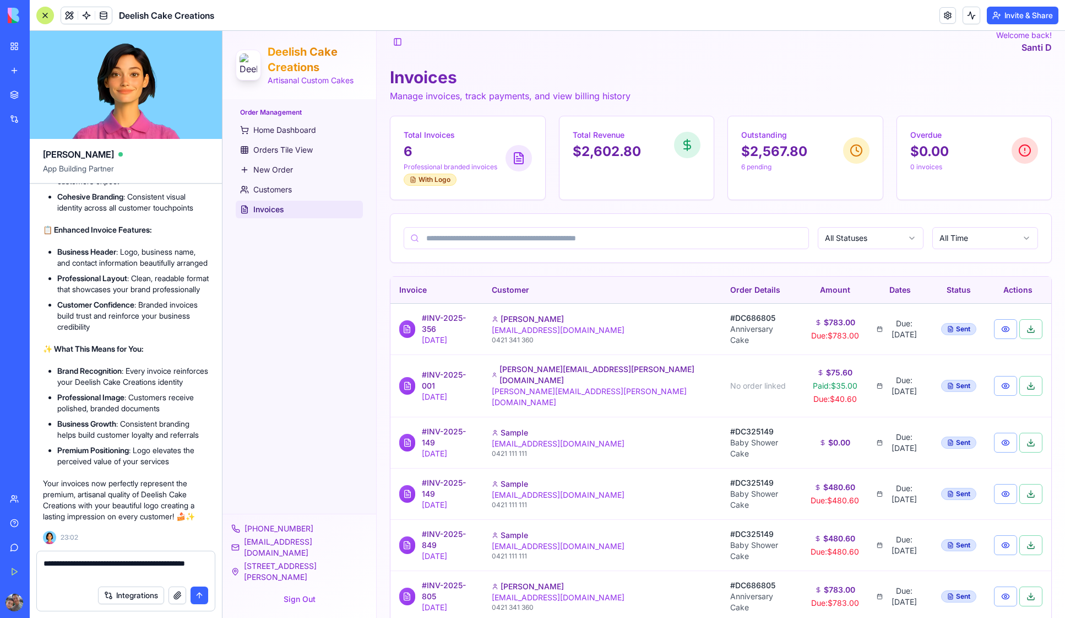
click at [201, 594] on button "submit" at bounding box center [200, 595] width 18 height 18
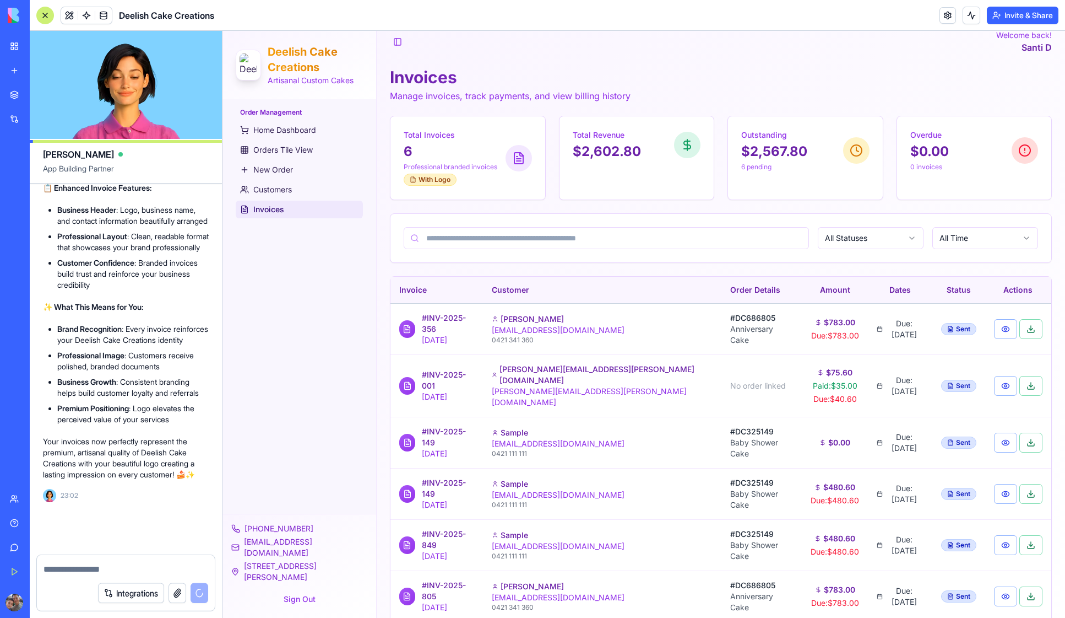
scroll to position [16794, 0]
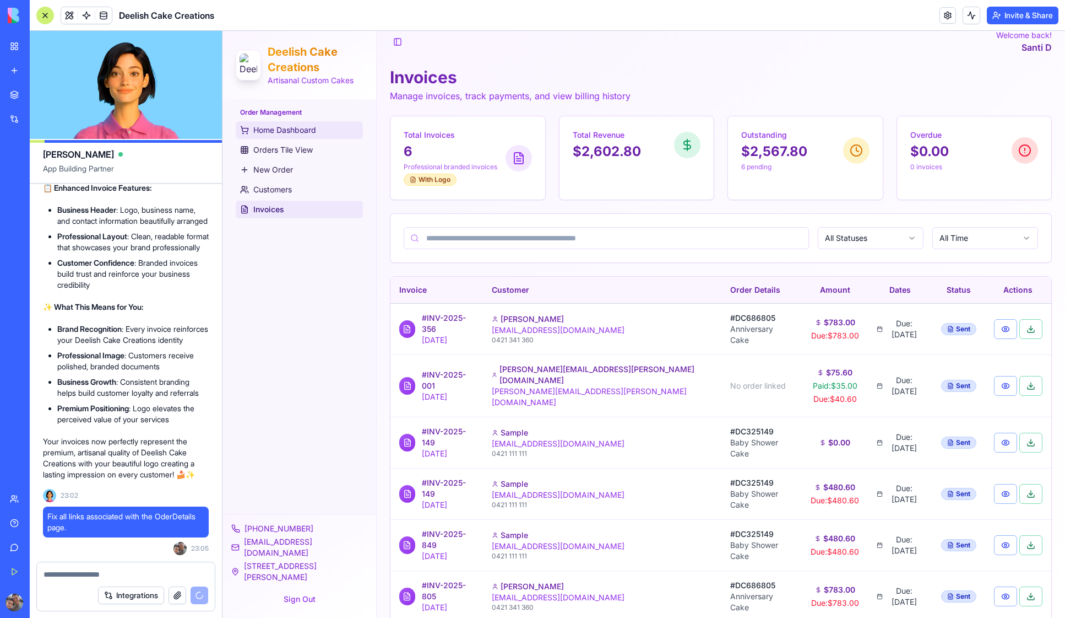
click at [270, 133] on span "Home Dashboard" at bounding box center [284, 130] width 63 height 11
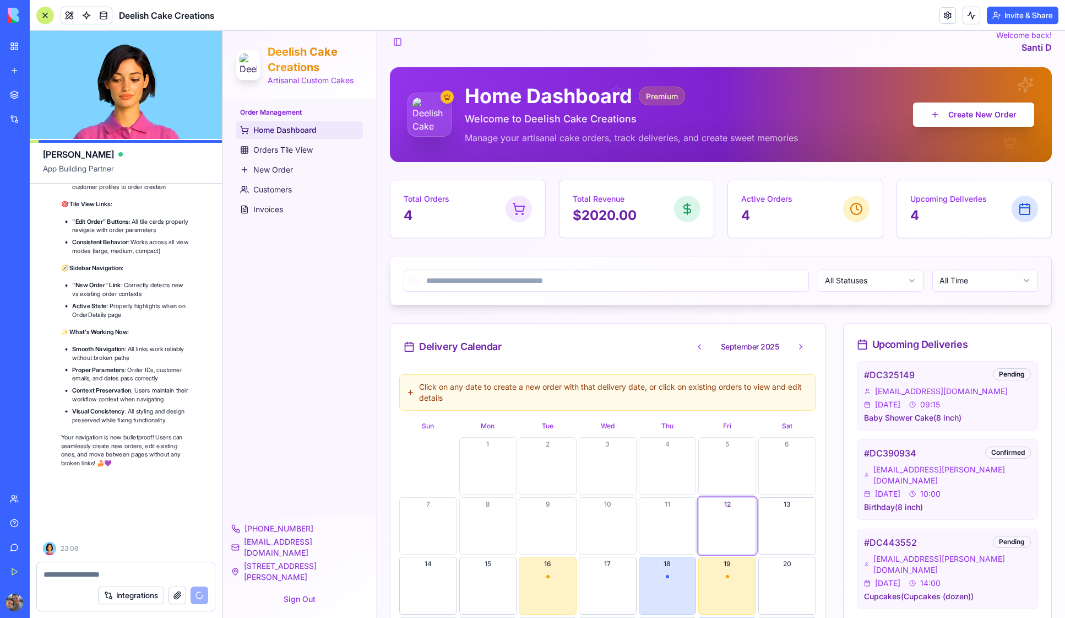
scroll to position [17644, 0]
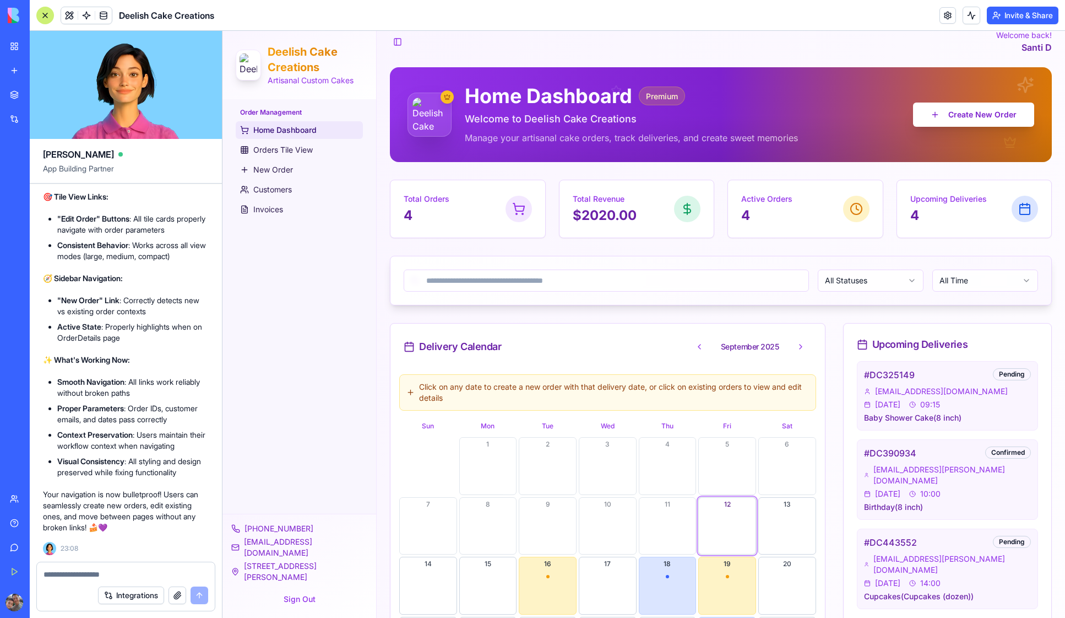
click at [44, 17] on div at bounding box center [45, 16] width 18 height 18
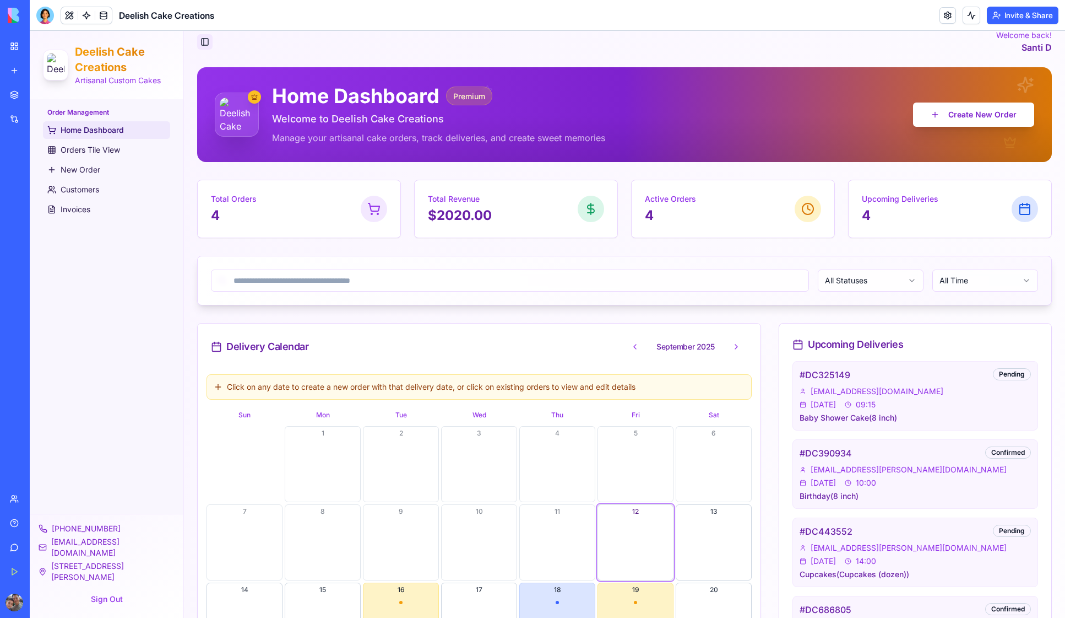
click at [204, 40] on button "Toggle Sidebar" at bounding box center [204, 41] width 15 height 15
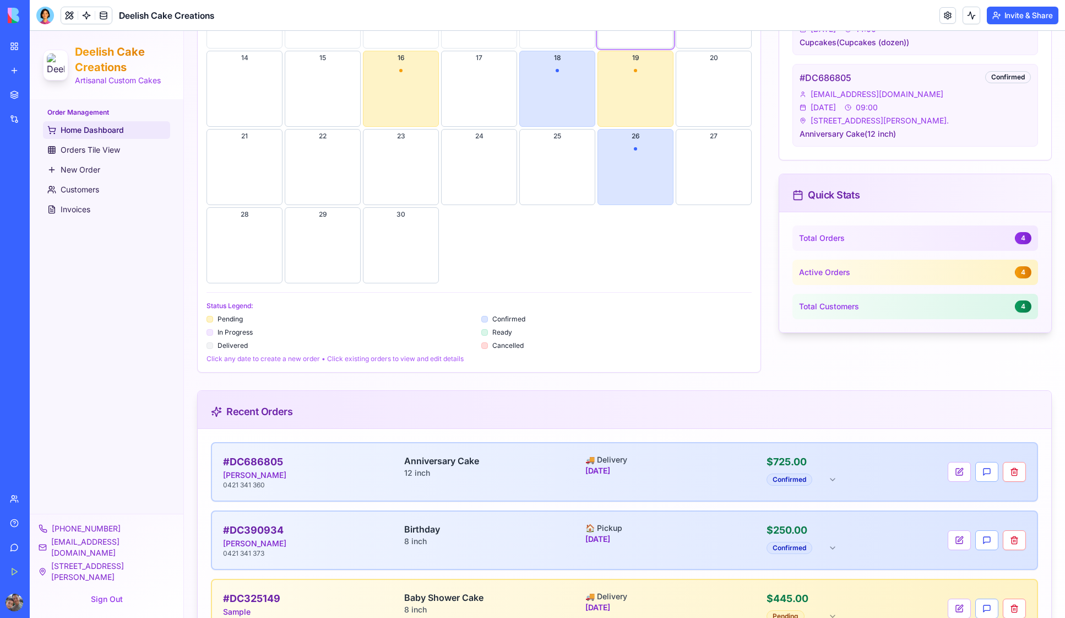
scroll to position [658, 0]
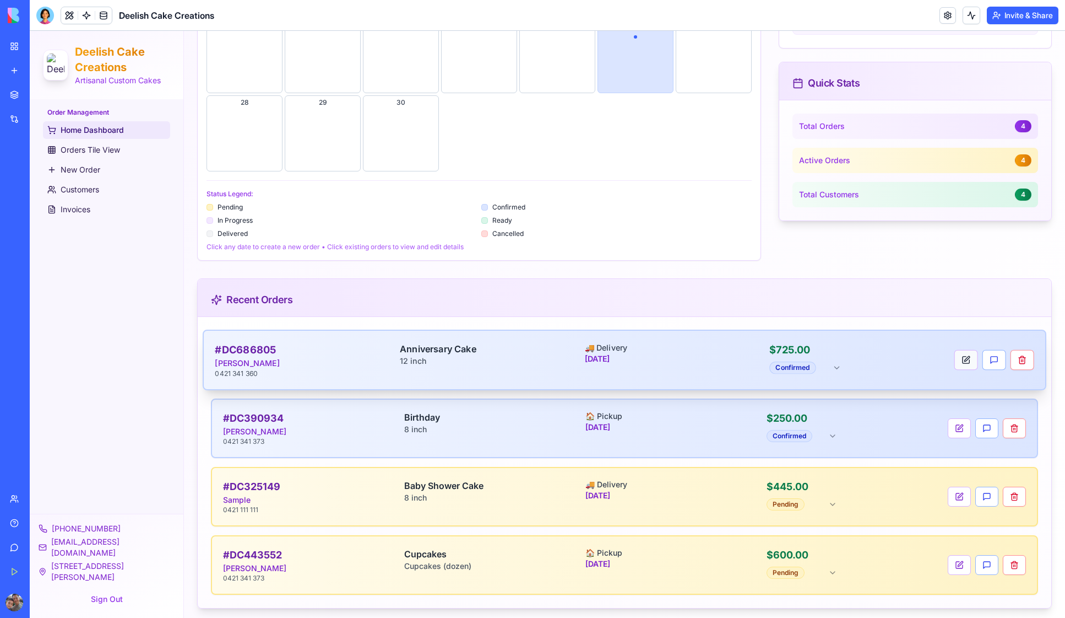
click at [958, 357] on button at bounding box center [967, 360] width 24 height 20
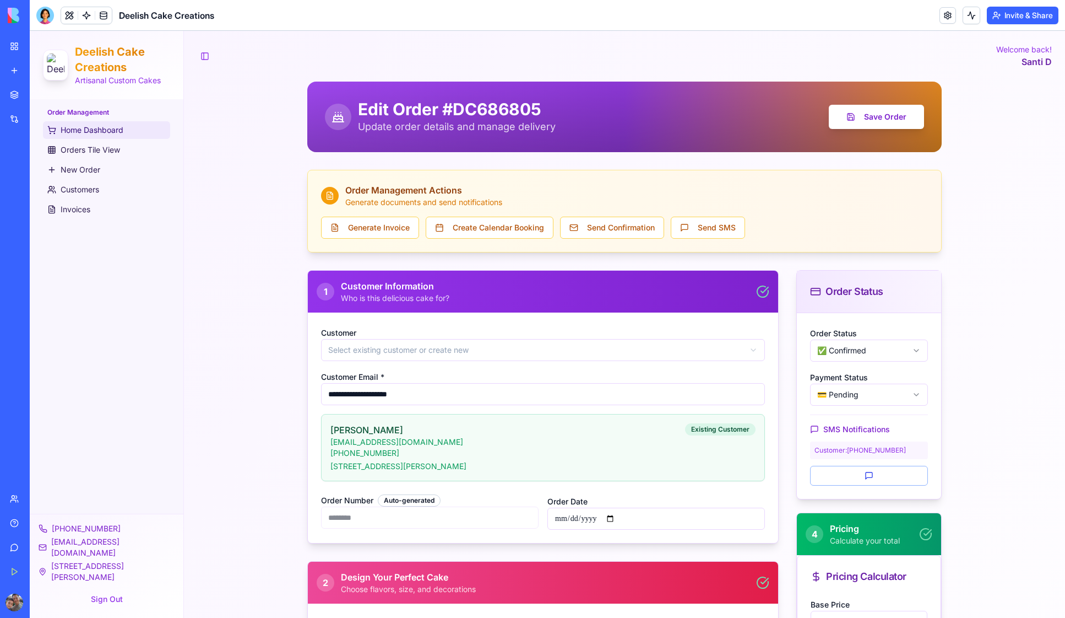
click at [66, 133] on span "Home Dashboard" at bounding box center [92, 130] width 63 height 11
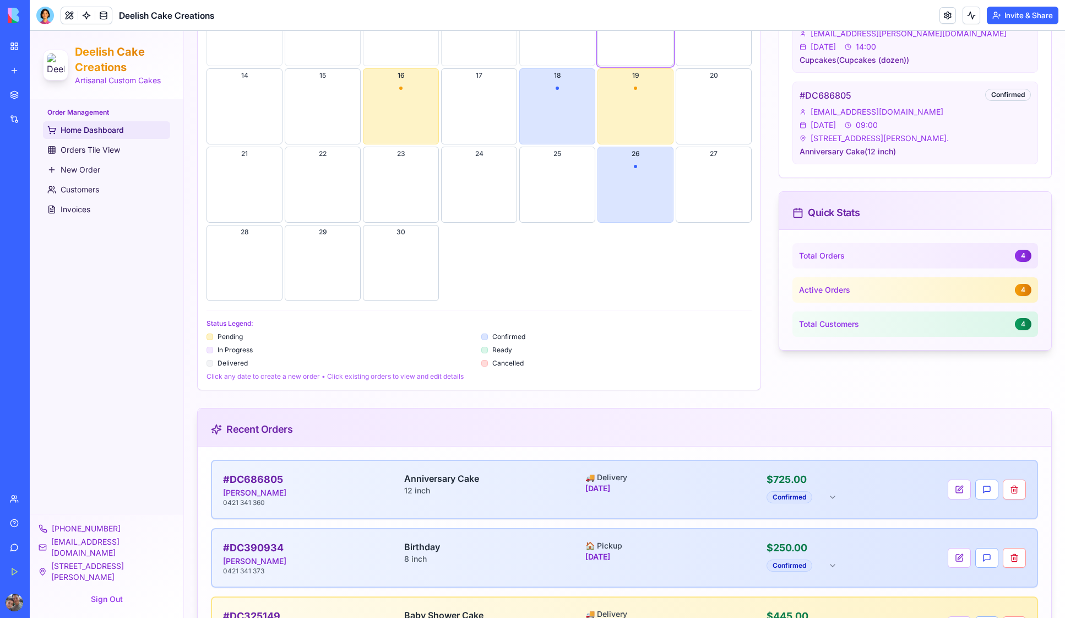
scroll to position [658, 0]
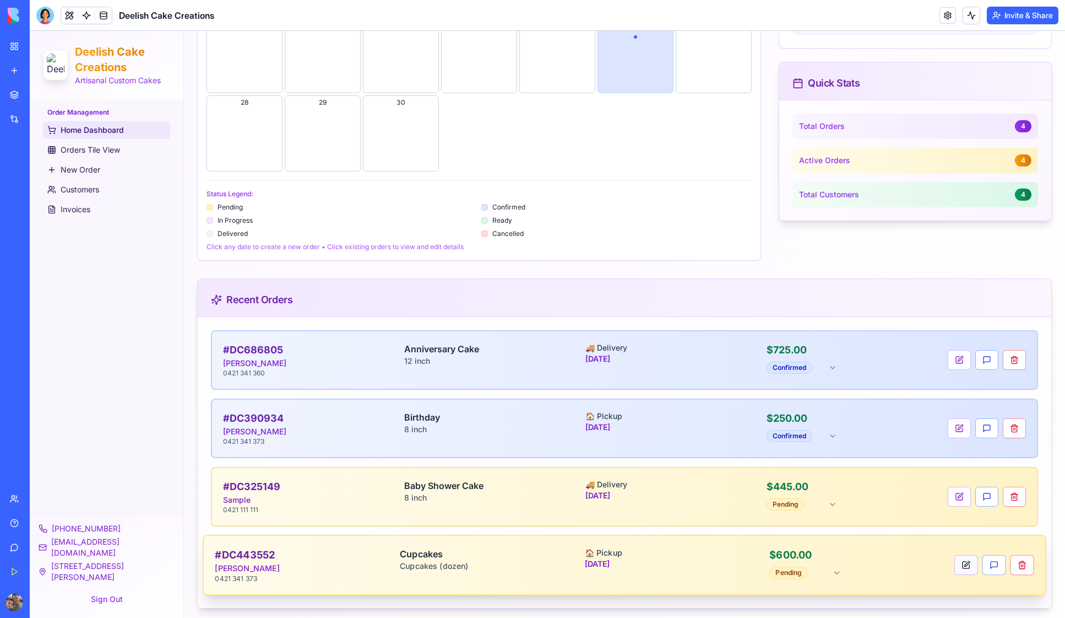
click at [956, 561] on button at bounding box center [967, 565] width 24 height 20
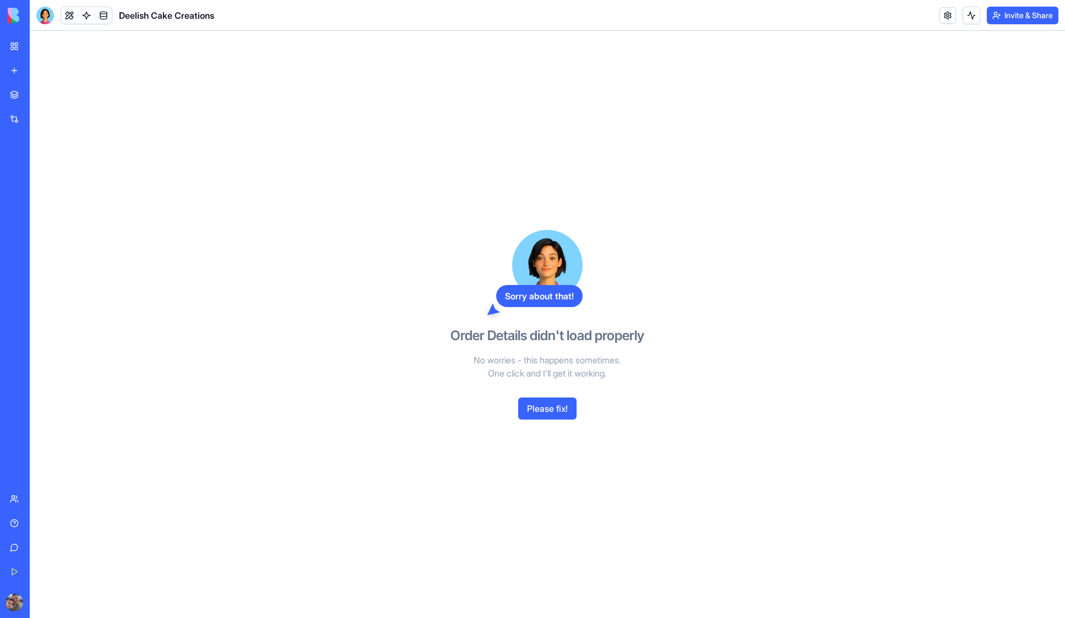
scroll to position [658, 0]
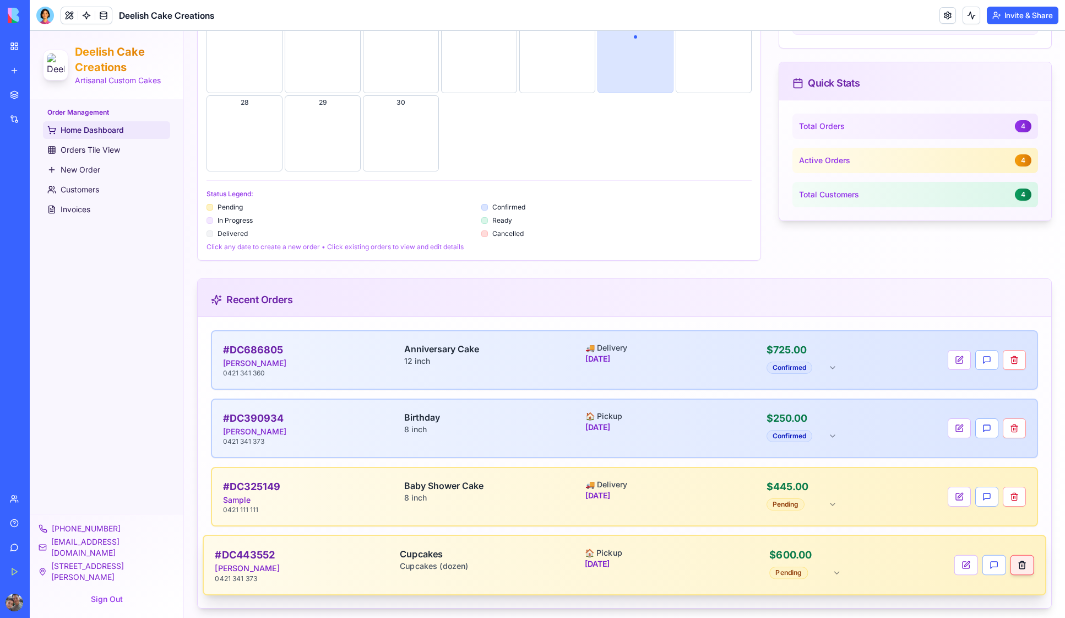
click at [1011, 560] on button "button" at bounding box center [1023, 565] width 24 height 20
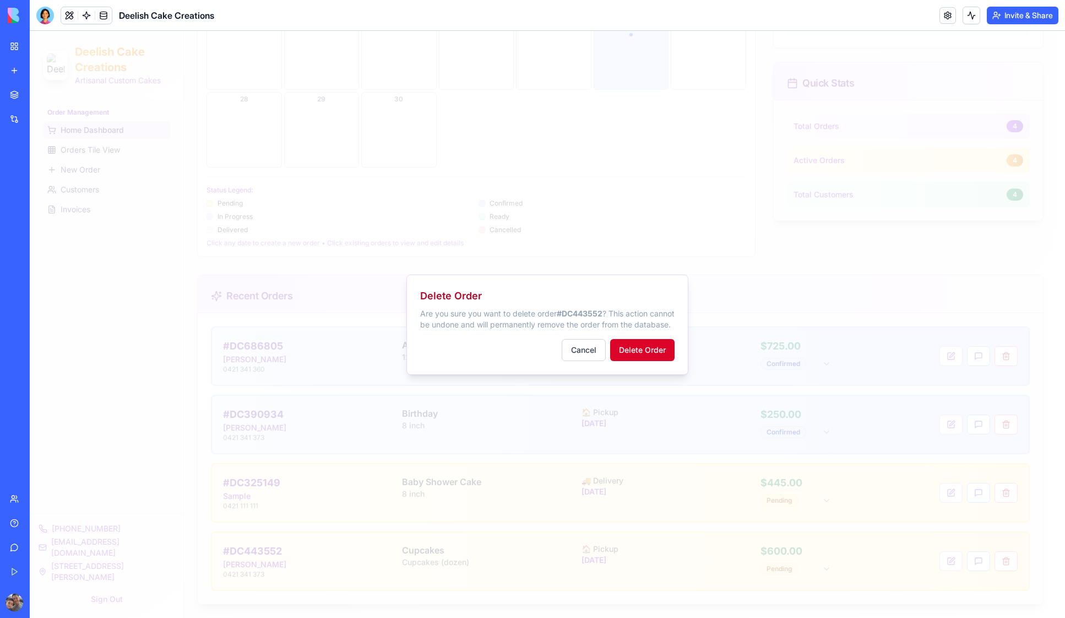
click at [632, 351] on button "Delete Order" at bounding box center [642, 350] width 64 height 22
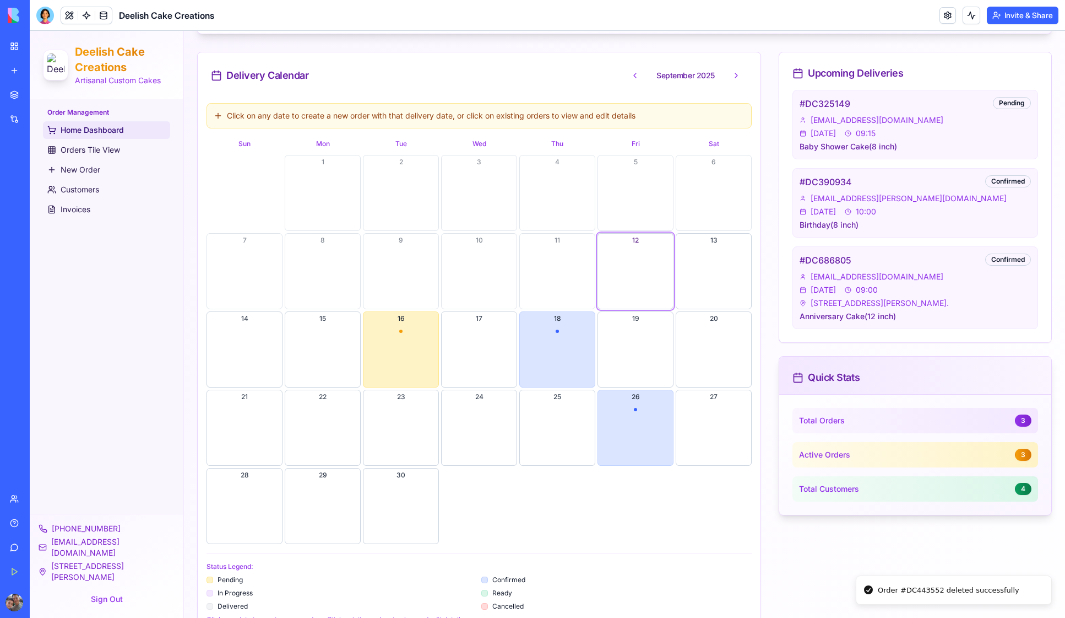
scroll to position [280, 0]
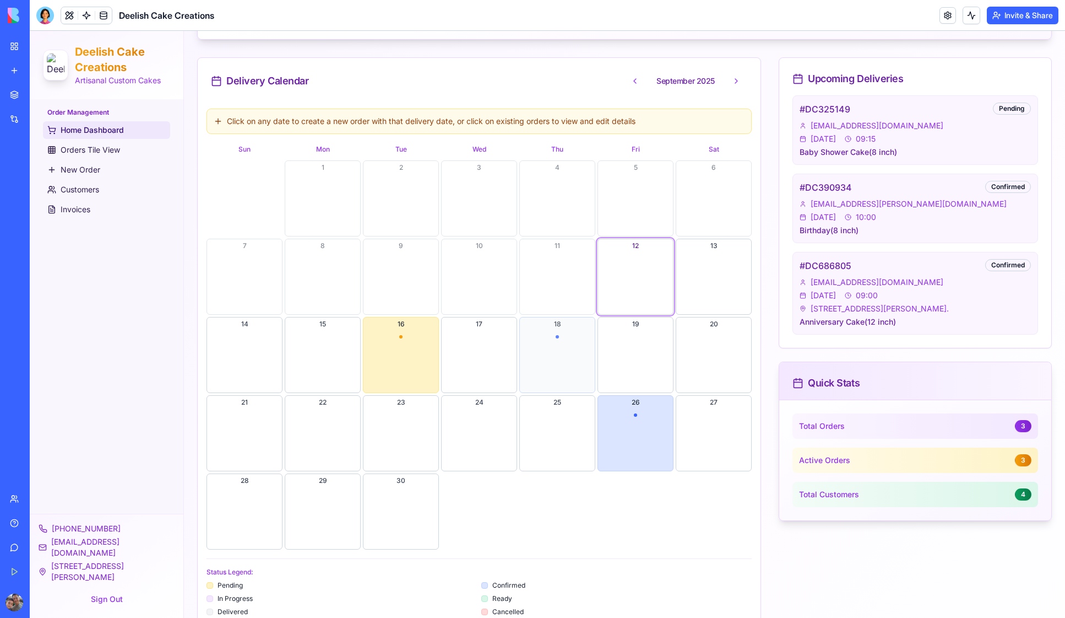
click at [556, 350] on button "18" at bounding box center [557, 355] width 76 height 76
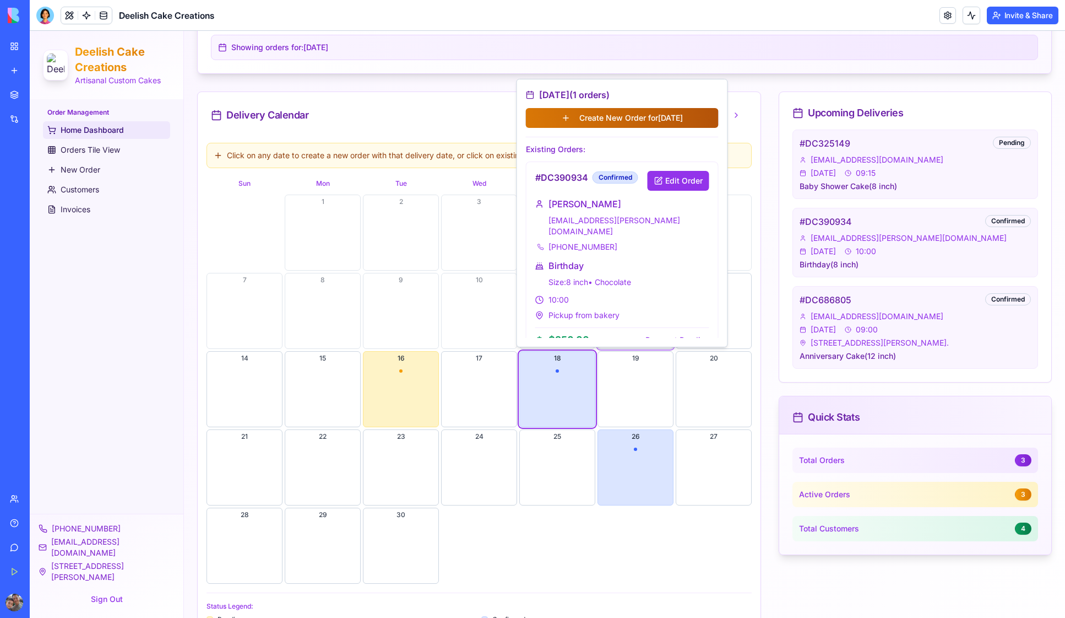
click at [607, 121] on button "Create New Order for [DATE]" at bounding box center [622, 118] width 193 height 20
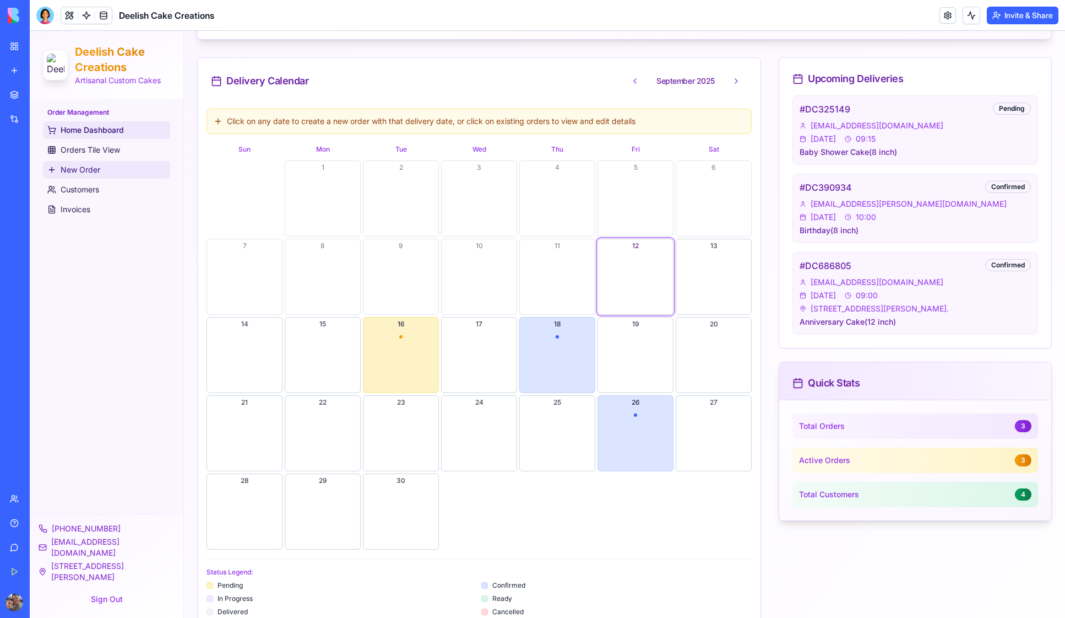
click at [69, 177] on link "New Order" at bounding box center [106, 170] width 127 height 18
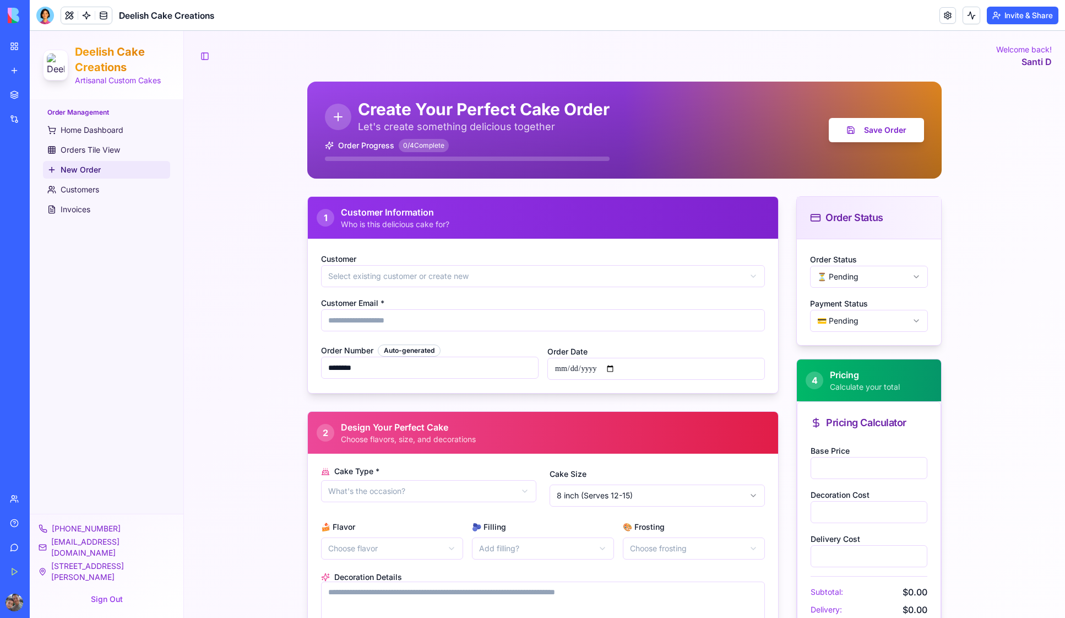
click at [250, 295] on div "**********" at bounding box center [624, 565] width 881 height 1069
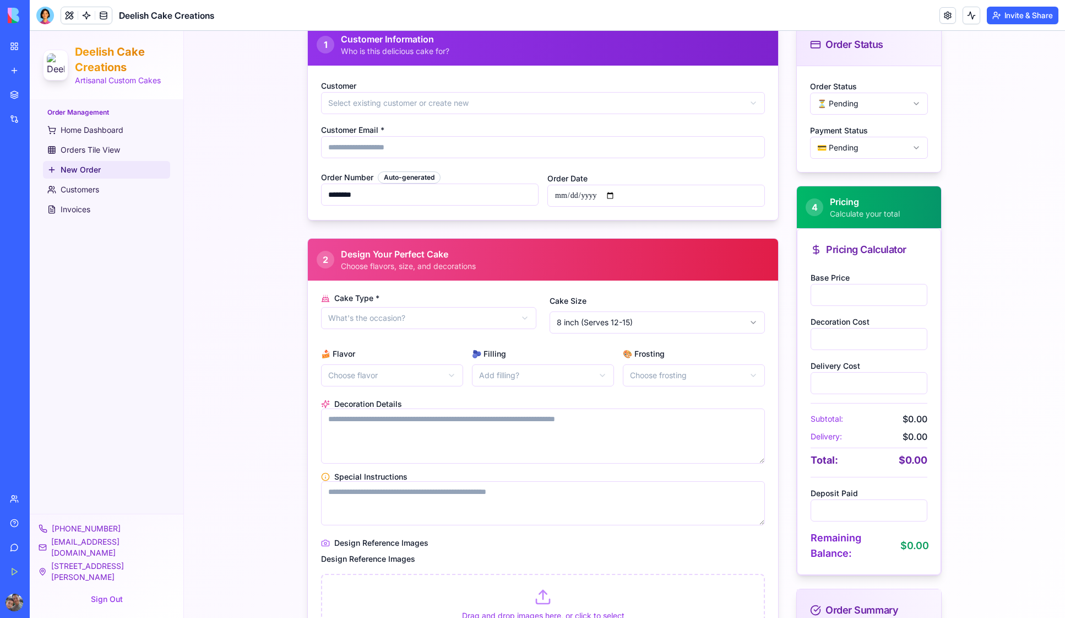
scroll to position [176, 0]
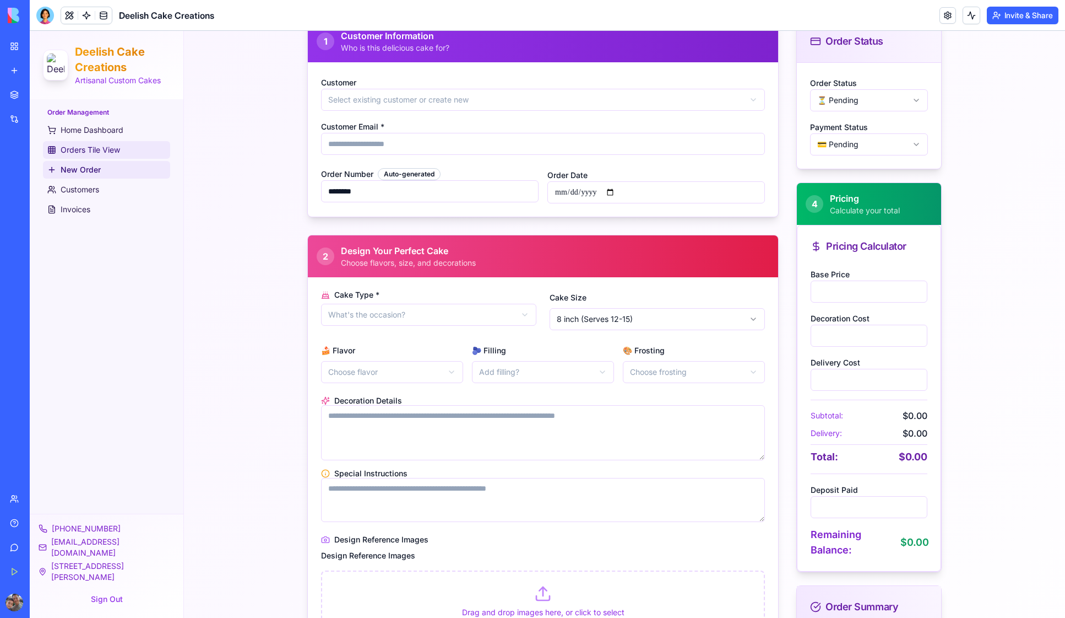
click at [86, 147] on span "Orders Tile View" at bounding box center [90, 149] width 59 height 11
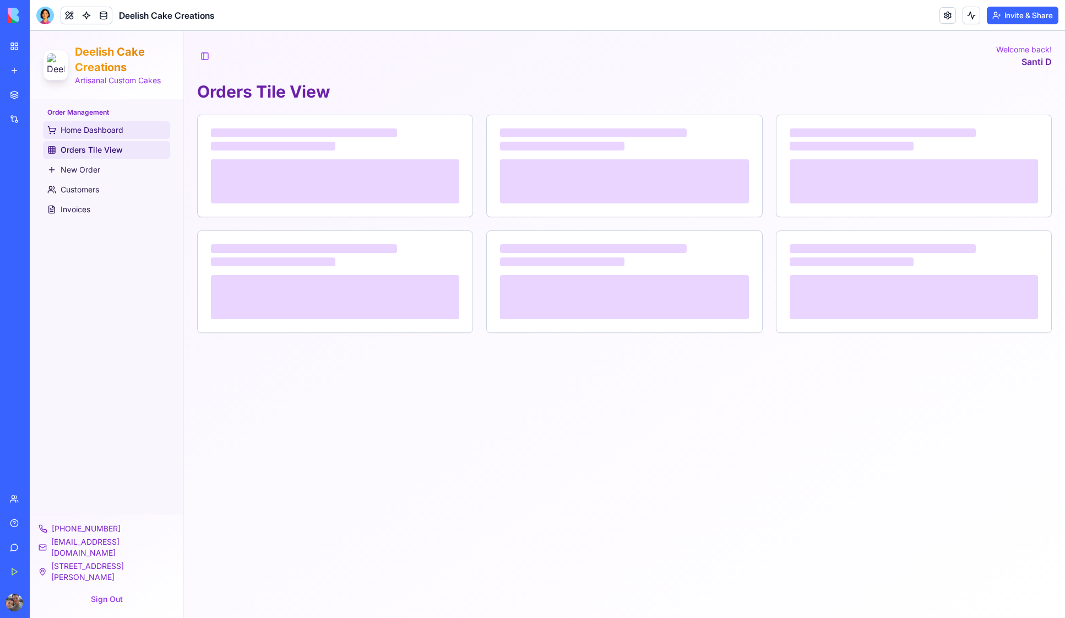
click at [83, 125] on span "Home Dashboard" at bounding box center [92, 130] width 63 height 11
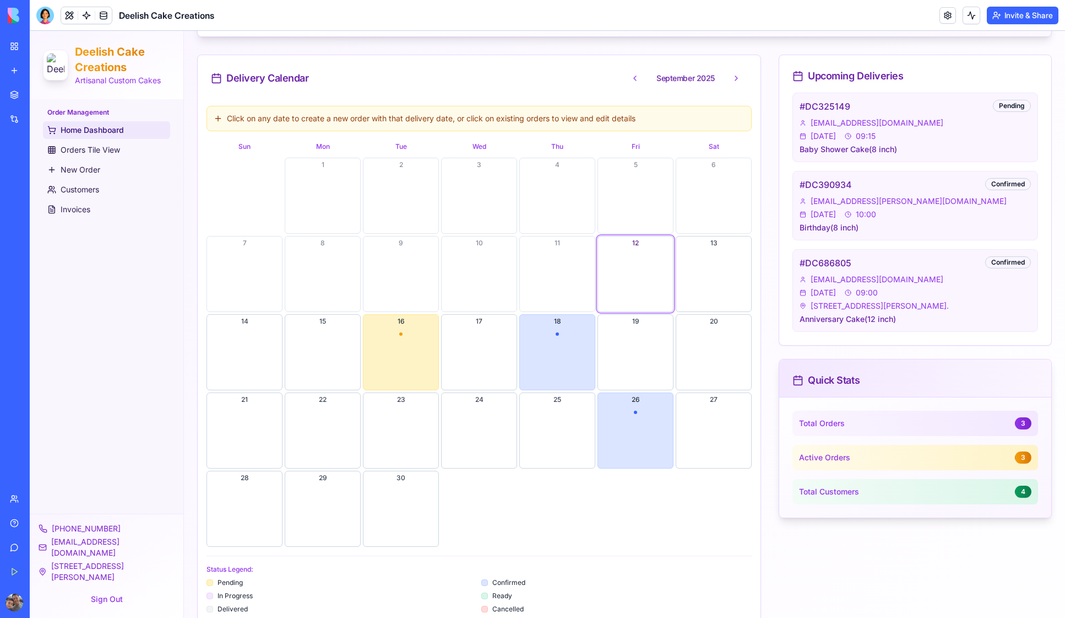
scroll to position [336, 0]
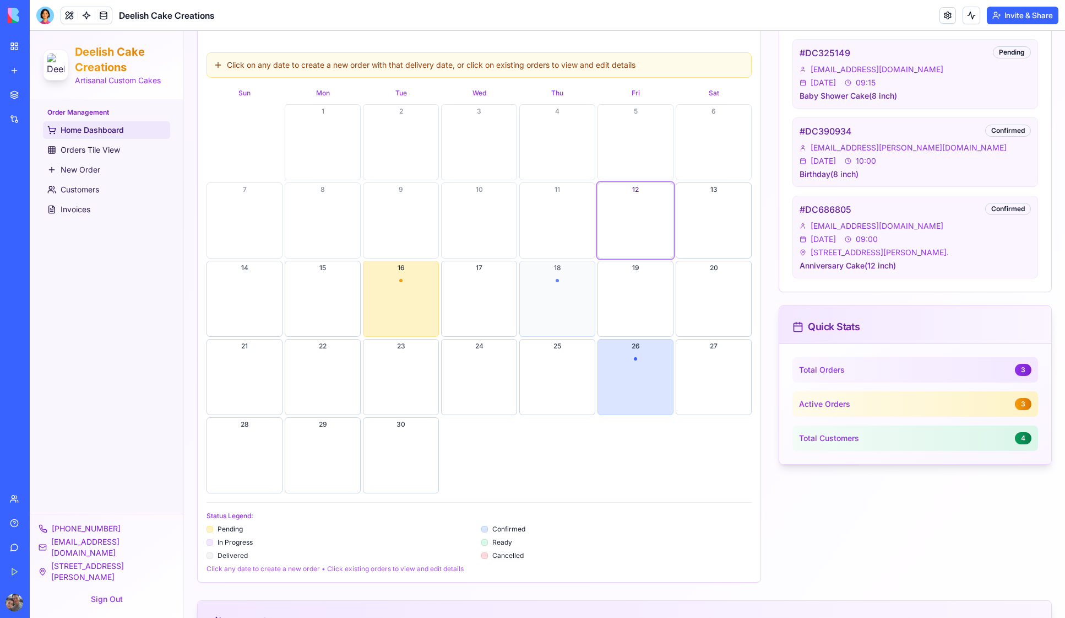
click at [565, 292] on button "18" at bounding box center [557, 299] width 76 height 76
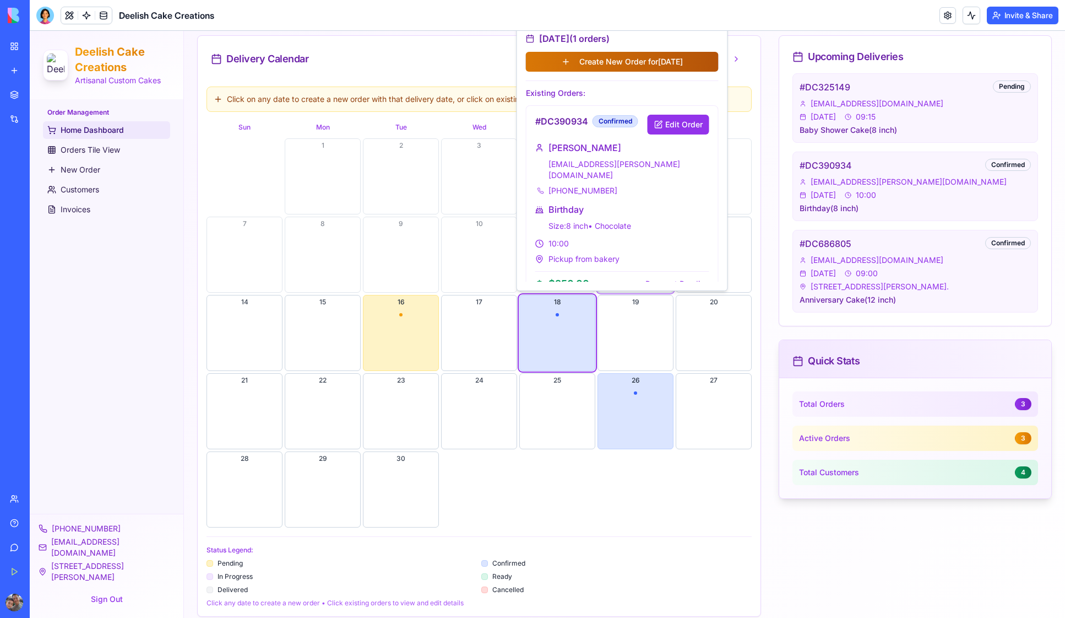
click at [623, 62] on button "Create New Order for 17/09/2025" at bounding box center [622, 62] width 193 height 20
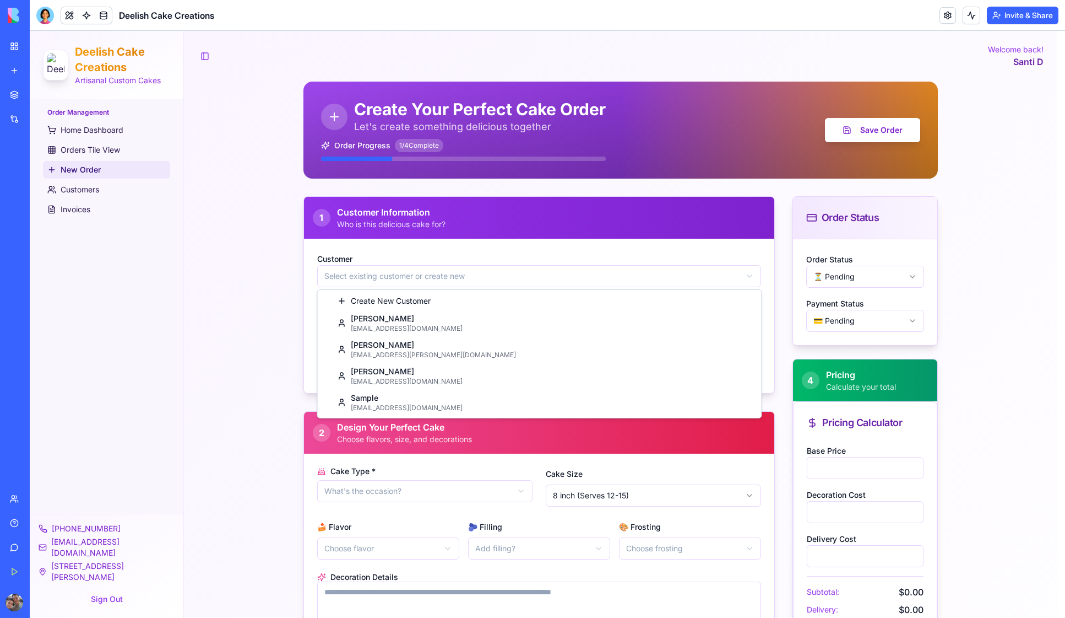
click at [365, 277] on html "**********" at bounding box center [548, 565] width 1036 height 1069
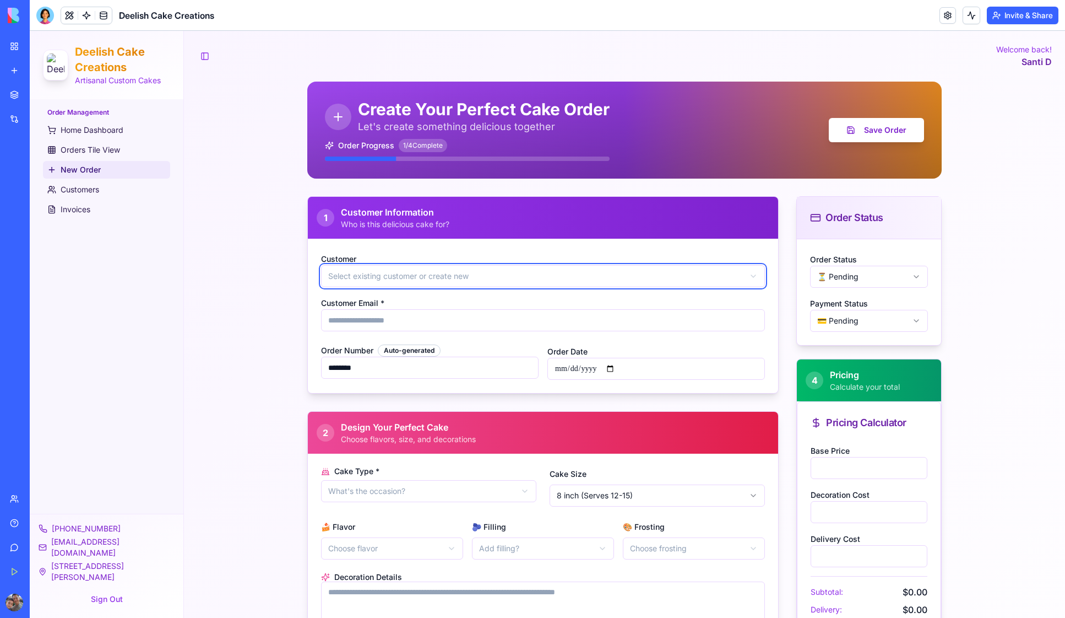
click at [256, 388] on html "**********" at bounding box center [548, 565] width 1036 height 1069
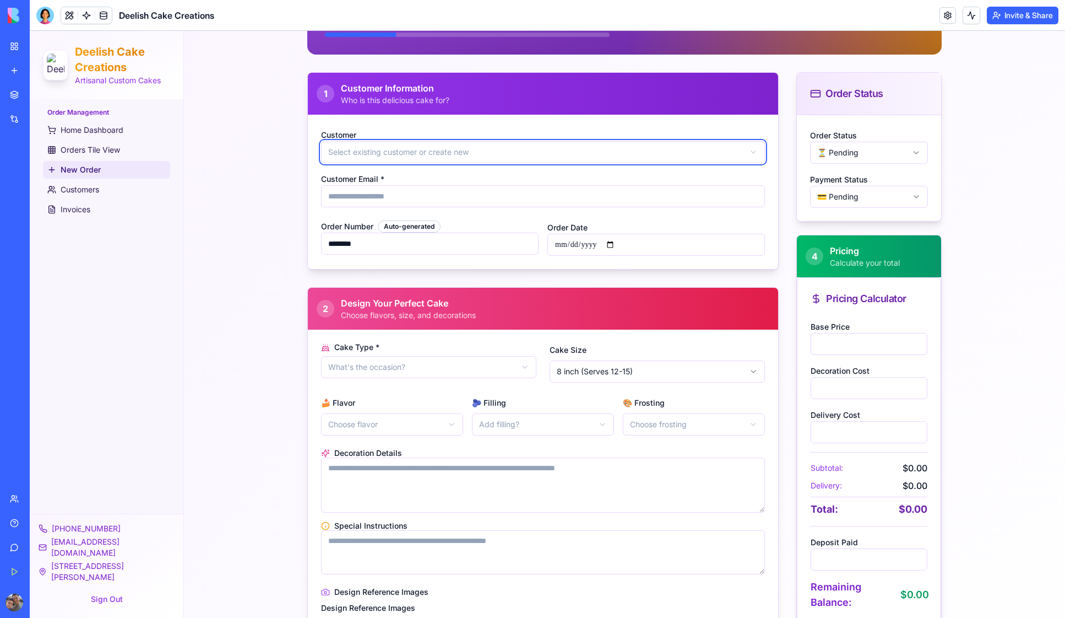
scroll to position [135, 0]
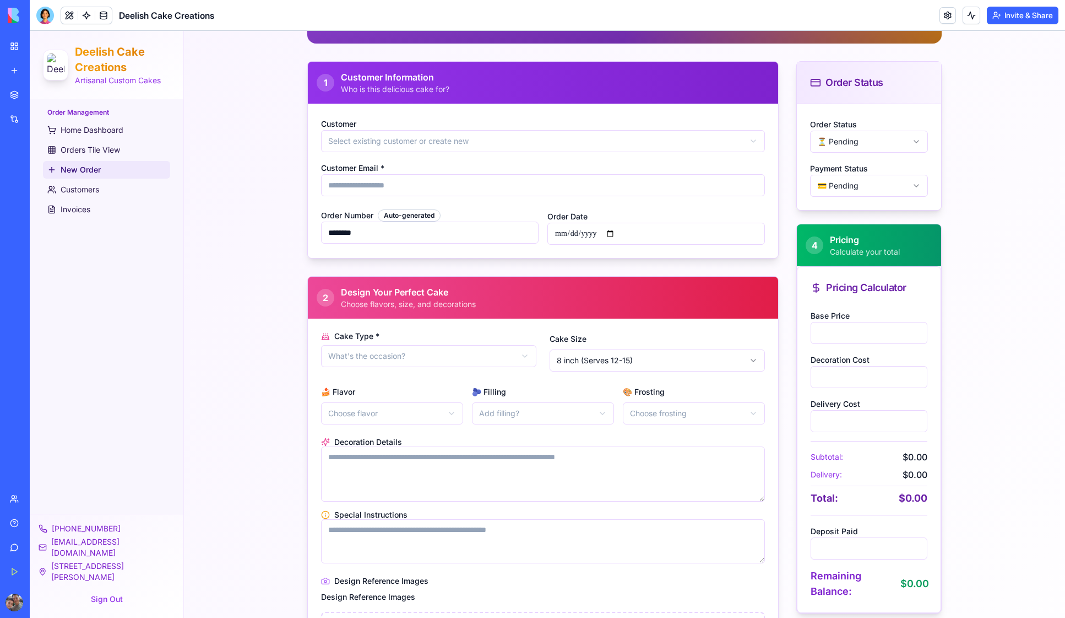
click at [379, 355] on html "**********" at bounding box center [548, 430] width 1036 height 1069
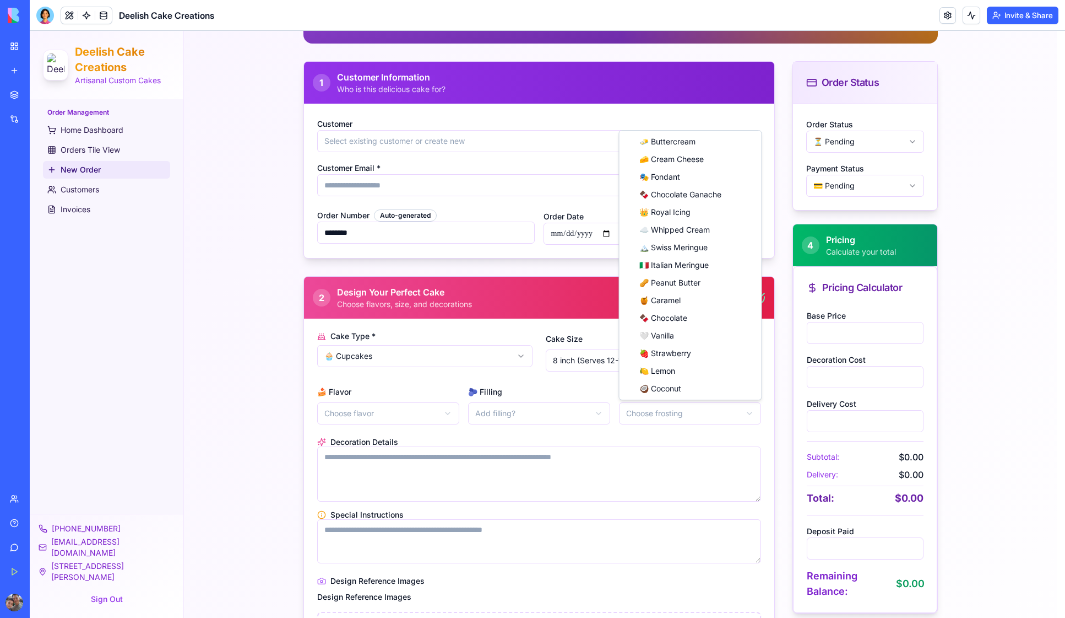
click at [684, 412] on html "**********" at bounding box center [548, 430] width 1036 height 1069
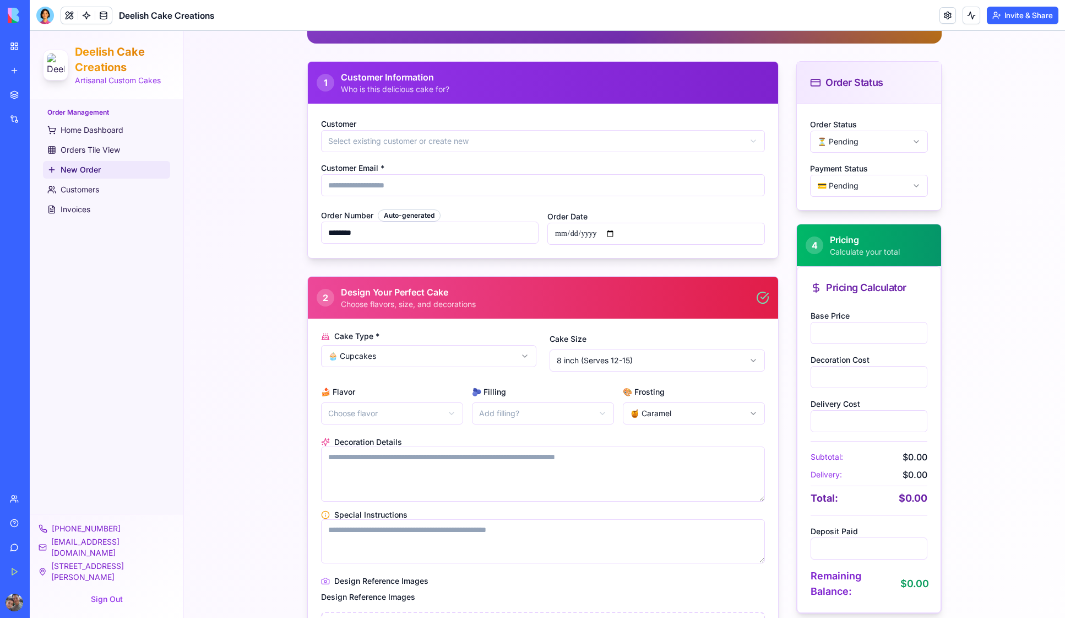
click at [651, 362] on html "**********" at bounding box center [548, 430] width 1036 height 1069
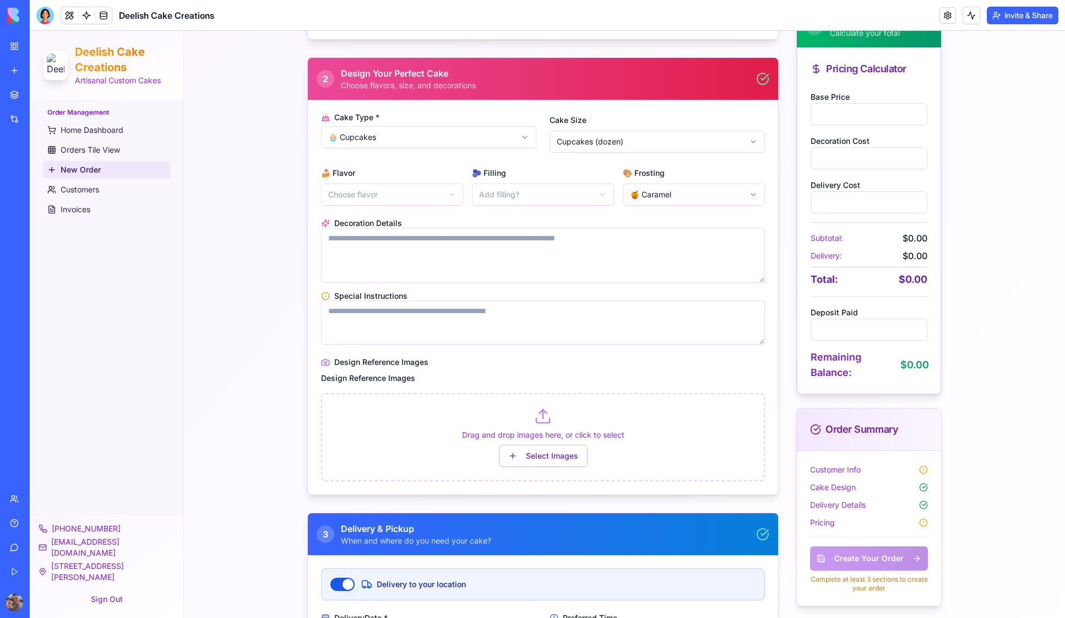
scroll to position [354, 0]
click at [835, 119] on input "*" at bounding box center [869, 113] width 117 height 22
click at [824, 115] on input "*" at bounding box center [869, 113] width 117 height 22
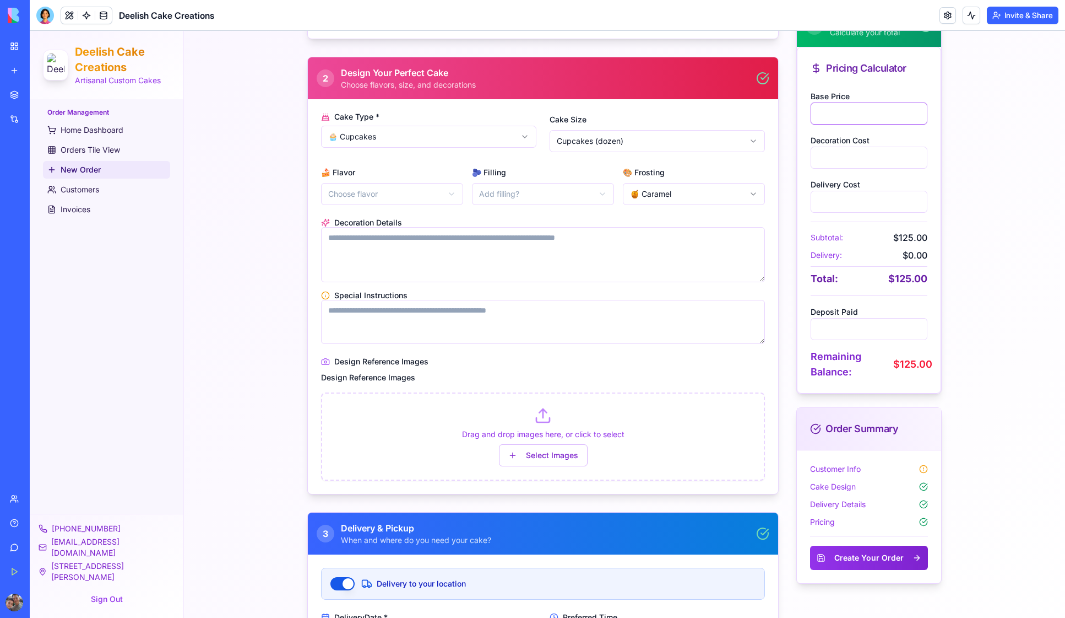
type input "***"
click at [967, 210] on div "**********" at bounding box center [624, 211] width 881 height 1069
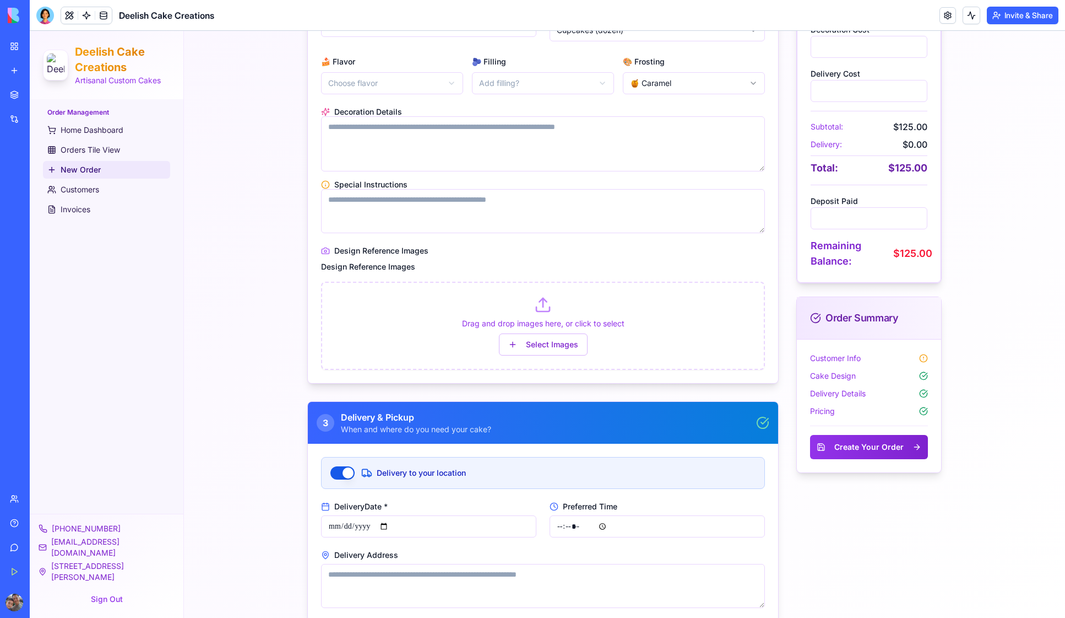
scroll to position [482, 0]
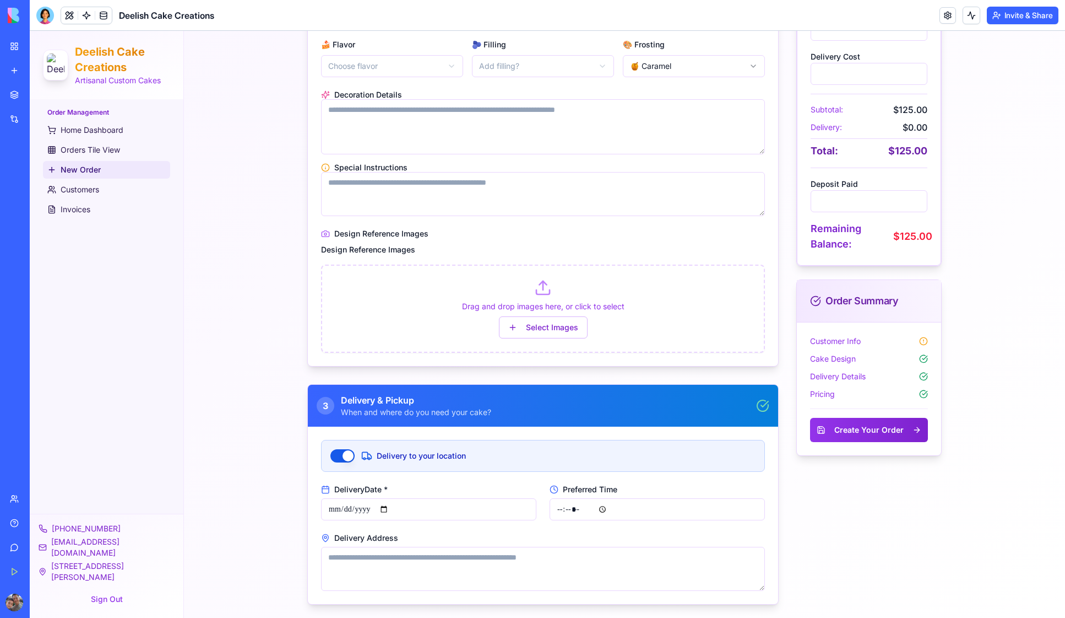
click at [347, 458] on button "Delivery to your location" at bounding box center [343, 455] width 24 height 13
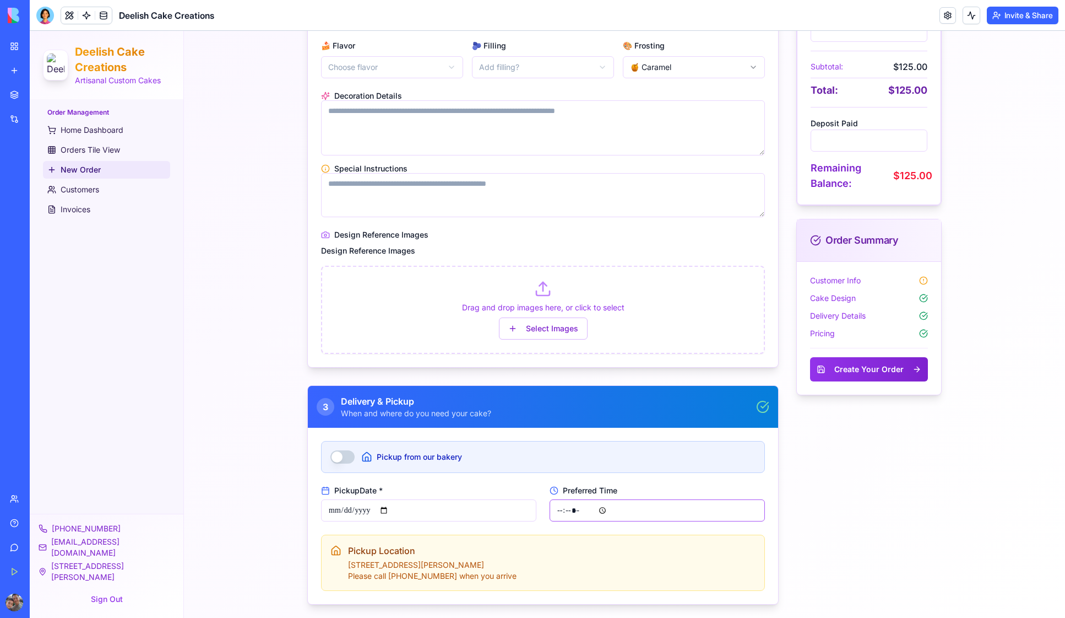
click at [600, 510] on input "Preferred Time" at bounding box center [657, 510] width 215 height 22
type input "*****"
click at [819, 500] on div "Order Status Order Status ⏳ Pending Payment Status 💳 Pending 4 Pricing Calculat…" at bounding box center [869, 159] width 145 height 889
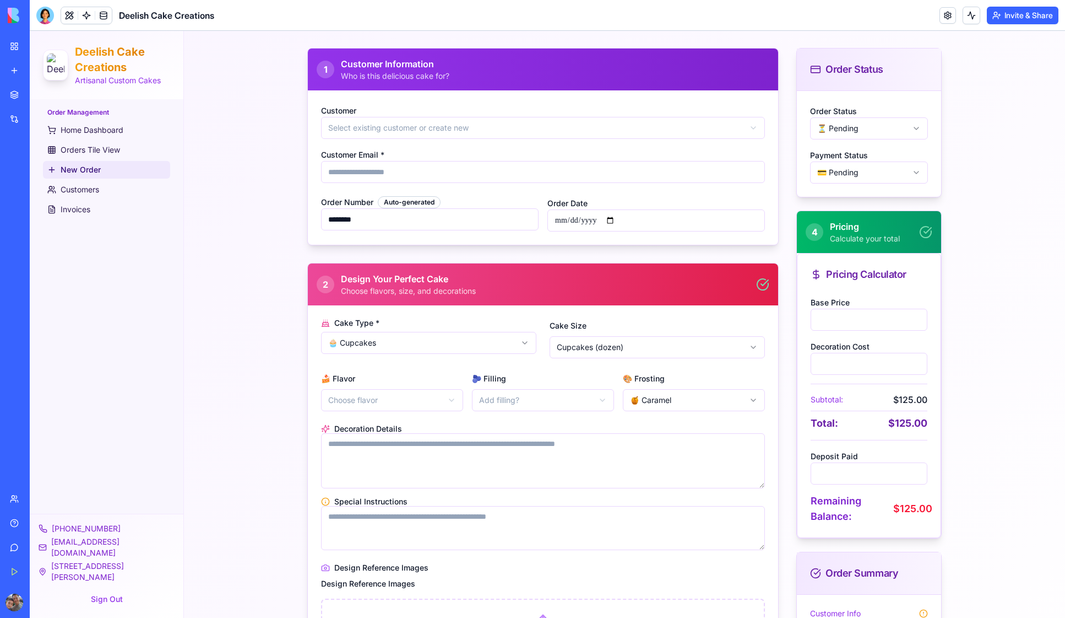
scroll to position [147, 0]
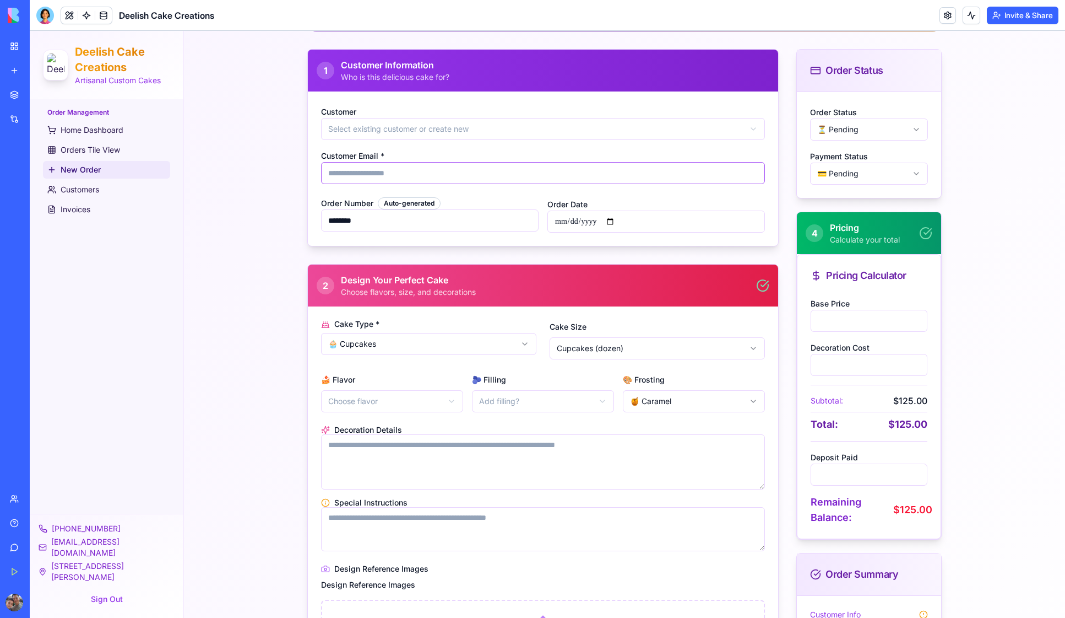
click at [354, 176] on input "Customer Email *" at bounding box center [543, 173] width 444 height 22
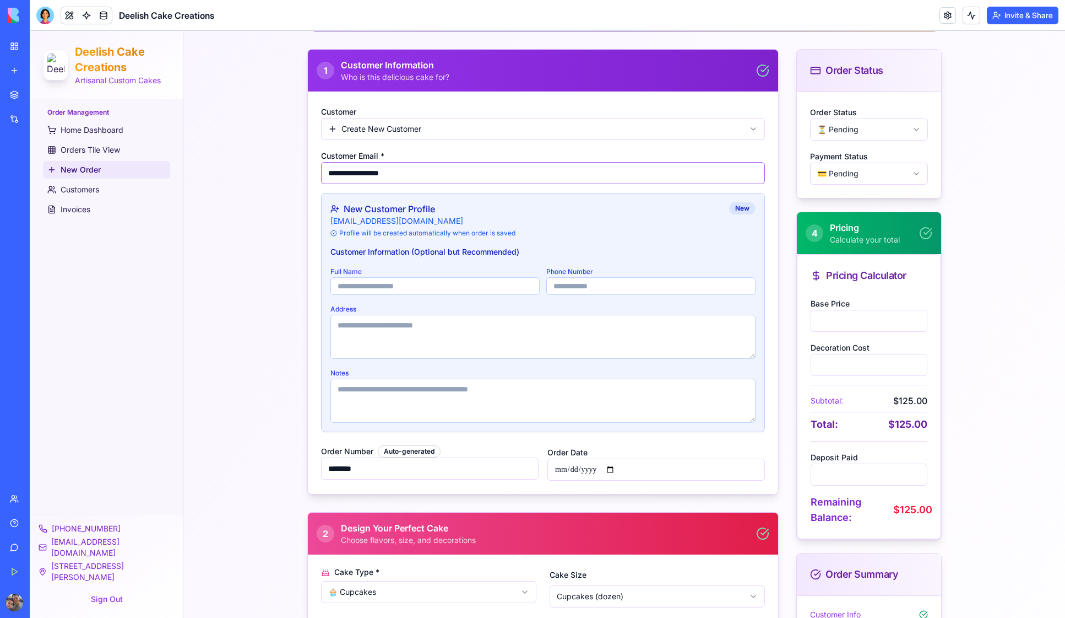
type input "**********"
click at [360, 289] on input "Full Name" at bounding box center [435, 286] width 209 height 18
type input "********"
click at [571, 288] on input "Phone Number" at bounding box center [650, 286] width 209 height 18
type input "**********"
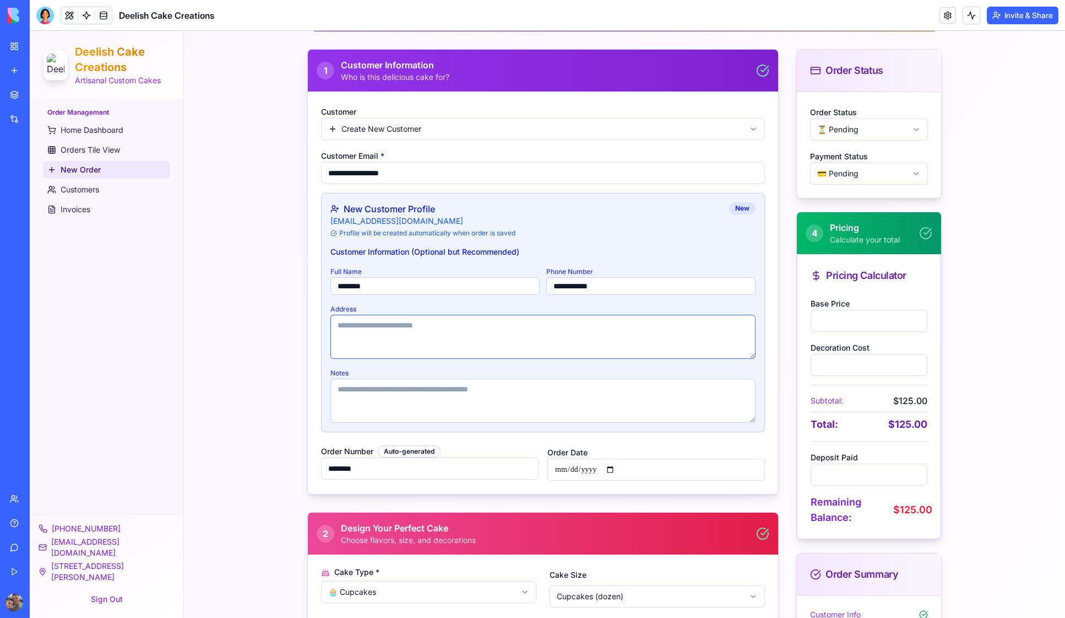
click at [351, 327] on textarea "Address" at bounding box center [543, 337] width 425 height 44
type textarea "**********"
click at [243, 354] on div "**********" at bounding box center [624, 542] width 881 height 1316
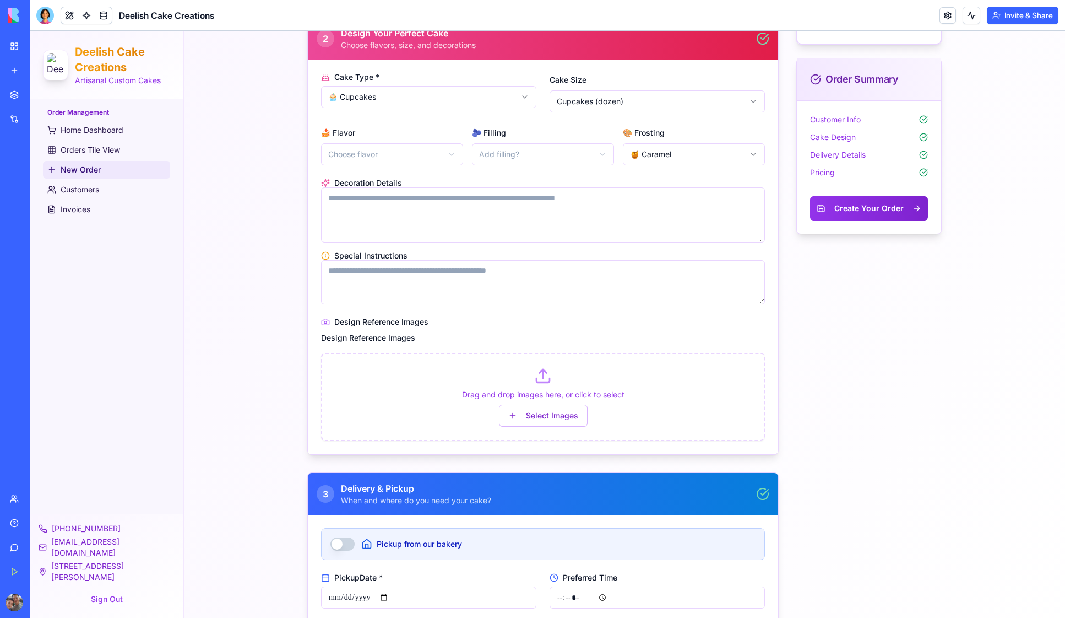
scroll to position [729, 0]
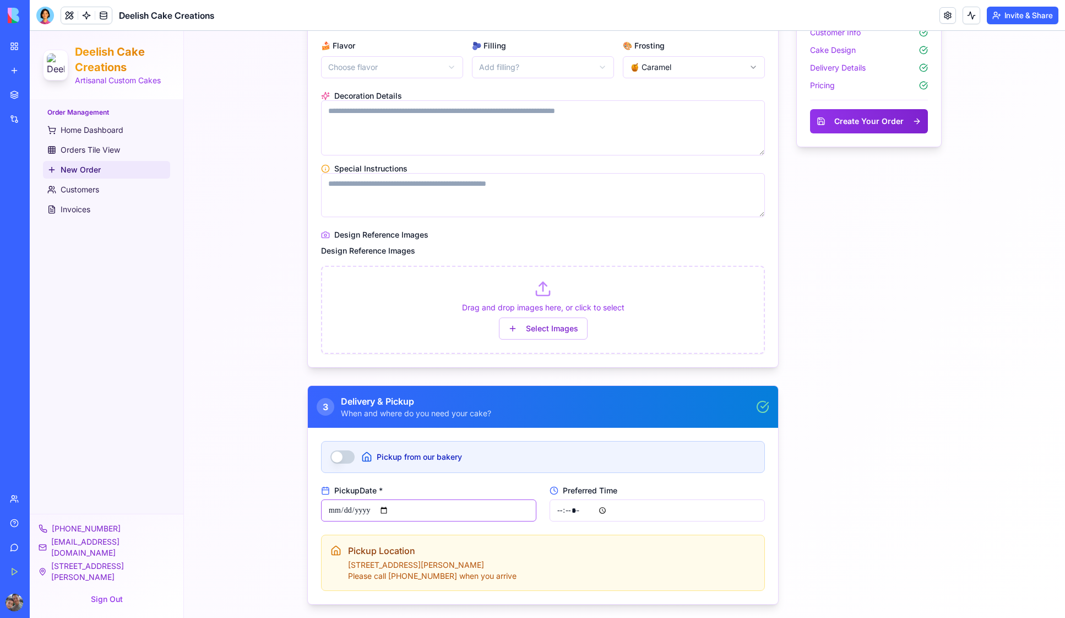
click at [385, 510] on input "**********" at bounding box center [428, 510] width 215 height 22
type input "**********"
click at [827, 462] on div "Order Status Order Status ⏳ Pending Payment Status 💳 Pending 4 Pricing Calculat…" at bounding box center [869, 35] width 145 height 1137
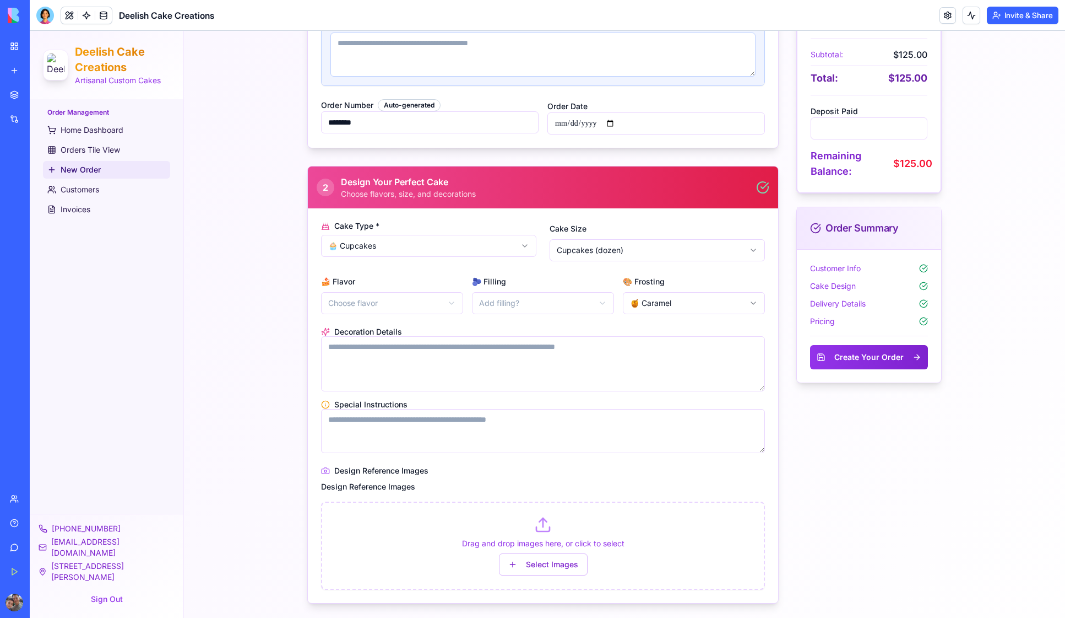
scroll to position [482, 0]
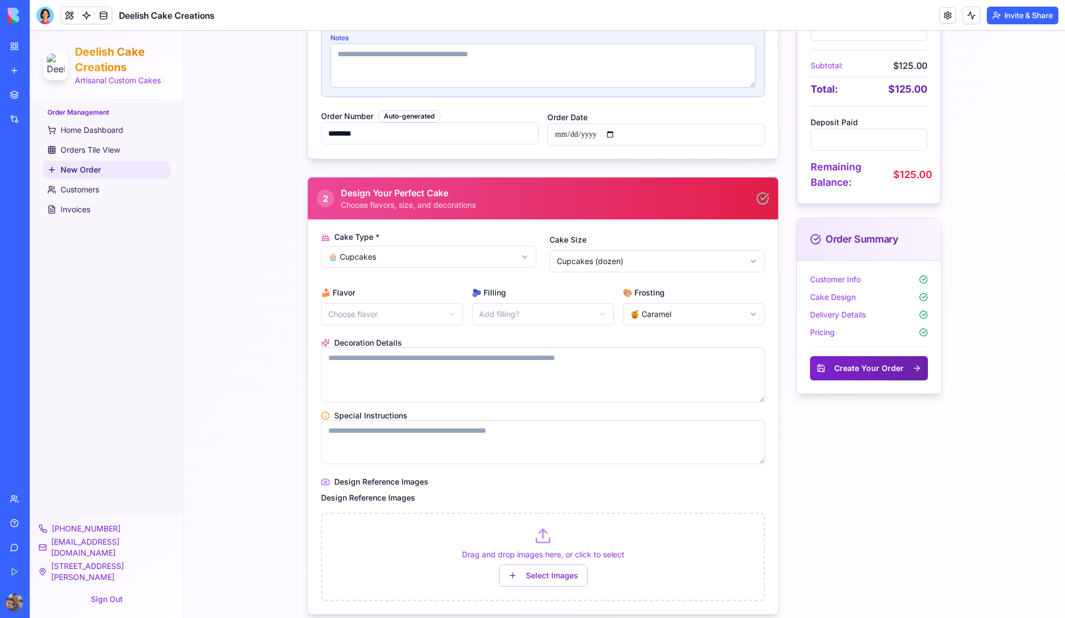
click at [865, 366] on button "Create Your Order" at bounding box center [869, 368] width 118 height 24
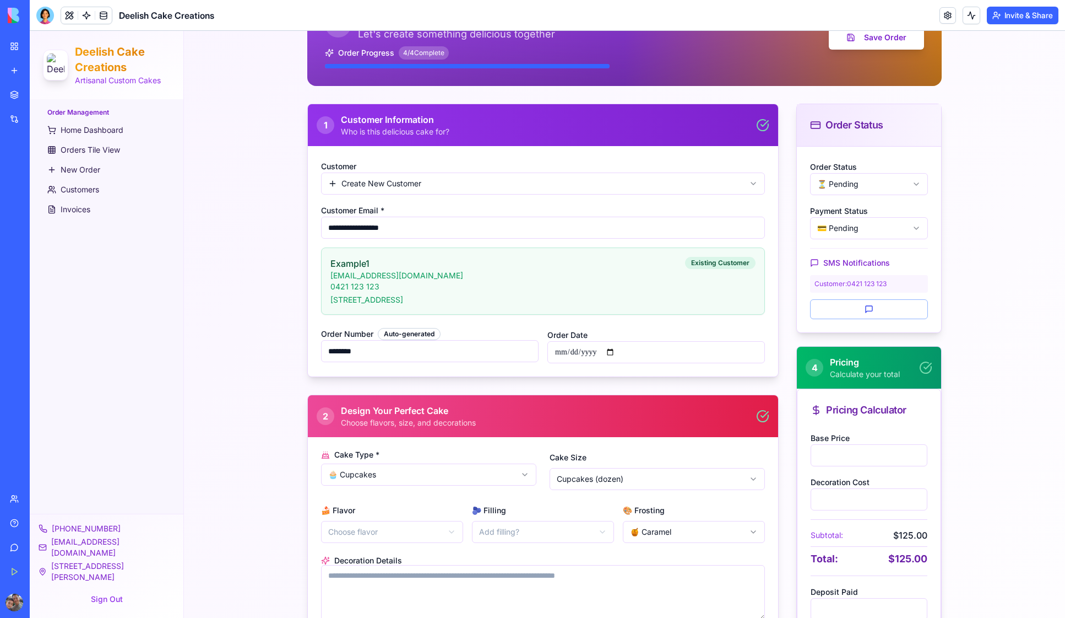
scroll to position [0, 0]
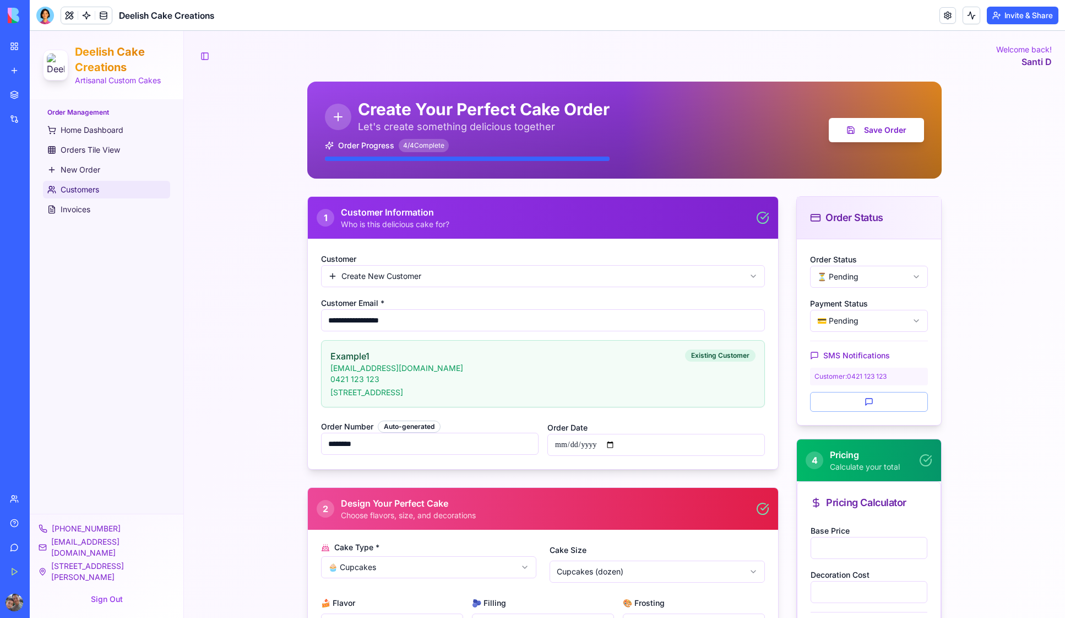
click at [73, 190] on span "Customers" at bounding box center [80, 189] width 39 height 11
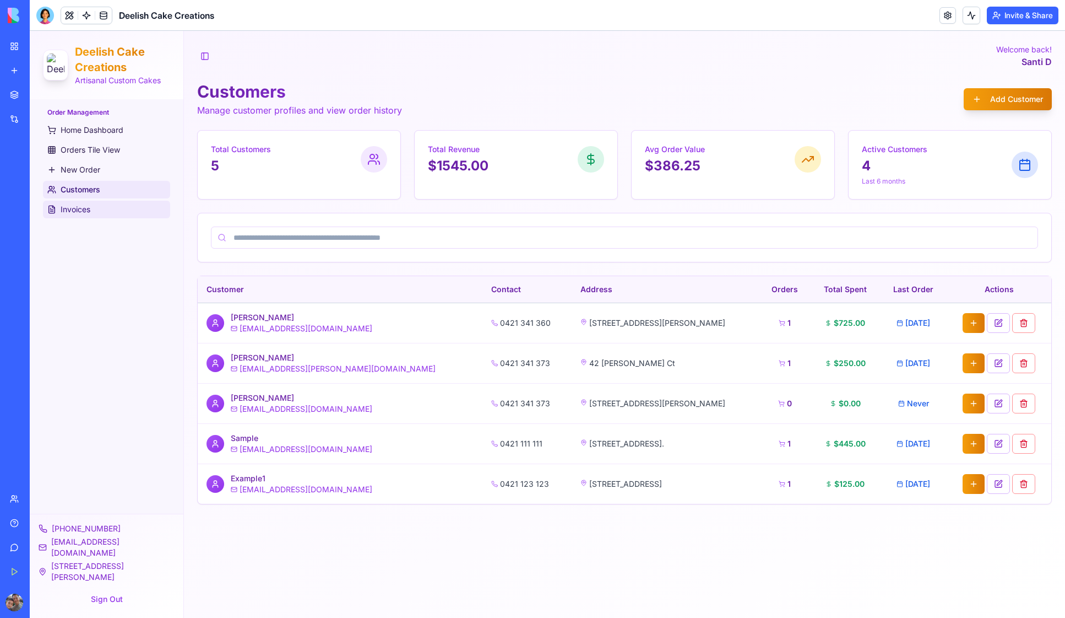
click at [82, 212] on span "Invoices" at bounding box center [76, 209] width 30 height 11
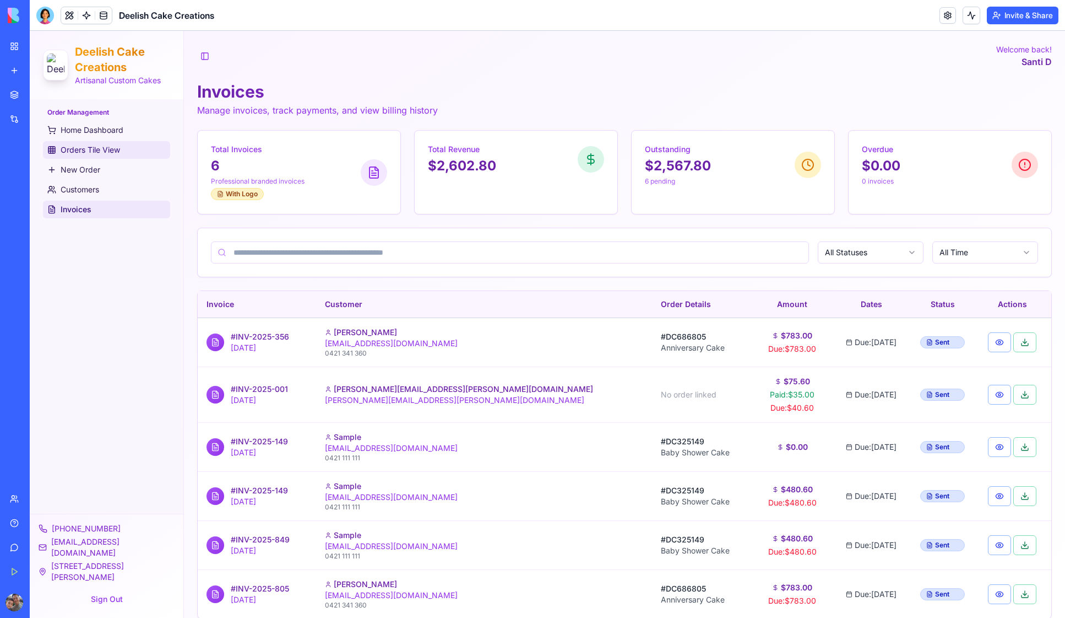
click at [85, 149] on span "Orders Tile View" at bounding box center [90, 149] width 59 height 11
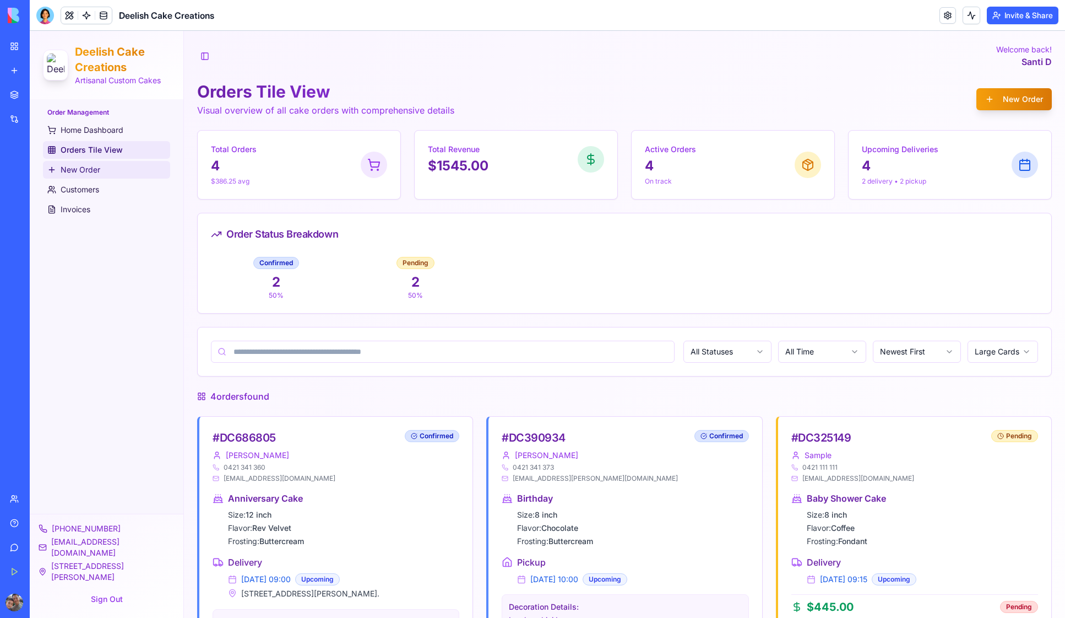
click at [83, 171] on span "New Order" at bounding box center [81, 169] width 40 height 11
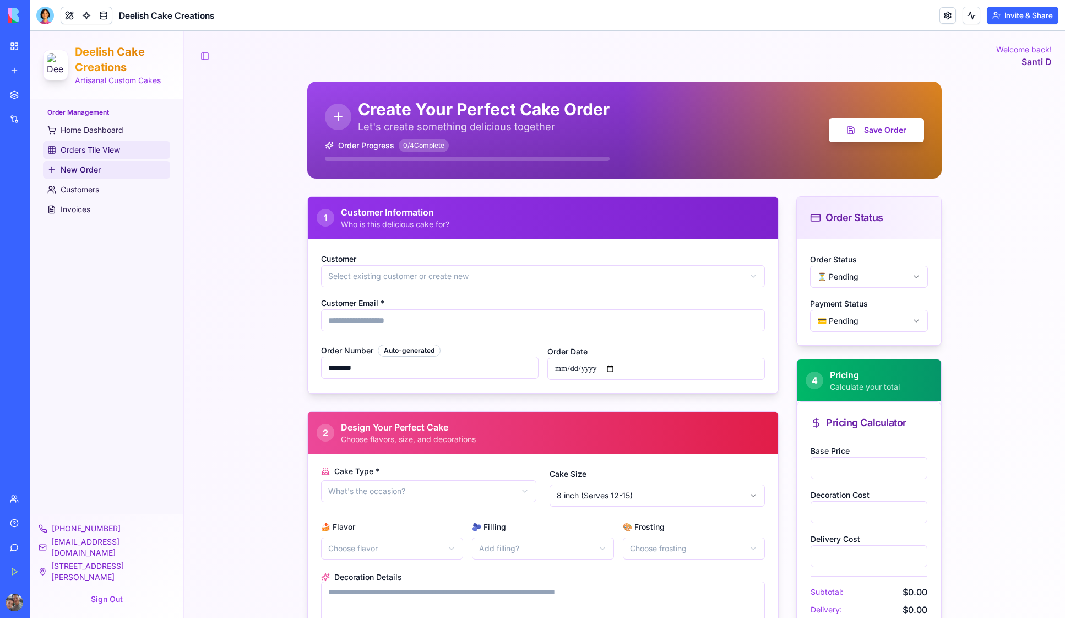
click at [81, 151] on span "Orders Tile View" at bounding box center [90, 149] width 59 height 11
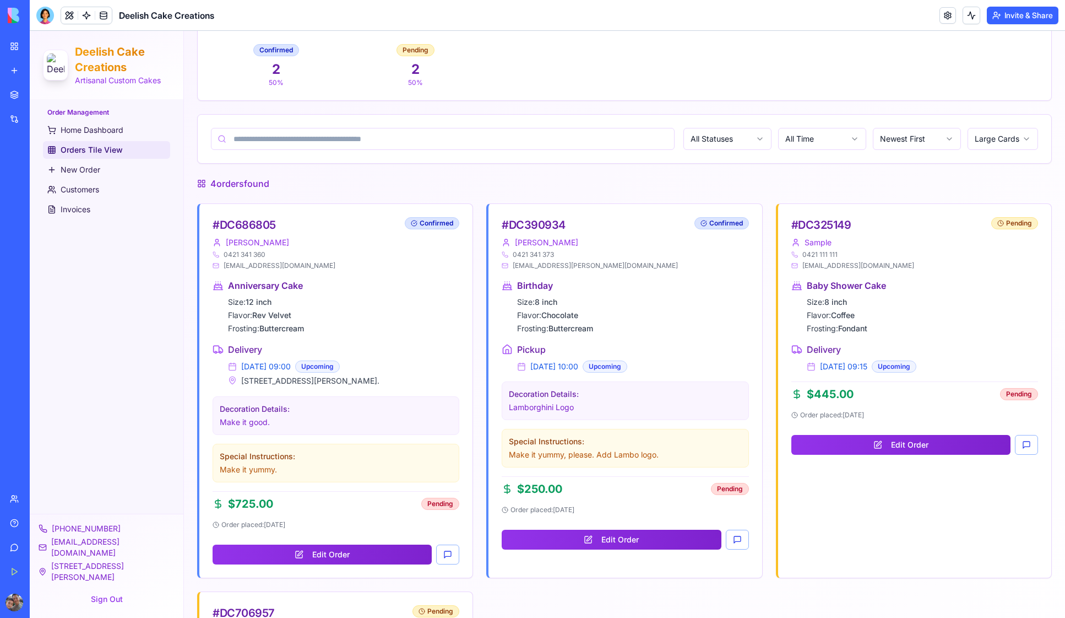
scroll to position [451, 0]
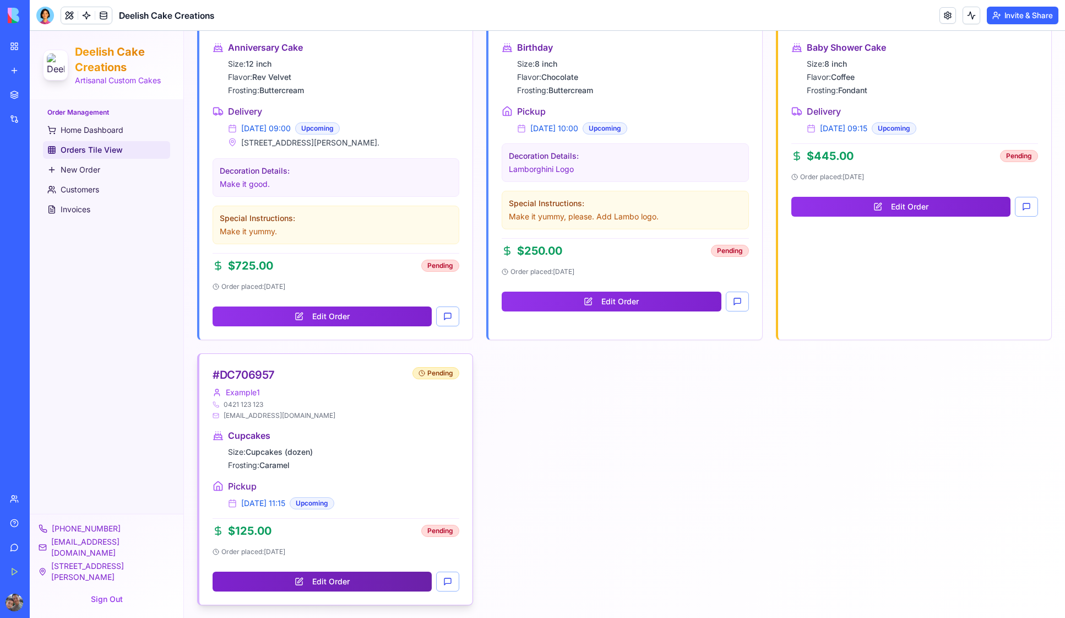
click at [315, 578] on button "Edit Order" at bounding box center [322, 581] width 219 height 20
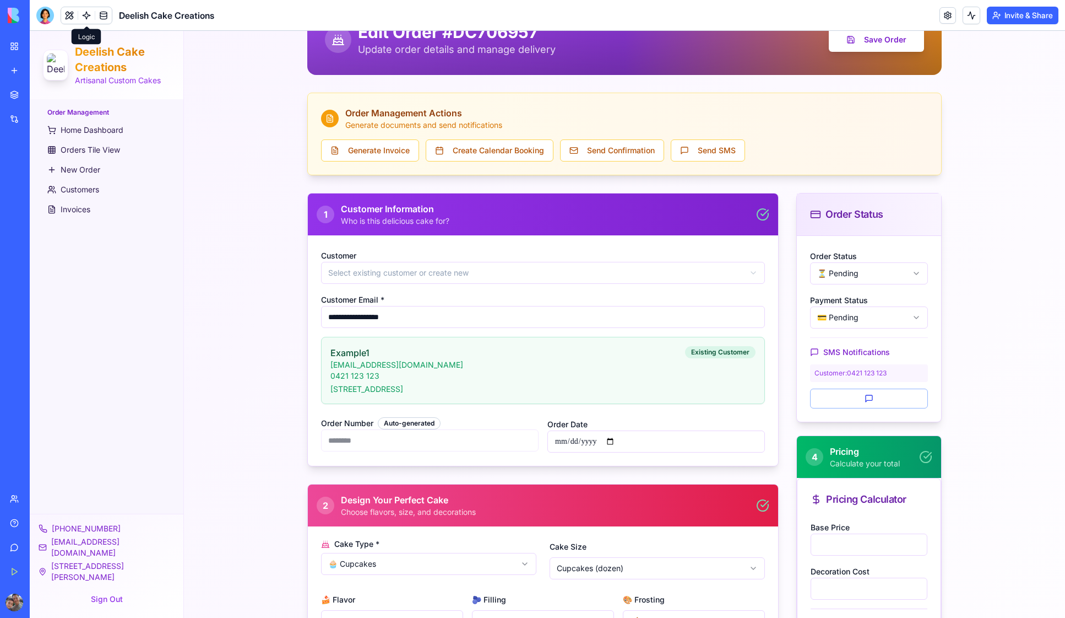
scroll to position [81, 0]
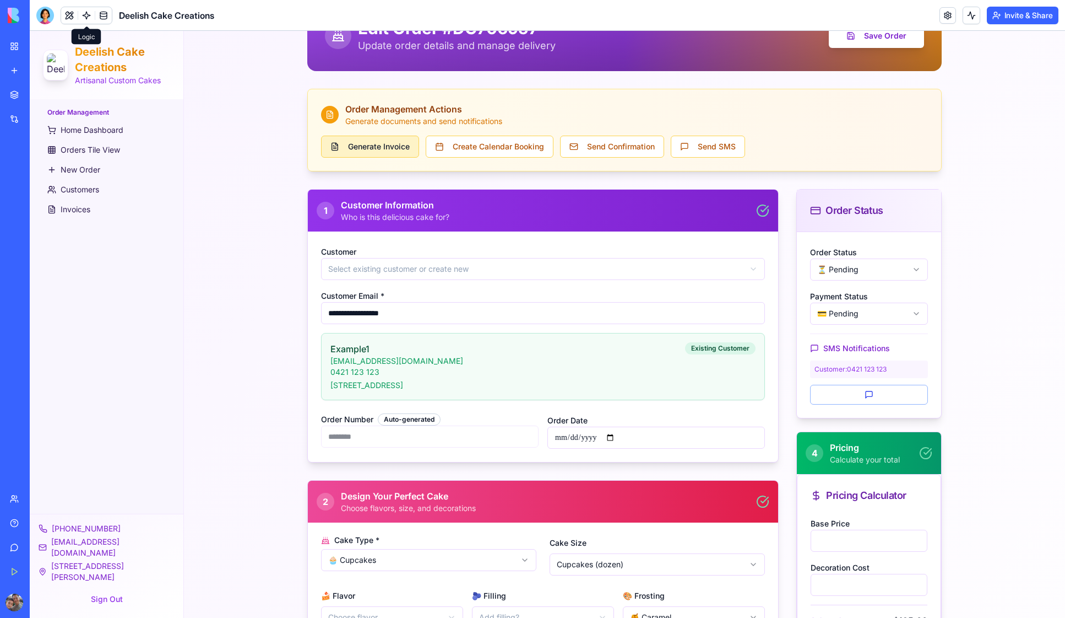
click at [359, 151] on button "Generate Invoice" at bounding box center [370, 147] width 98 height 22
click at [273, 328] on div "**********" at bounding box center [624, 558] width 881 height 1217
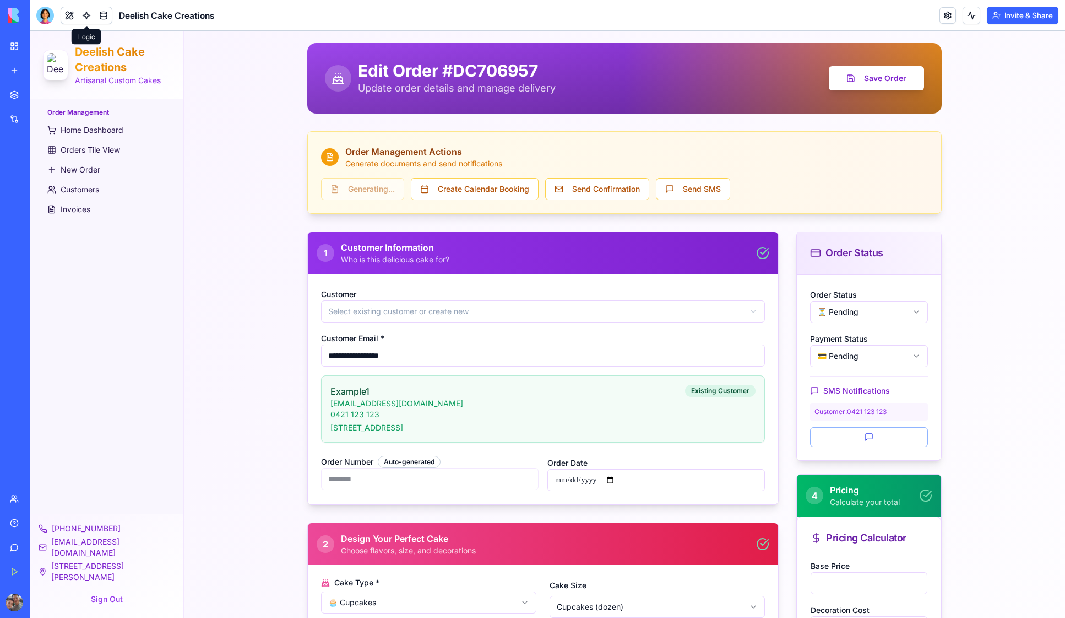
scroll to position [0, 0]
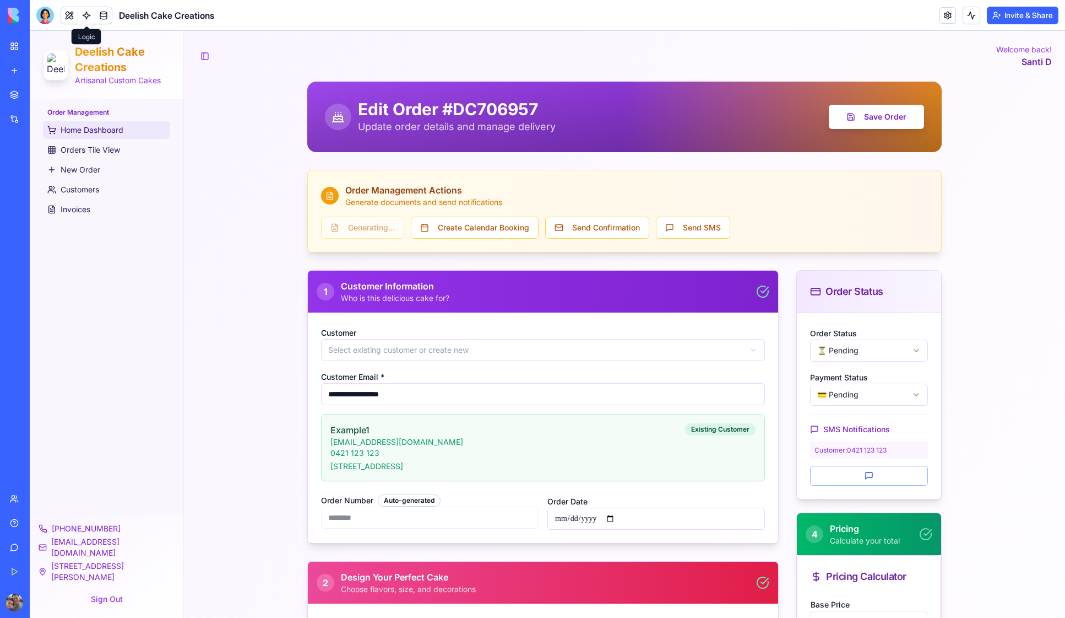
click at [85, 133] on span "Home Dashboard" at bounding box center [92, 130] width 63 height 11
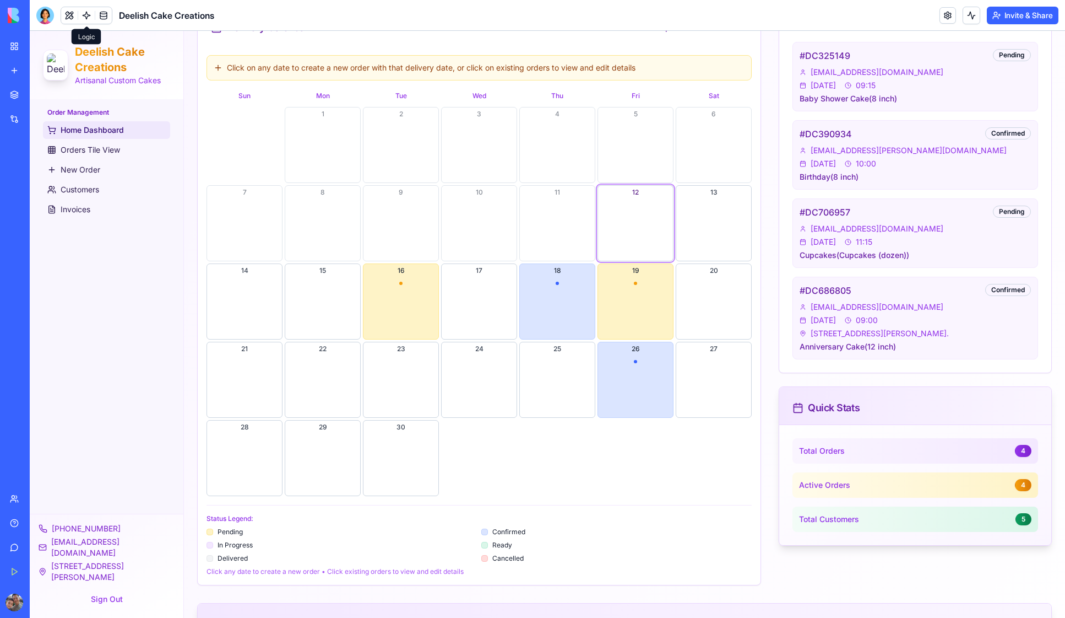
scroll to position [334, 0]
click at [550, 296] on button "18" at bounding box center [557, 301] width 76 height 76
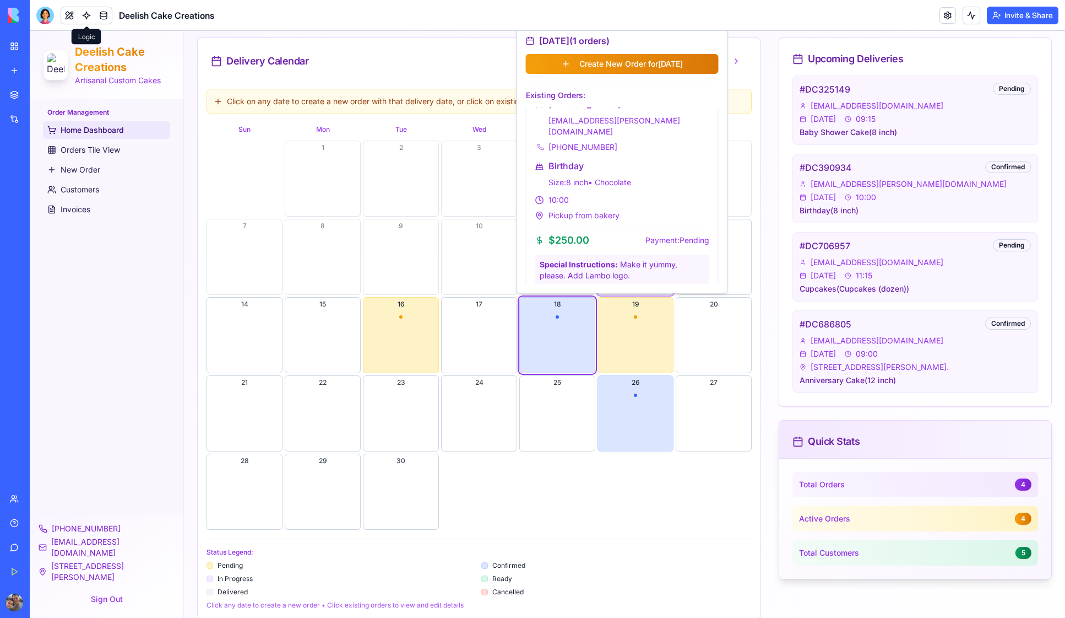
scroll to position [0, 0]
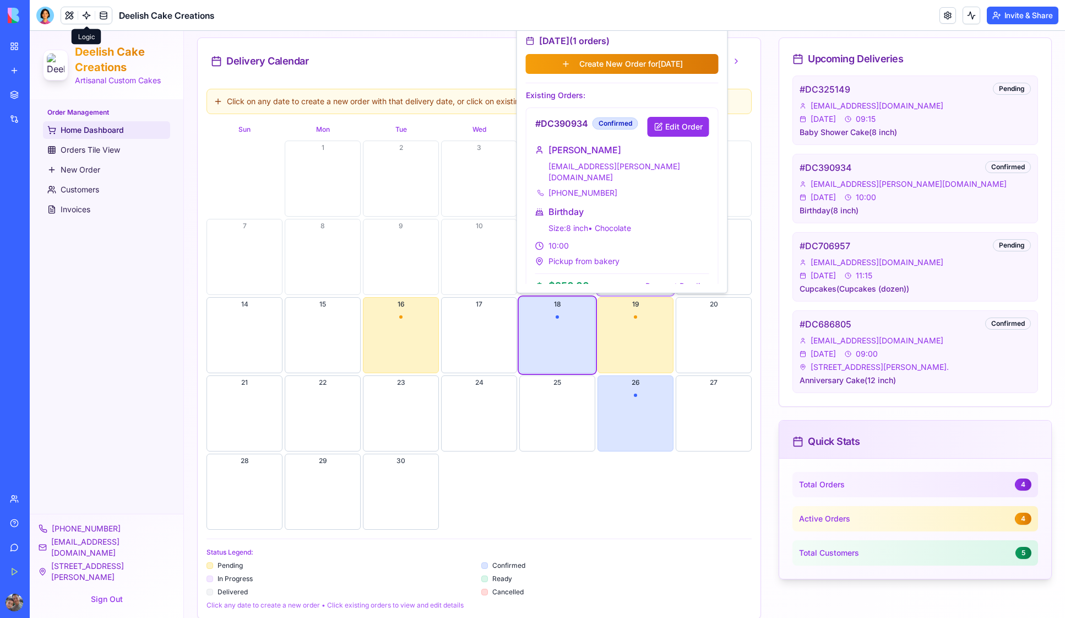
click at [560, 480] on div "1 2 3 4 5 6 7 8 9 10 11 12 13 14 15 16 17 18 19 20 21 22 23 24 25 26 27 28 29 30" at bounding box center [479, 334] width 545 height 389
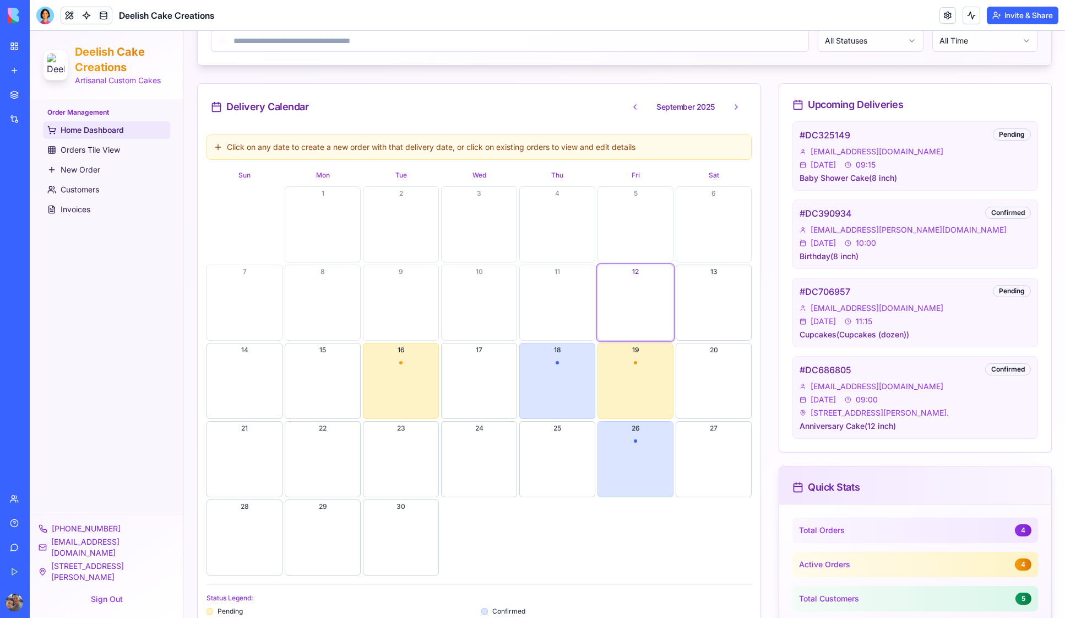
scroll to position [257, 0]
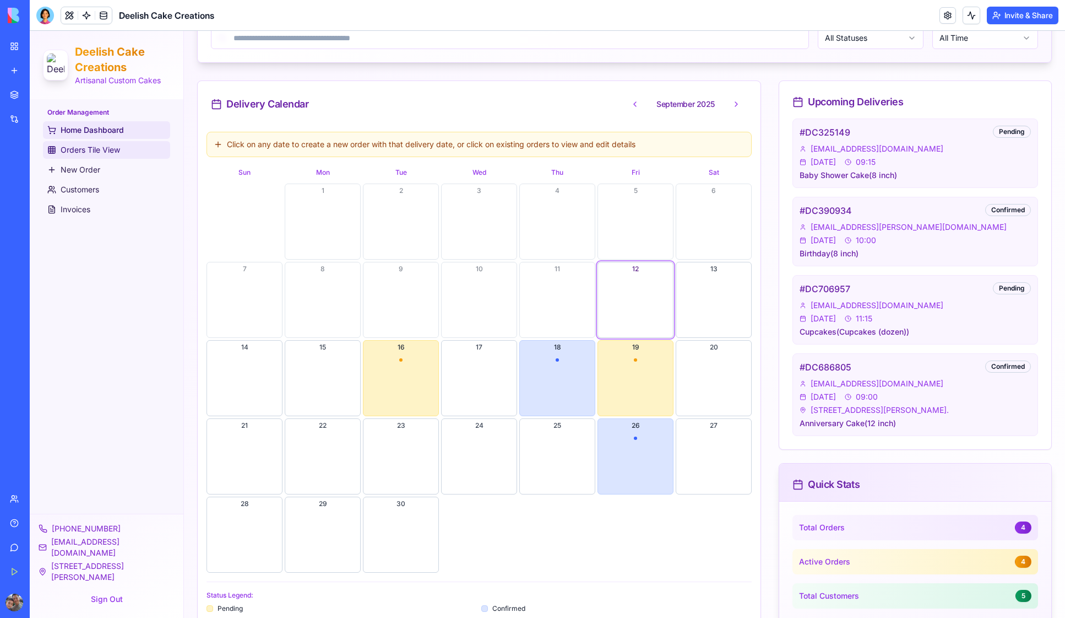
click at [70, 153] on span "Orders Tile View" at bounding box center [90, 149] width 59 height 11
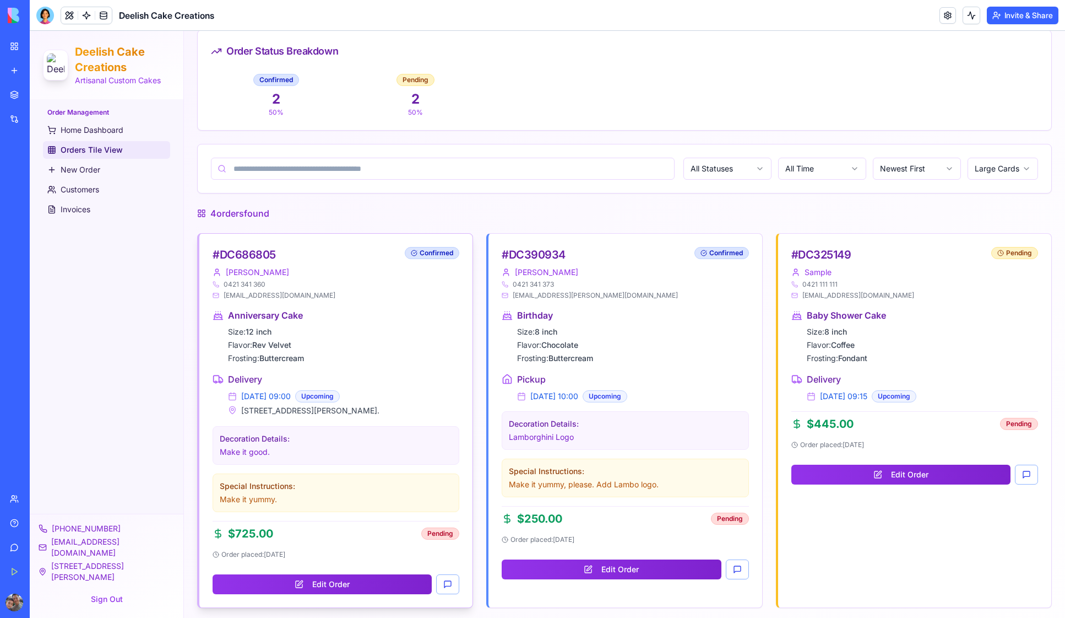
scroll to position [166, 0]
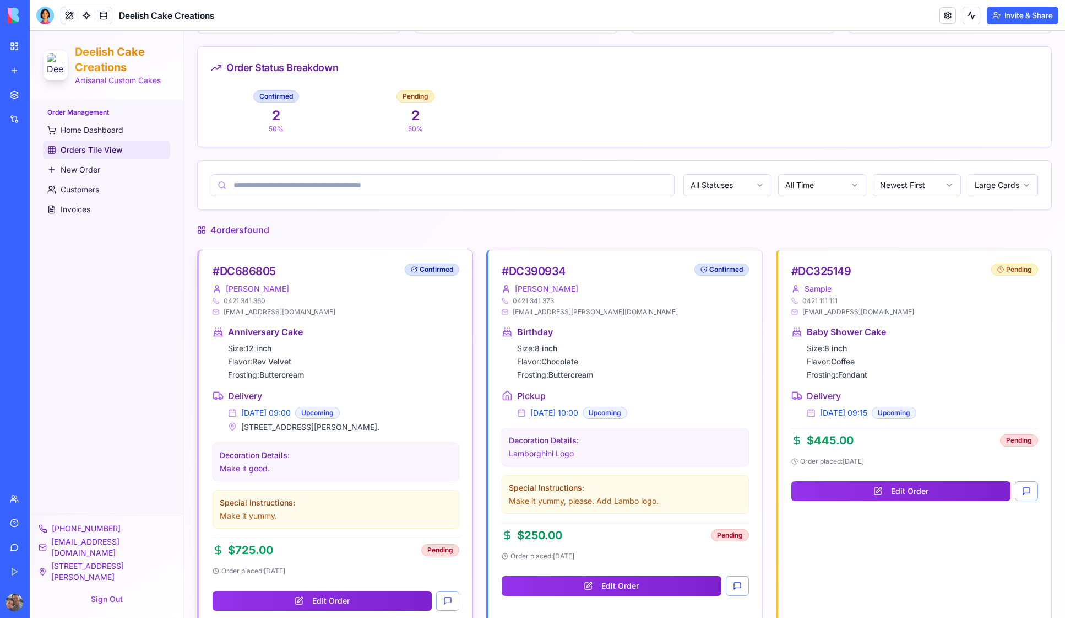
click at [437, 267] on span "Confirmed" at bounding box center [437, 269] width 34 height 9
click at [619, 235] on div "4 order s found" at bounding box center [624, 229] width 855 height 13
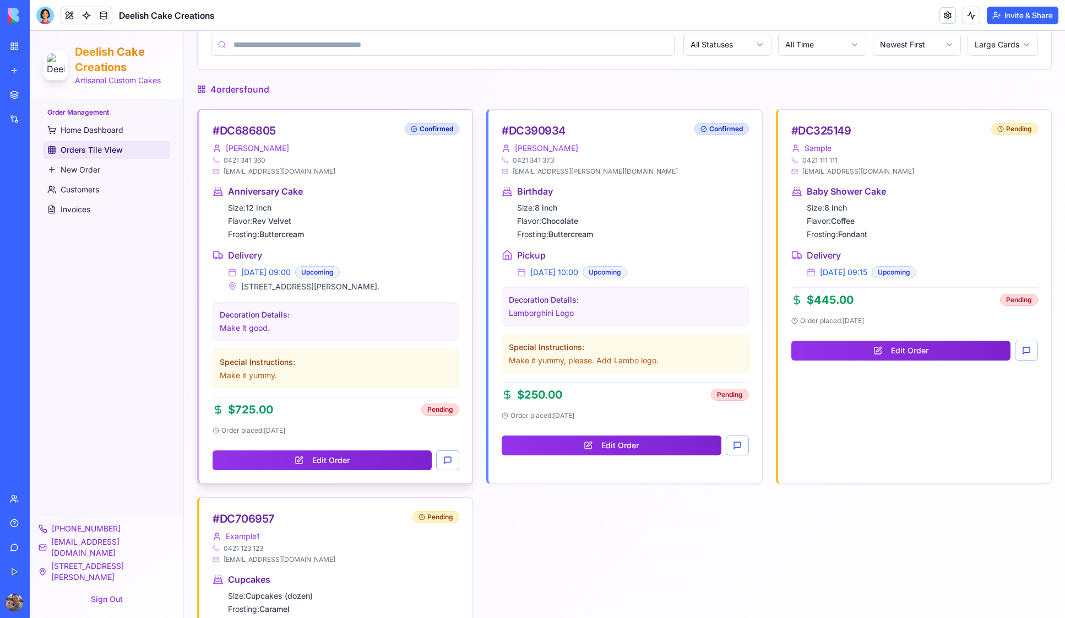
scroll to position [451, 0]
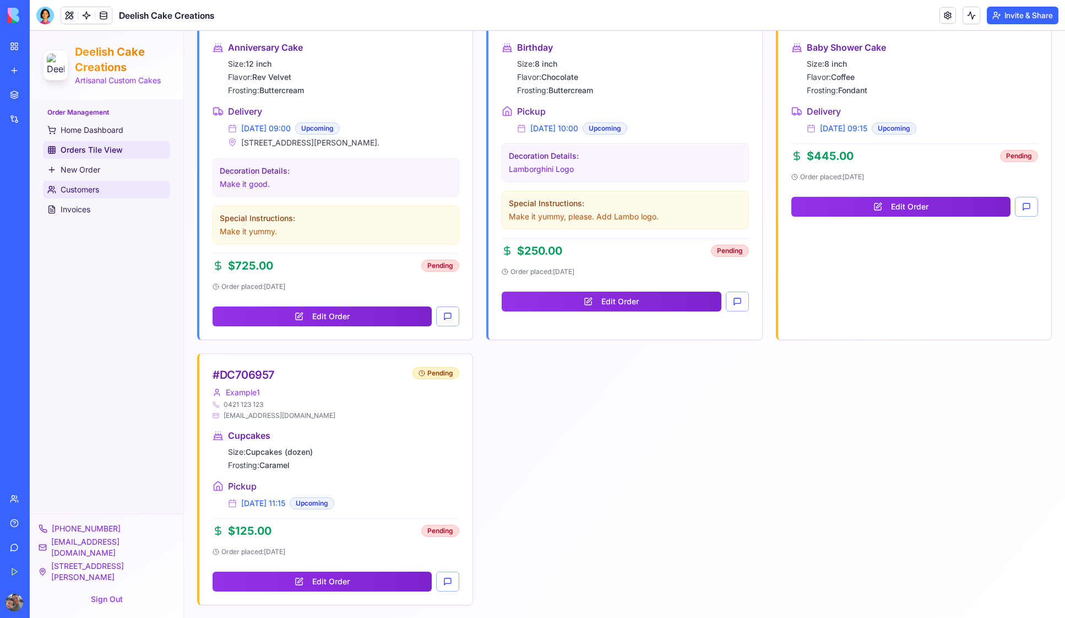
click at [73, 192] on span "Customers" at bounding box center [80, 189] width 39 height 11
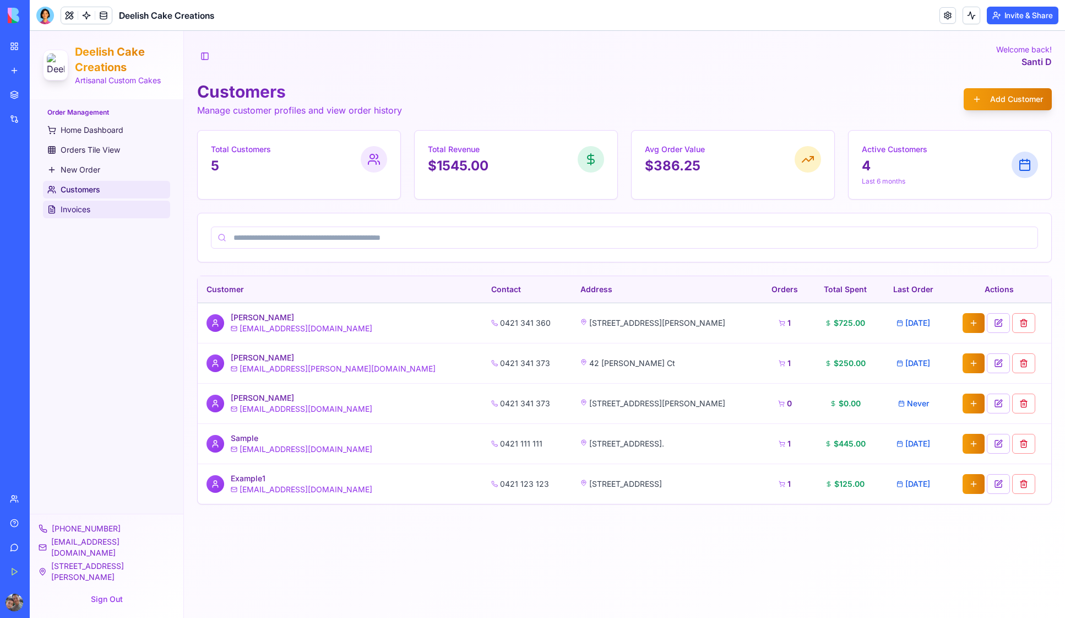
click at [72, 211] on span "Invoices" at bounding box center [76, 209] width 30 height 11
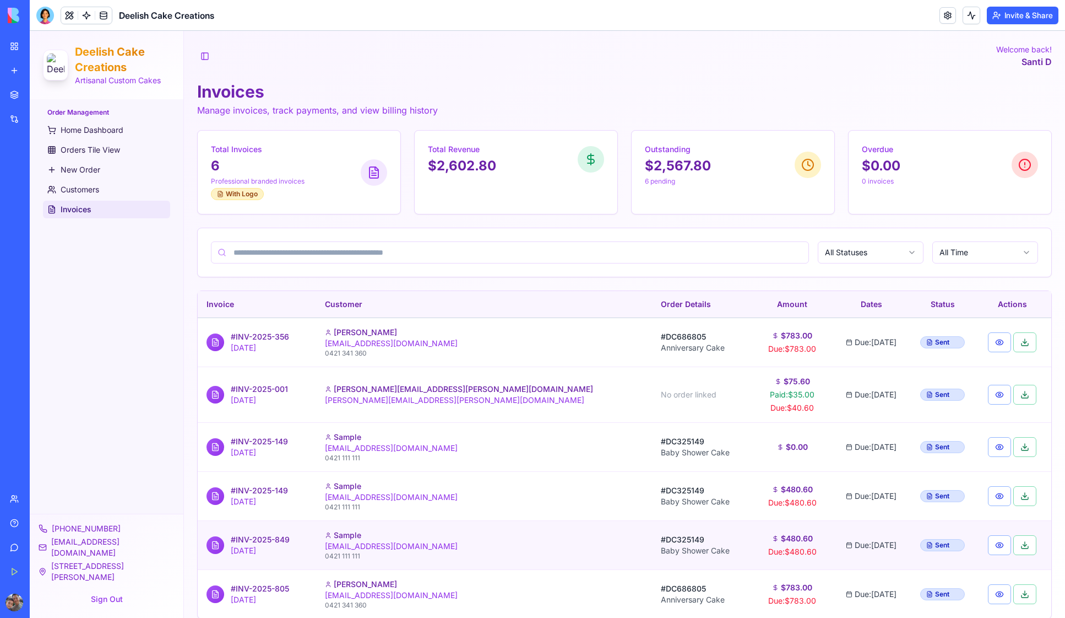
scroll to position [14, 0]
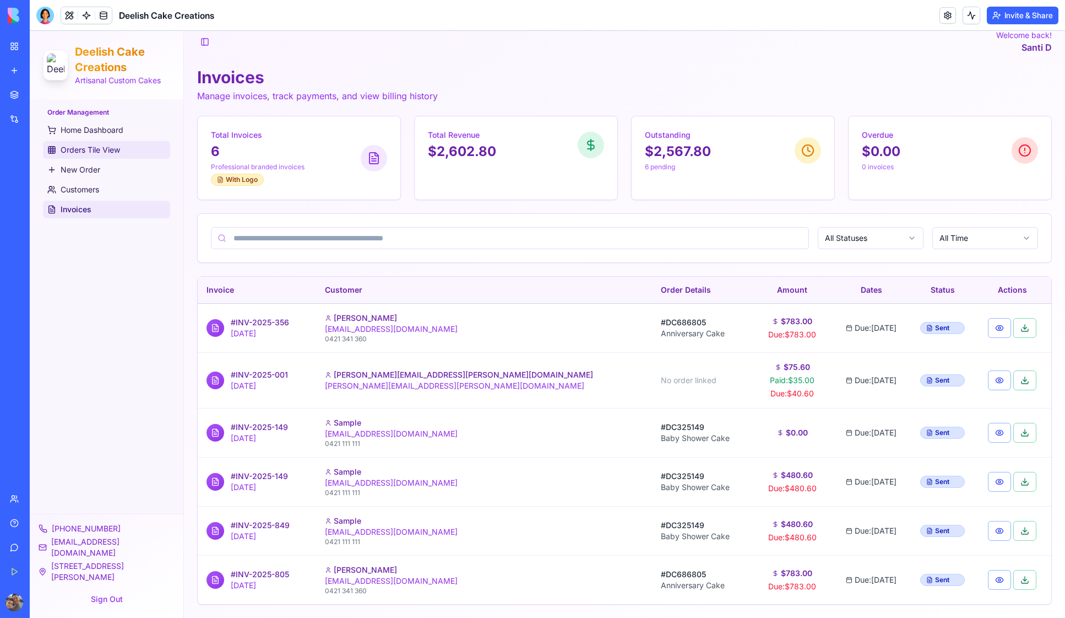
click at [71, 151] on span "Orders Tile View" at bounding box center [90, 149] width 59 height 11
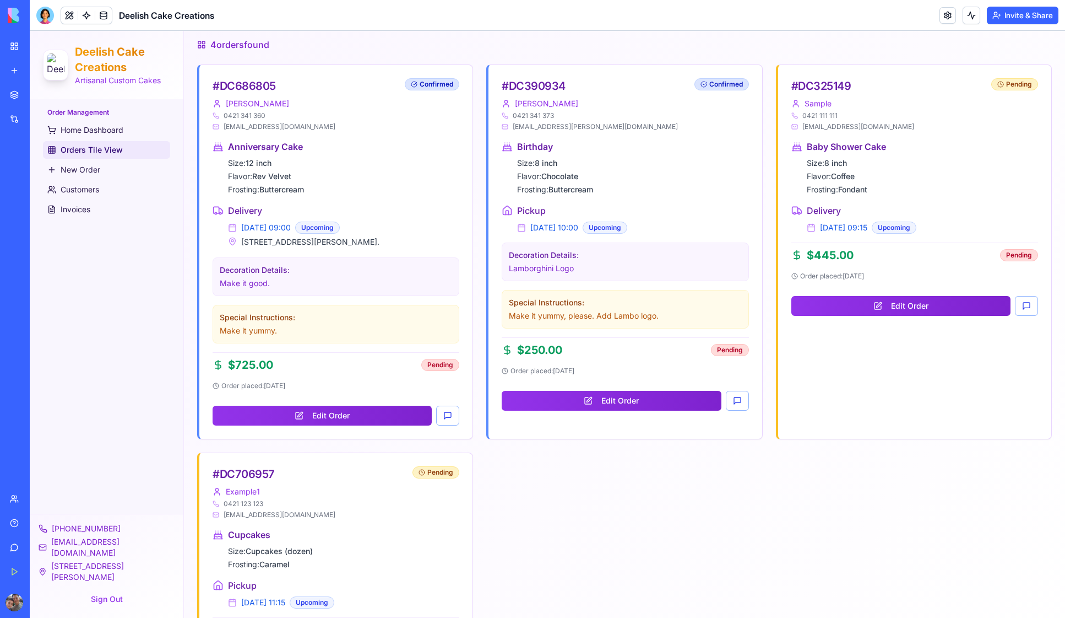
scroll to position [451, 0]
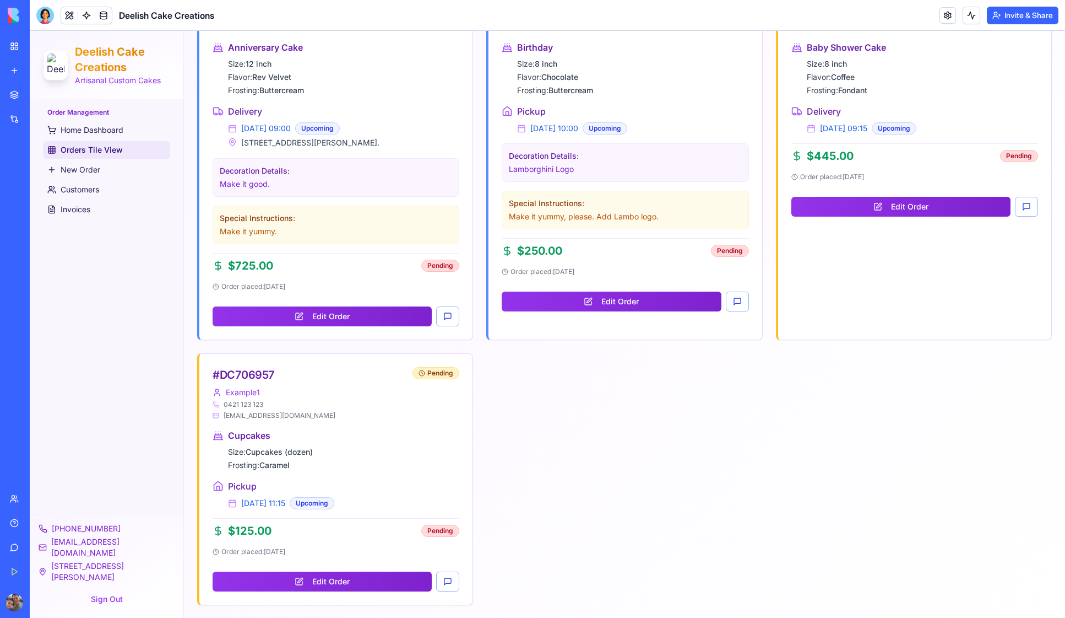
click at [515, 459] on div "# DC686805 Nadine Drane 0421 341 360 nadinef3214@gmail.com Confirmed Anniversar…" at bounding box center [624, 285] width 855 height 640
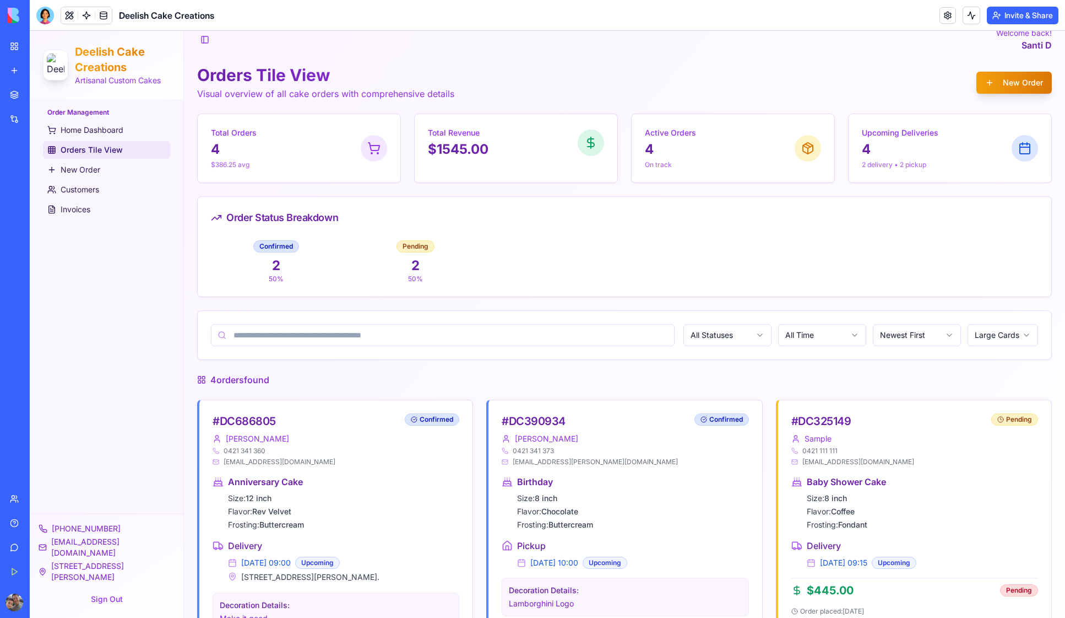
scroll to position [0, 0]
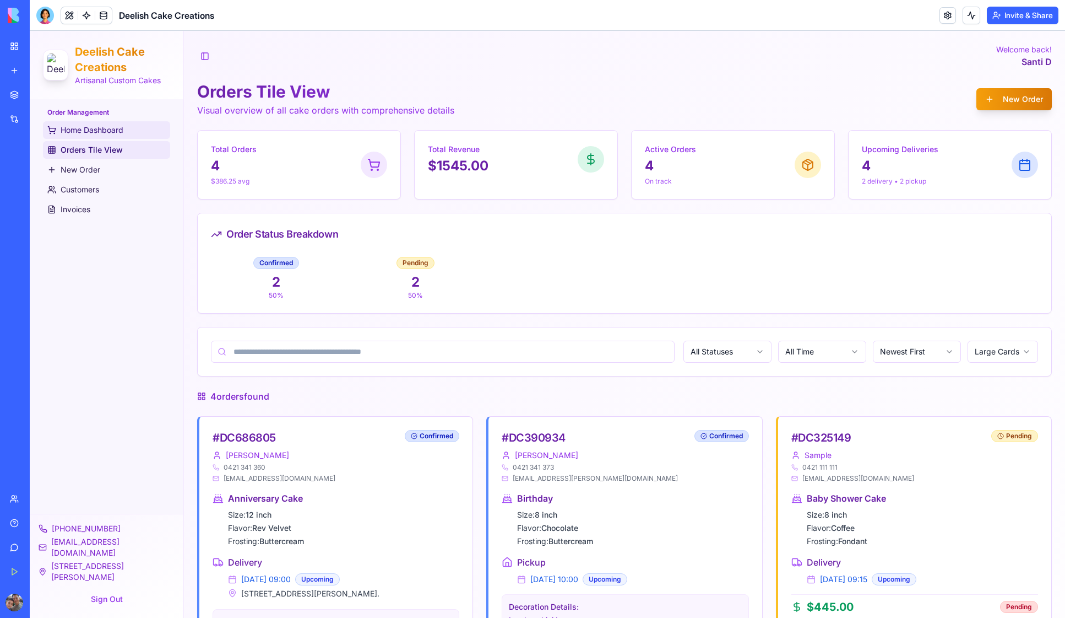
click at [101, 129] on span "Home Dashboard" at bounding box center [92, 130] width 63 height 11
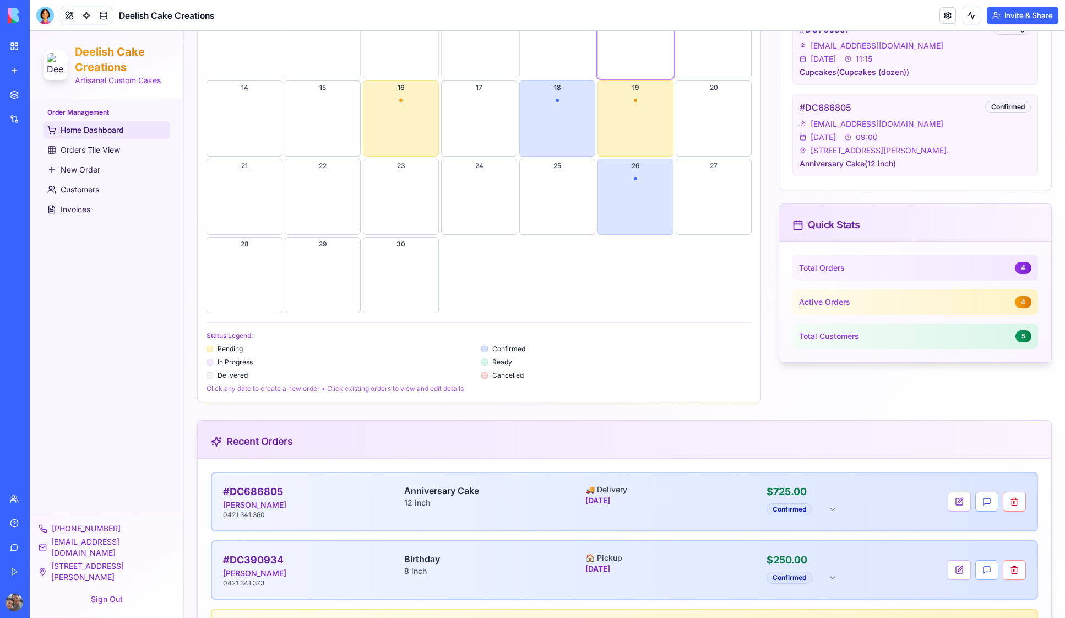
scroll to position [658, 0]
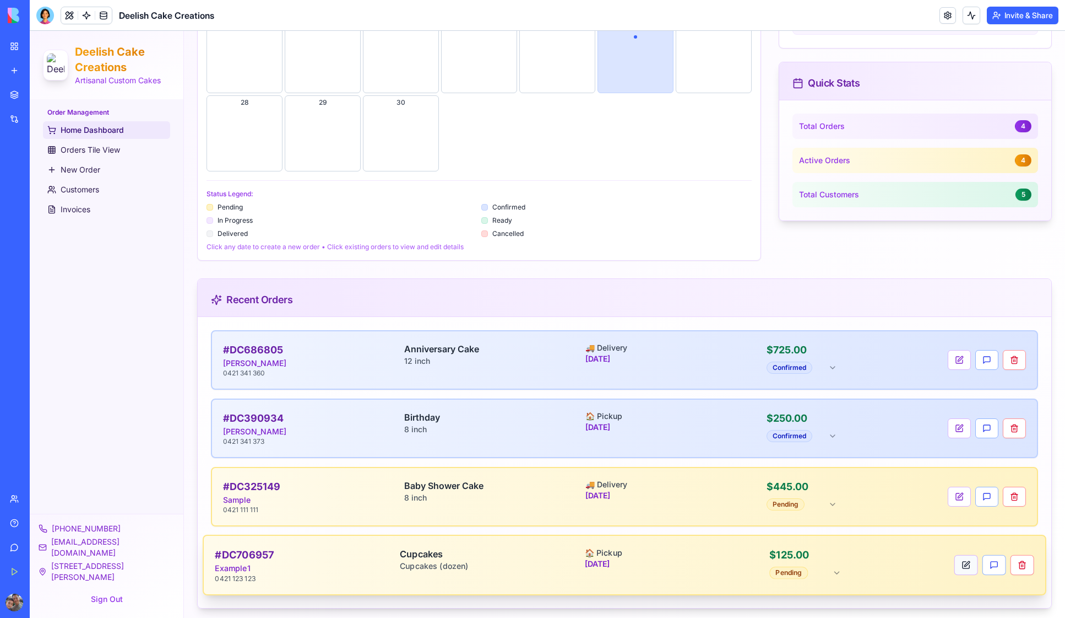
click at [957, 562] on button at bounding box center [967, 565] width 24 height 20
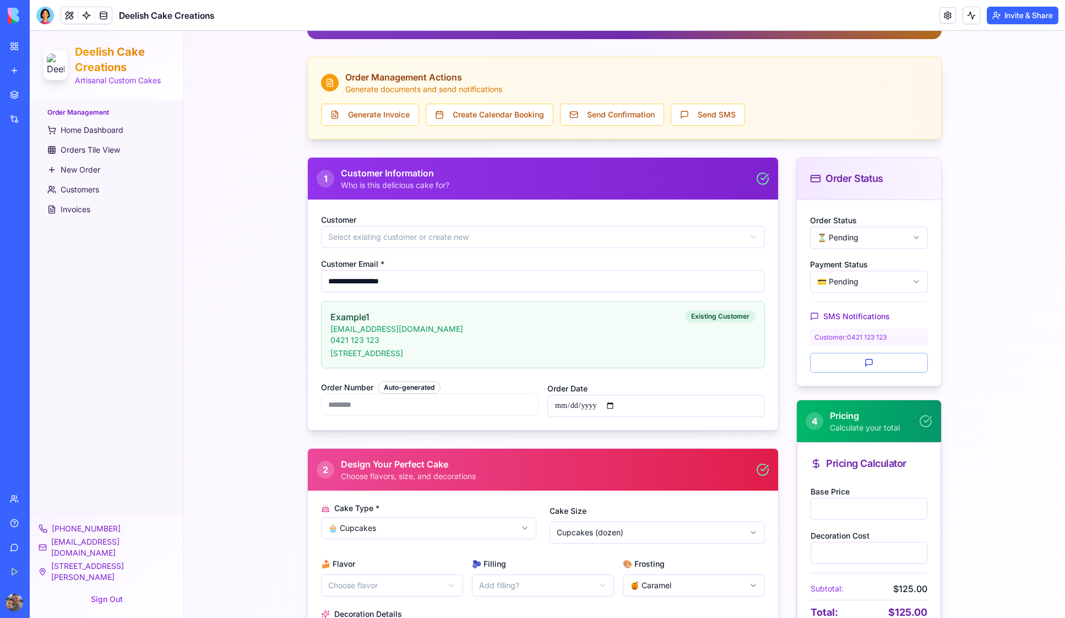
scroll to position [114, 0]
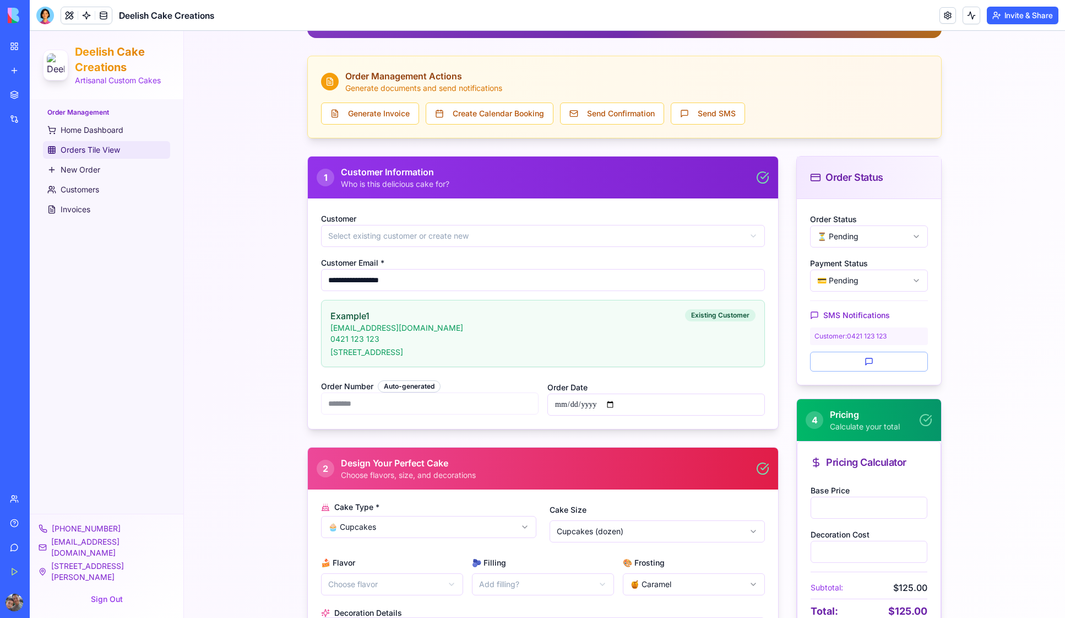
click at [78, 150] on span "Orders Tile View" at bounding box center [90, 149] width 59 height 11
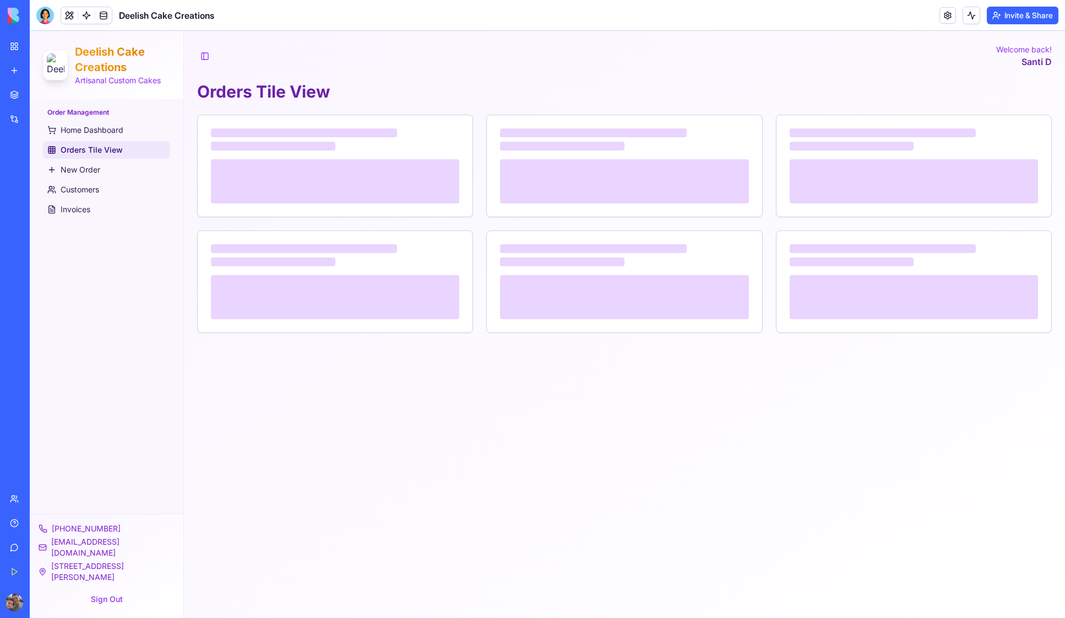
scroll to position [0, 0]
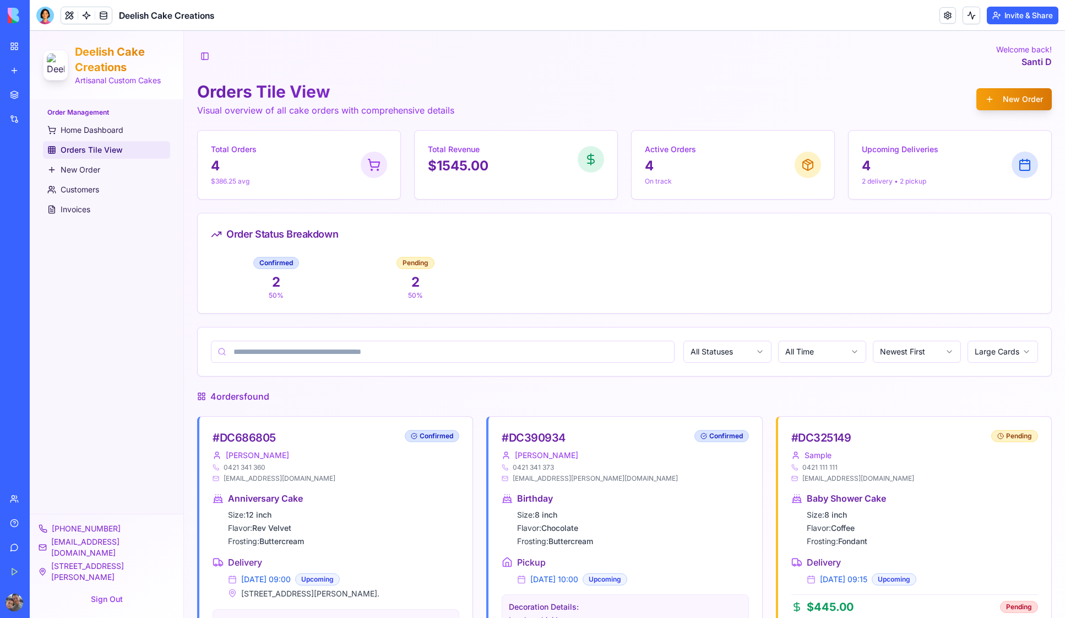
click at [164, 239] on div "Order Management Home Dashboard Orders Tile View New Order Customers Invoices" at bounding box center [107, 306] width 154 height 414
click at [80, 128] on span "Home Dashboard" at bounding box center [92, 130] width 63 height 11
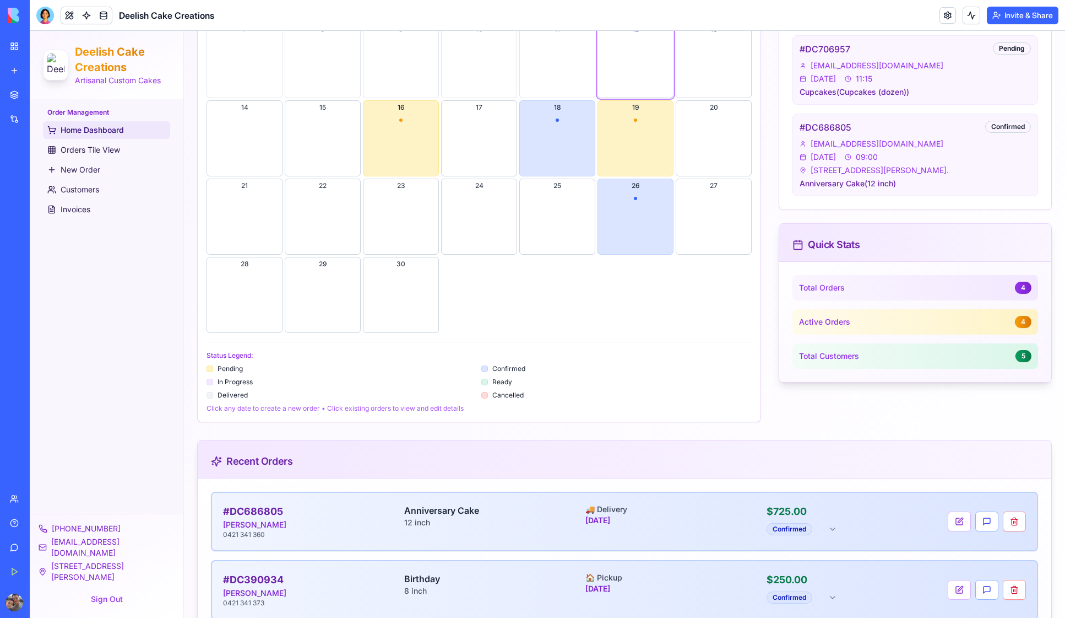
scroll to position [658, 0]
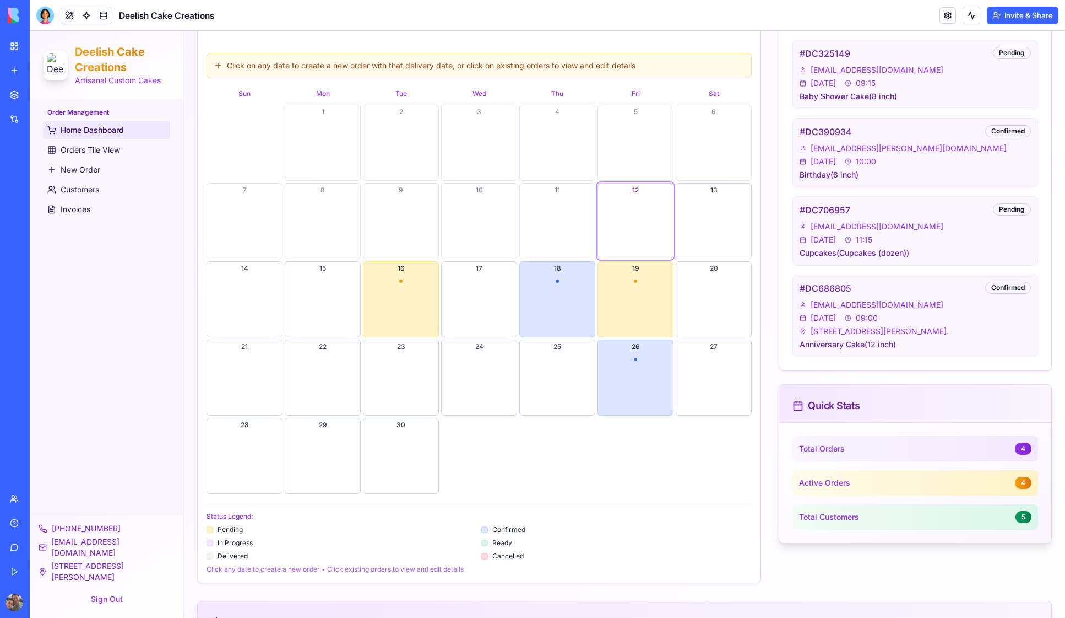
scroll to position [338, 0]
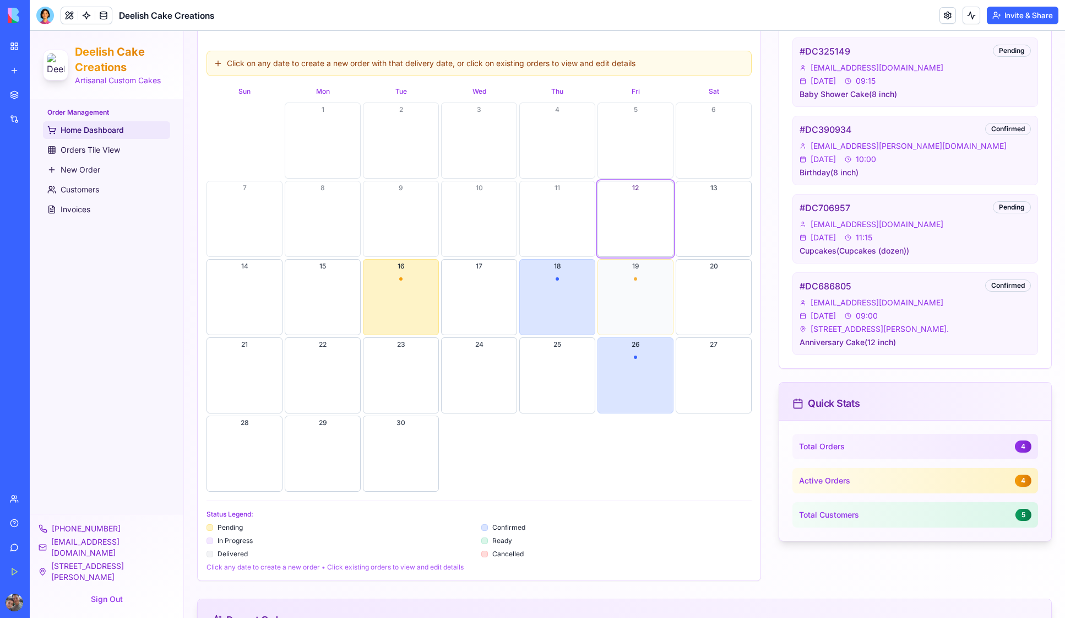
click at [634, 277] on button "19" at bounding box center [636, 297] width 76 height 76
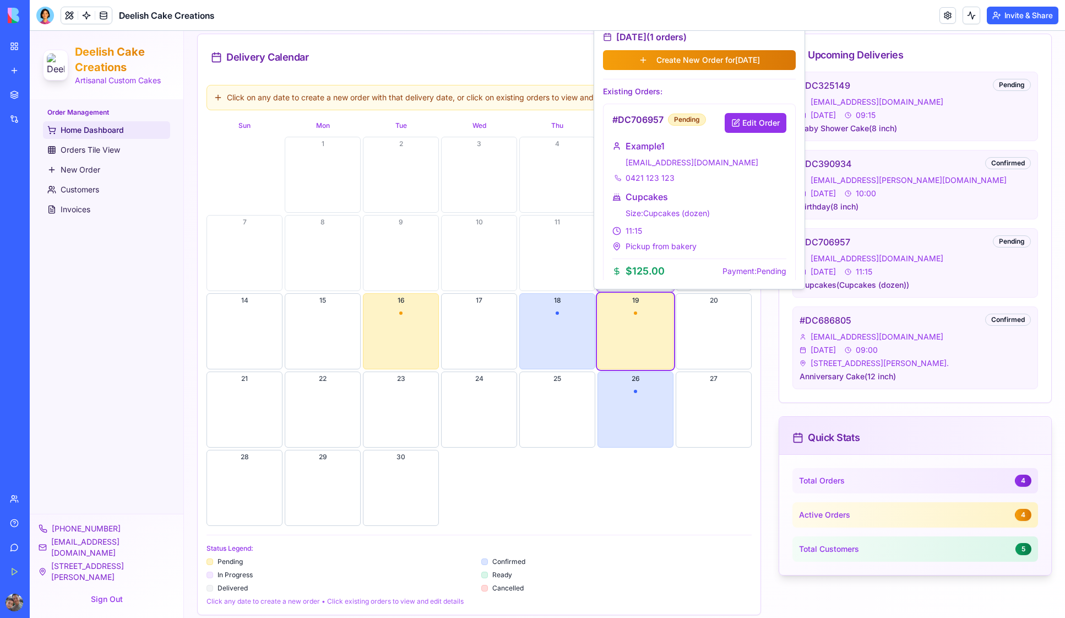
click at [520, 497] on div "1 2 3 4 5 6 7 8 9 10 11 12 13 14 15 16 17 18 19 20 21 22 23 24 25 26 27 28 29 30" at bounding box center [479, 331] width 545 height 389
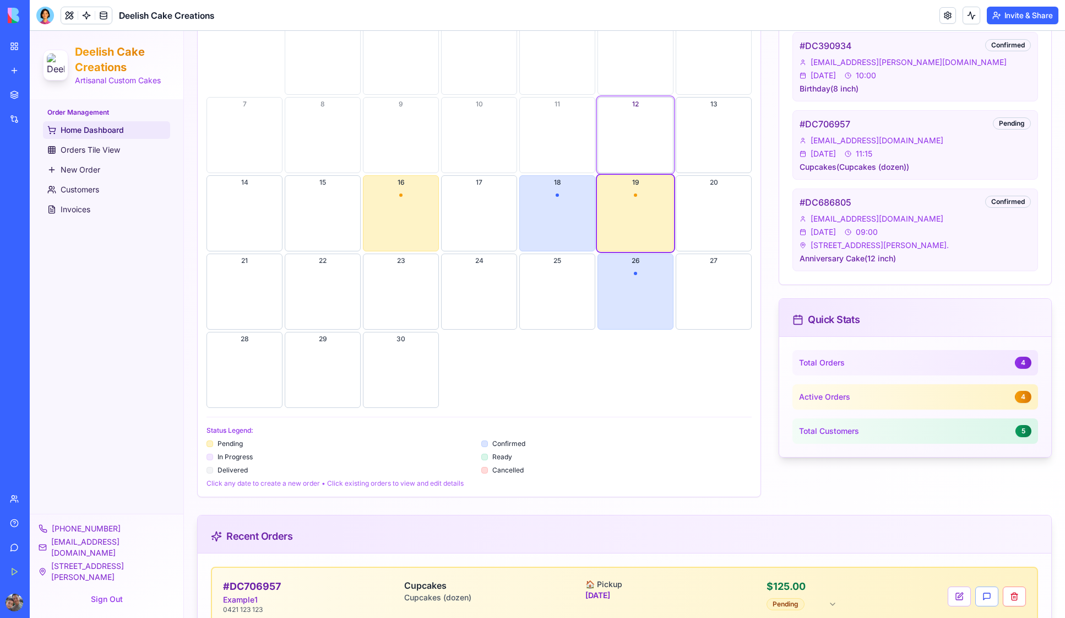
scroll to position [487, 0]
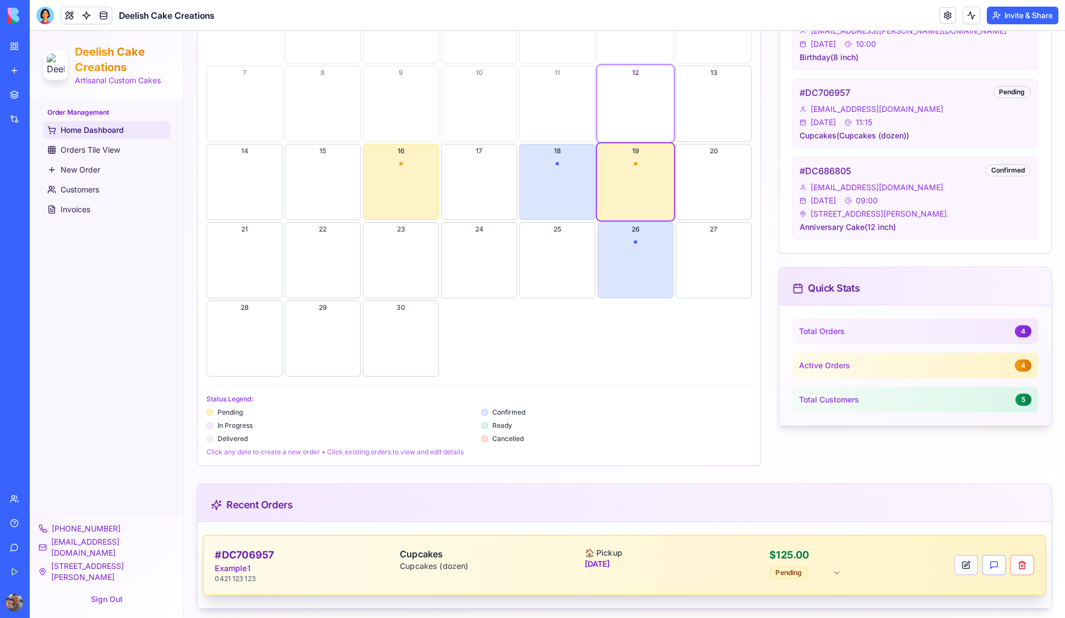
click at [956, 559] on button at bounding box center [967, 565] width 24 height 20
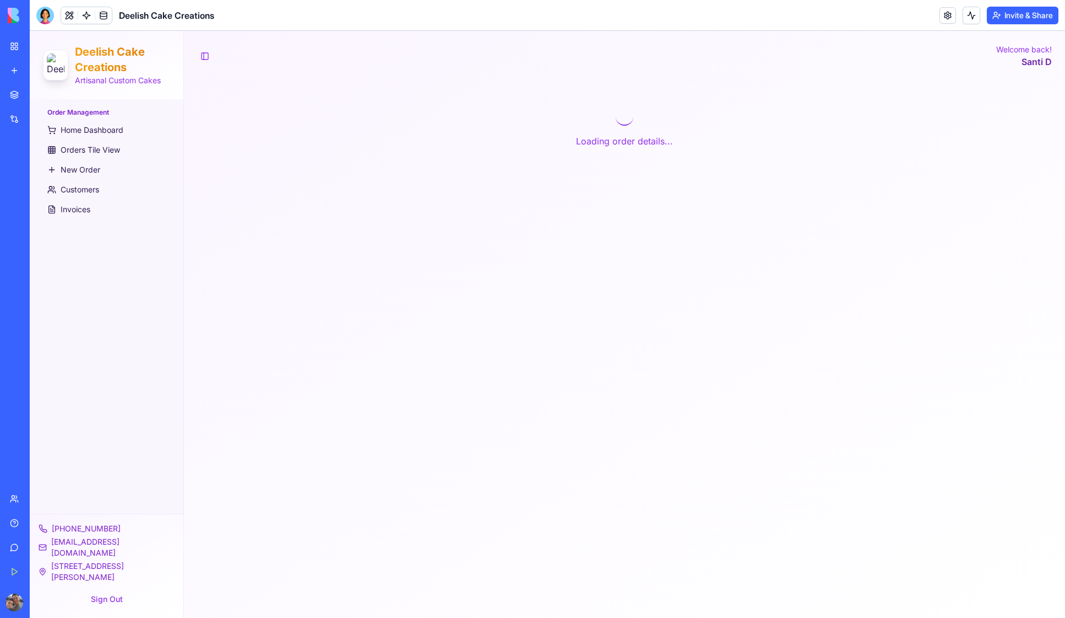
scroll to position [0, 0]
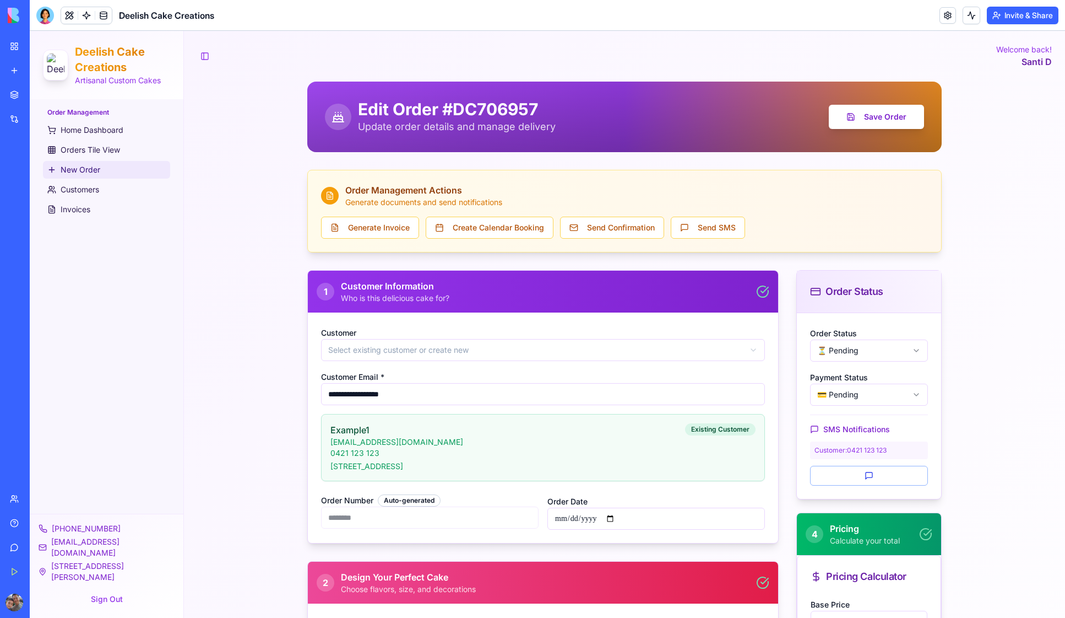
click at [77, 169] on span "New Order" at bounding box center [81, 169] width 40 height 11
click at [874, 120] on button "Save Order" at bounding box center [876, 117] width 95 height 24
click at [71, 187] on span "Customers" at bounding box center [80, 189] width 39 height 11
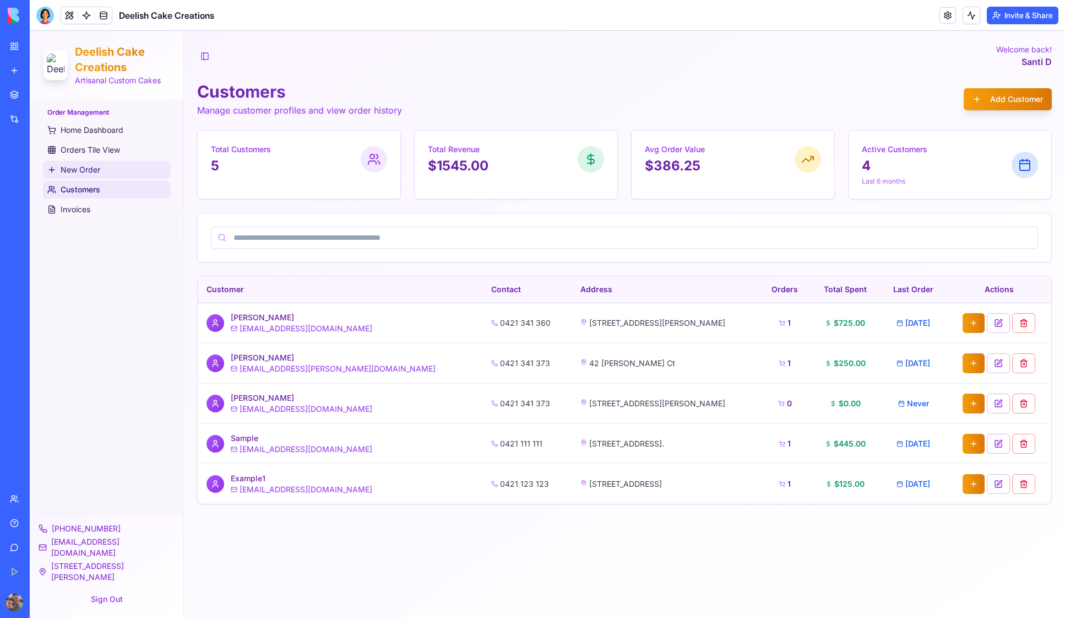
click at [72, 170] on span "New Order" at bounding box center [81, 169] width 40 height 11
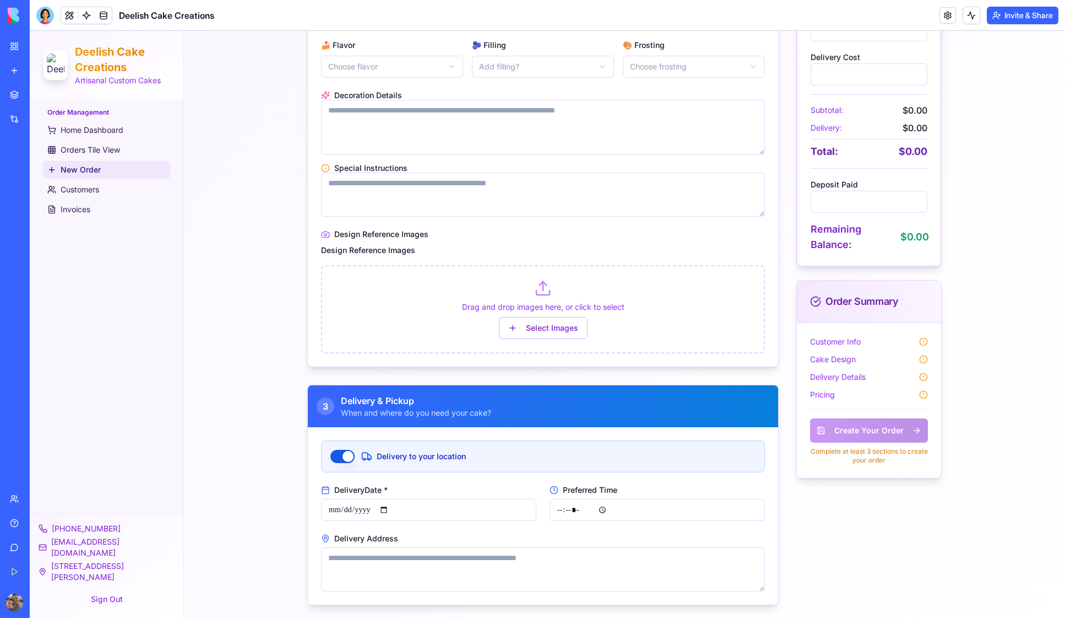
scroll to position [482, 0]
click at [80, 190] on span "Customers" at bounding box center [80, 189] width 39 height 11
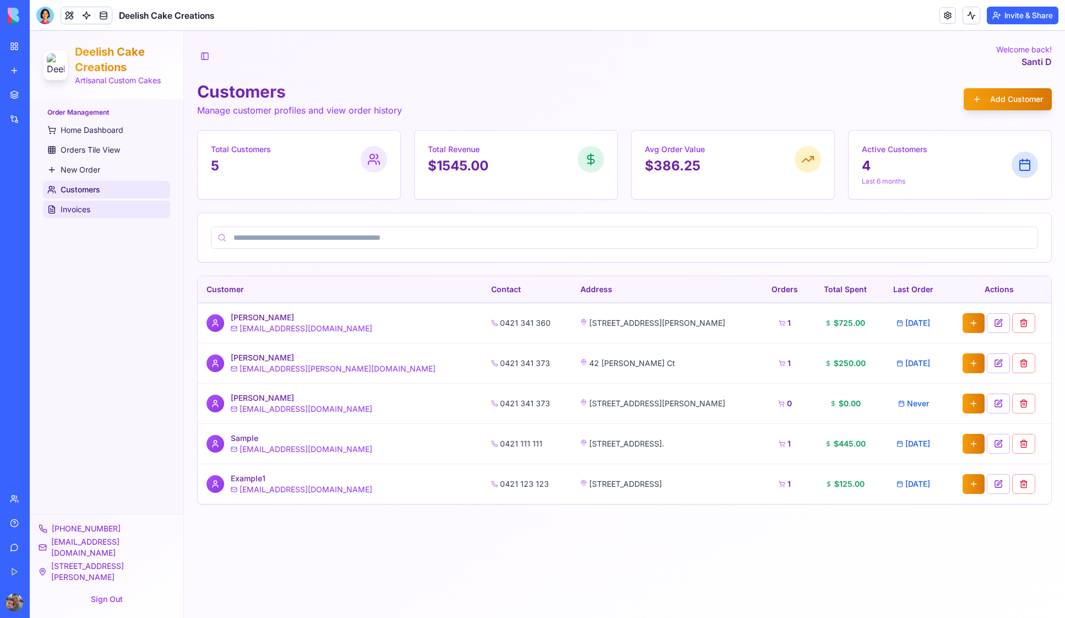
click at [72, 213] on span "Invoices" at bounding box center [76, 209] width 30 height 11
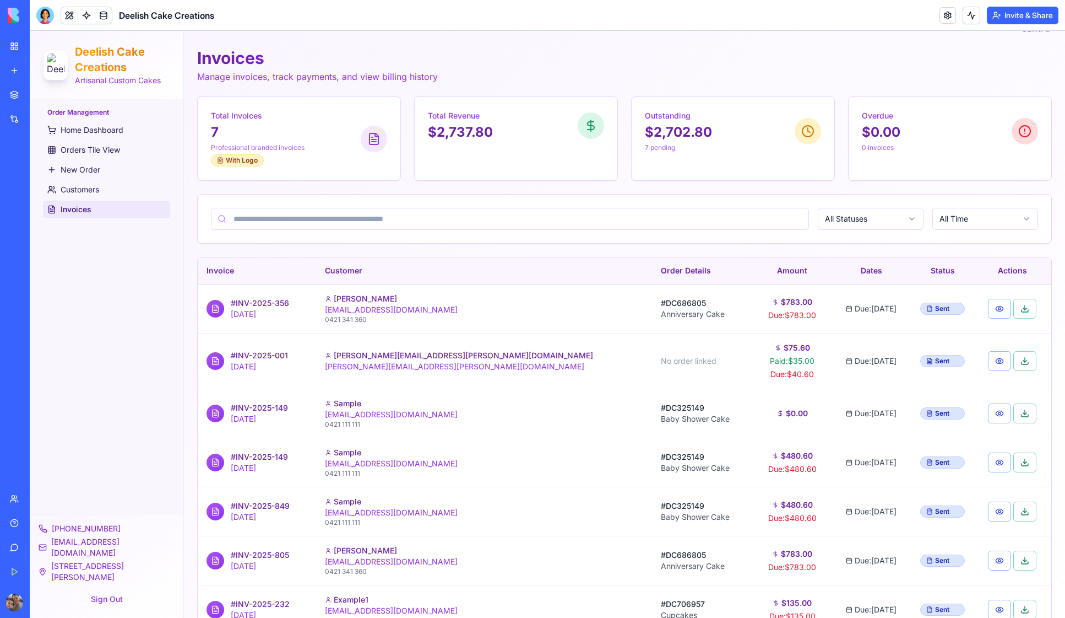
scroll to position [63, 0]
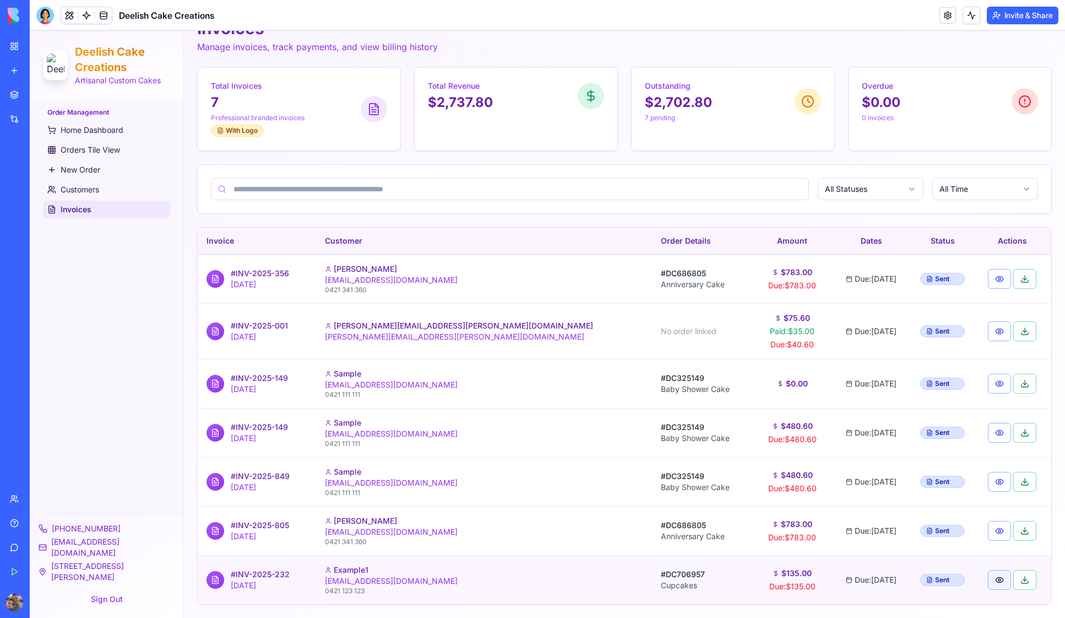
click at [988, 578] on button "button" at bounding box center [999, 580] width 23 height 20
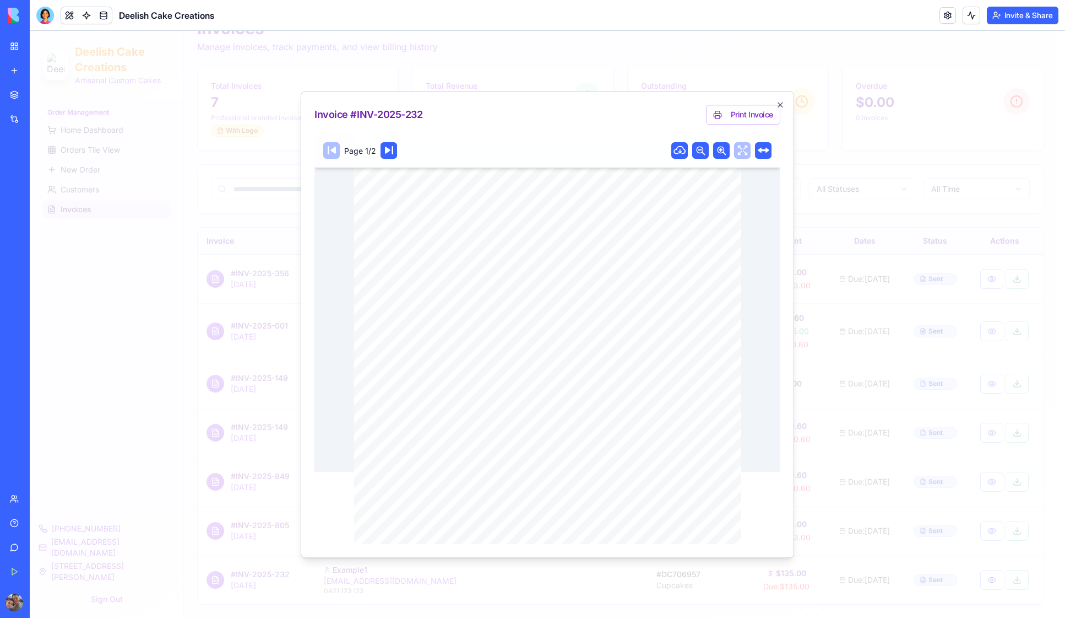
scroll to position [0, 0]
click at [388, 149] on icon at bounding box center [389, 150] width 8 height 8
click at [332, 152] on rect at bounding box center [331, 150] width 17 height 17
click at [781, 104] on icon "button" at bounding box center [780, 104] width 4 height 4
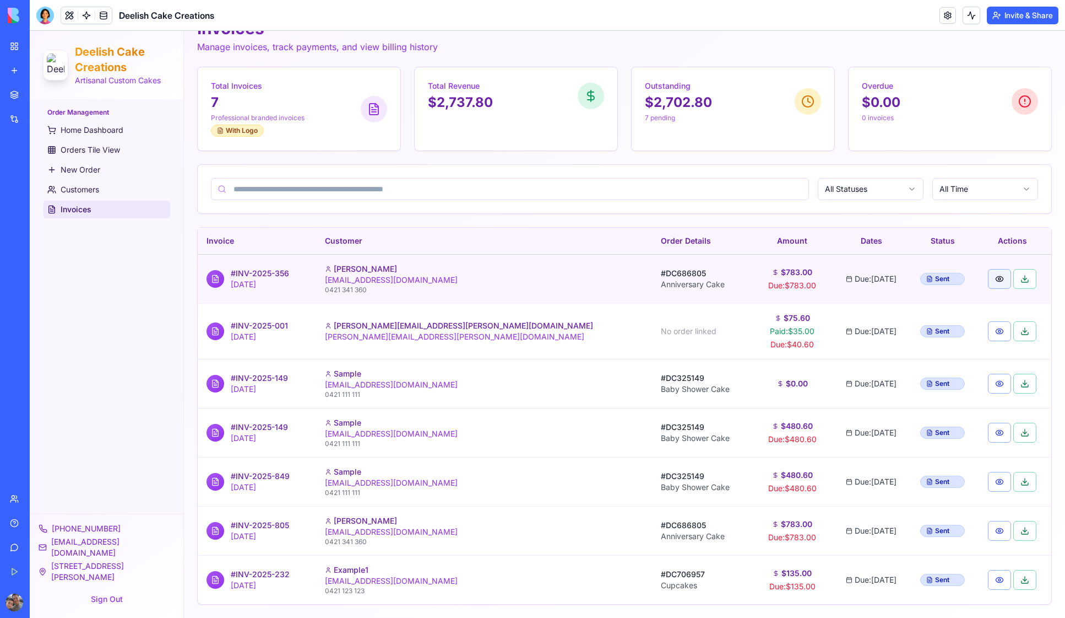
click at [988, 281] on button "button" at bounding box center [999, 279] width 23 height 20
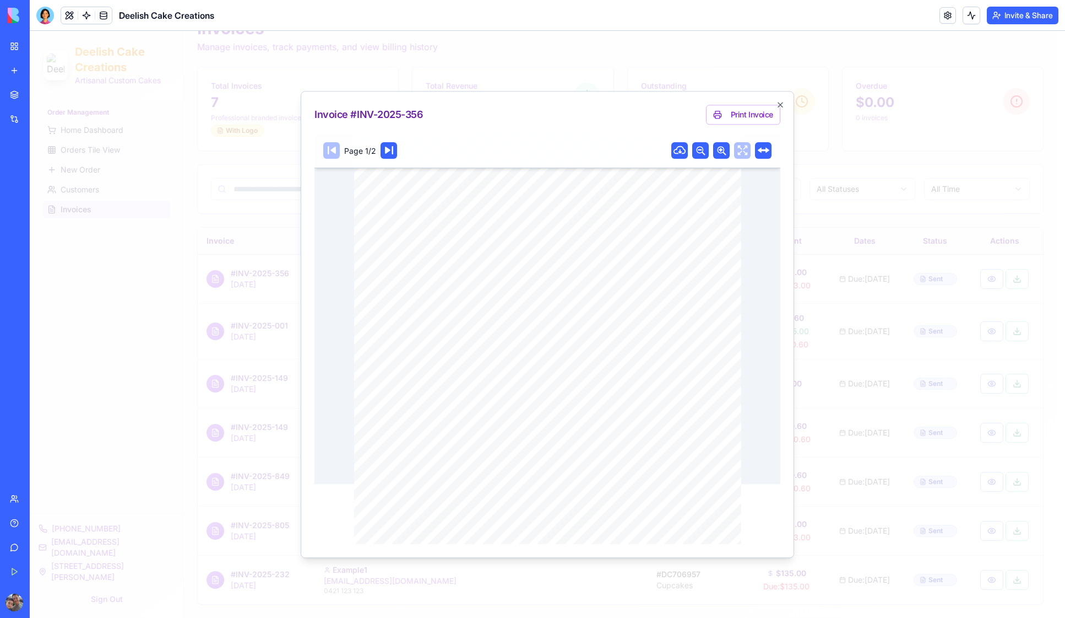
scroll to position [0, 0]
click at [781, 105] on icon "button" at bounding box center [780, 104] width 4 height 4
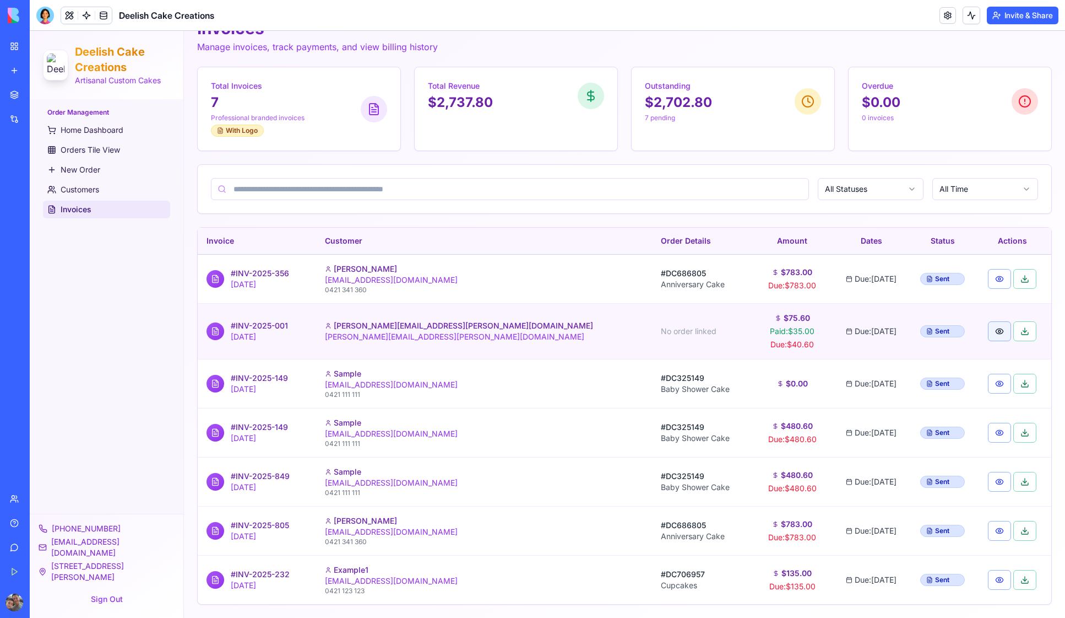
click at [988, 332] on button "button" at bounding box center [999, 331] width 23 height 20
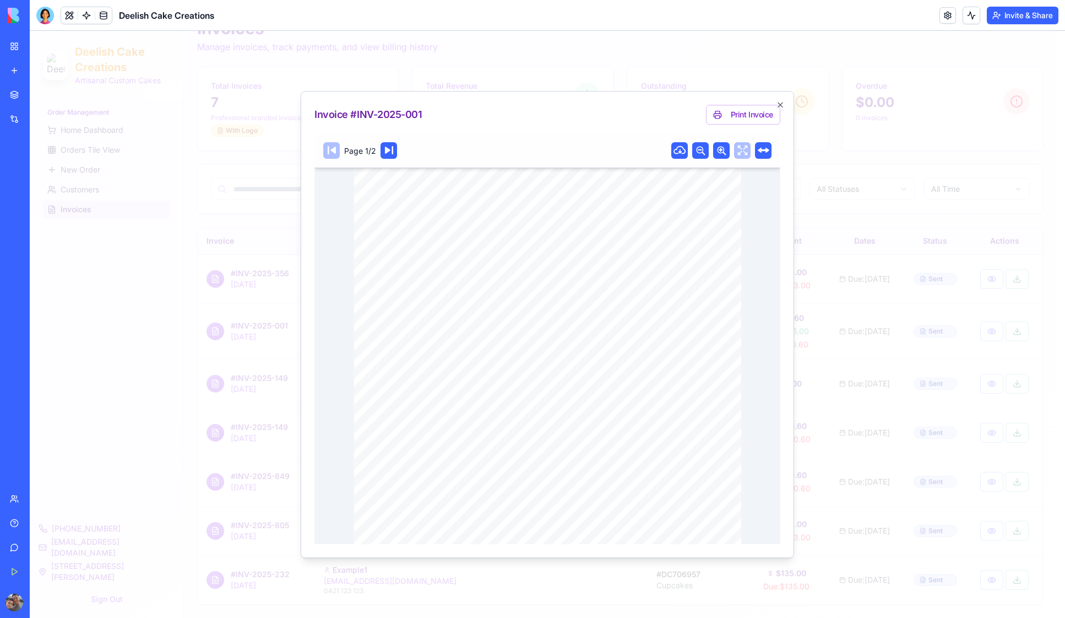
click at [391, 148] on rect at bounding box center [389, 150] width 17 height 17
click at [334, 153] on icon at bounding box center [332, 150] width 8 height 8
click at [781, 104] on icon "button" at bounding box center [780, 104] width 4 height 4
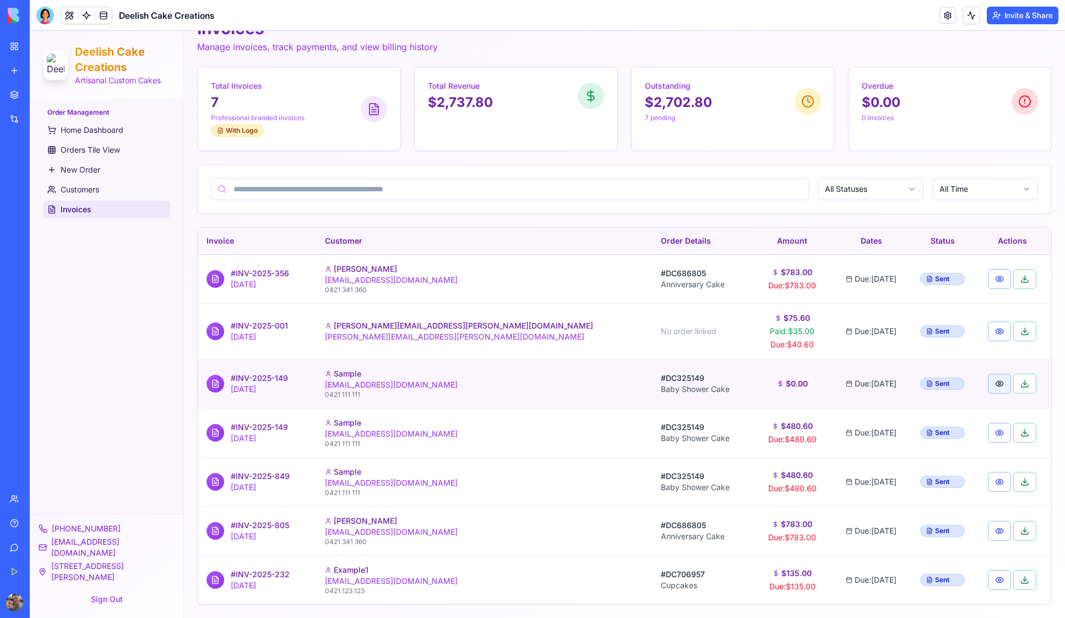
click at [988, 381] on button "button" at bounding box center [999, 384] width 23 height 20
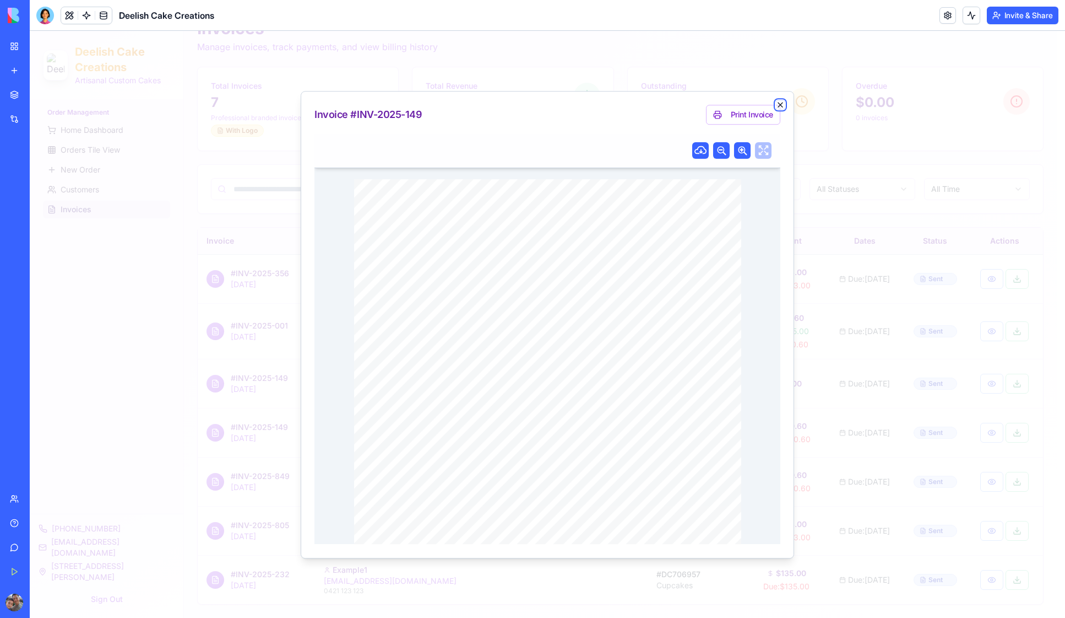
click at [783, 104] on icon "button" at bounding box center [780, 104] width 9 height 9
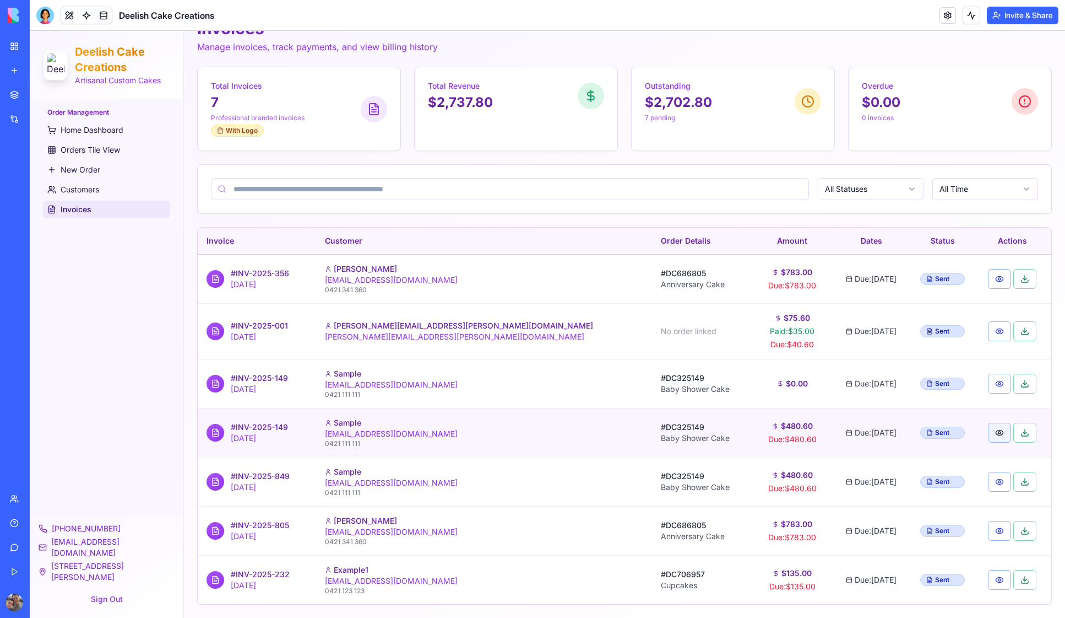
click at [988, 431] on button "button" at bounding box center [999, 433] width 23 height 20
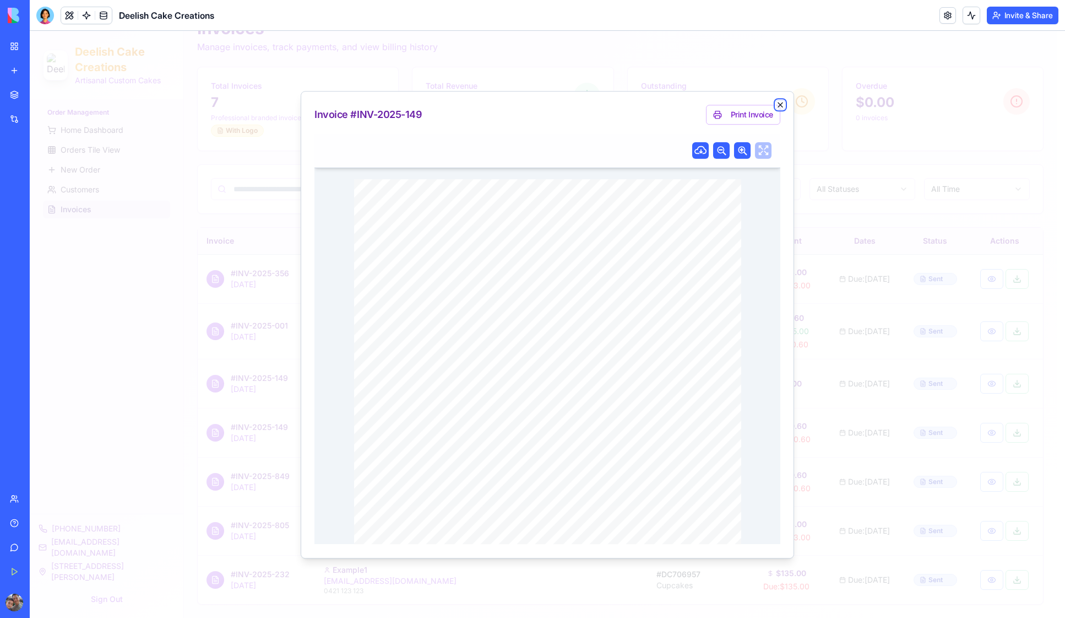
click at [784, 101] on icon "button" at bounding box center [780, 104] width 9 height 9
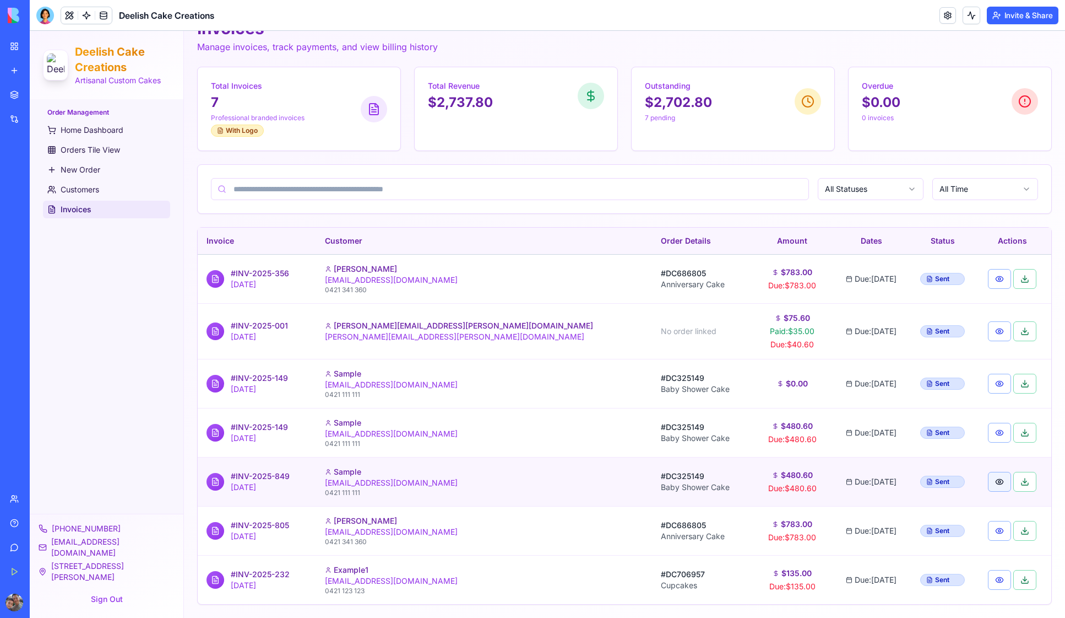
click at [988, 483] on button "button" at bounding box center [999, 482] width 23 height 20
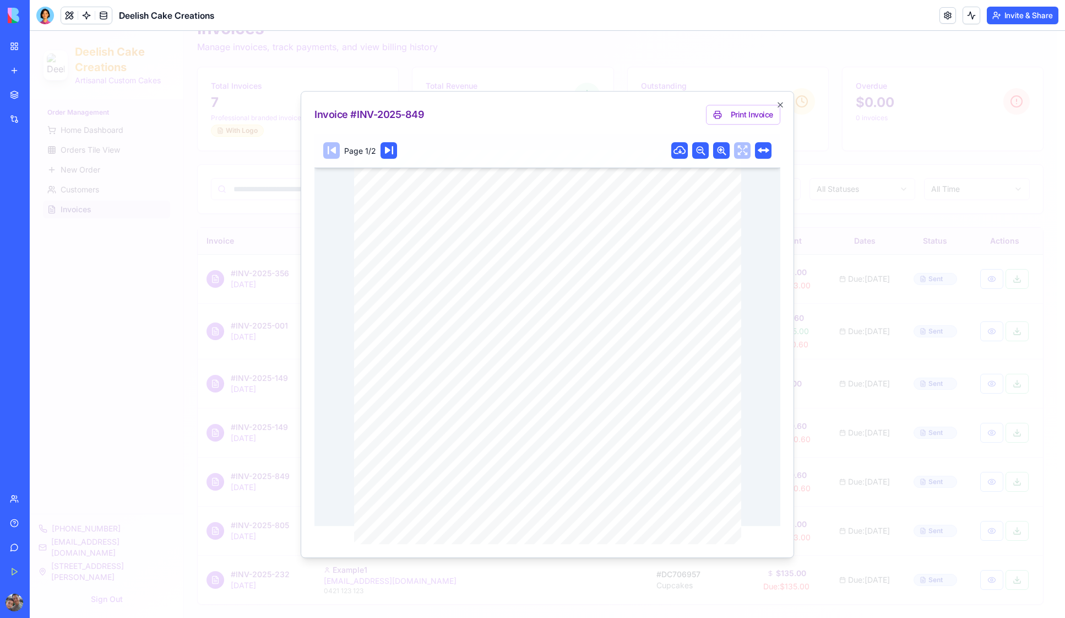
scroll to position [21, 0]
click at [678, 152] on polygon at bounding box center [680, 152] width 4 height 4
click at [751, 115] on button "Print Invoice" at bounding box center [743, 115] width 74 height 20
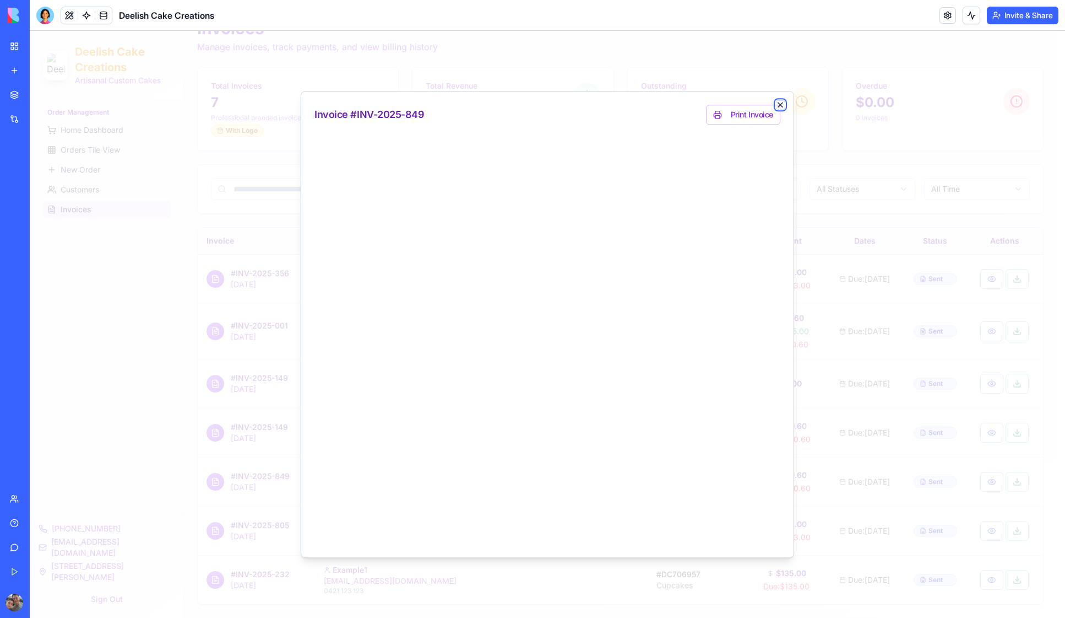
click at [782, 103] on icon "button" at bounding box center [780, 104] width 9 height 9
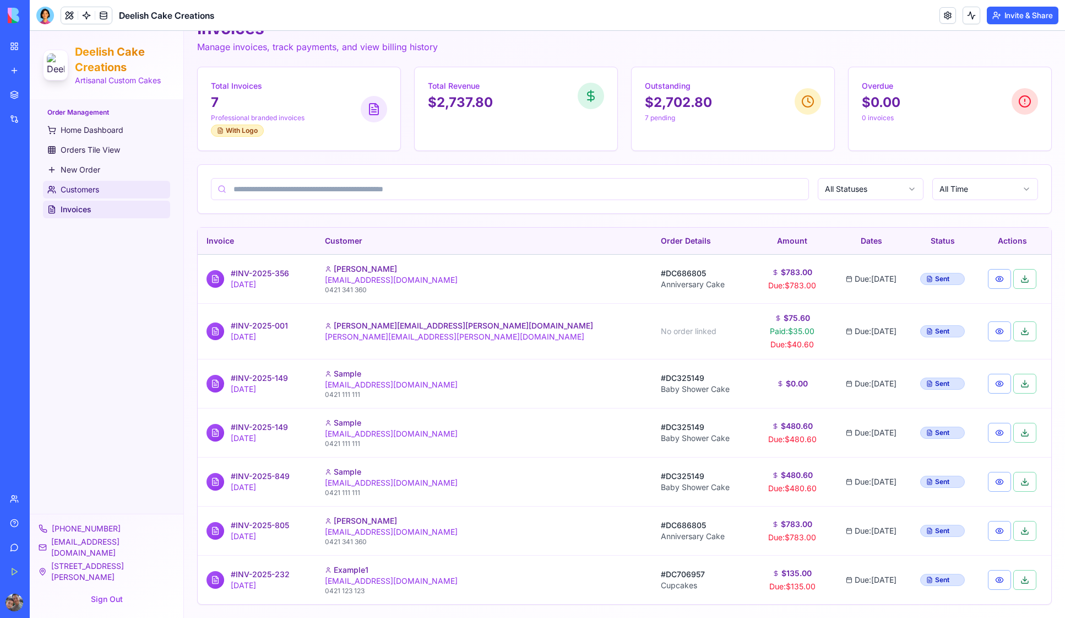
click at [80, 191] on span "Customers" at bounding box center [80, 189] width 39 height 11
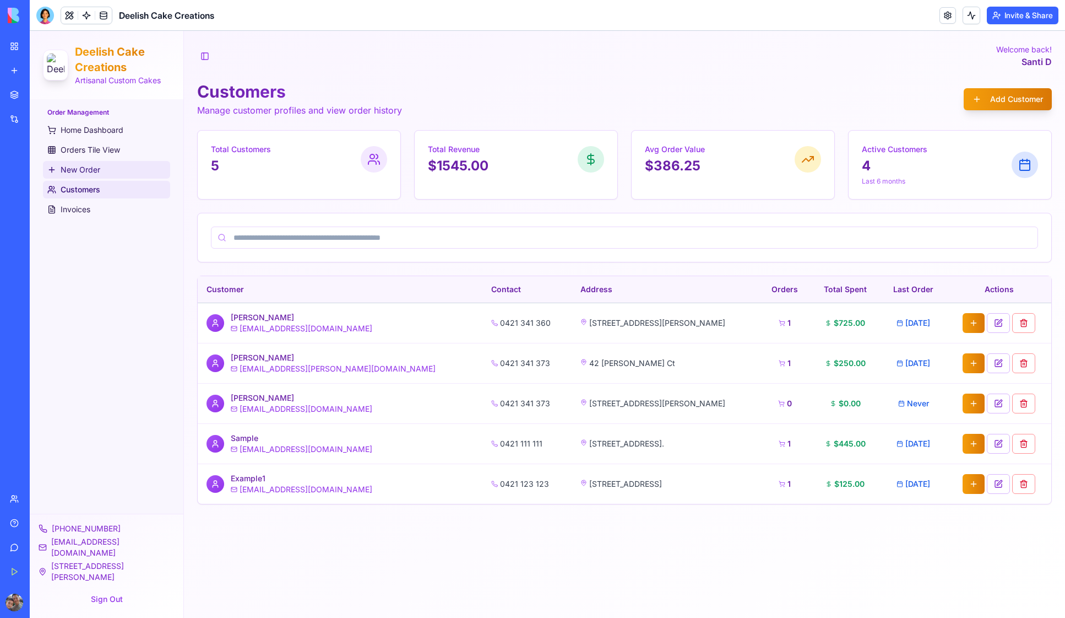
click at [86, 170] on span "New Order" at bounding box center [81, 169] width 40 height 11
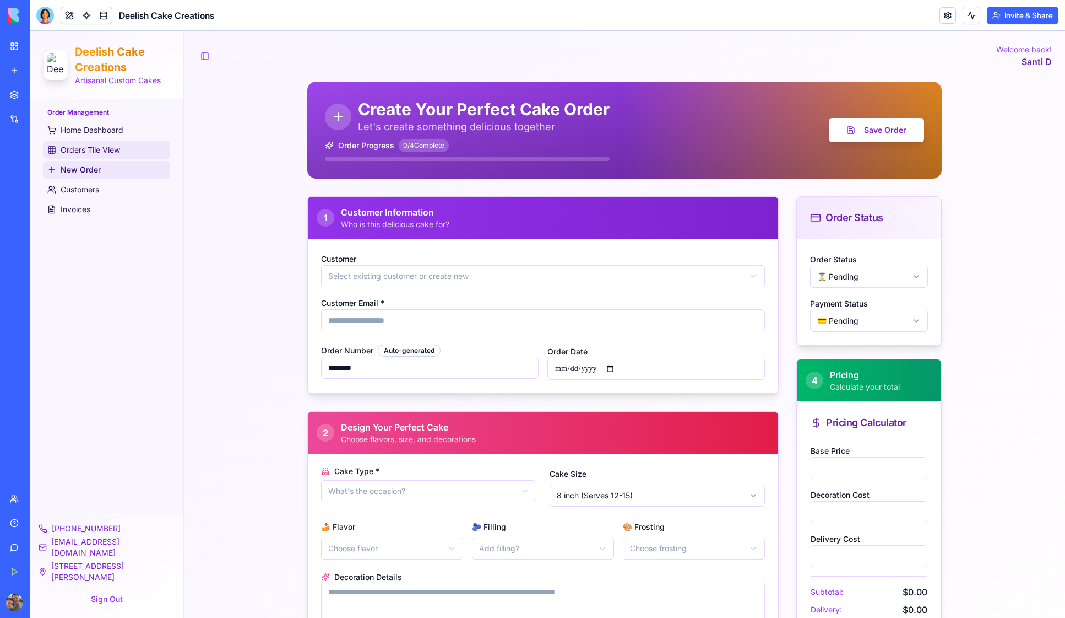
click at [95, 151] on span "Orders Tile View" at bounding box center [90, 149] width 59 height 11
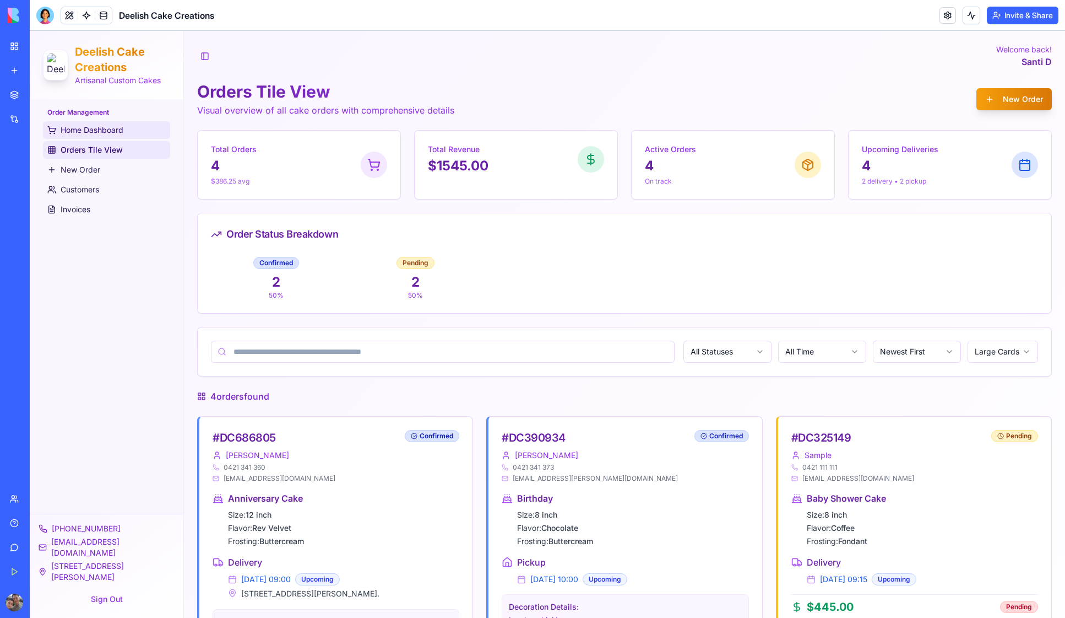
click at [89, 128] on span "Home Dashboard" at bounding box center [92, 130] width 63 height 11
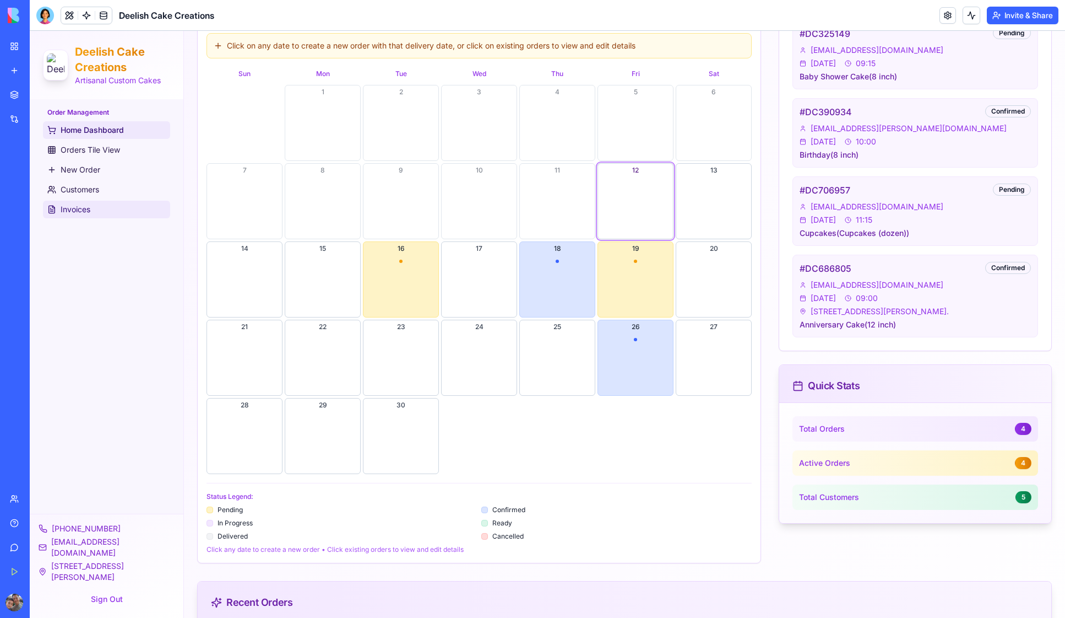
scroll to position [366, 0]
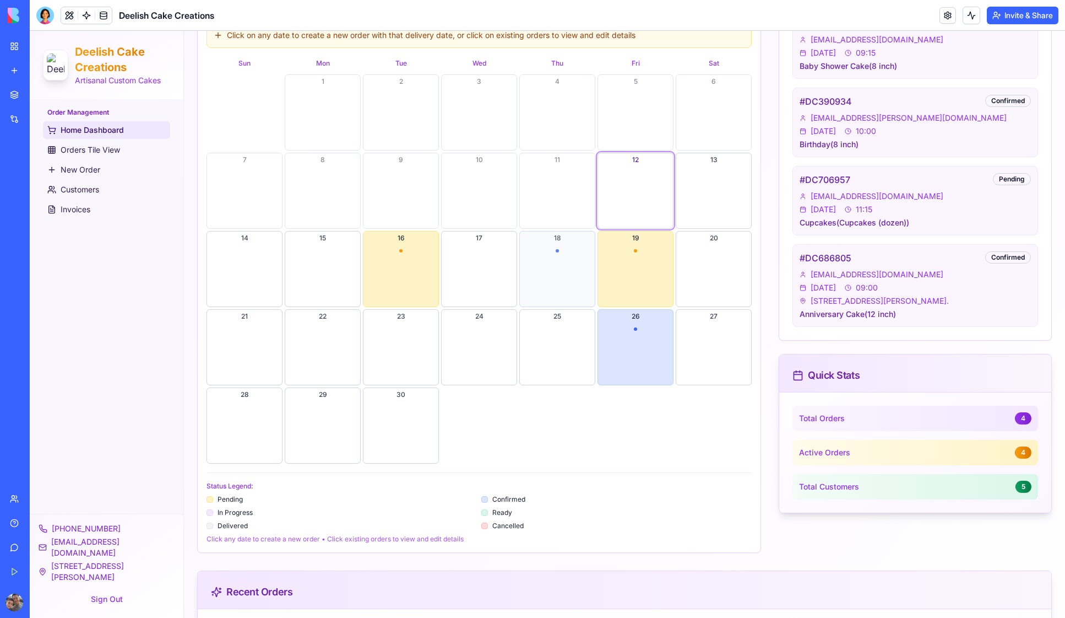
click at [554, 261] on button "18" at bounding box center [557, 269] width 76 height 76
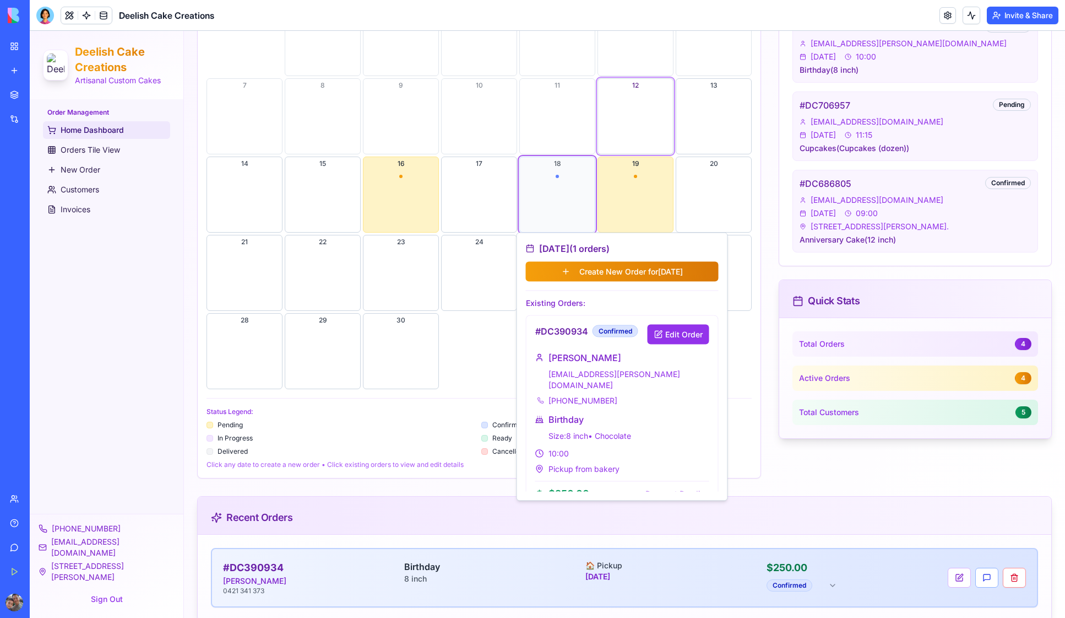
scroll to position [487, 0]
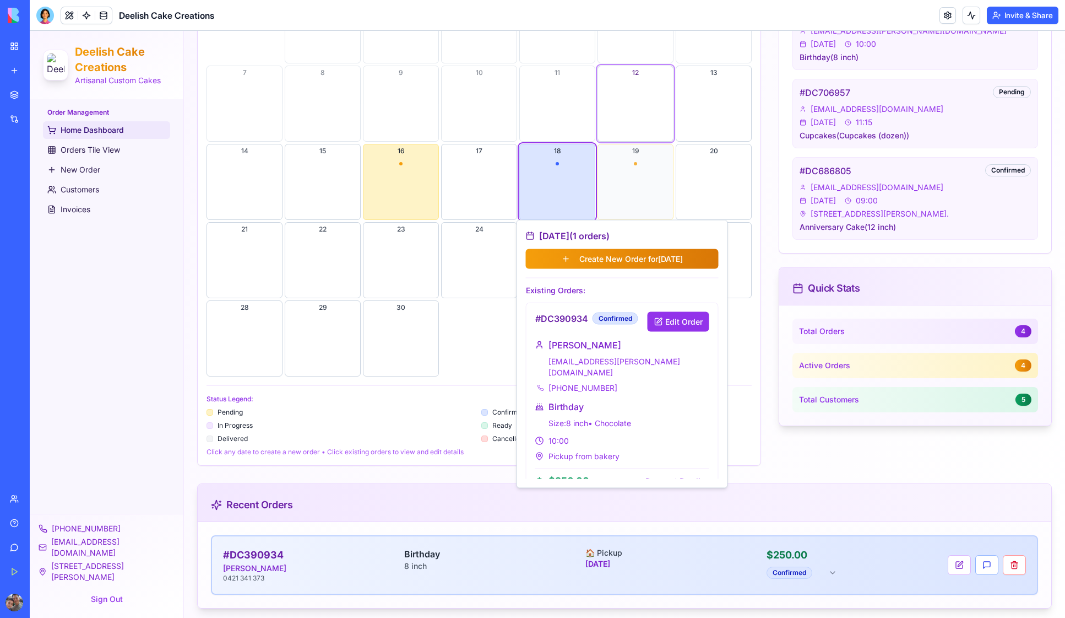
click at [627, 189] on button "19" at bounding box center [636, 182] width 76 height 76
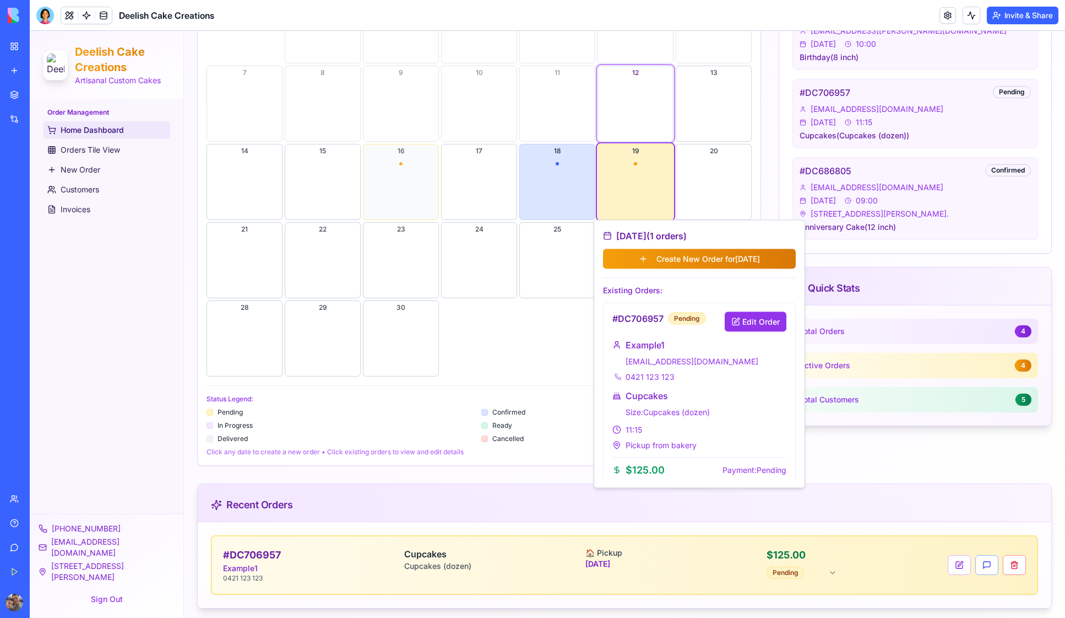
click at [389, 181] on button "16" at bounding box center [401, 182] width 76 height 76
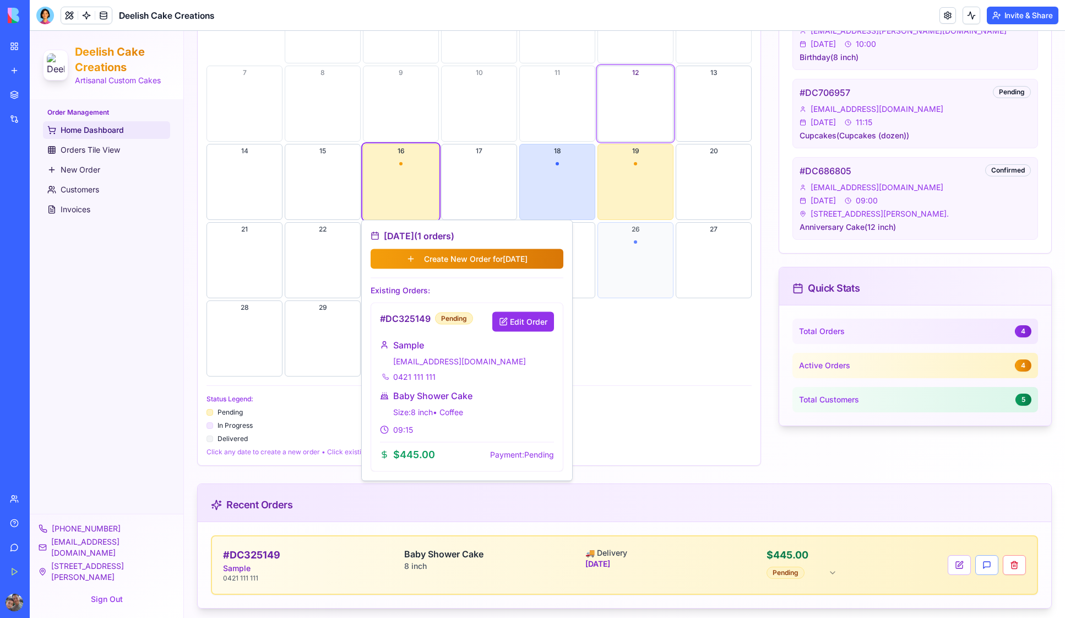
click at [637, 250] on button "26" at bounding box center [636, 260] width 76 height 76
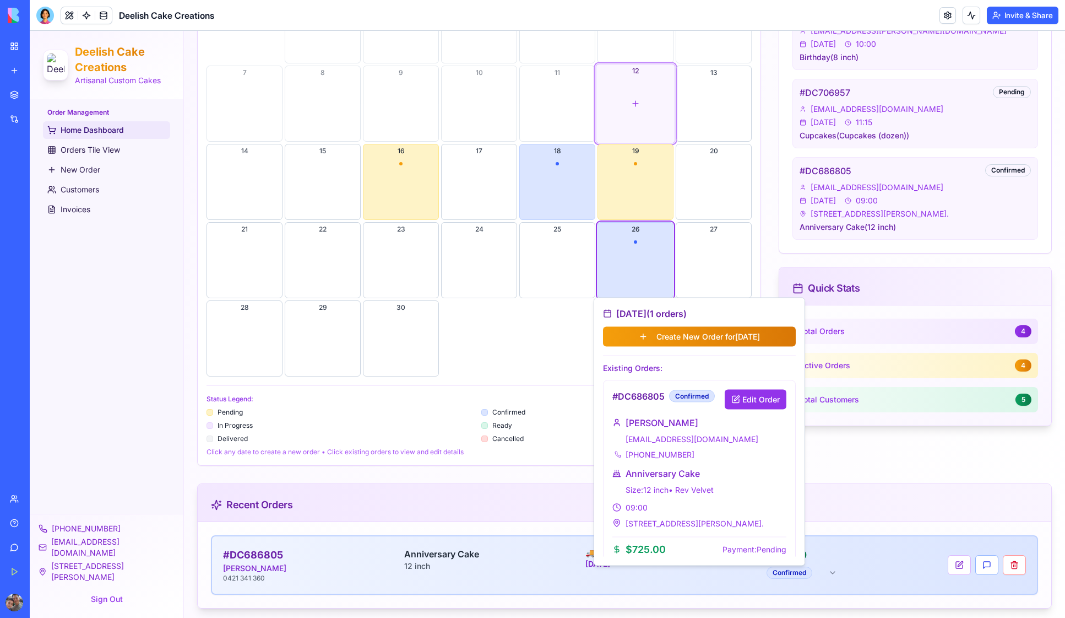
click at [639, 117] on div "button" at bounding box center [636, 103] width 79 height 79
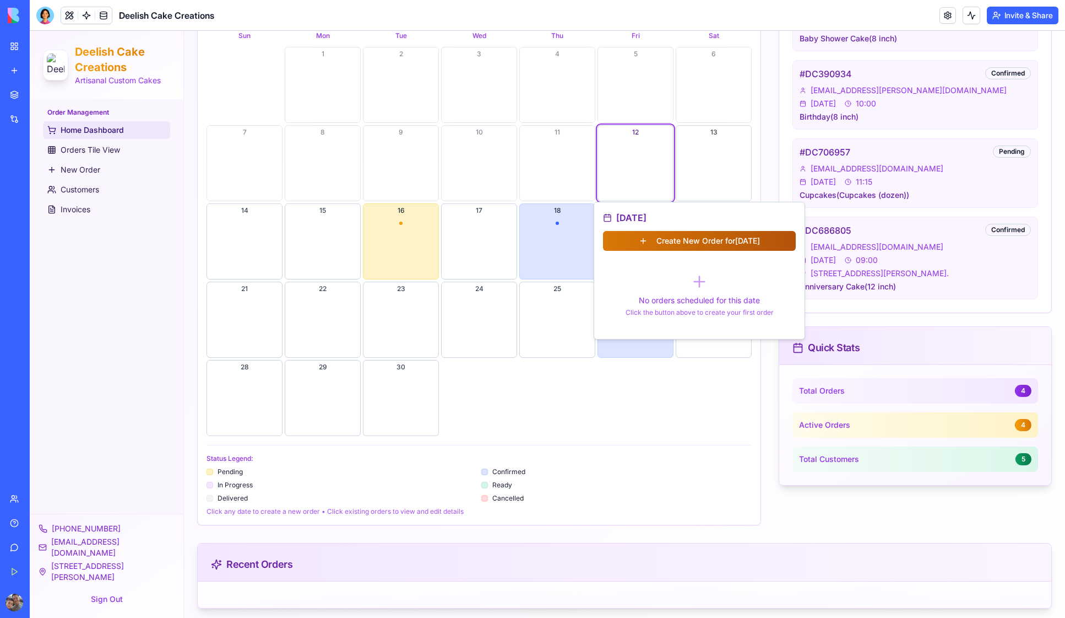
click at [673, 239] on button "Create New Order for [DATE]" at bounding box center [699, 241] width 193 height 20
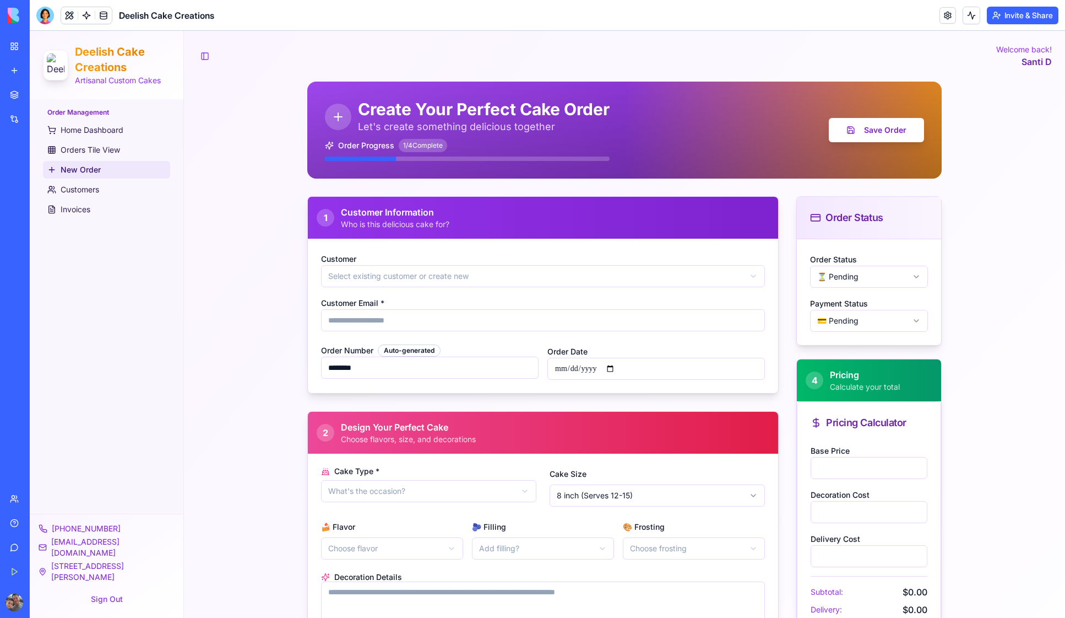
click at [405, 275] on html "**********" at bounding box center [548, 565] width 1036 height 1069
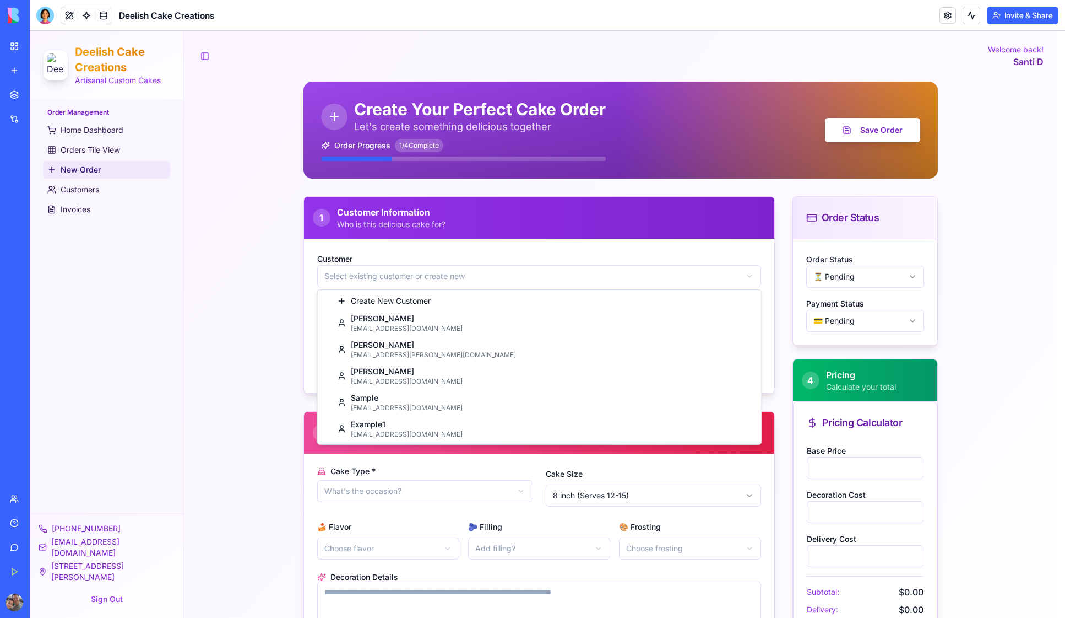
type input "**********"
type textarea "**********"
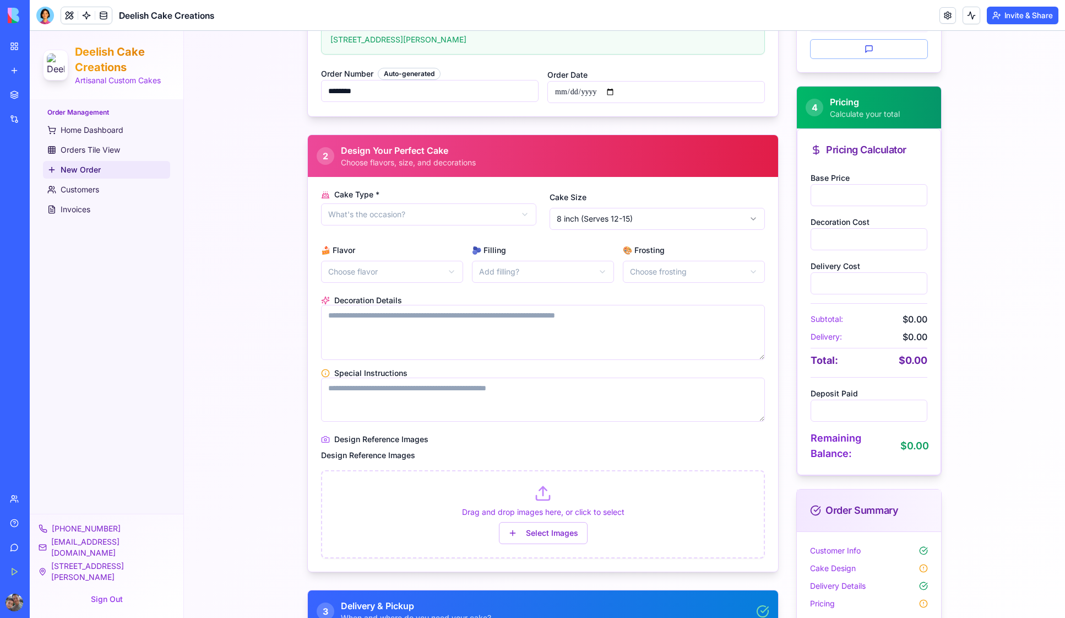
scroll to position [364, 0]
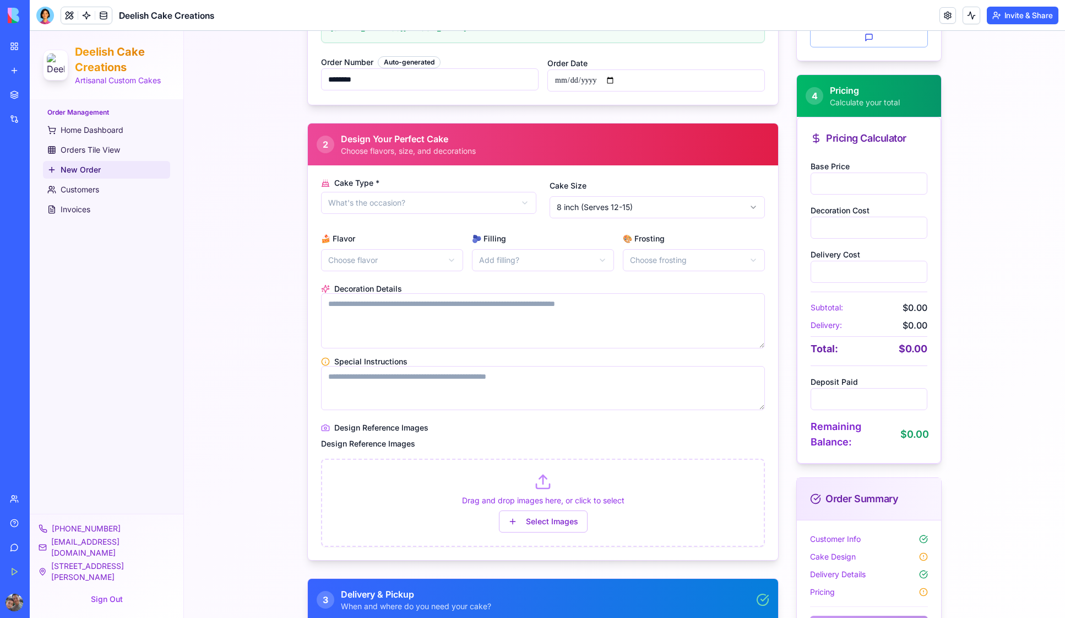
click at [518, 205] on html "**********" at bounding box center [548, 239] width 1036 height 1145
click at [623, 208] on html "**********" at bounding box center [548, 239] width 1036 height 1145
click at [397, 259] on html "**********" at bounding box center [548, 239] width 1036 height 1145
click at [592, 262] on html "**********" at bounding box center [548, 239] width 1036 height 1145
click at [694, 262] on html "**********" at bounding box center [548, 239] width 1036 height 1145
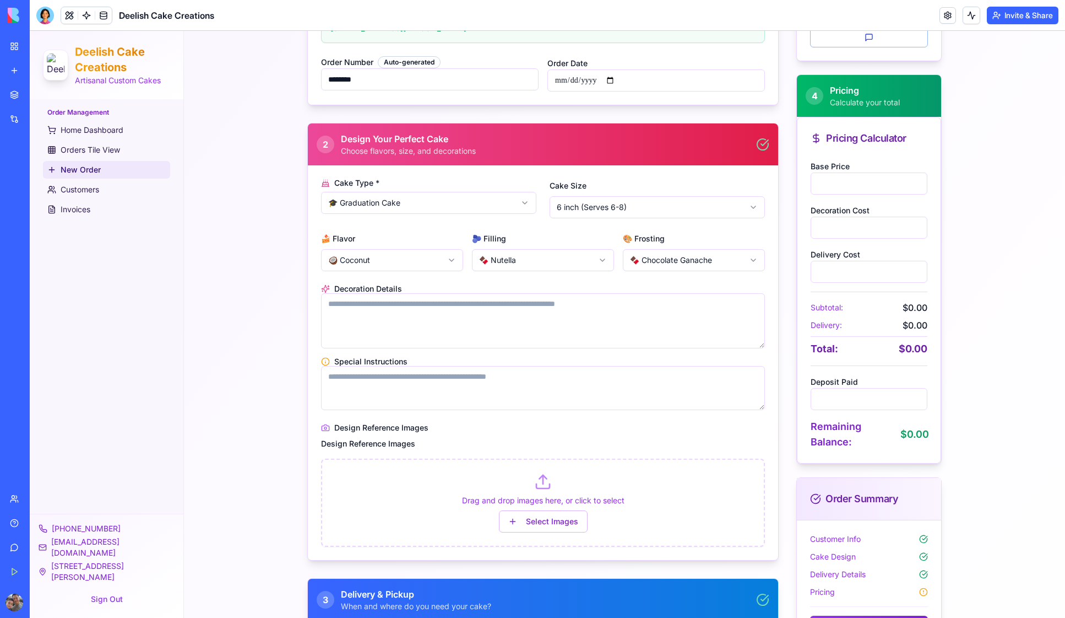
click at [219, 372] on div "**********" at bounding box center [624, 239] width 881 height 1145
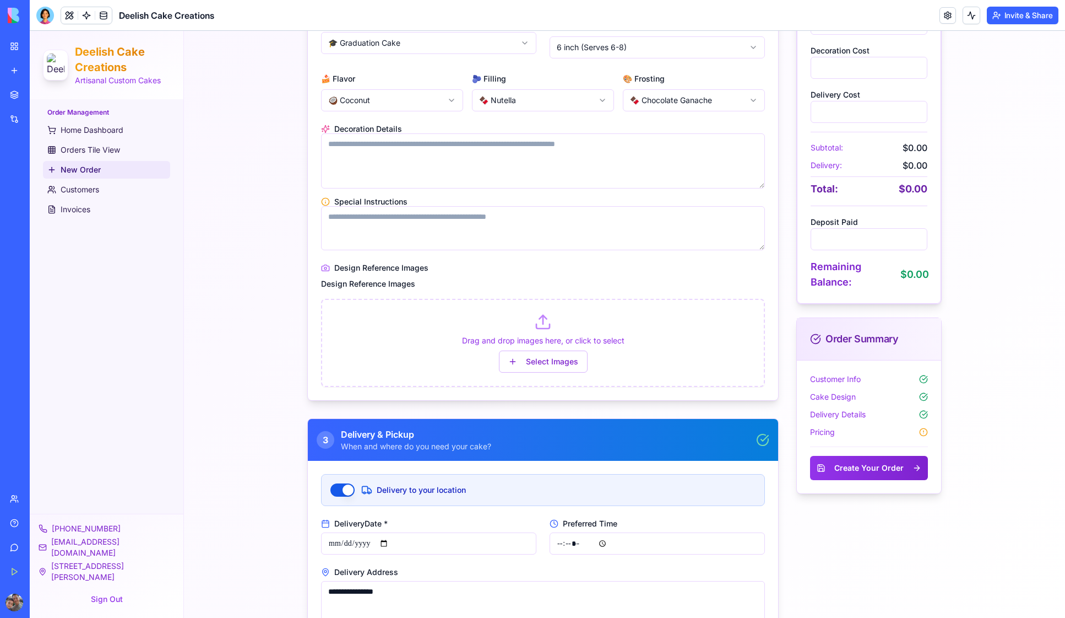
scroll to position [527, 0]
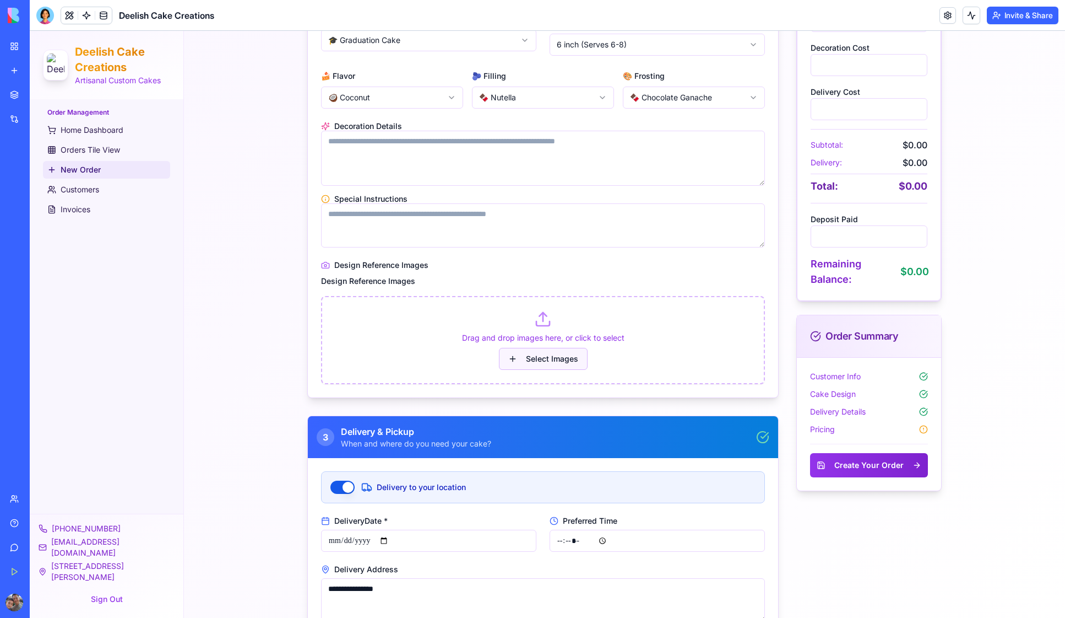
click at [543, 358] on button "Select Images" at bounding box center [543, 359] width 89 height 22
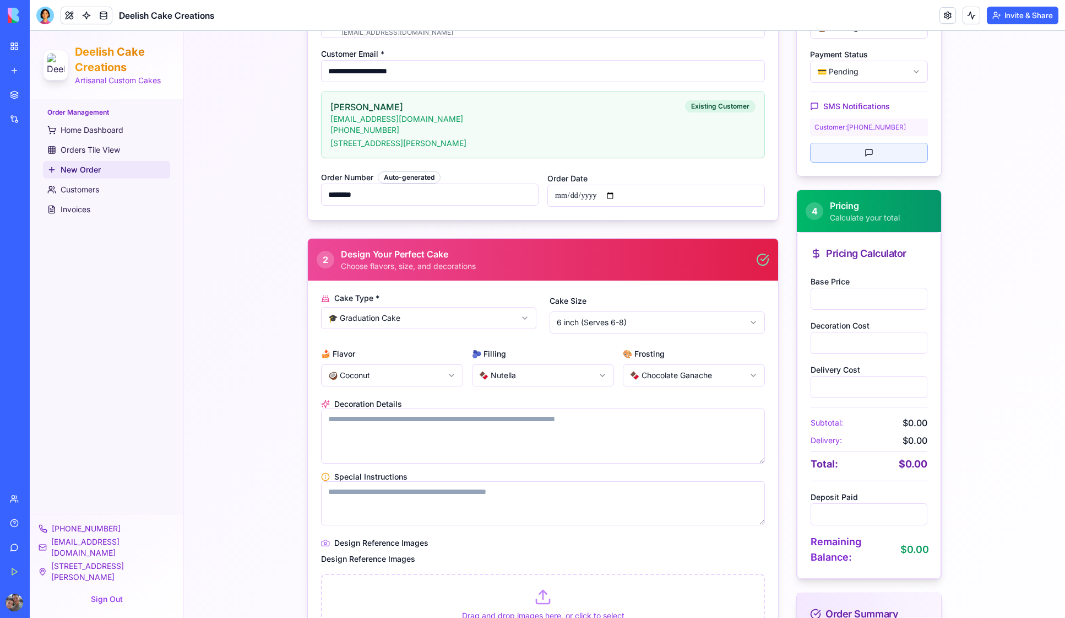
scroll to position [266, 0]
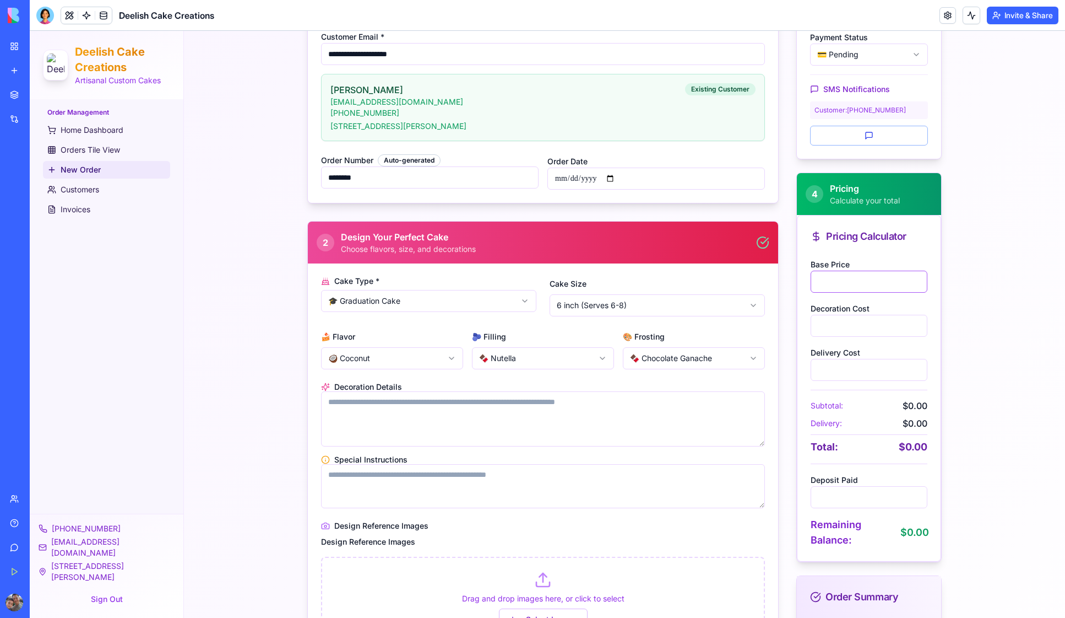
click at [827, 278] on input "*" at bounding box center [869, 281] width 117 height 22
type input "***"
click at [1012, 345] on div "**********" at bounding box center [624, 376] width 881 height 1222
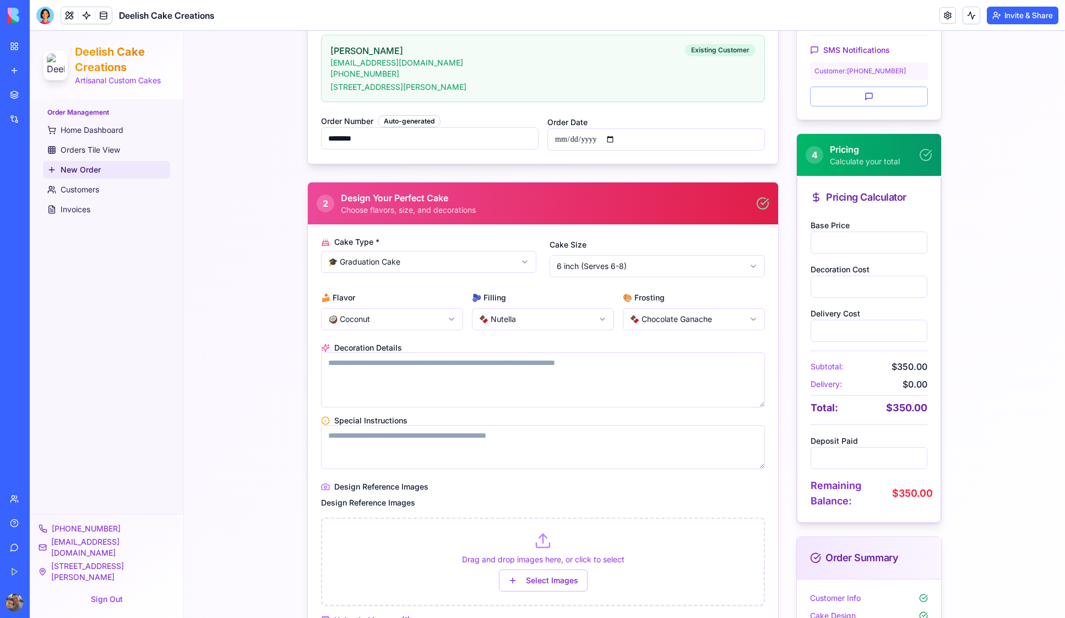
scroll to position [343, 0]
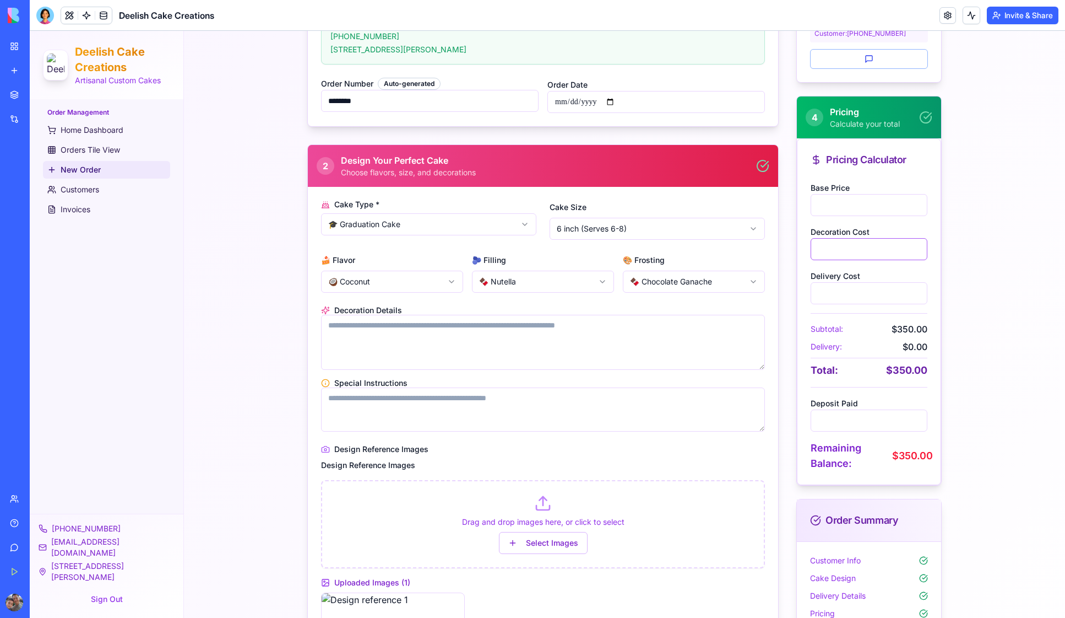
click at [824, 246] on input "*" at bounding box center [869, 249] width 117 height 22
type input "**"
click at [1004, 268] on div "**********" at bounding box center [624, 299] width 881 height 1222
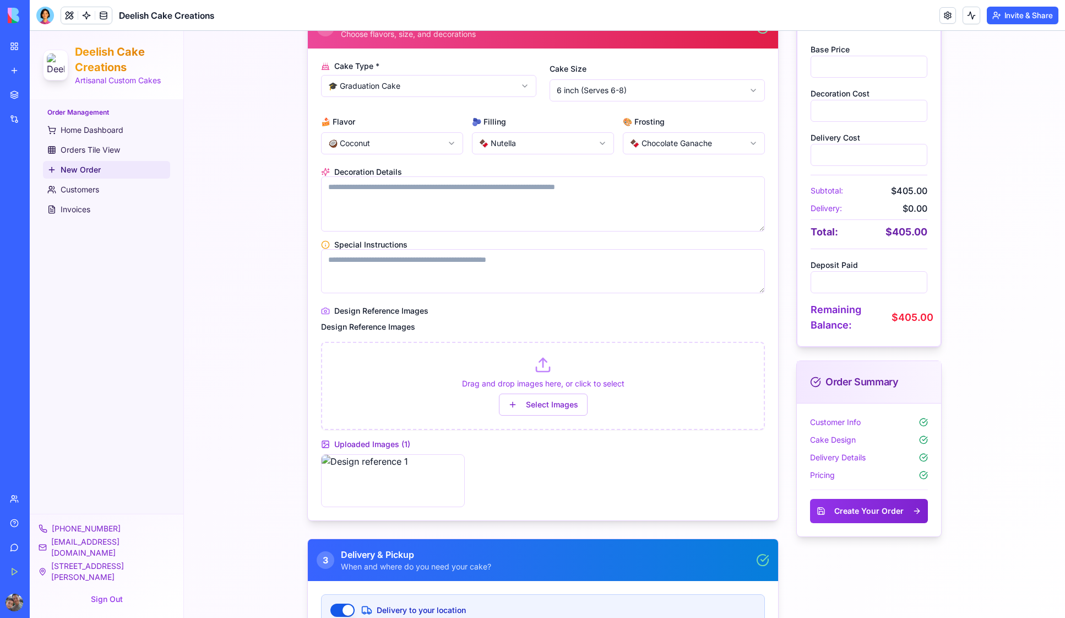
scroll to position [477, 0]
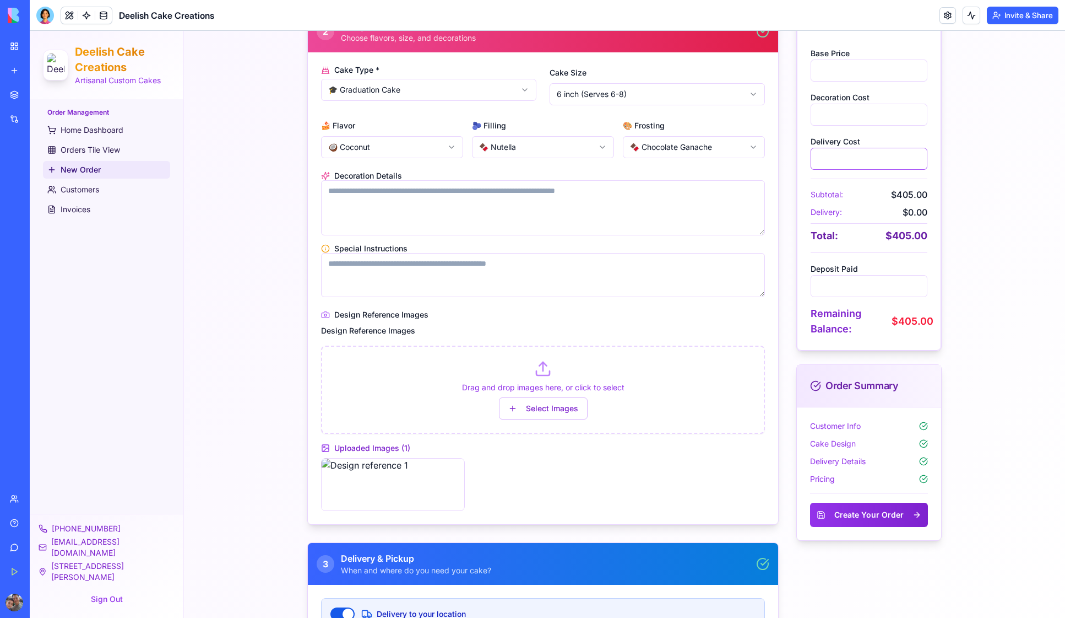
click at [822, 158] on input "*" at bounding box center [869, 159] width 117 height 22
type input "**"
click at [978, 232] on div "**********" at bounding box center [624, 165] width 881 height 1222
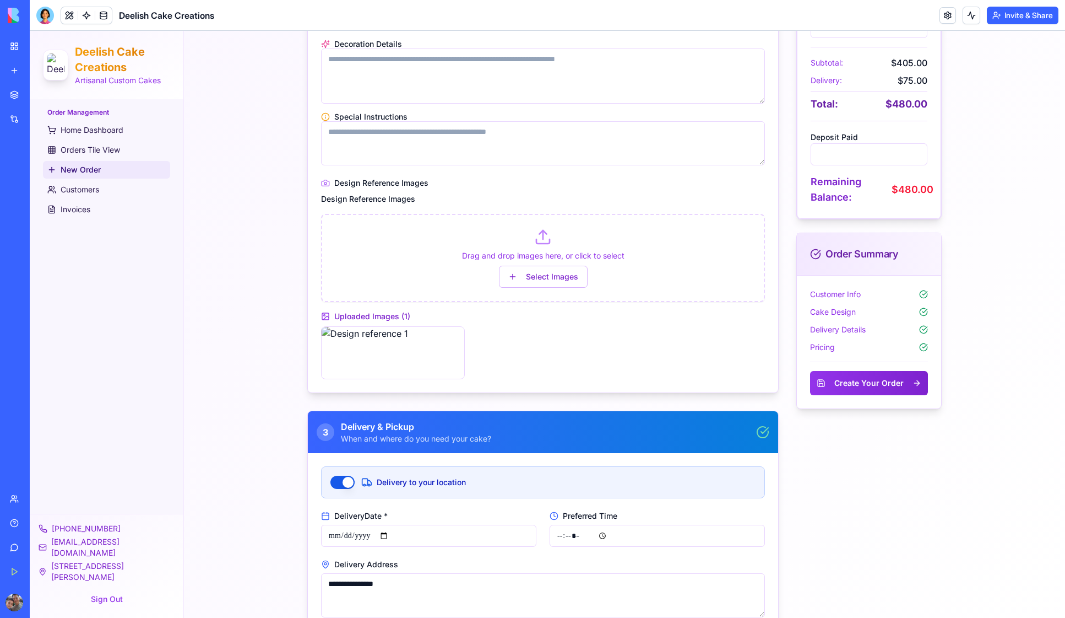
scroll to position [635, 0]
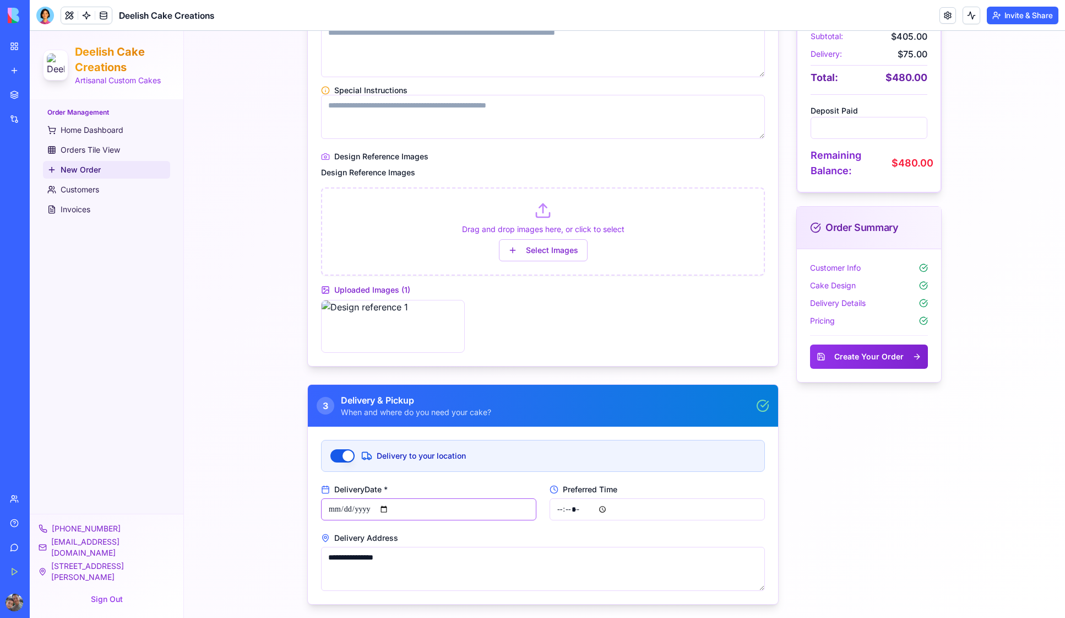
click at [389, 508] on input "**********" at bounding box center [428, 509] width 215 height 22
type input "**********"
click at [597, 508] on input "Preferred Time" at bounding box center [657, 509] width 215 height 22
type input "*****"
click at [833, 485] on div "Order Status Order Status ⏳ Pending Payment Status 💳 Pending SMS Notifications …" at bounding box center [869, 82] width 145 height 1043
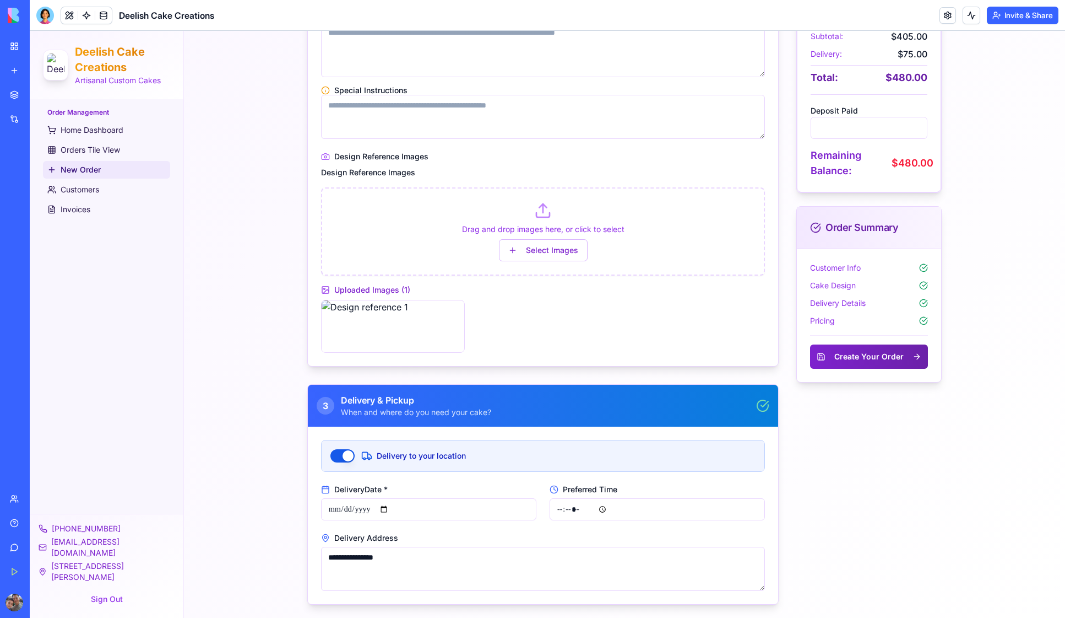
click at [892, 355] on button "Create Your Order" at bounding box center [869, 356] width 118 height 24
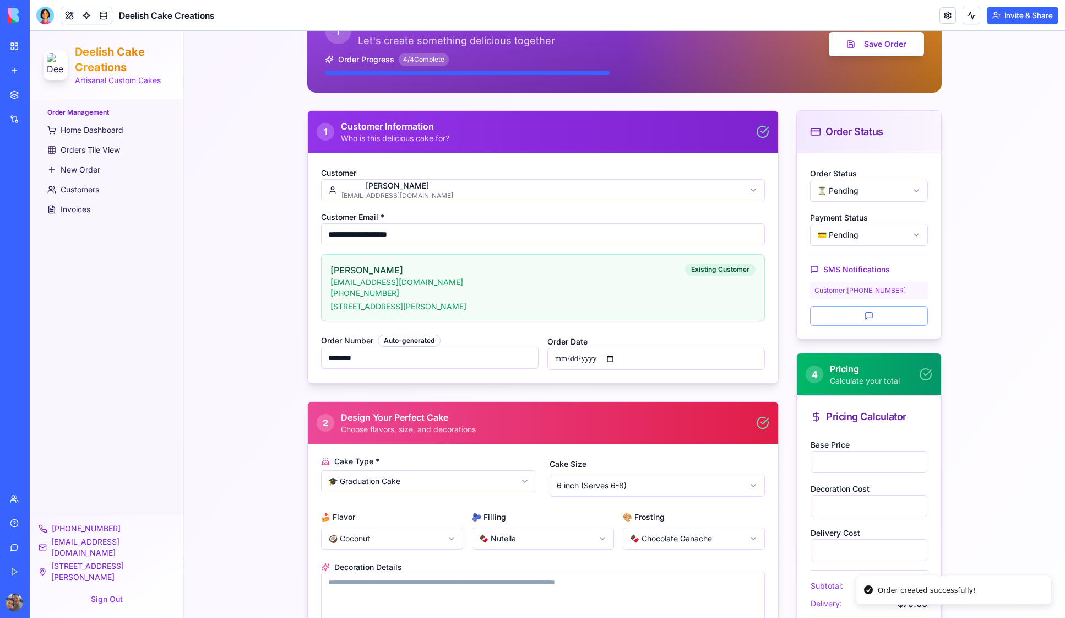
scroll to position [0, 0]
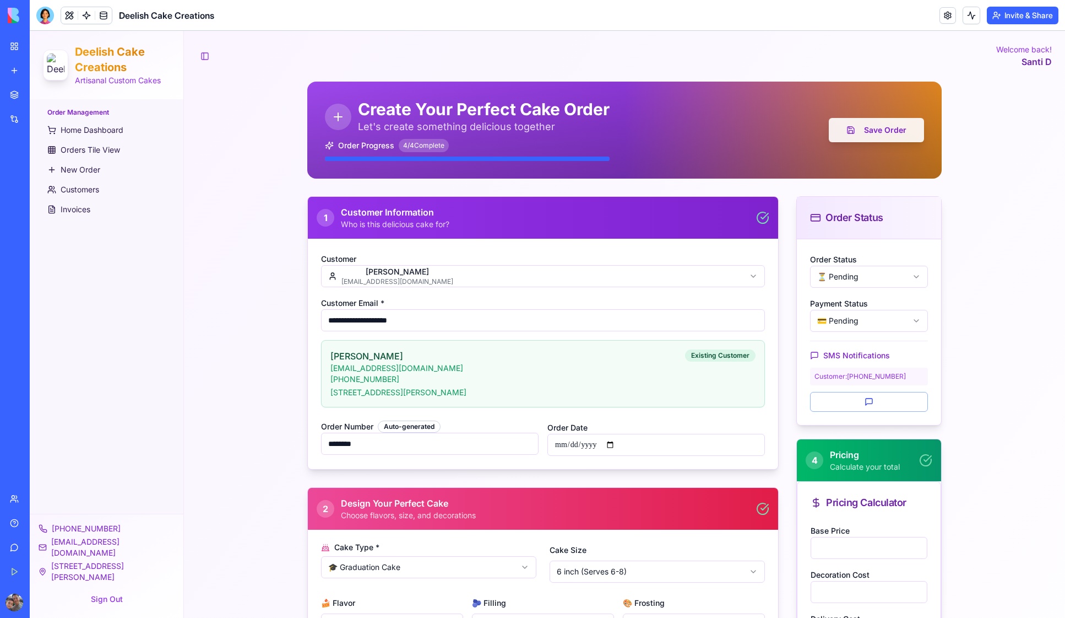
click at [885, 130] on button "Save Order" at bounding box center [876, 130] width 95 height 24
click at [87, 149] on span "Orders Tile View" at bounding box center [90, 149] width 59 height 11
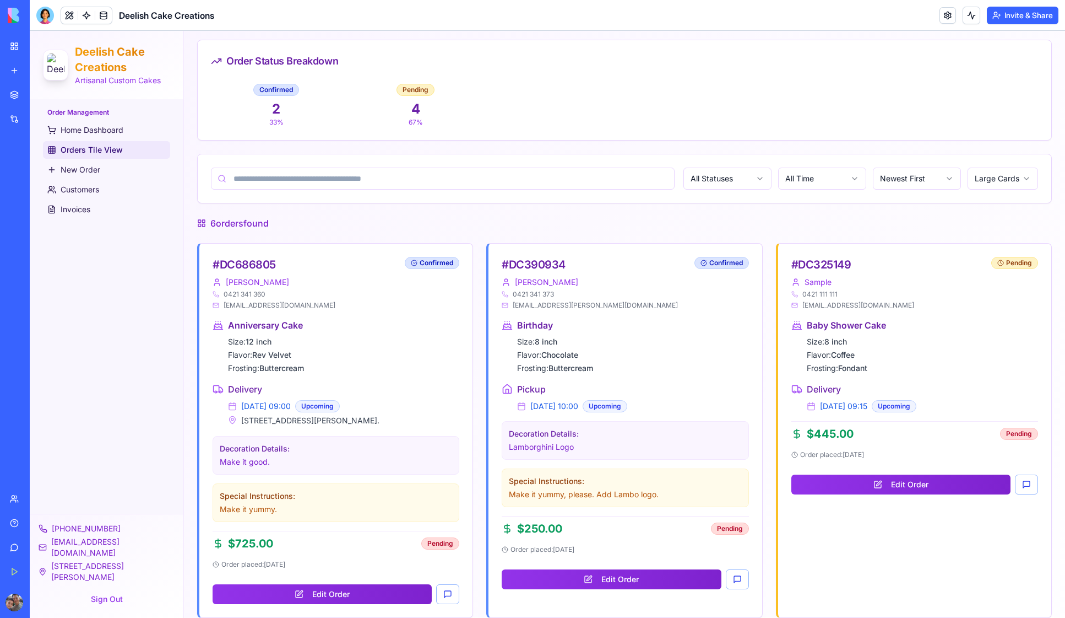
scroll to position [174, 0]
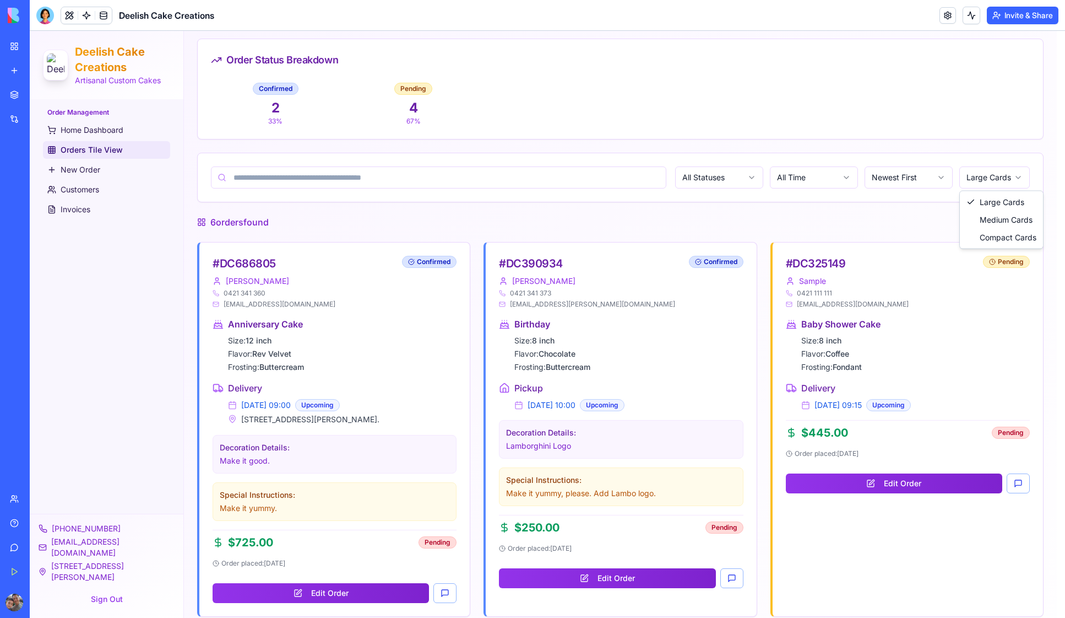
click at [999, 177] on html "Deelish Cake Creations Artisanal Custom Cakes Order Management Home Dashboard O…" at bounding box center [548, 390] width 1036 height 1066
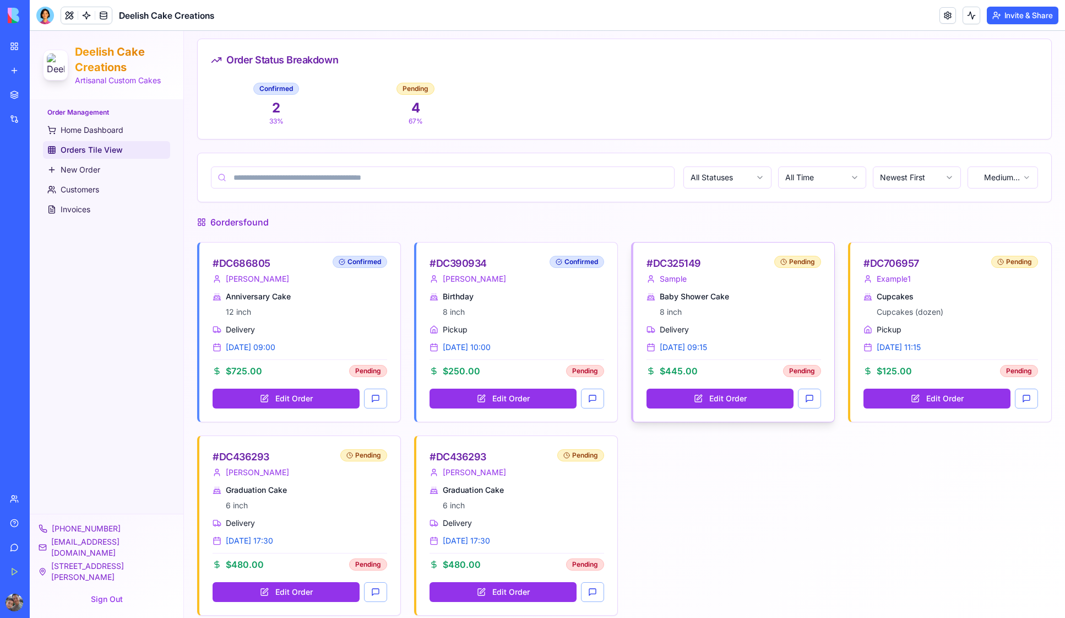
scroll to position [185, 0]
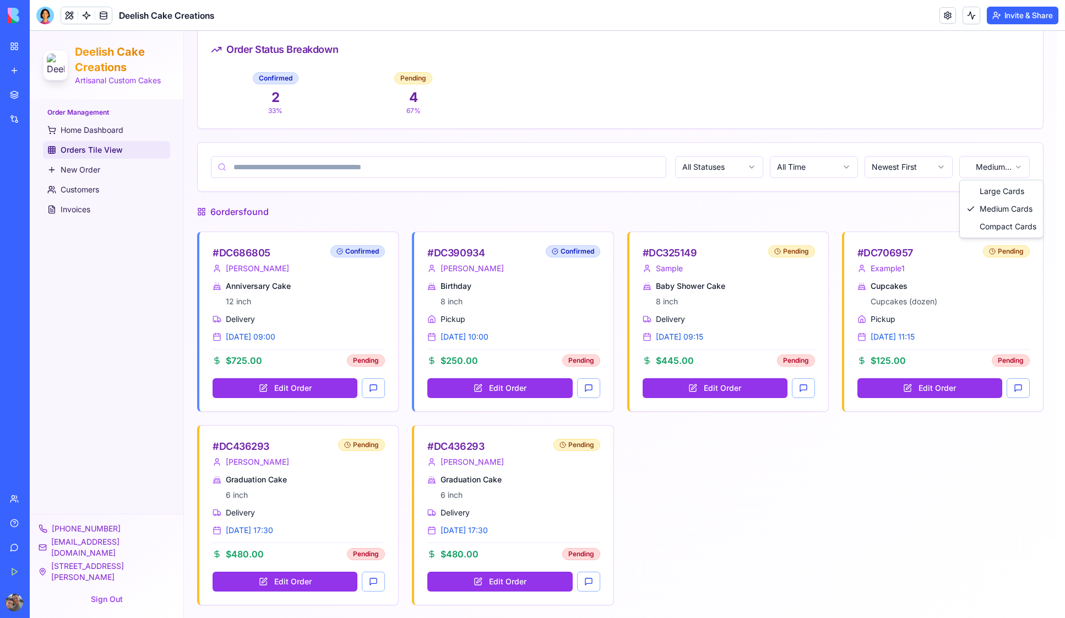
click at [1009, 171] on html "Deelish Cake Creations Artisanal Custom Cakes Order Management Home Dashboard O…" at bounding box center [548, 232] width 1036 height 772
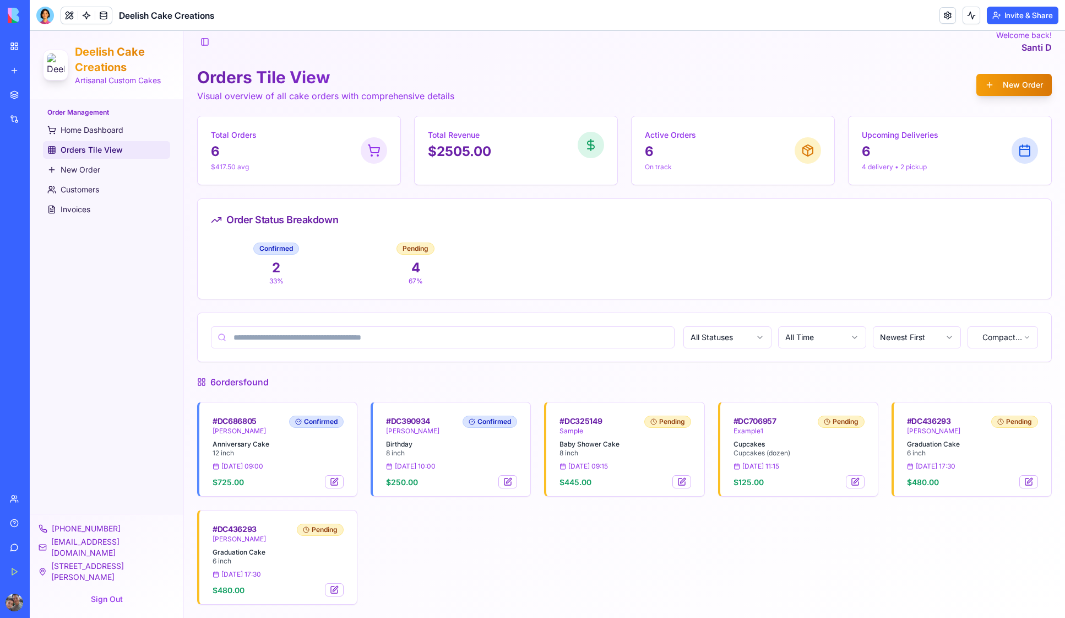
scroll to position [14, 0]
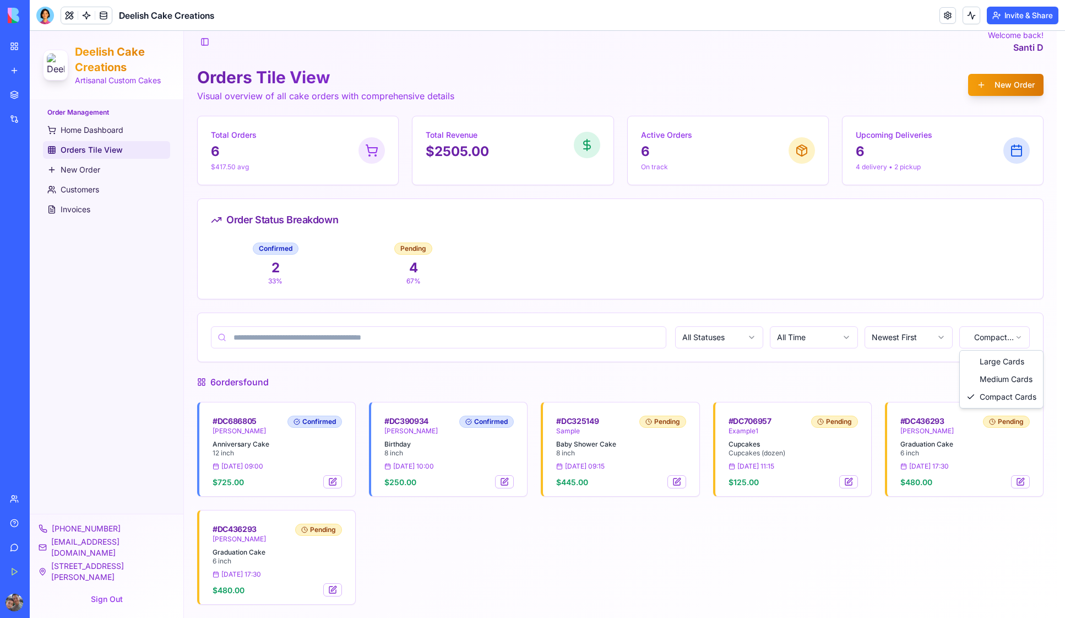
click at [984, 338] on html "Deelish Cake Creations Artisanal Custom Cakes Order Management Home Dashboard O…" at bounding box center [548, 317] width 1036 height 601
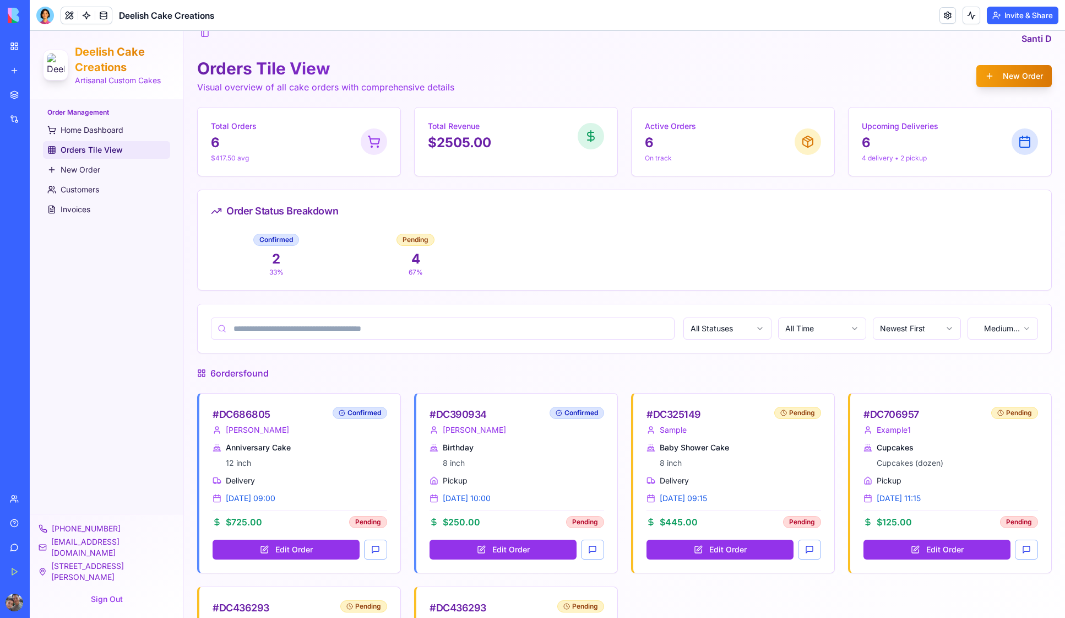
scroll to position [0, 0]
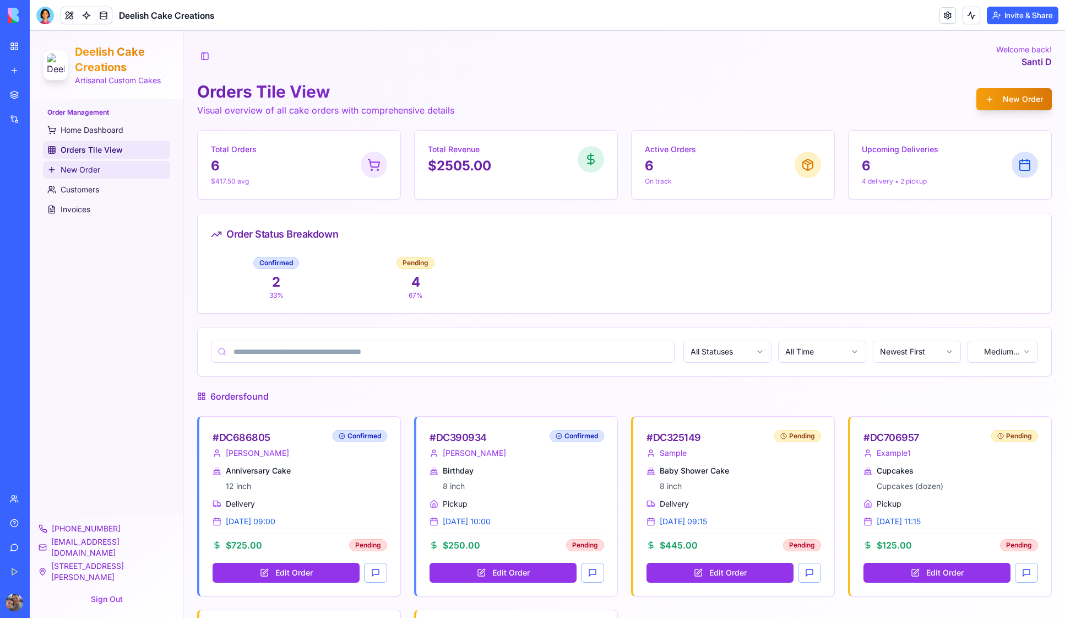
click at [75, 170] on span "New Order" at bounding box center [81, 169] width 40 height 11
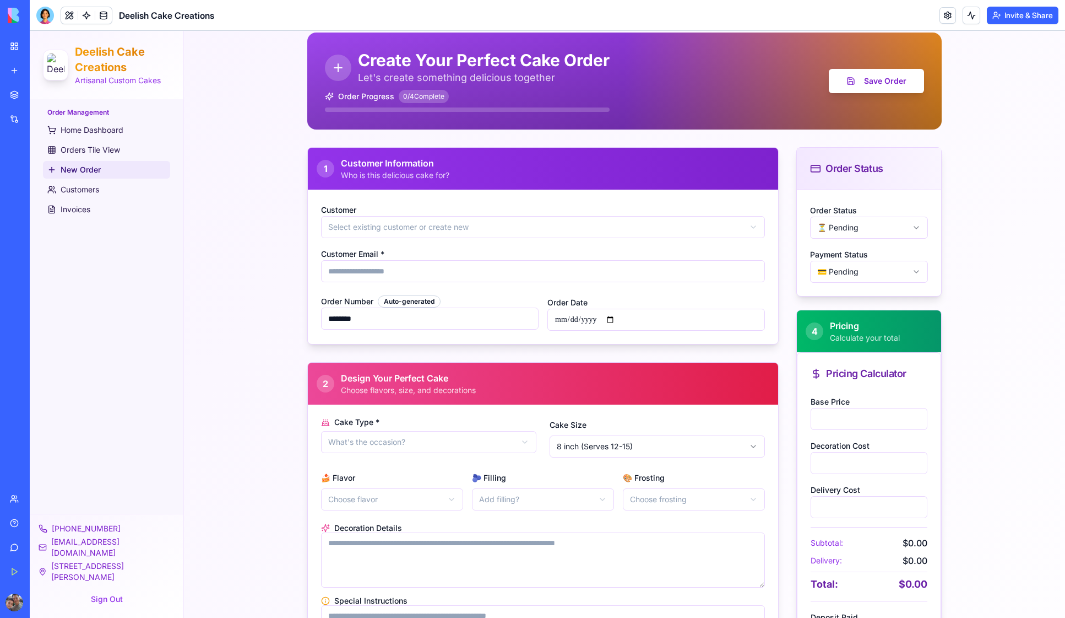
scroll to position [51, 0]
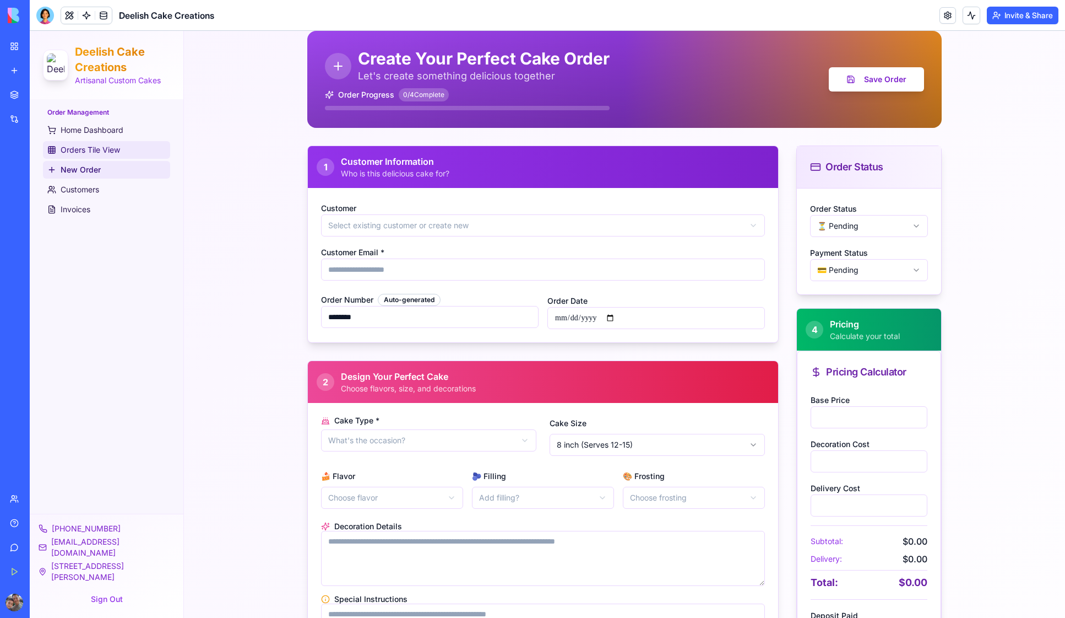
click at [95, 150] on span "Orders Tile View" at bounding box center [90, 149] width 59 height 11
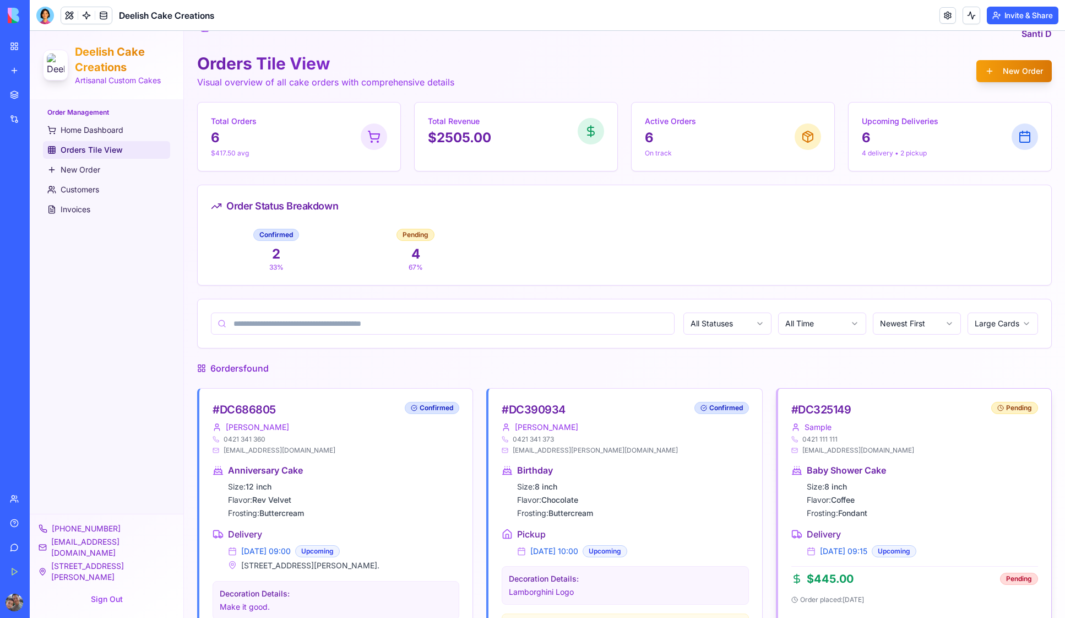
scroll to position [28, 0]
click at [82, 136] on link "Home Dashboard" at bounding box center [106, 130] width 127 height 18
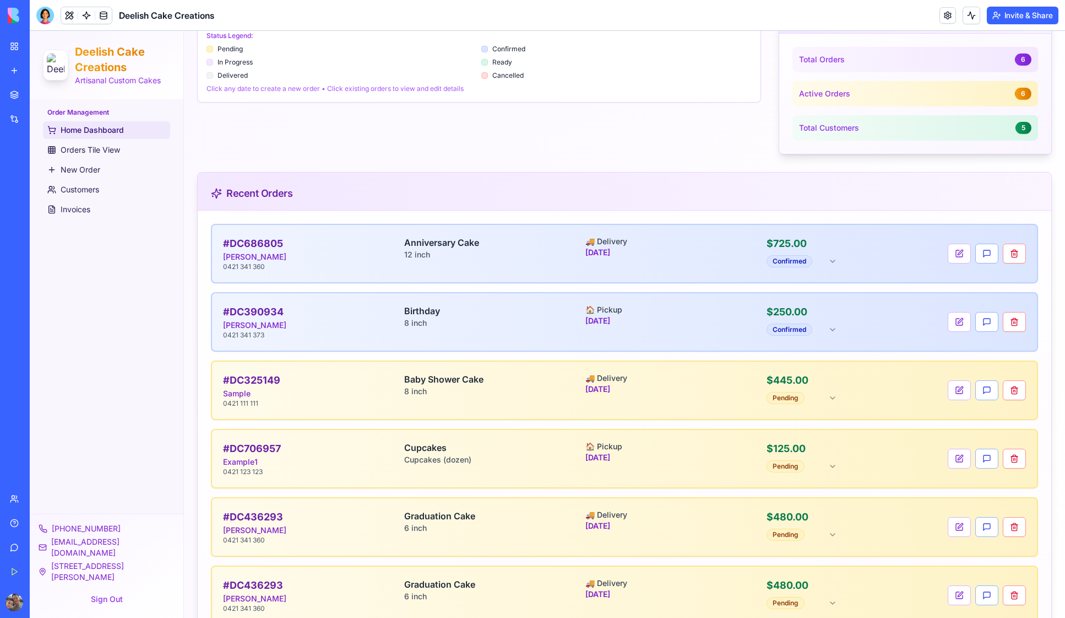
scroll to position [850, 0]
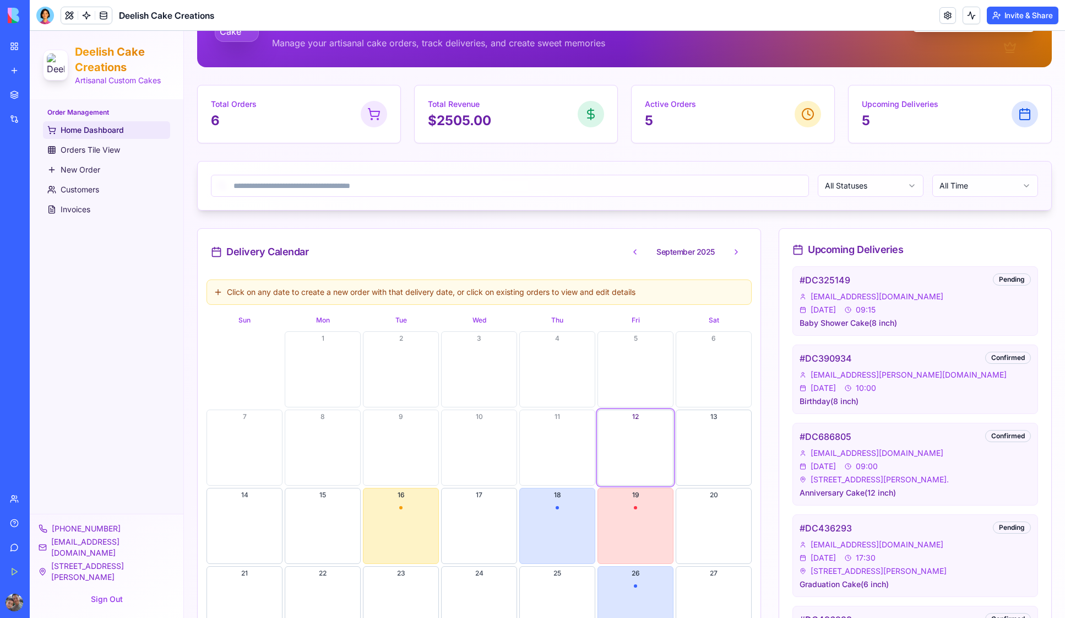
scroll to position [0, 0]
